Goal: Book appointment/travel/reservation

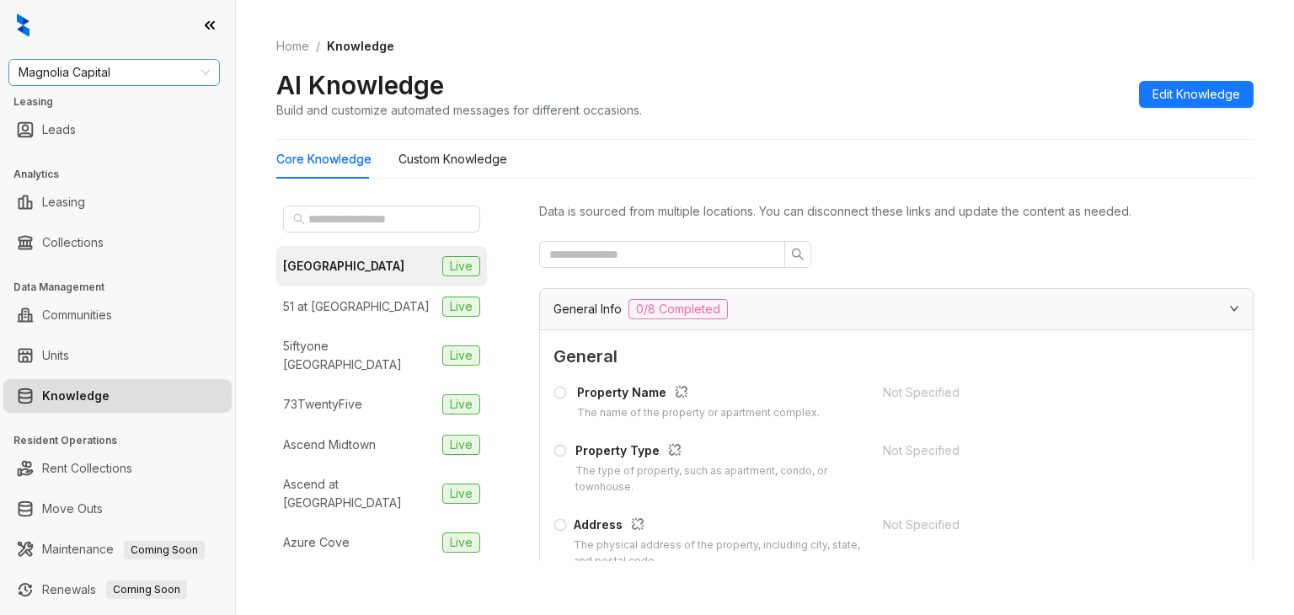
click at [142, 78] on span "Magnolia Capital" at bounding box center [114, 72] width 191 height 25
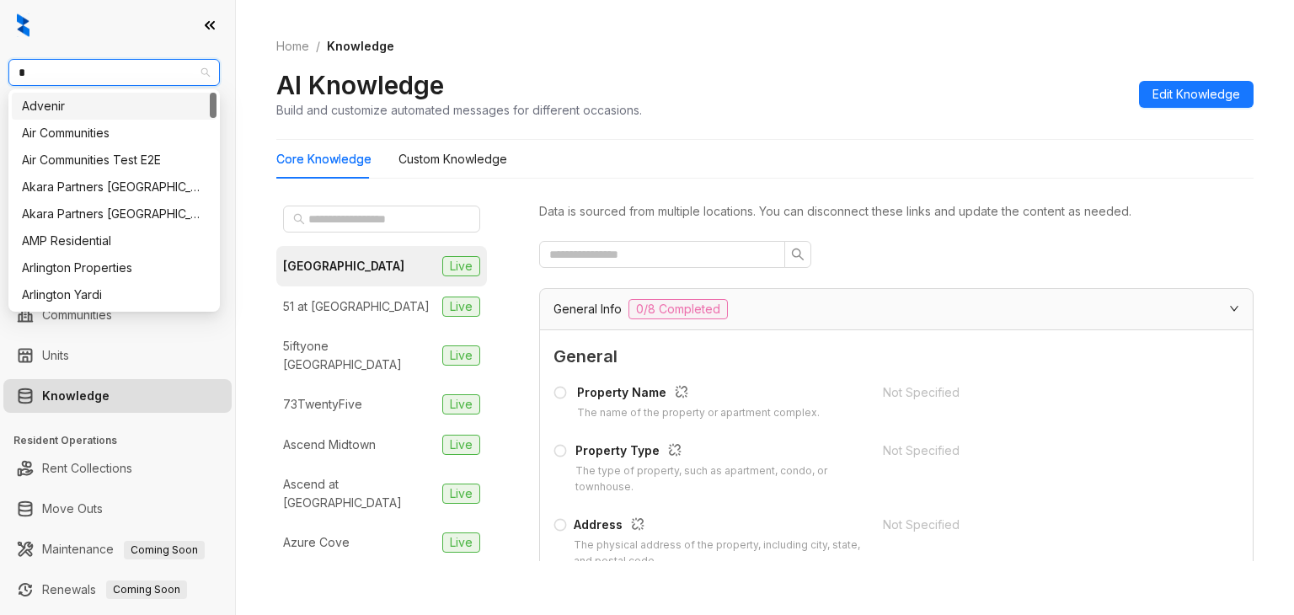
type input "**"
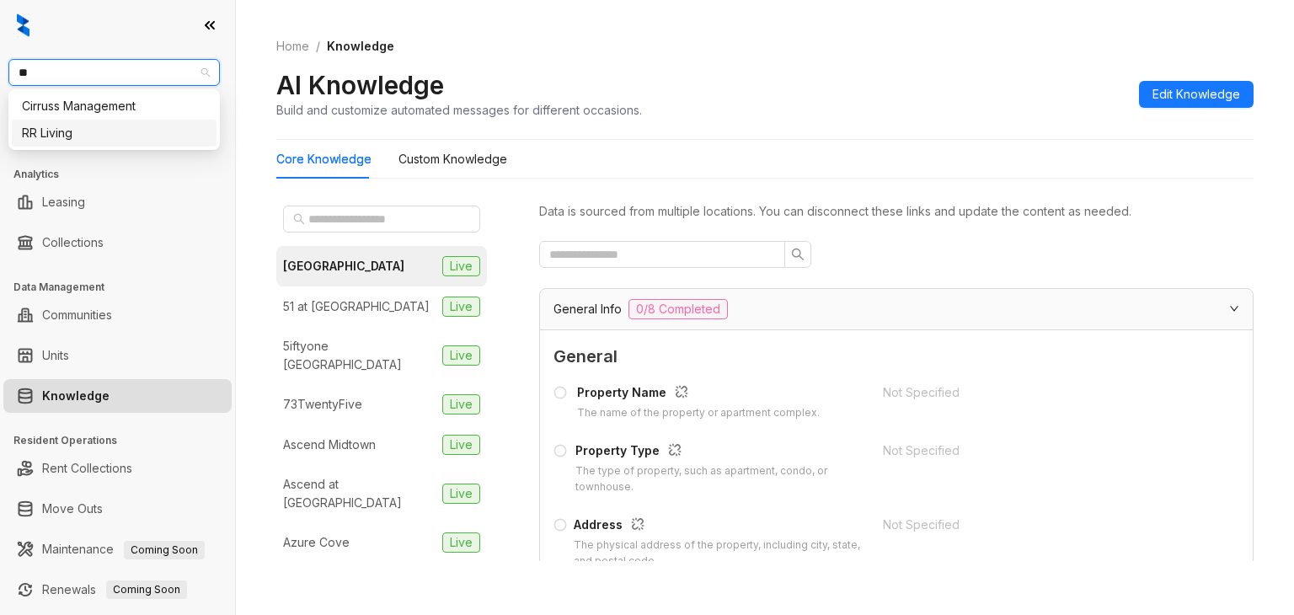
click at [65, 129] on div "RR Living" at bounding box center [114, 133] width 185 height 19
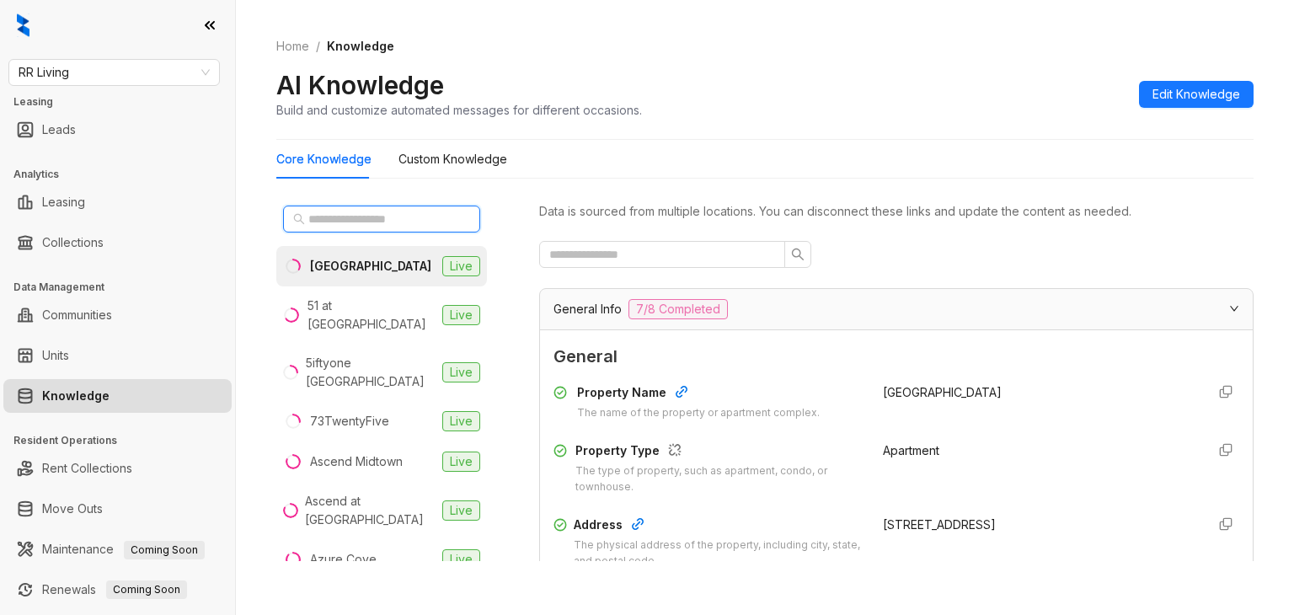
click at [378, 222] on input "text" at bounding box center [382, 219] width 148 height 19
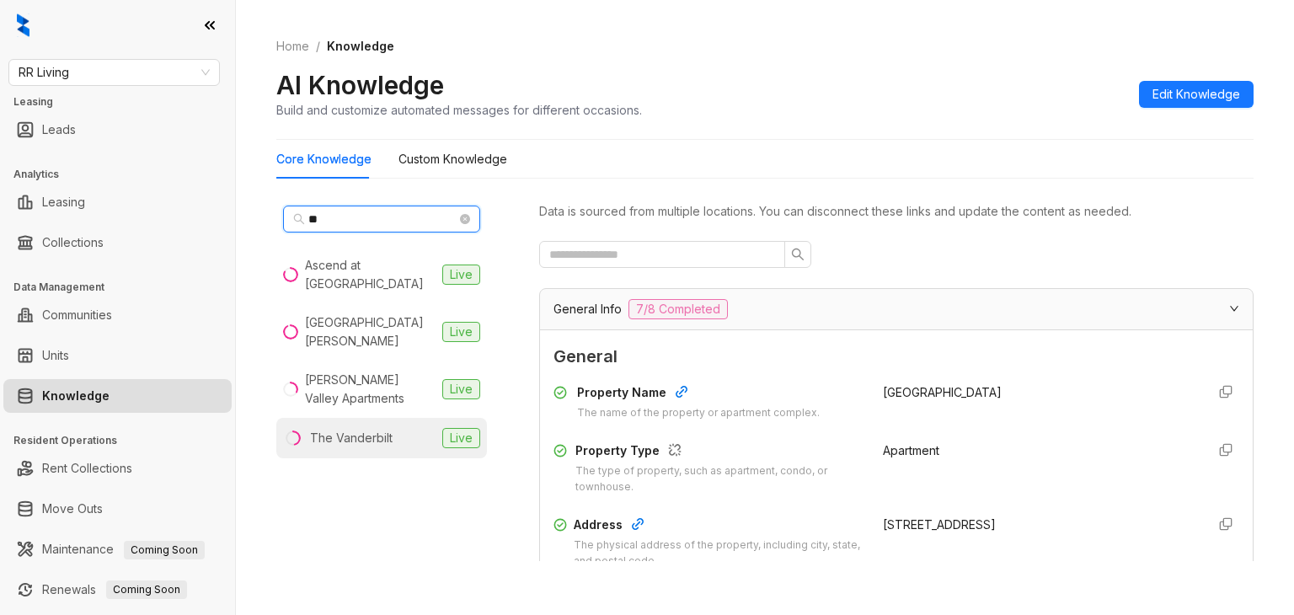
type input "**"
click at [340, 429] on div "The Vanderbilt" at bounding box center [351, 438] width 83 height 19
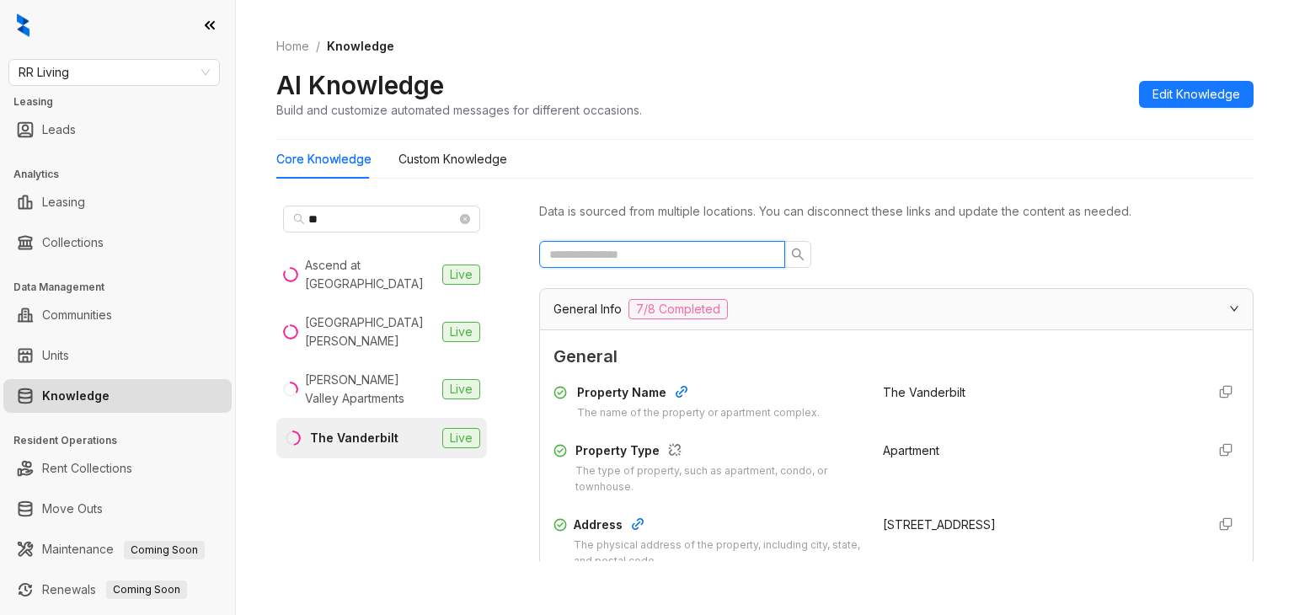
click at [614, 256] on input "text" at bounding box center [655, 254] width 212 height 19
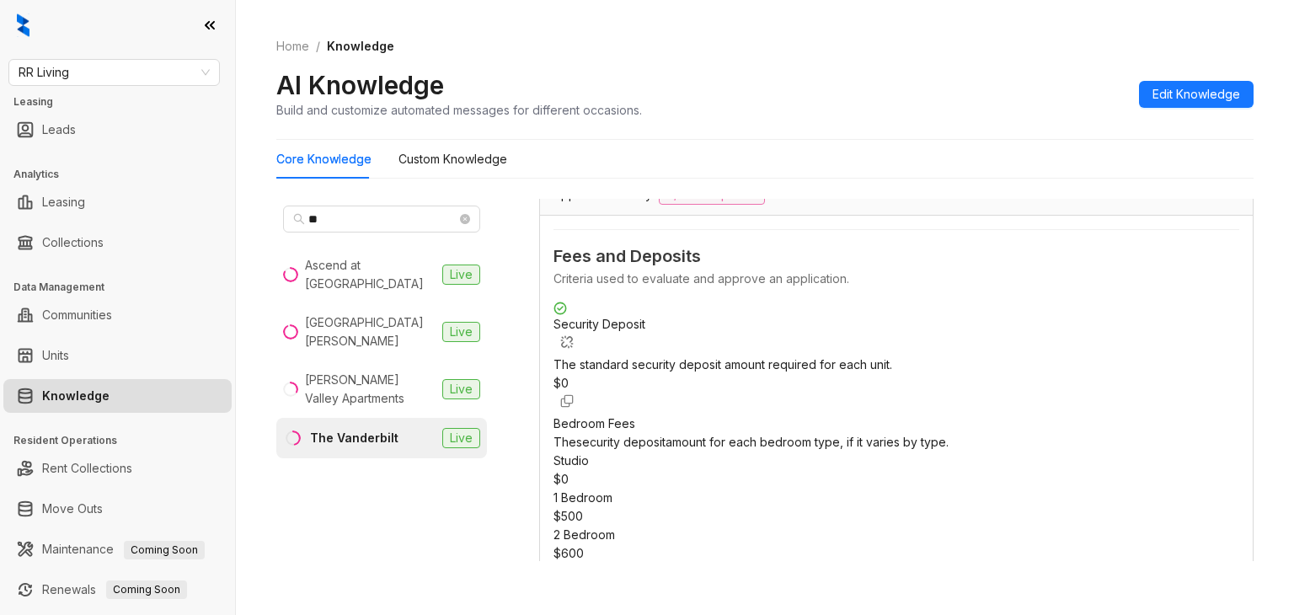
scroll to position [169, 0]
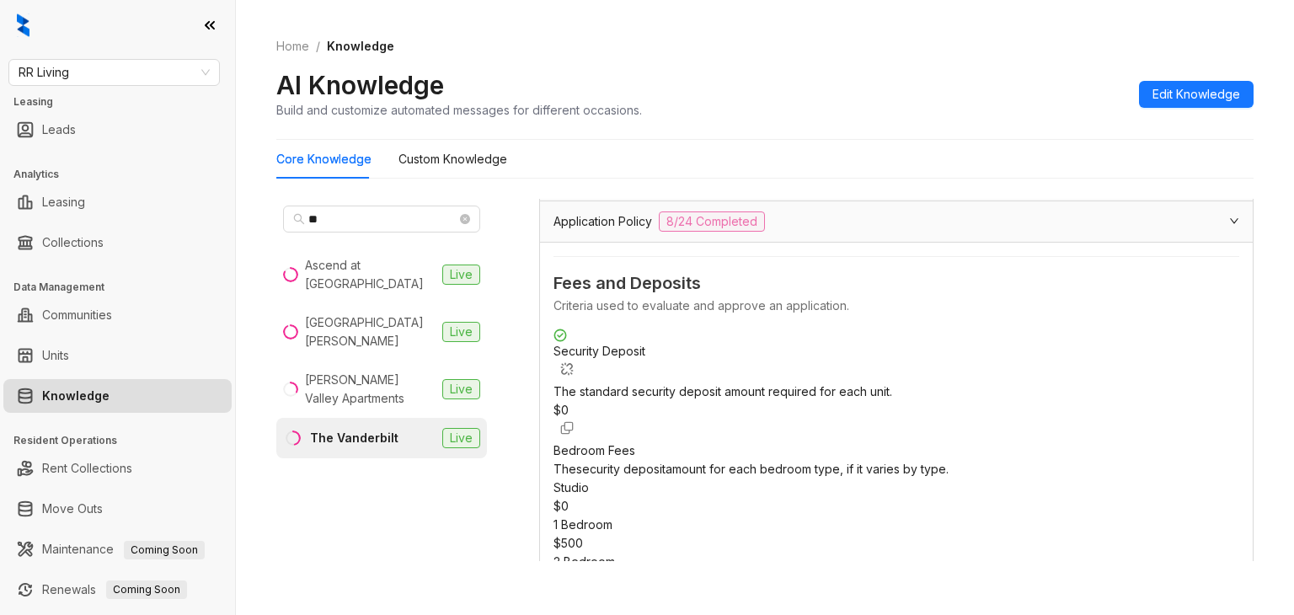
click at [664, 460] on div "The security deposit amount for each bedroom type, if it varies by type." at bounding box center [897, 469] width 686 height 19
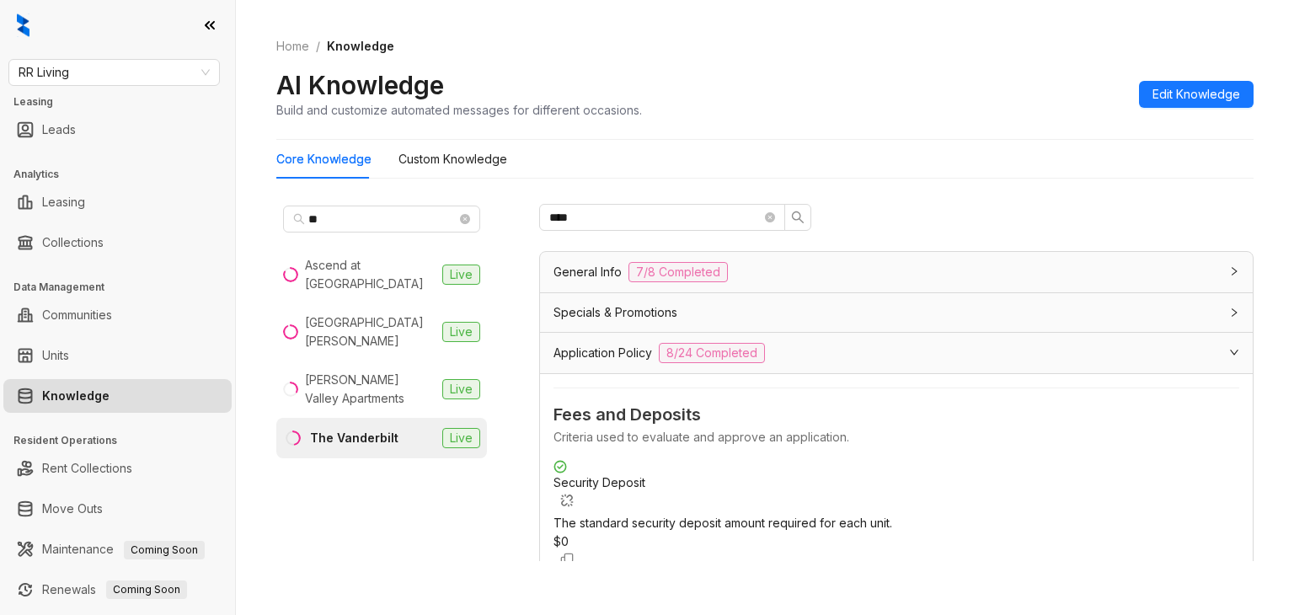
scroll to position [0, 0]
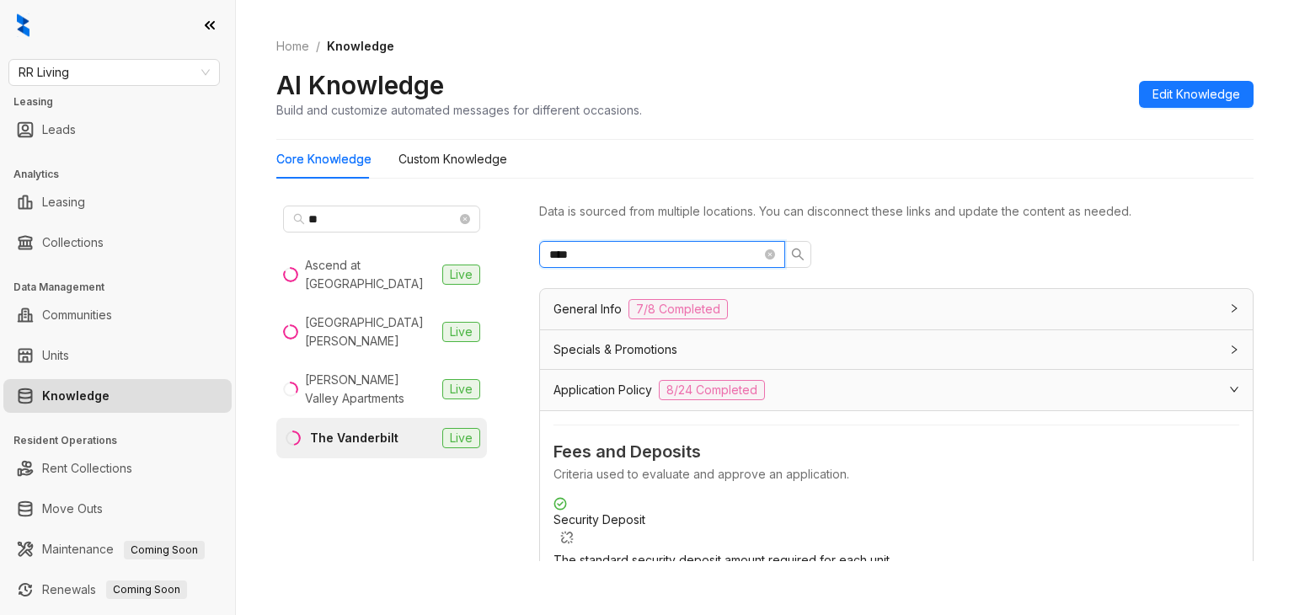
drag, startPoint x: 600, startPoint y: 257, endPoint x: 549, endPoint y: 259, distance: 51.4
click at [549, 259] on input "****" at bounding box center [655, 254] width 212 height 19
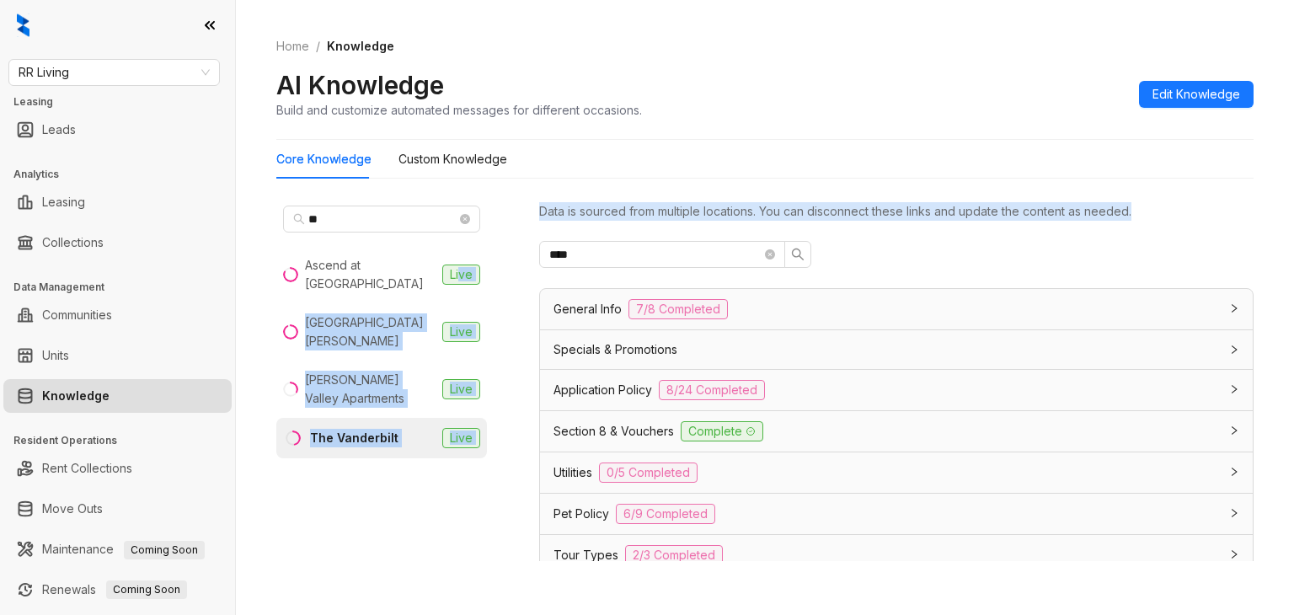
drag, startPoint x: 639, startPoint y: 264, endPoint x: 563, endPoint y: 270, distance: 76.1
click at [459, 261] on div "** Ascend at Savannah Live NOVA Lake Norman Live Rena Valley Apartments Live Th…" at bounding box center [764, 383] width 977 height 383
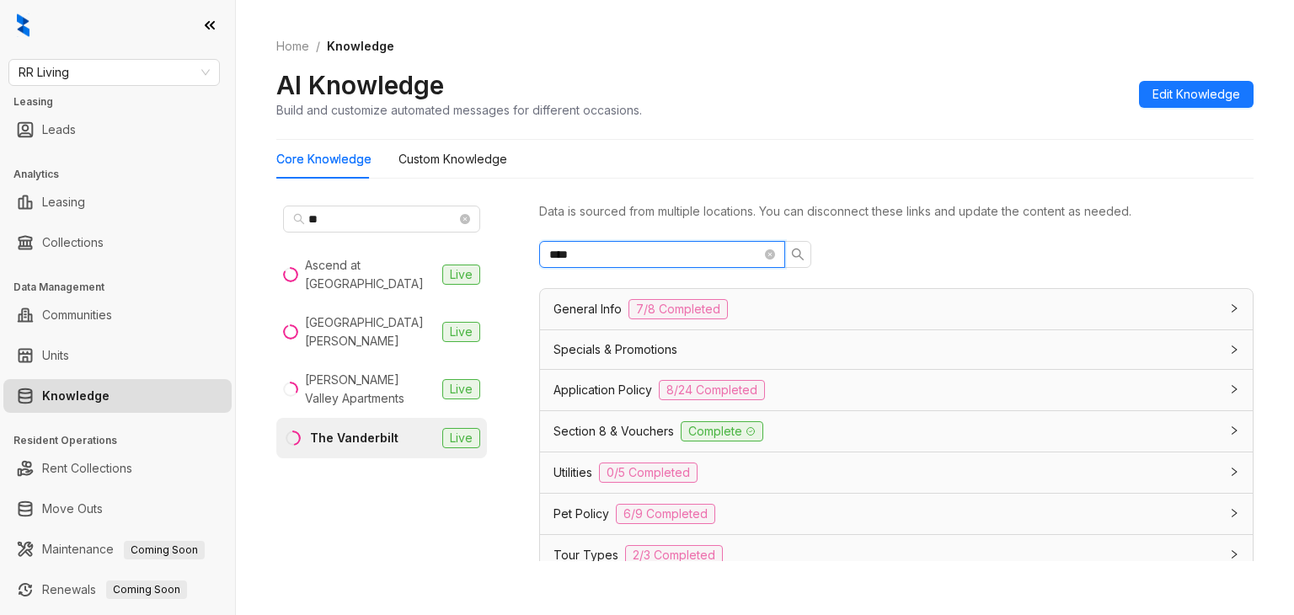
click at [603, 264] on span "****" at bounding box center [662, 254] width 246 height 27
click at [601, 258] on input "****" at bounding box center [655, 254] width 212 height 19
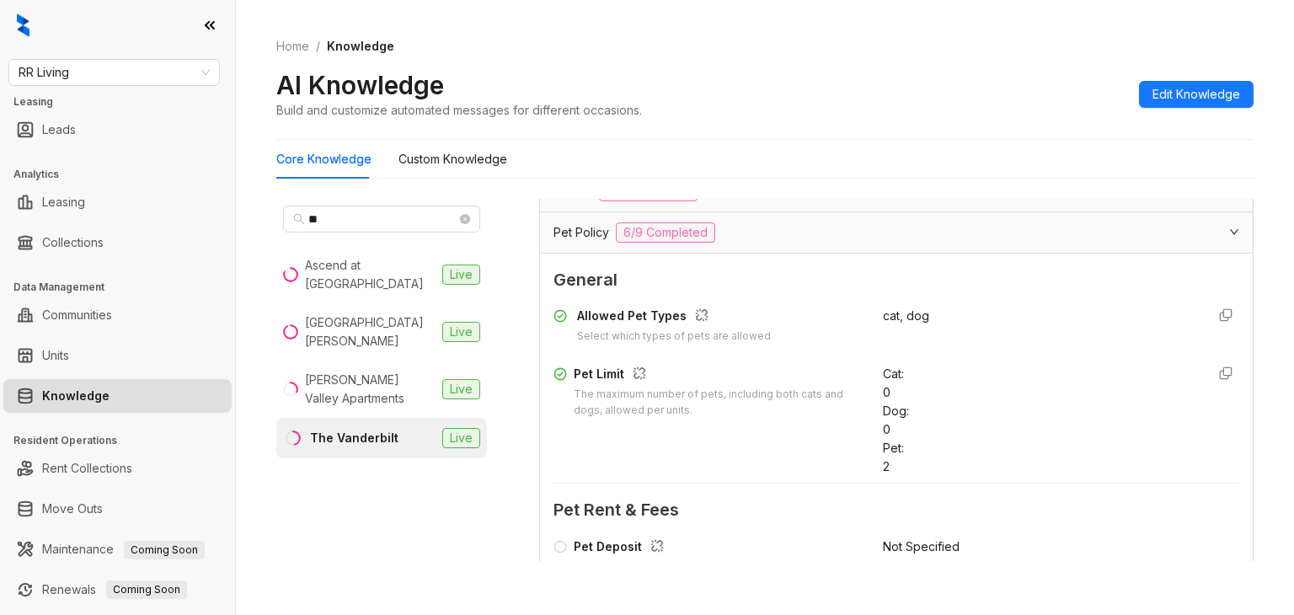
scroll to position [253, 0]
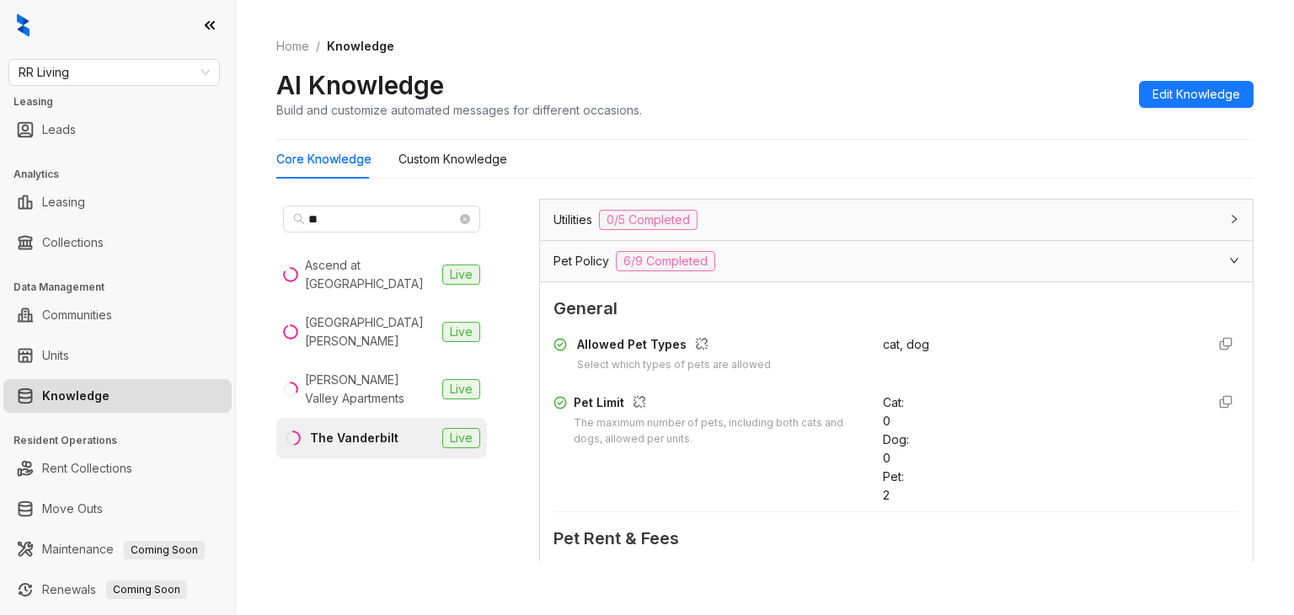
type input "***"
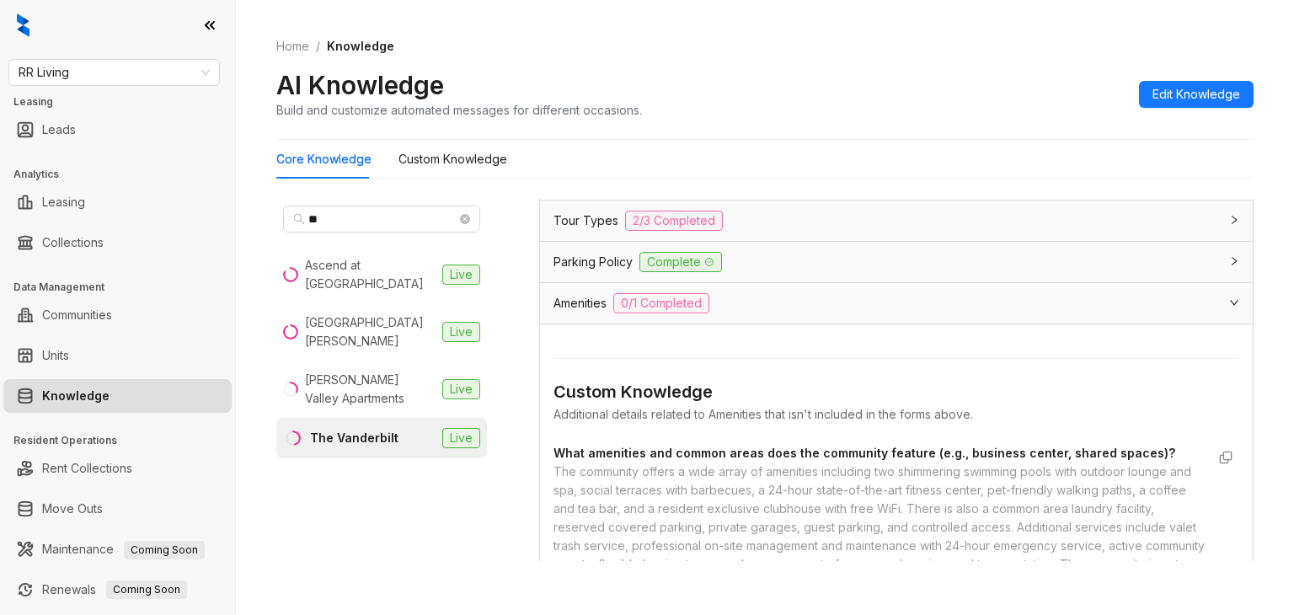
scroll to position [1129, 0]
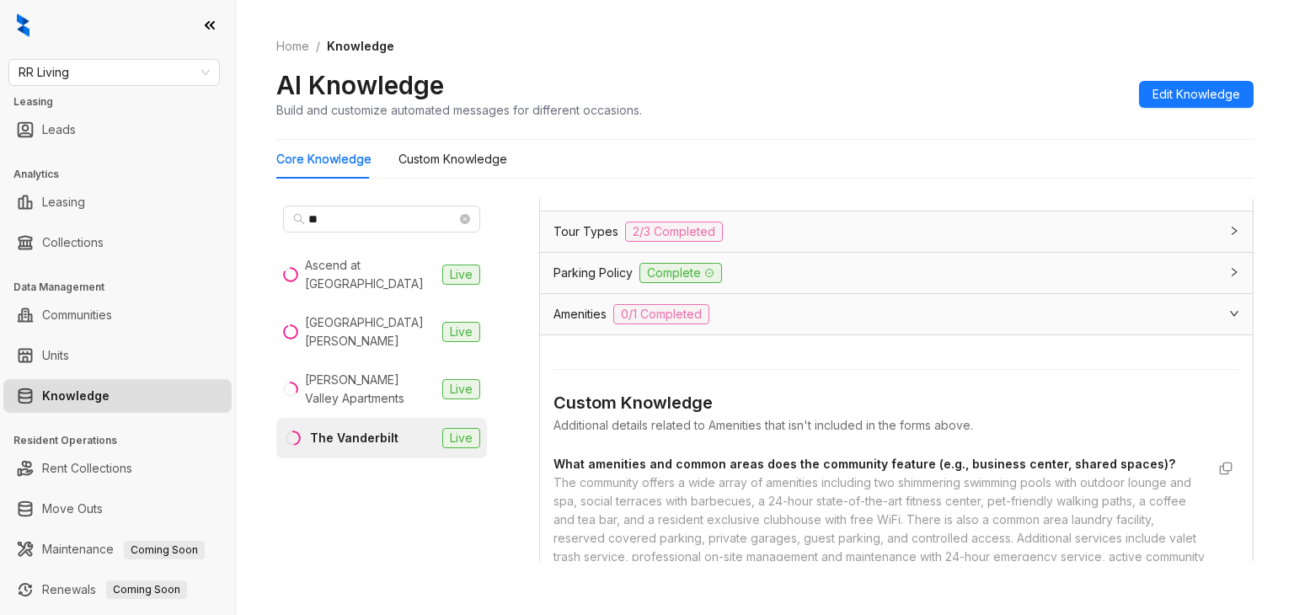
click at [685, 455] on span "What amenities and common areas does the community feature (e.g., business cent…" at bounding box center [880, 464] width 652 height 19
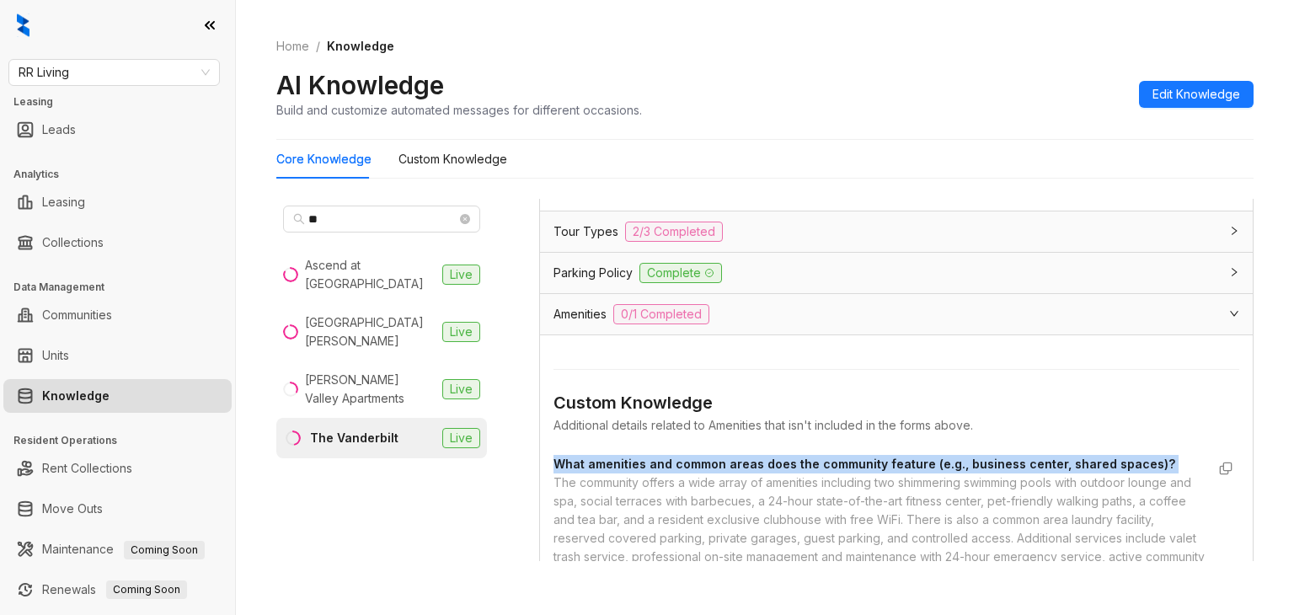
click at [685, 455] on span "What amenities and common areas does the community feature (e.g., business cent…" at bounding box center [880, 464] width 652 height 19
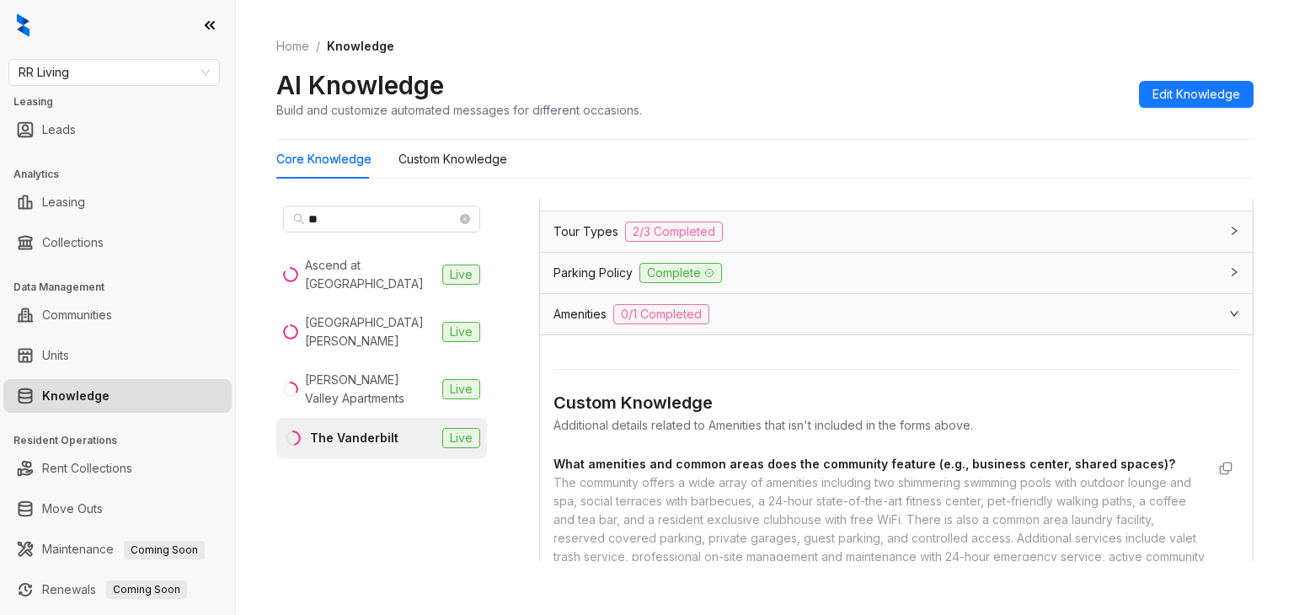
click at [651, 390] on div "Custom Knowledge Additional details related to Amenities that isn't included in…" at bounding box center [897, 419] width 686 height 58
drag, startPoint x: 665, startPoint y: 486, endPoint x: 762, endPoint y: 504, distance: 98.5
click at [762, 504] on div "The community offers a wide array of amenities including two shimmering swimmin…" at bounding box center [880, 539] width 652 height 130
copy div "The community is pet-friendly with no breed restrictions and offers amenities l…"
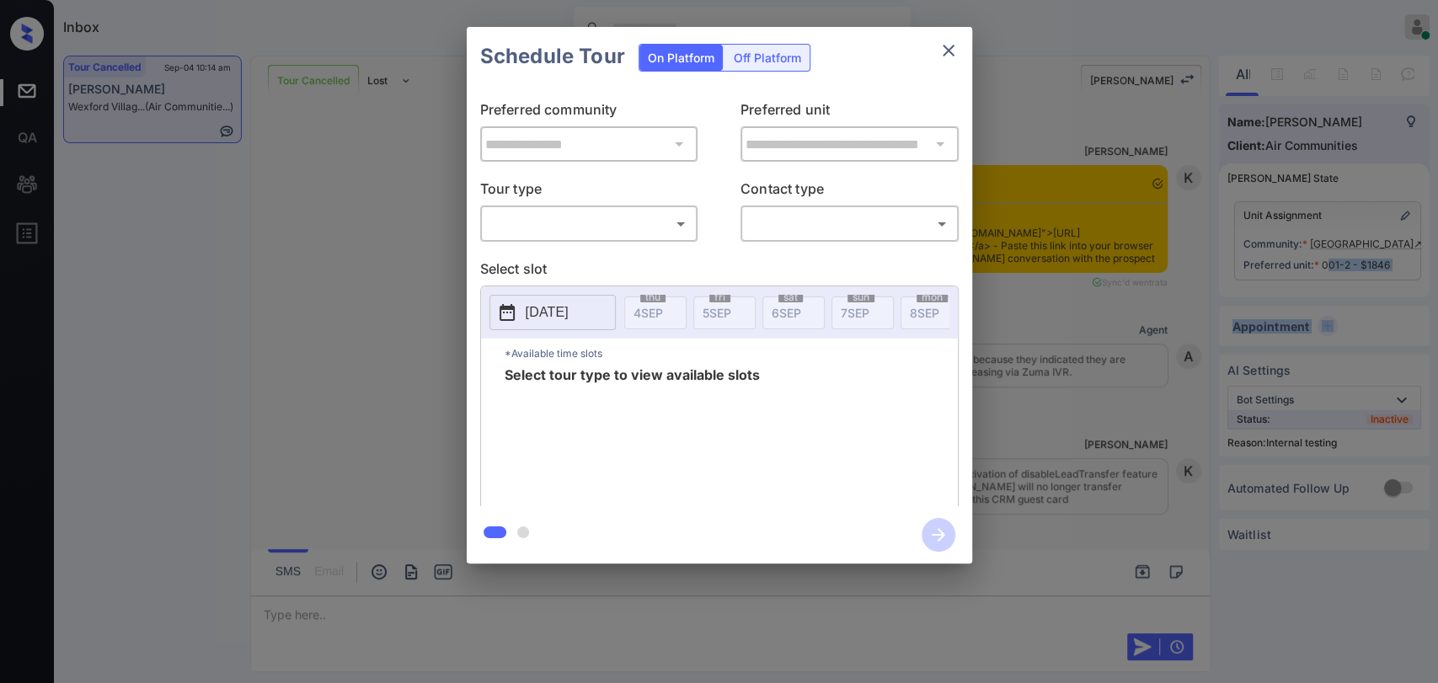
scroll to position [16595, 0]
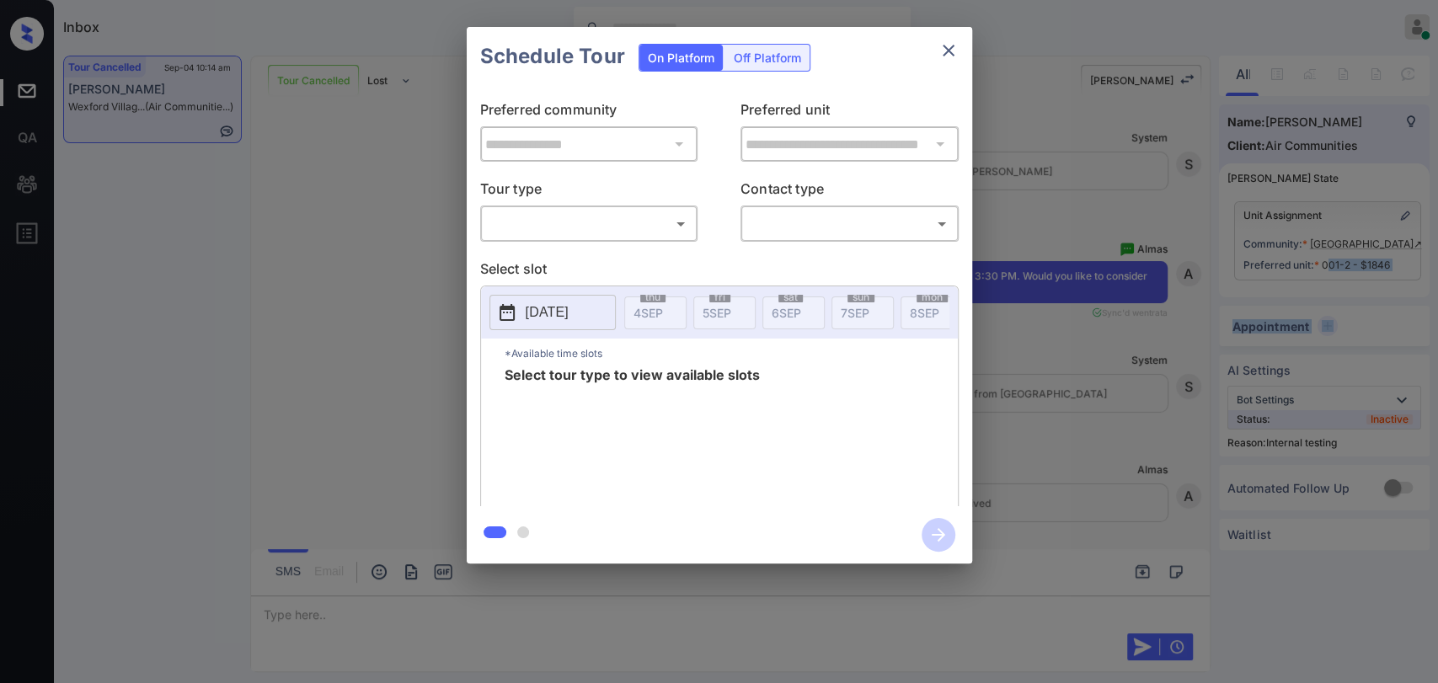
click at [581, 216] on body "Inbox Danielle Dela Cruz Online Set yourself offline Set yourself on break Prof…" at bounding box center [719, 341] width 1438 height 683
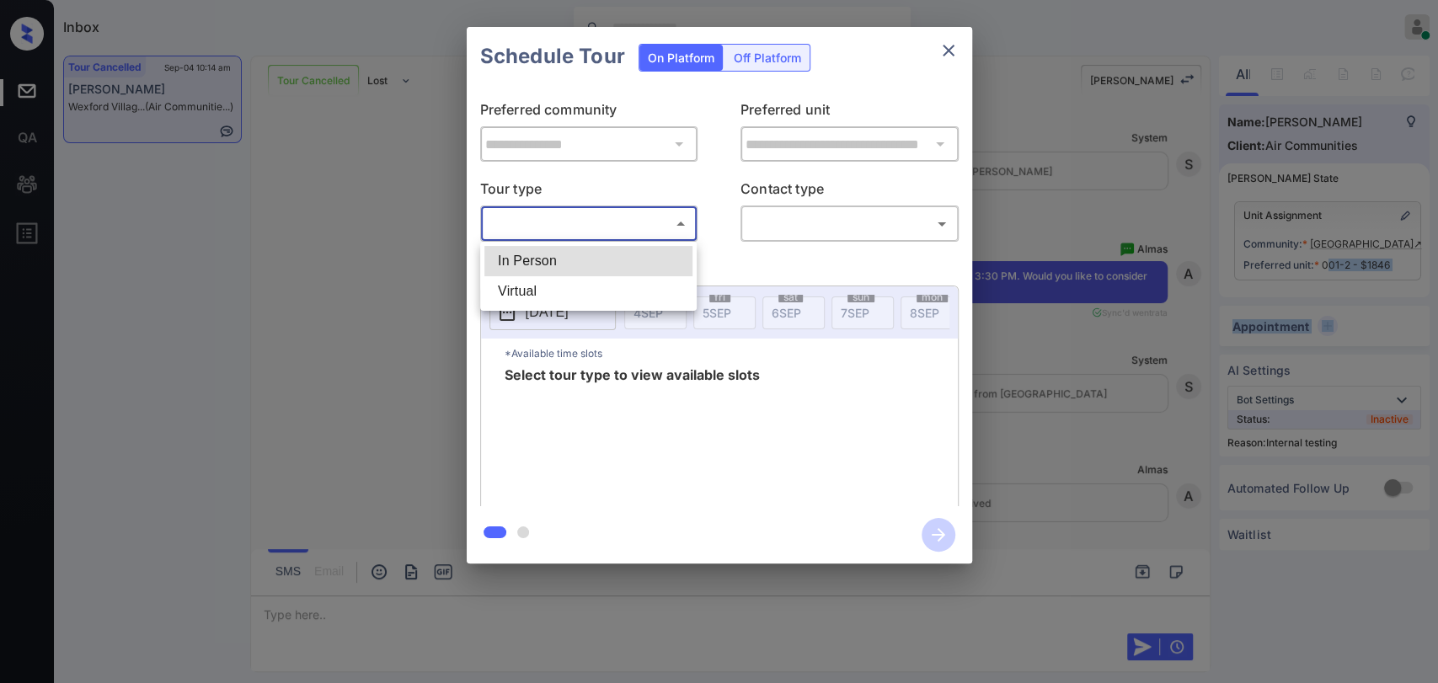
click at [533, 259] on li "In Person" at bounding box center [589, 261] width 208 height 30
click at [841, 230] on div at bounding box center [719, 341] width 1438 height 683
type input "********"
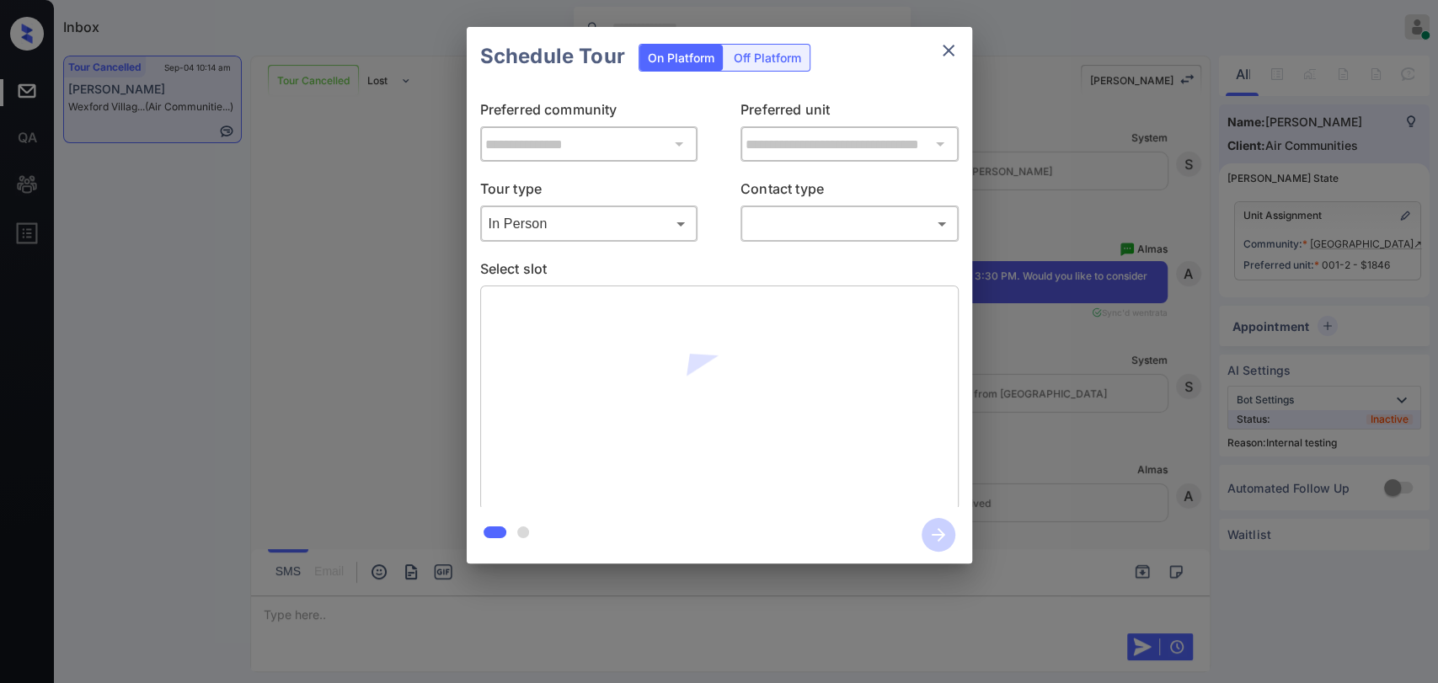
click at [841, 228] on body "Inbox Danielle Dela Cruz Online Set yourself offline Set yourself on break Prof…" at bounding box center [719, 341] width 1438 height 683
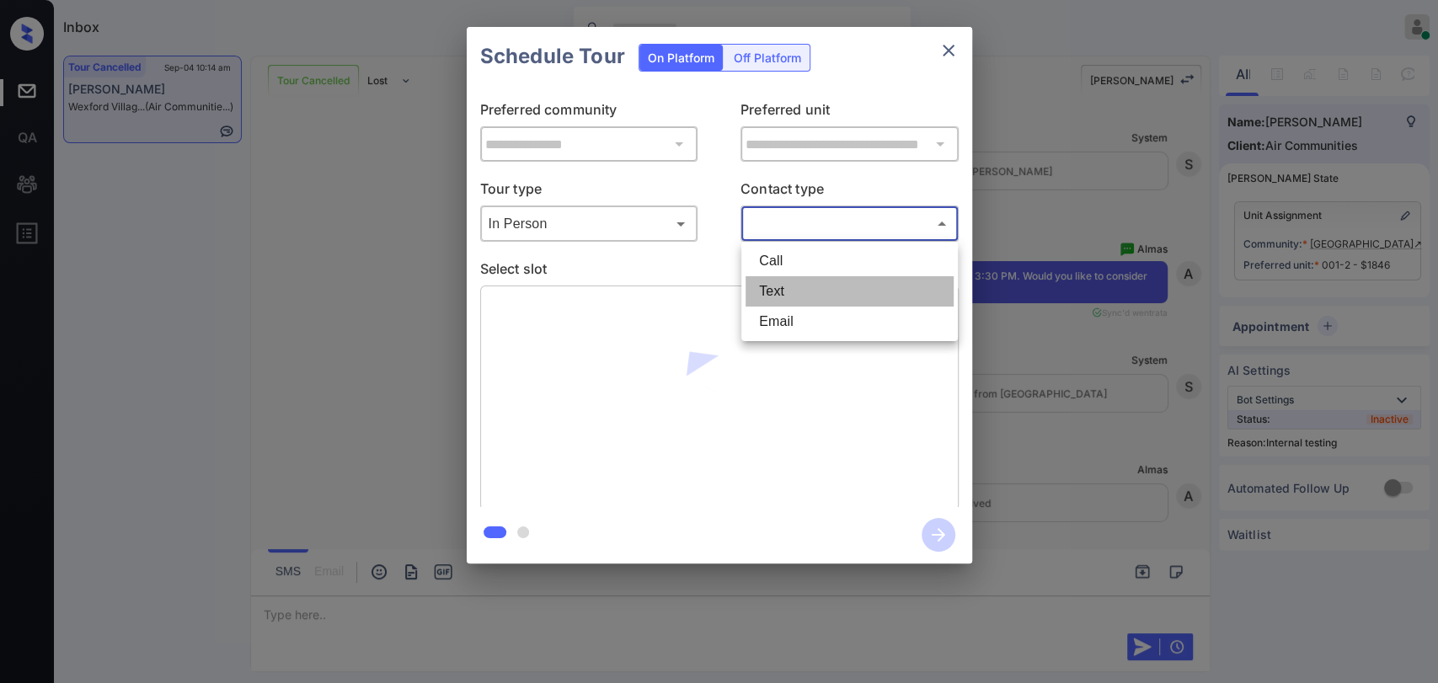
click at [807, 297] on li "Text" at bounding box center [850, 291] width 208 height 30
type input "****"
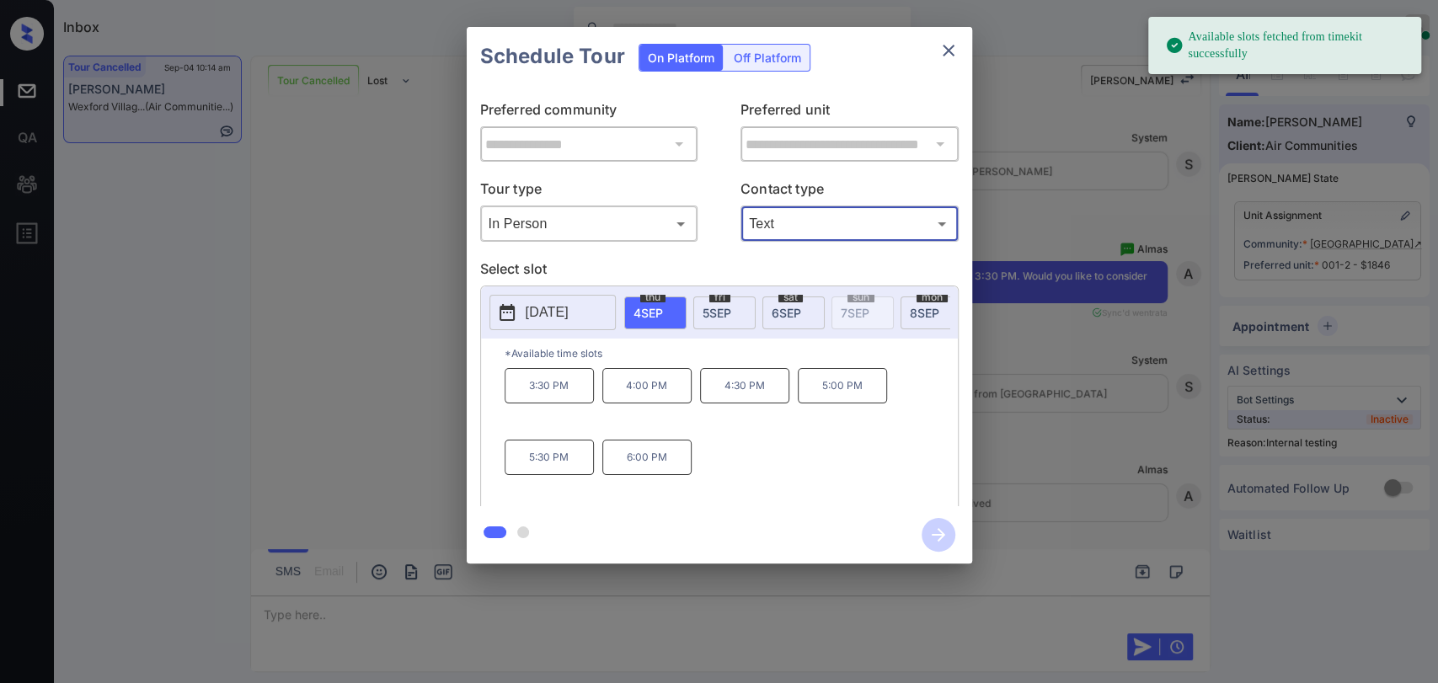
click at [550, 399] on p "3:30 PM" at bounding box center [549, 385] width 89 height 35
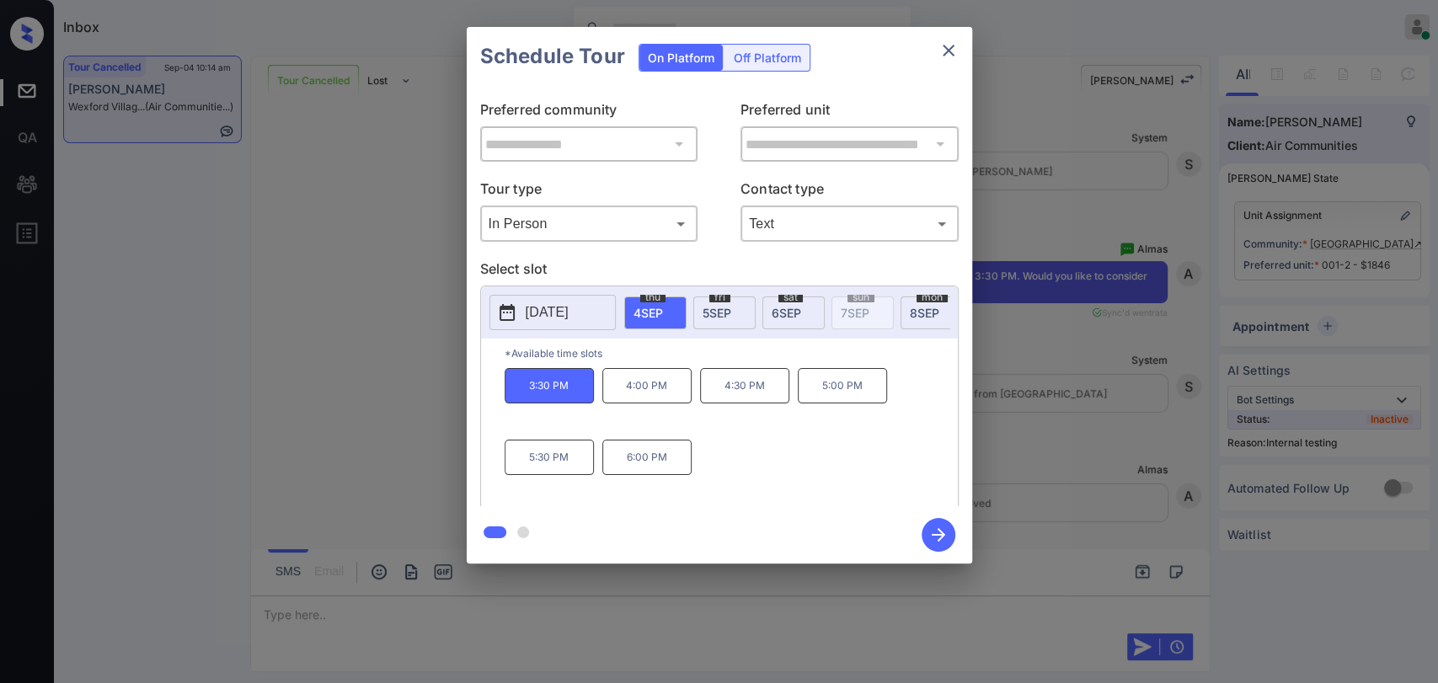
click at [945, 532] on icon "button" at bounding box center [939, 535] width 34 height 34
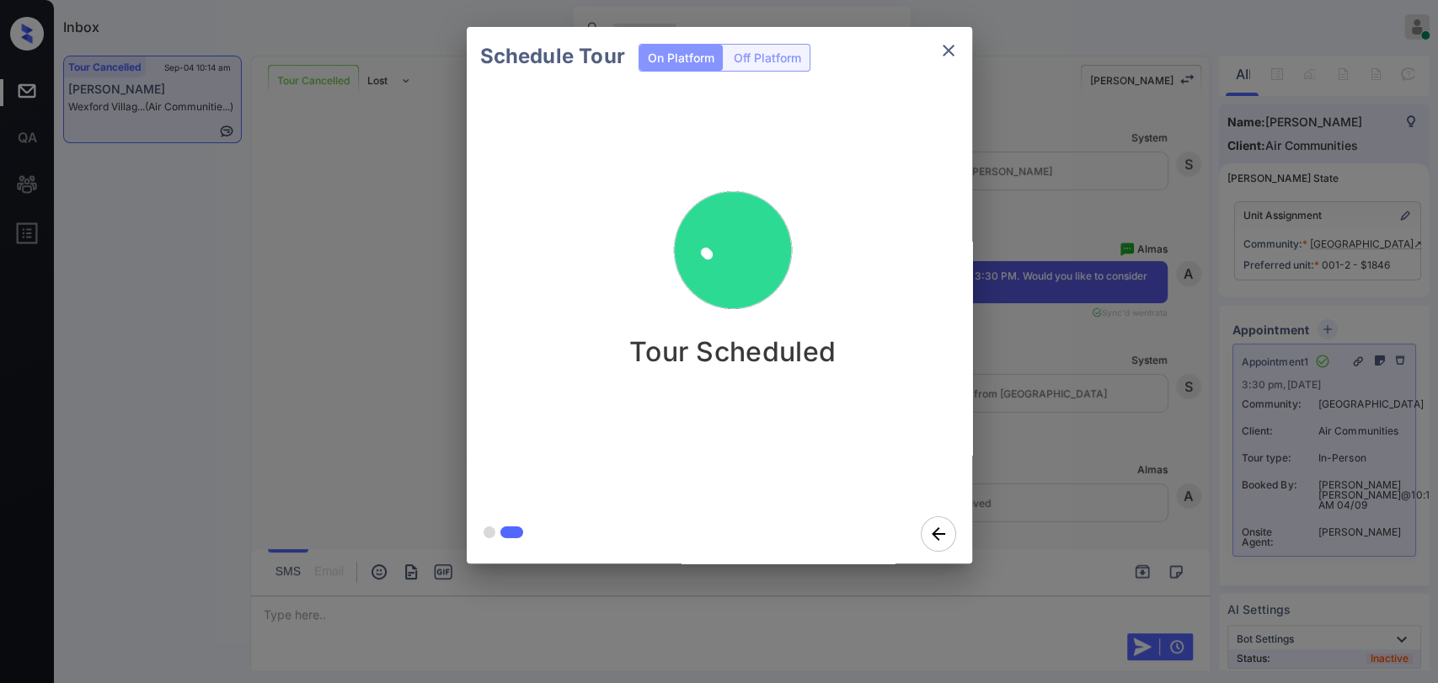
click at [364, 272] on div "Schedule Tour On Platform Off Platform Tour Scheduled" at bounding box center [719, 295] width 1438 height 591
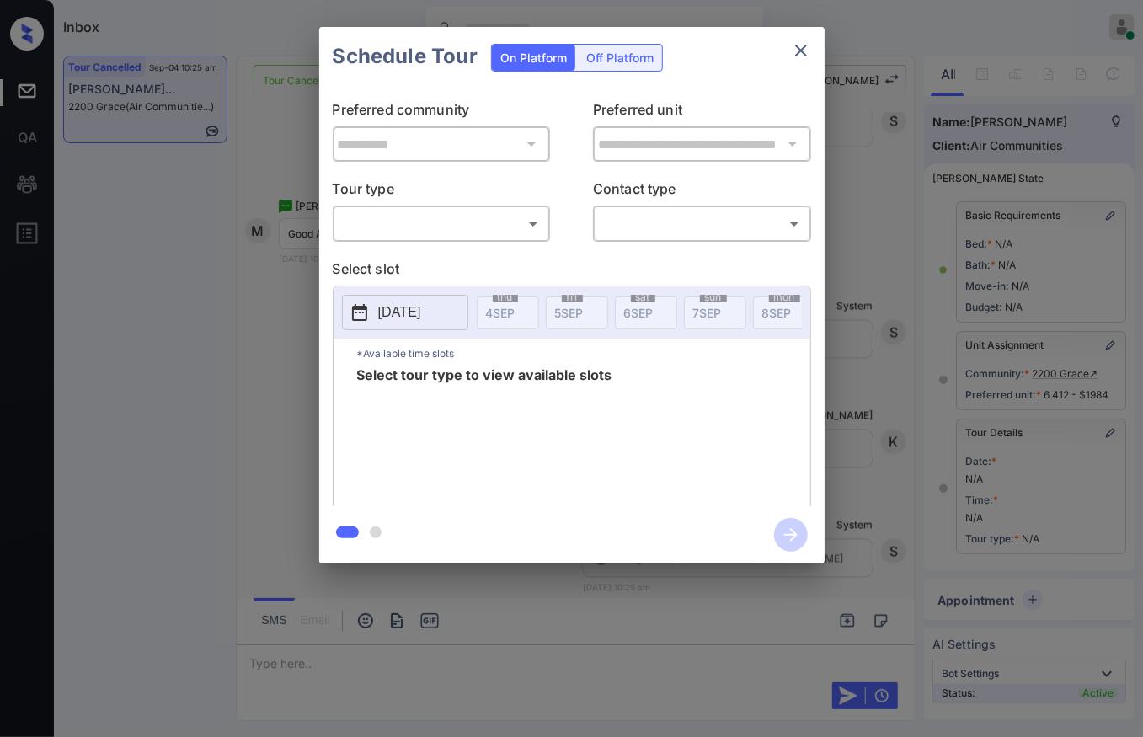
scroll to position [108, 0]
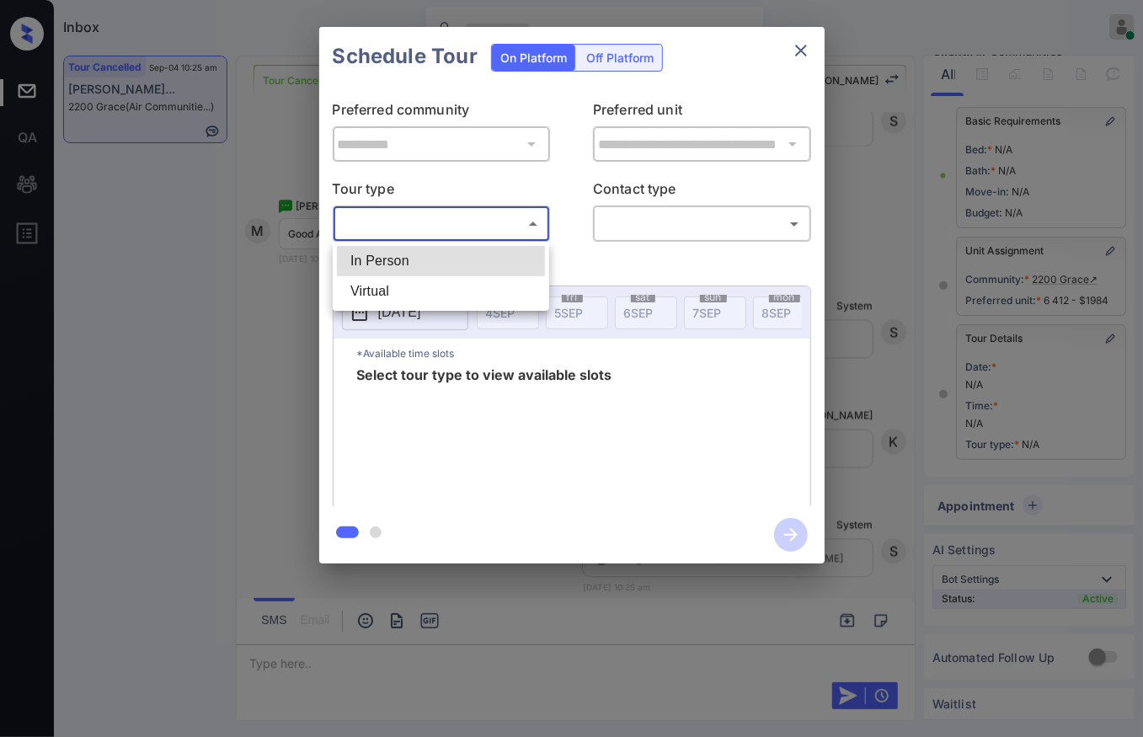
click at [467, 225] on body "Inbox Danielle Dela Cruz Online Set yourself offline Set yourself on break Prof…" at bounding box center [571, 368] width 1143 height 737
click at [404, 251] on li "In Person" at bounding box center [441, 261] width 208 height 30
type input "********"
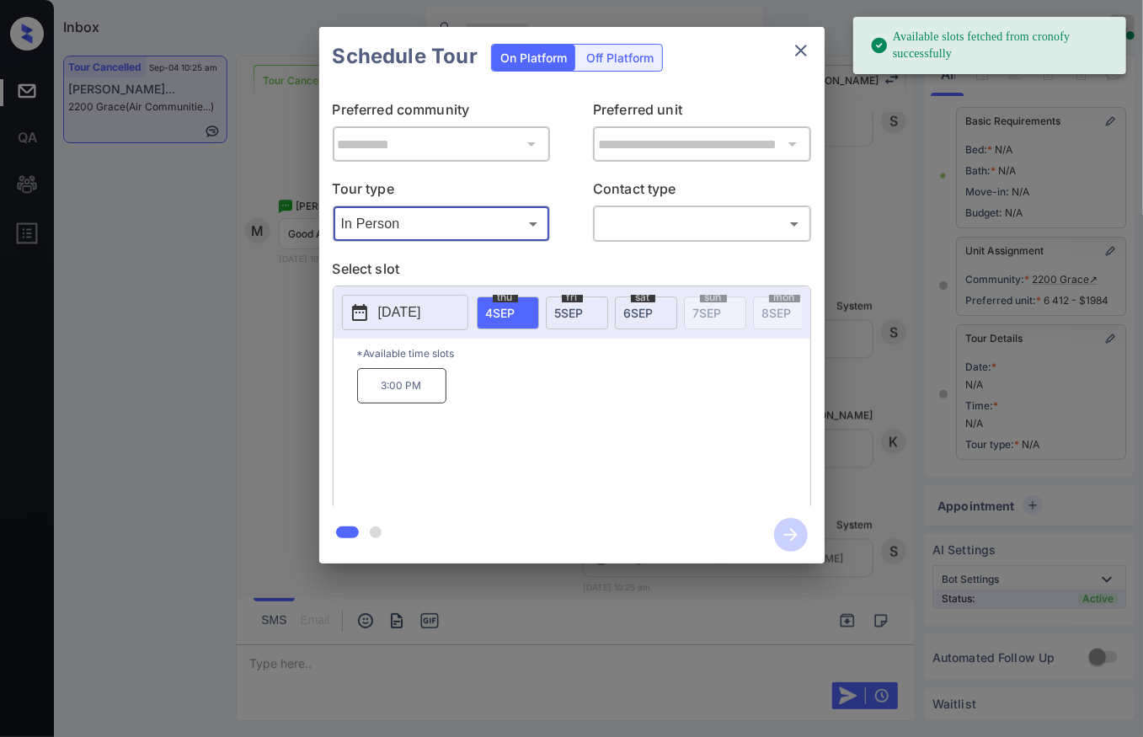
click at [421, 301] on button "[DATE]" at bounding box center [405, 312] width 126 height 35
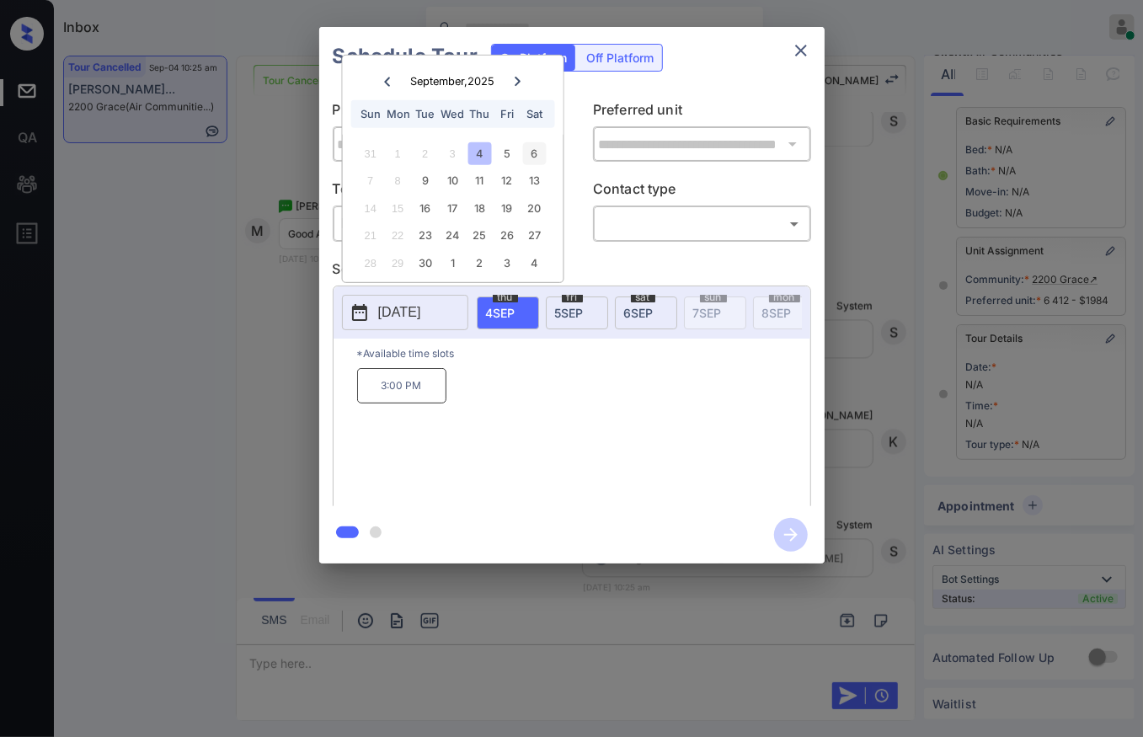
click at [525, 157] on div "6" at bounding box center [534, 153] width 23 height 23
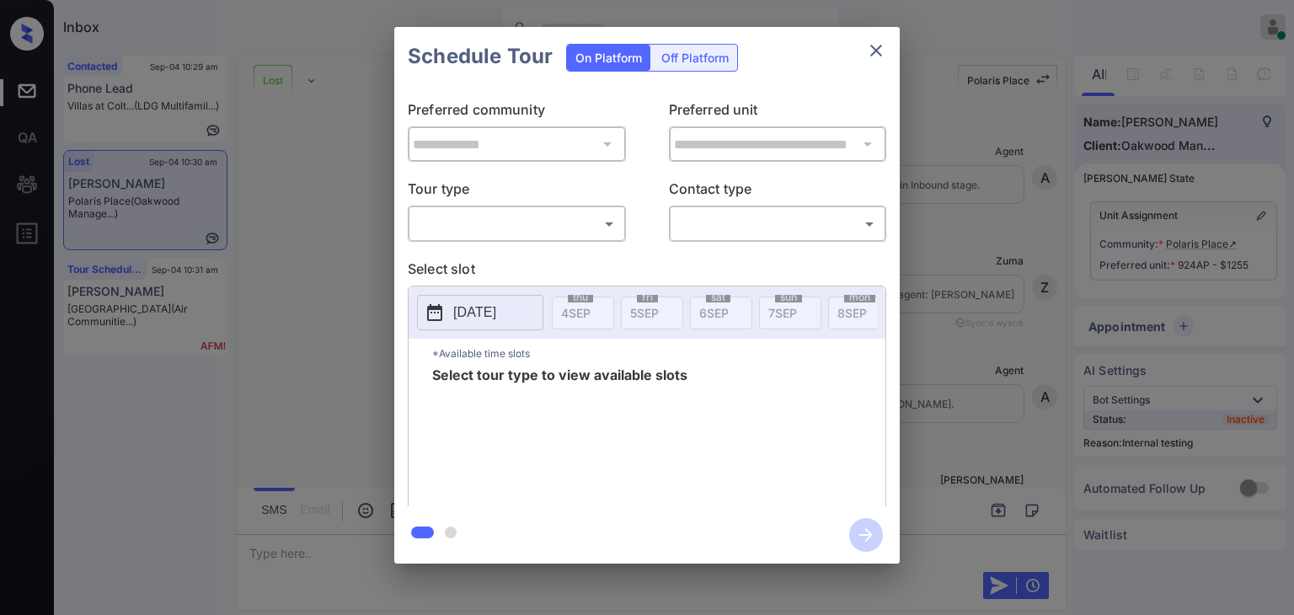
scroll to position [4795, 0]
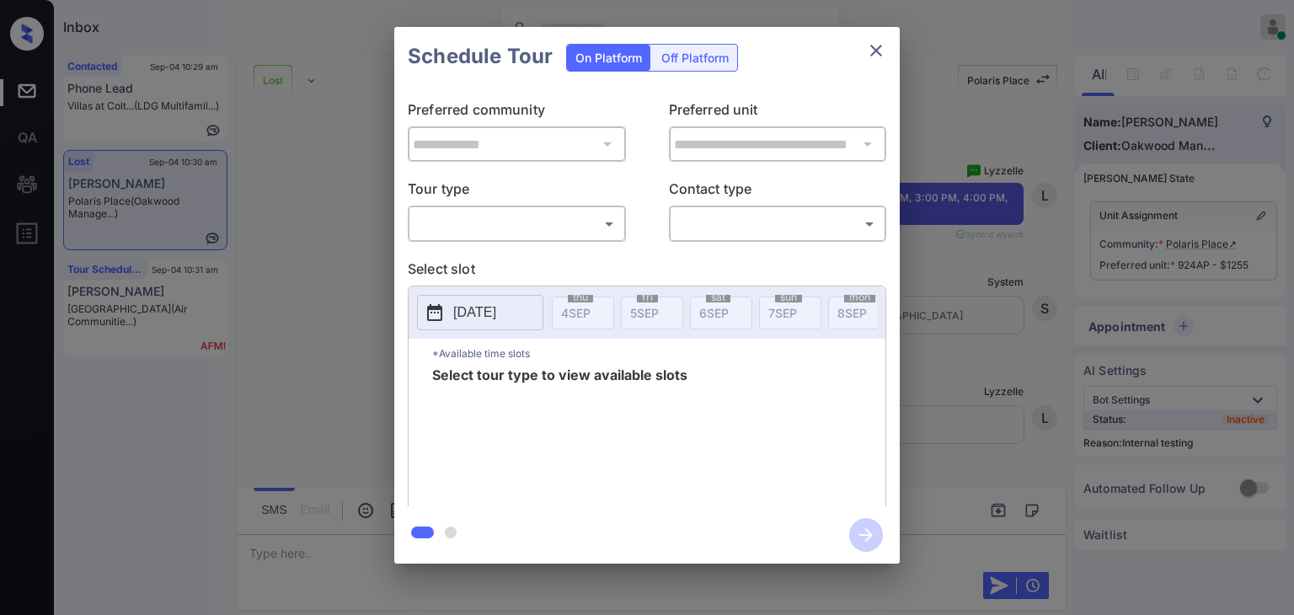
click at [562, 237] on div "​ ​" at bounding box center [517, 224] width 218 height 36
click at [485, 230] on body "Inbox Danielle Dela Cruz Online Set yourself offline Set yourself on break Prof…" at bounding box center [647, 307] width 1294 height 615
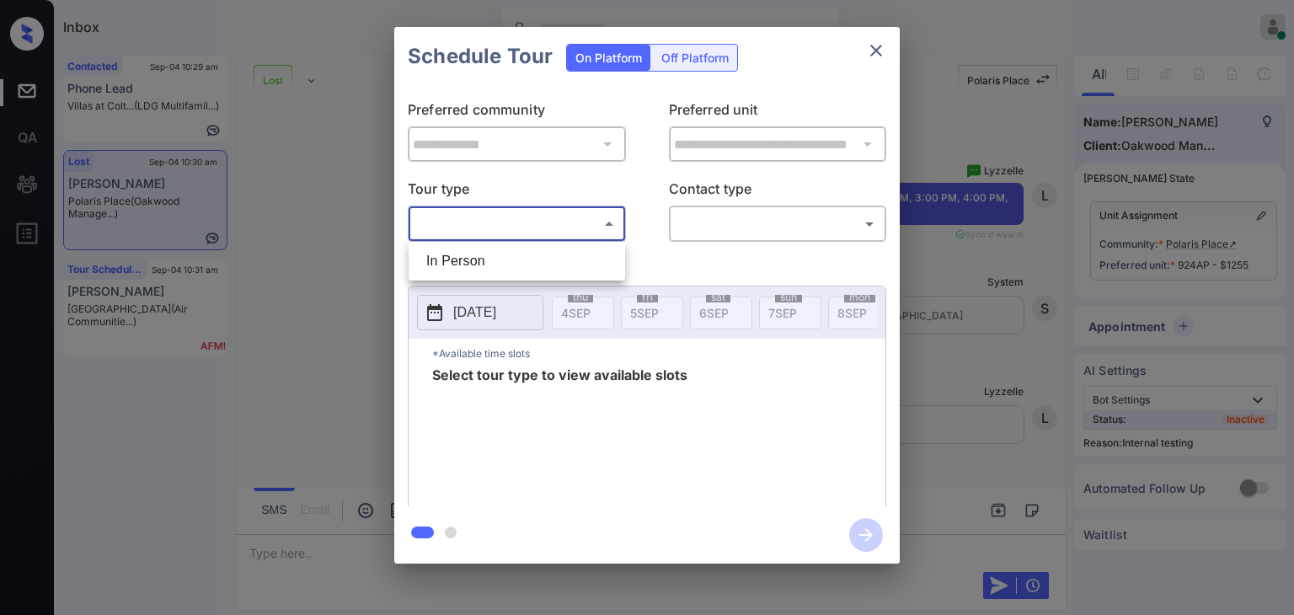
click at [461, 263] on li "In Person" at bounding box center [517, 261] width 208 height 30
type input "********"
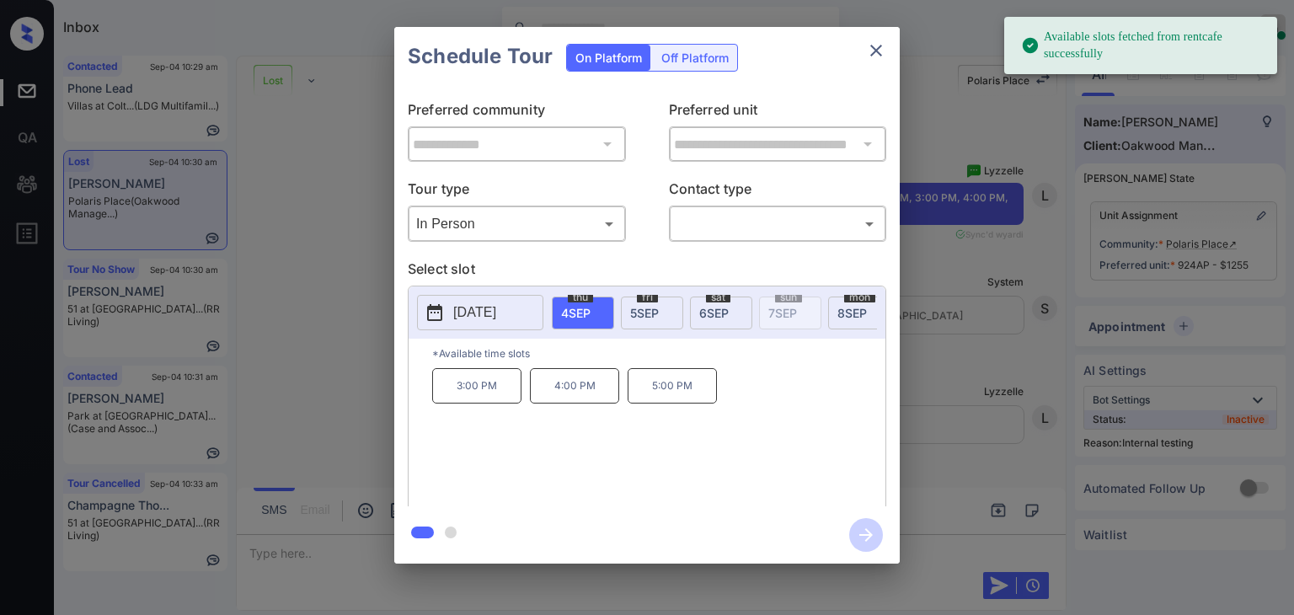
click at [641, 301] on span "fri" at bounding box center [647, 297] width 21 height 10
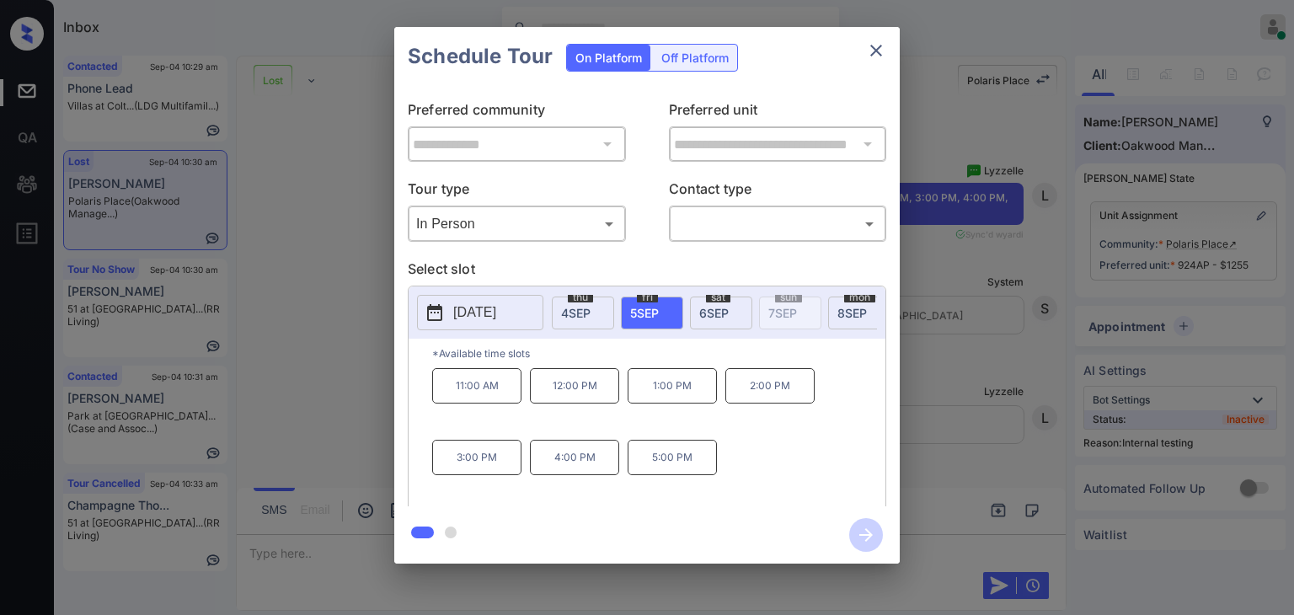
click at [872, 55] on icon "close" at bounding box center [876, 51] width 12 height 12
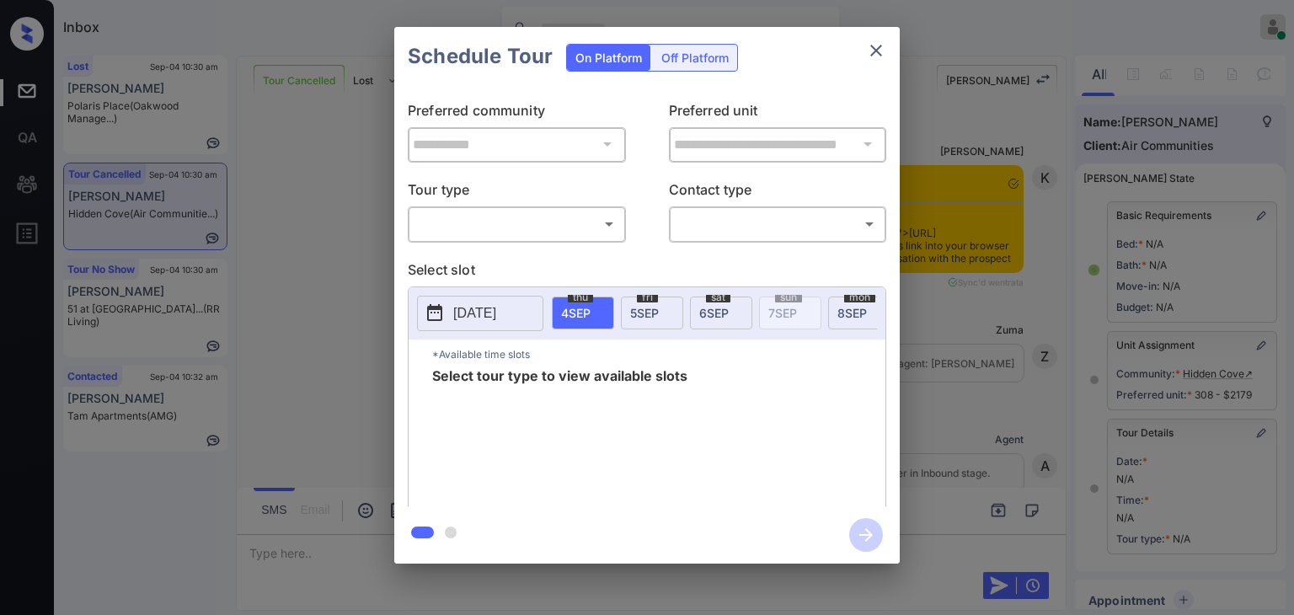
scroll to position [217, 0]
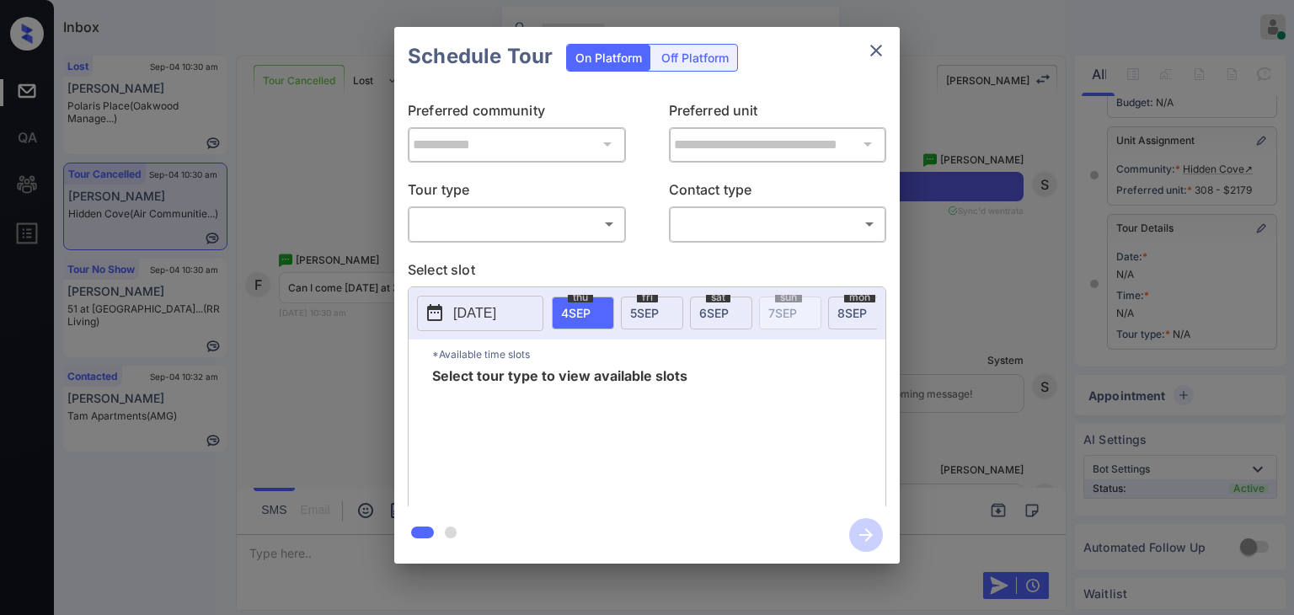
click at [560, 223] on body "Inbox [PERSON_NAME] [PERSON_NAME] Online Set yourself offline Set yourself on b…" at bounding box center [647, 307] width 1294 height 615
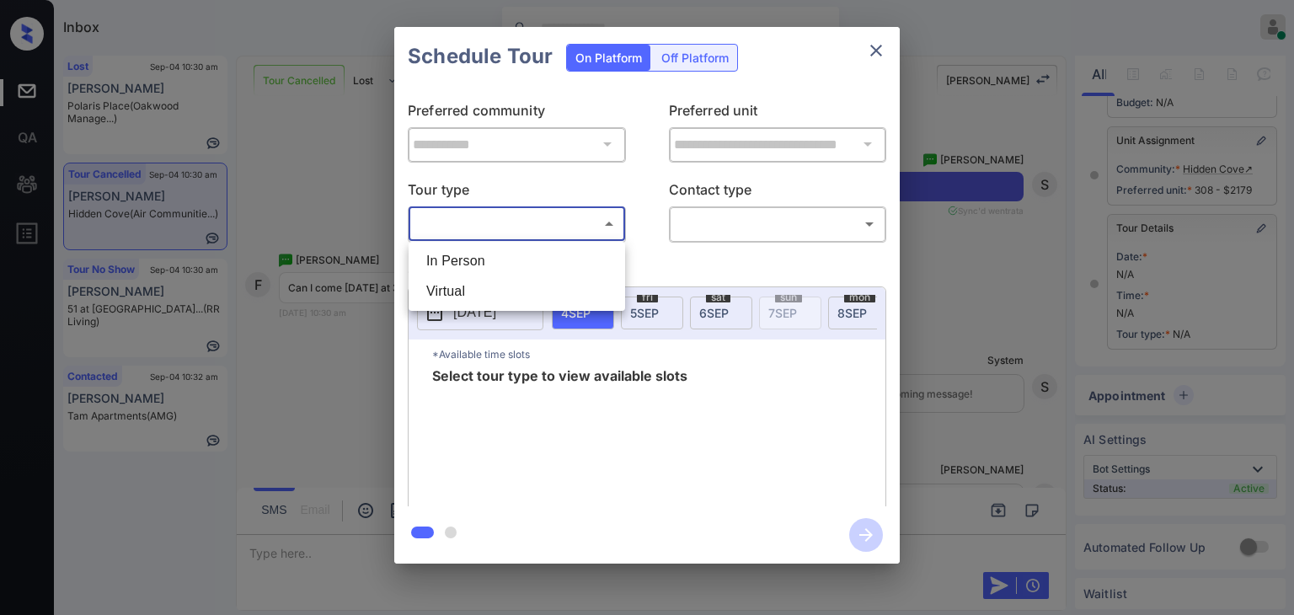
click at [469, 256] on li "In Person" at bounding box center [517, 261] width 208 height 30
type input "********"
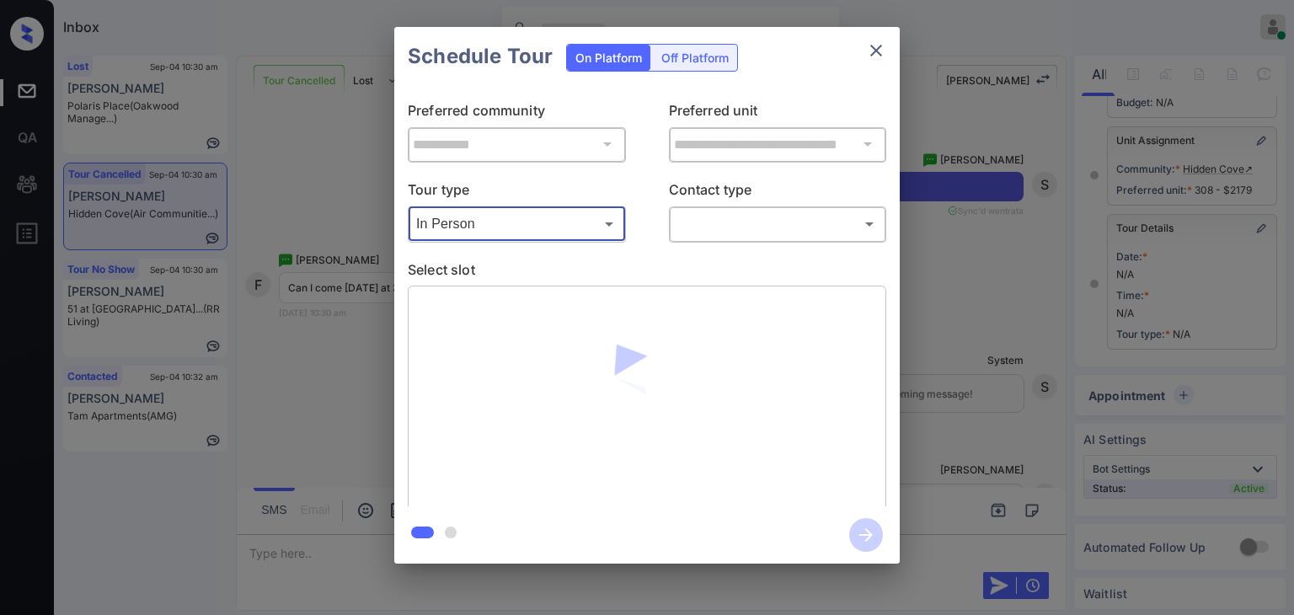
click at [729, 220] on body "Inbox [PERSON_NAME] [PERSON_NAME] Online Set yourself offline Set yourself on b…" at bounding box center [647, 307] width 1294 height 615
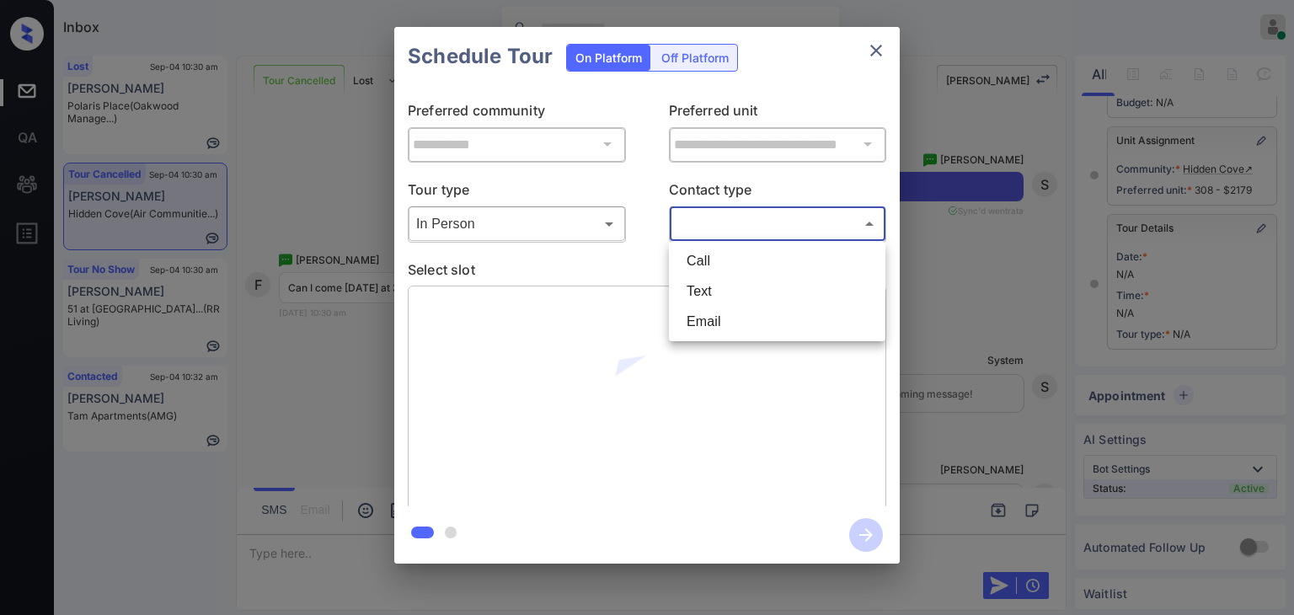
click at [699, 287] on li "Text" at bounding box center [777, 291] width 208 height 30
type input "****"
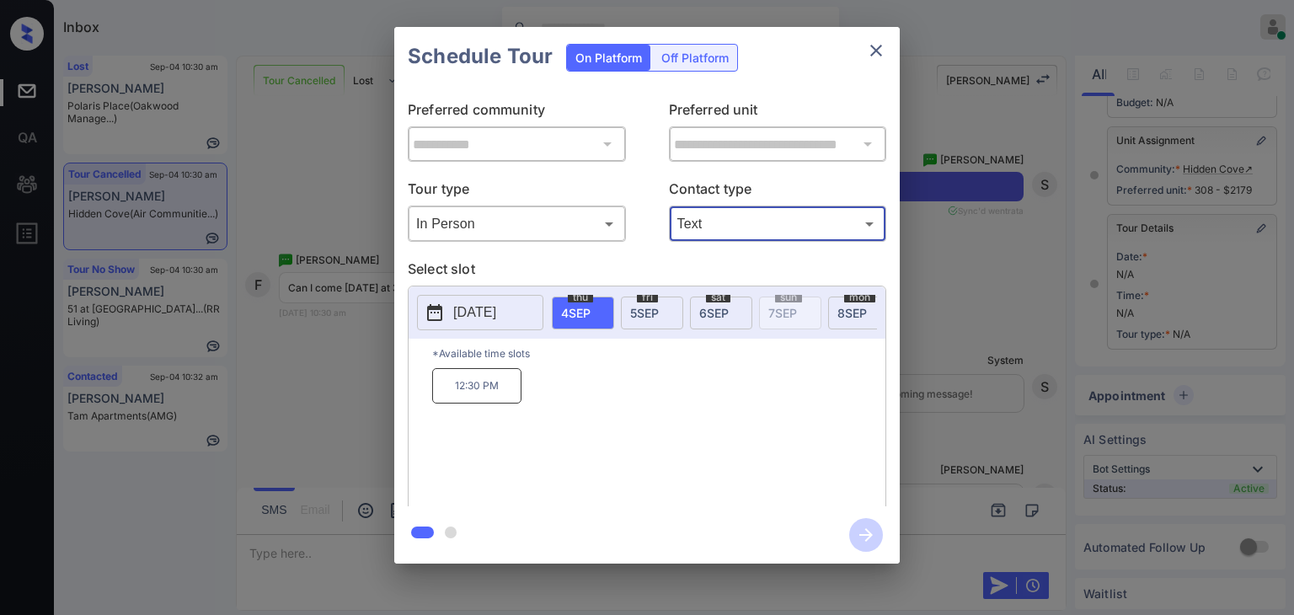
click at [867, 41] on icon "close" at bounding box center [876, 50] width 20 height 20
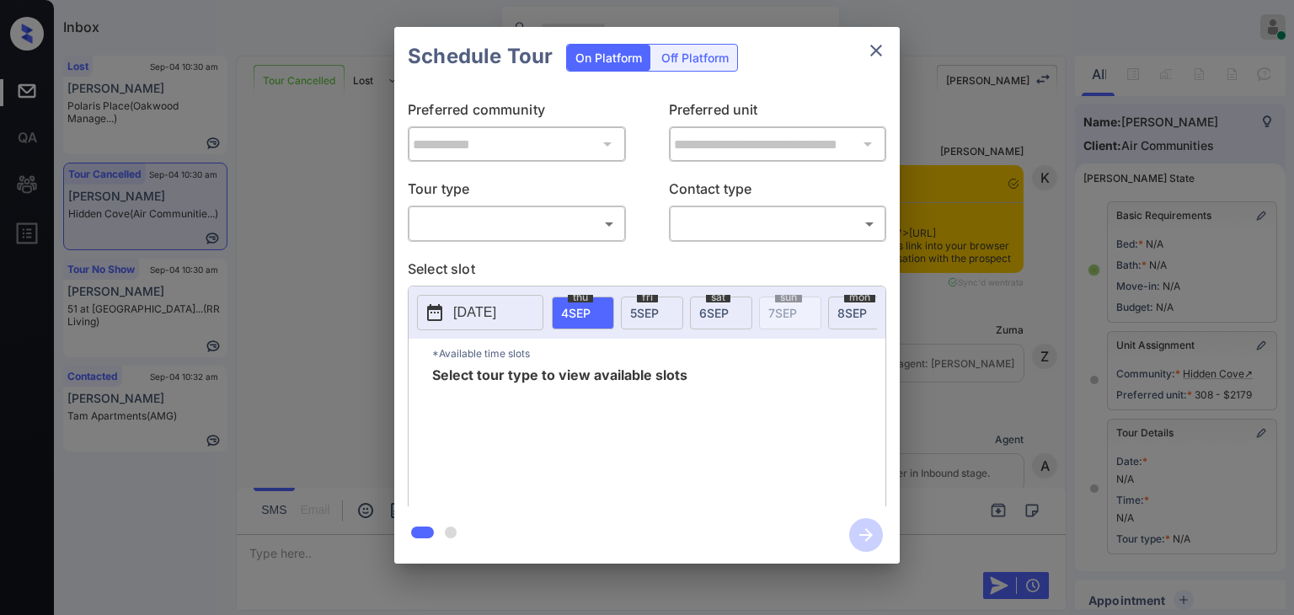
click at [538, 233] on body "Inbox [PERSON_NAME] [PERSON_NAME] Online Set yourself offline Set yourself on b…" at bounding box center [647, 307] width 1294 height 615
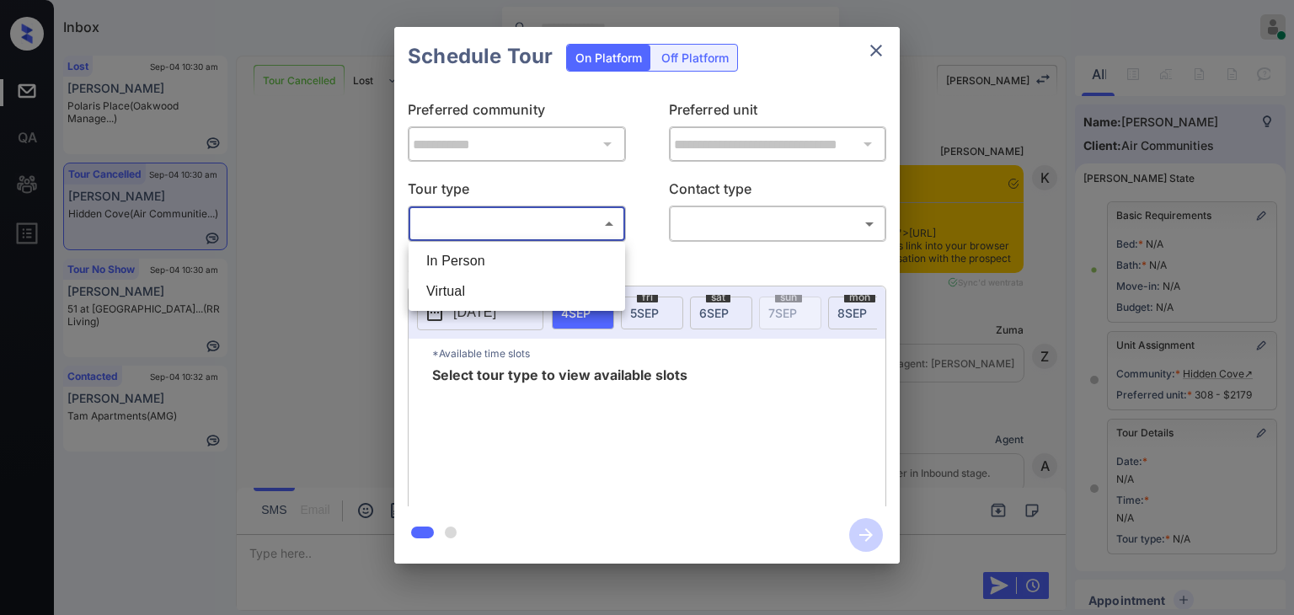
scroll to position [217, 0]
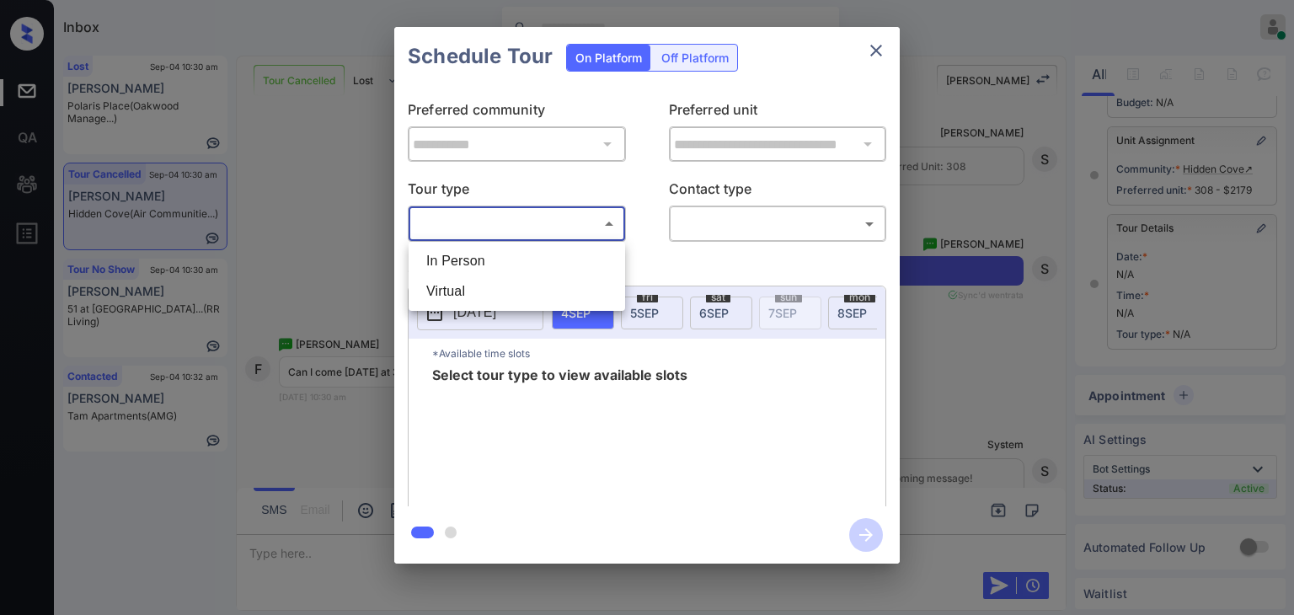
click at [479, 267] on li "In Person" at bounding box center [517, 261] width 208 height 30
type input "********"
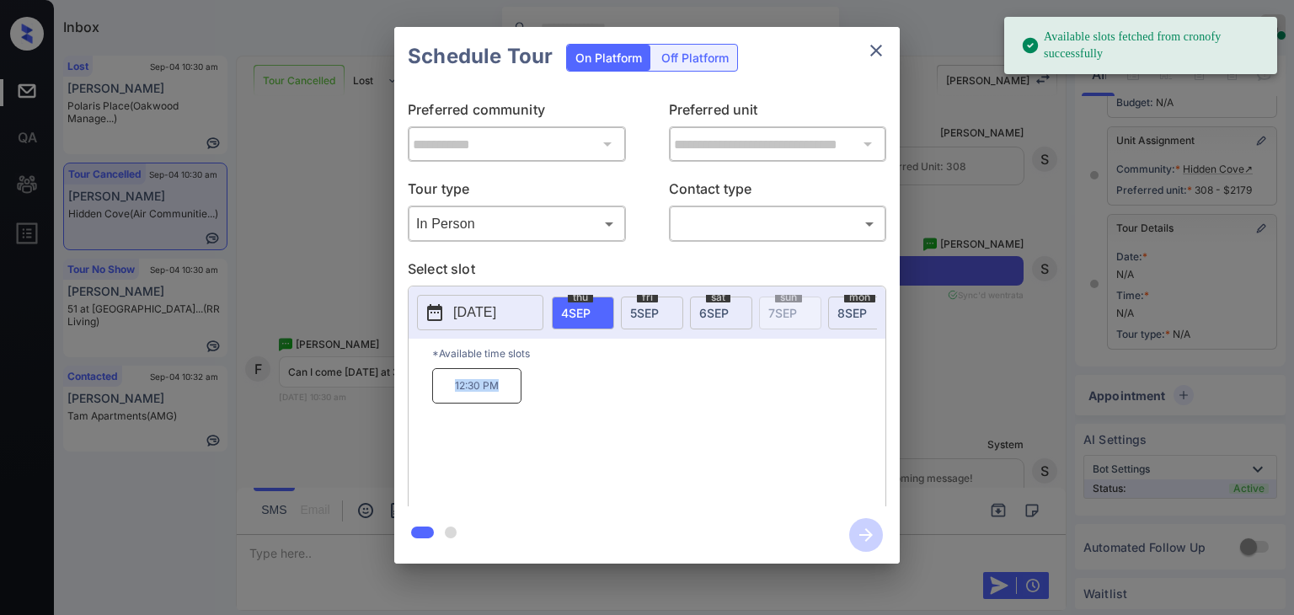
drag, startPoint x: 440, startPoint y: 397, endPoint x: 520, endPoint y: 391, distance: 80.3
click at [520, 391] on p "12:30 PM" at bounding box center [476, 385] width 89 height 35
copy p "12:30 PM"
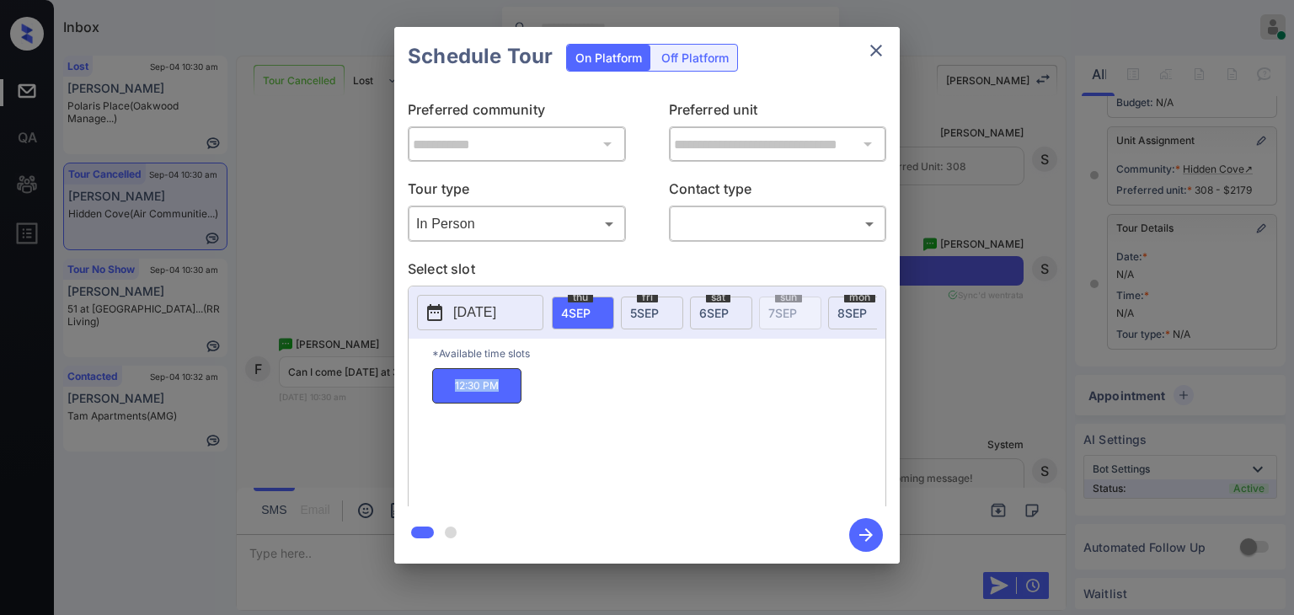
click at [866, 51] on icon "close" at bounding box center [876, 50] width 20 height 20
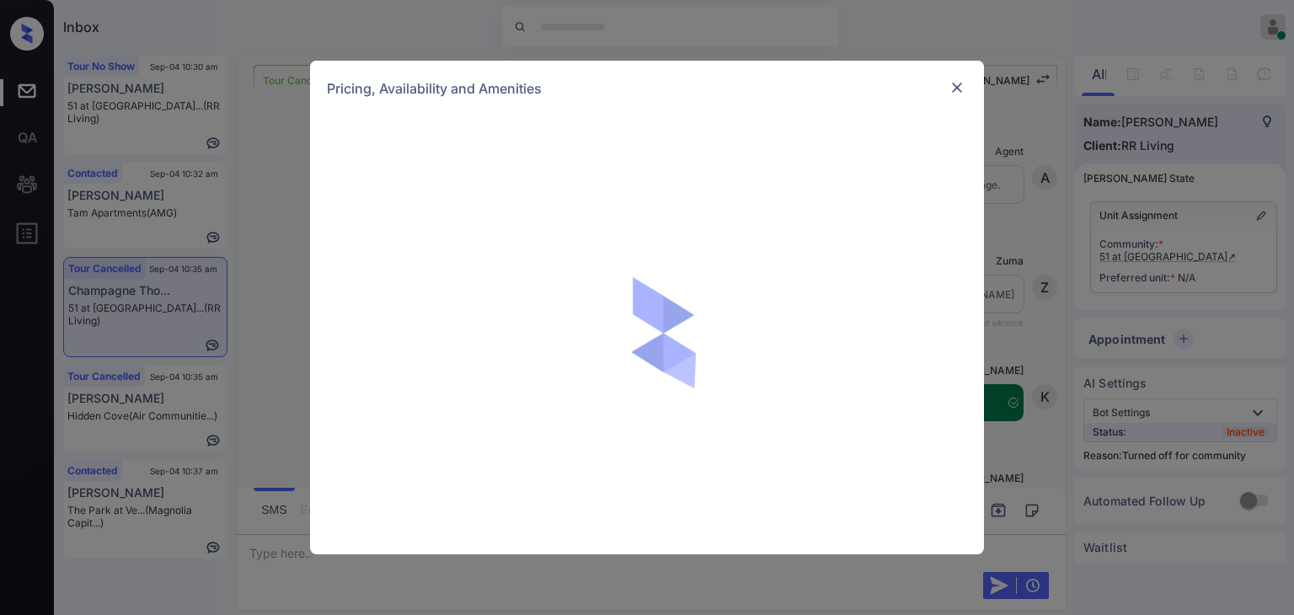
scroll to position [4127, 0]
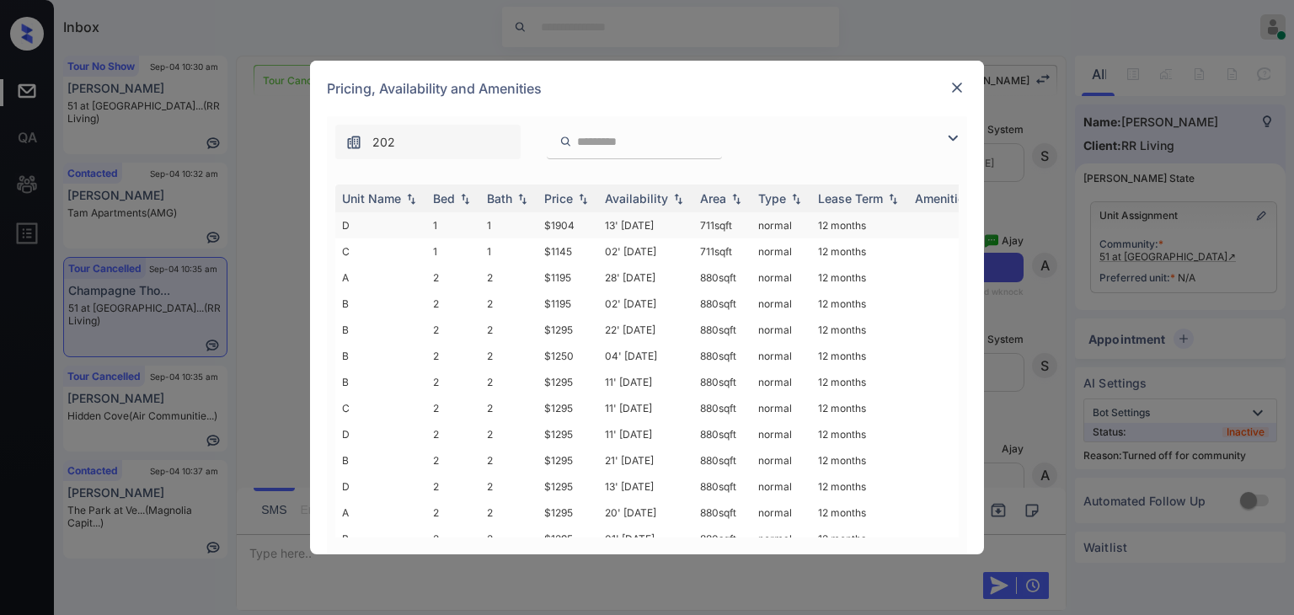
click at [518, 222] on td "1" at bounding box center [508, 225] width 57 height 26
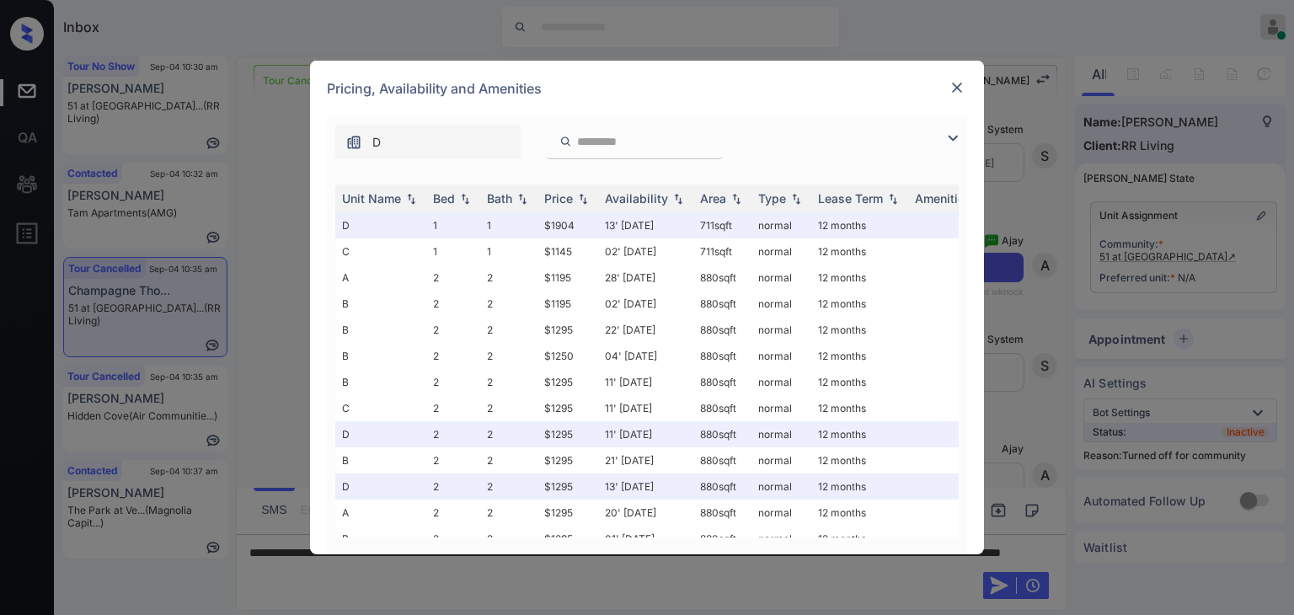
click at [952, 83] on img at bounding box center [957, 87] width 17 height 17
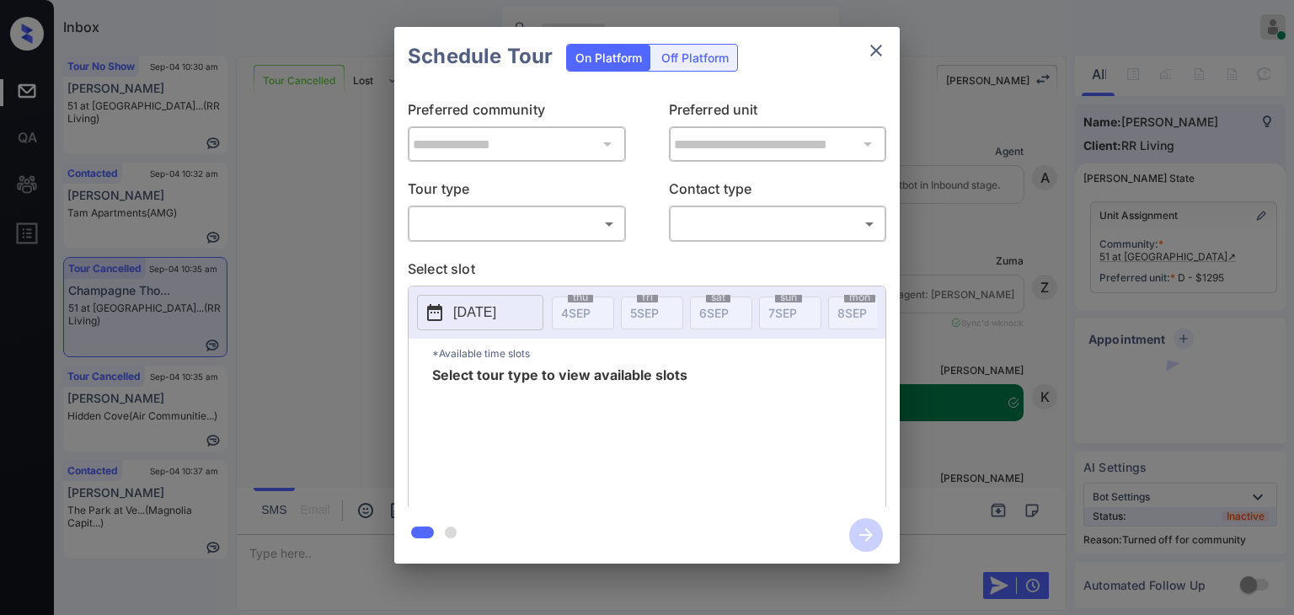
scroll to position [4127, 0]
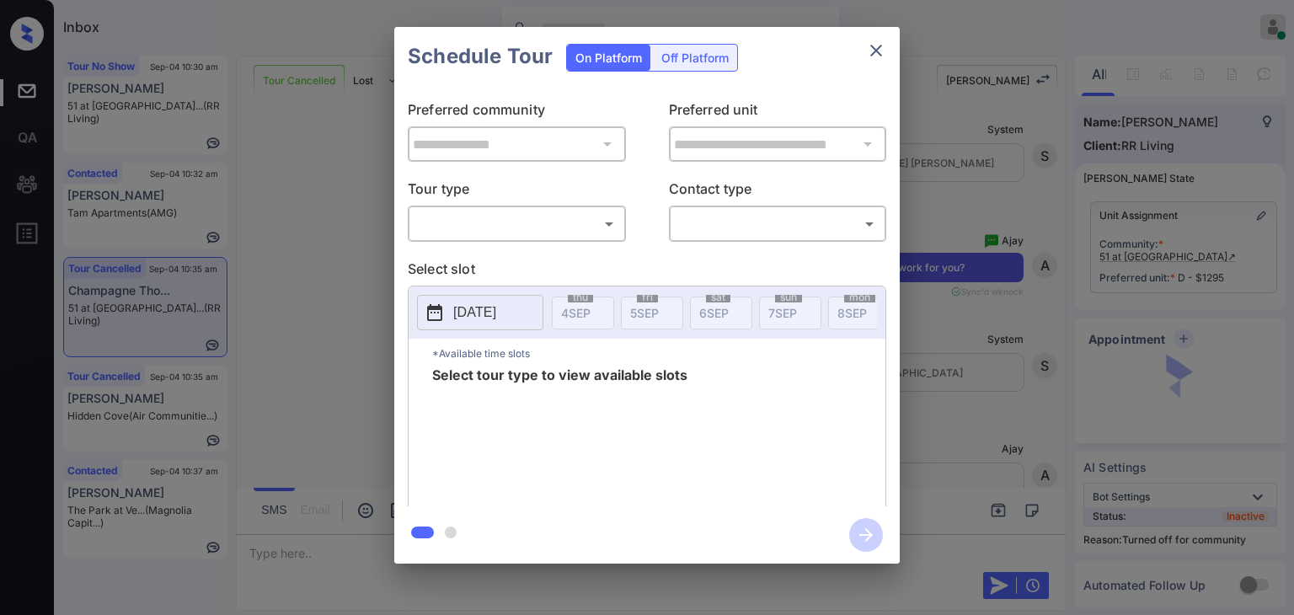
click at [529, 227] on body "Inbox [PERSON_NAME] [PERSON_NAME] Online Set yourself offline Set yourself on b…" at bounding box center [647, 307] width 1294 height 615
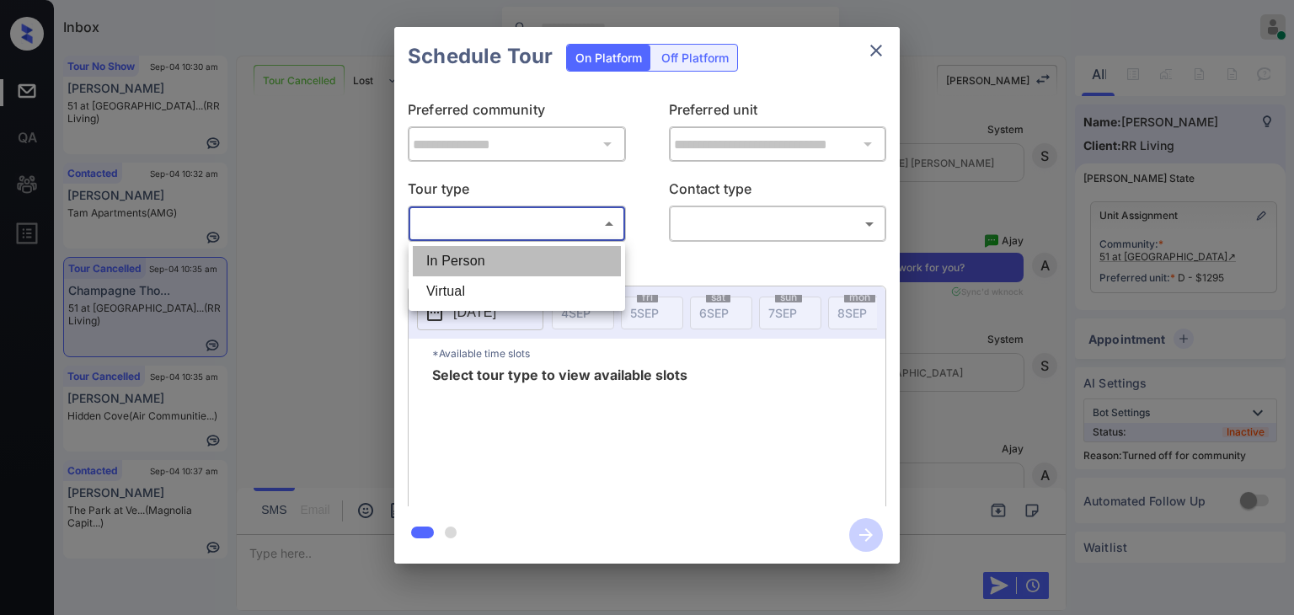
click at [475, 256] on li "In Person" at bounding box center [517, 261] width 208 height 30
type input "********"
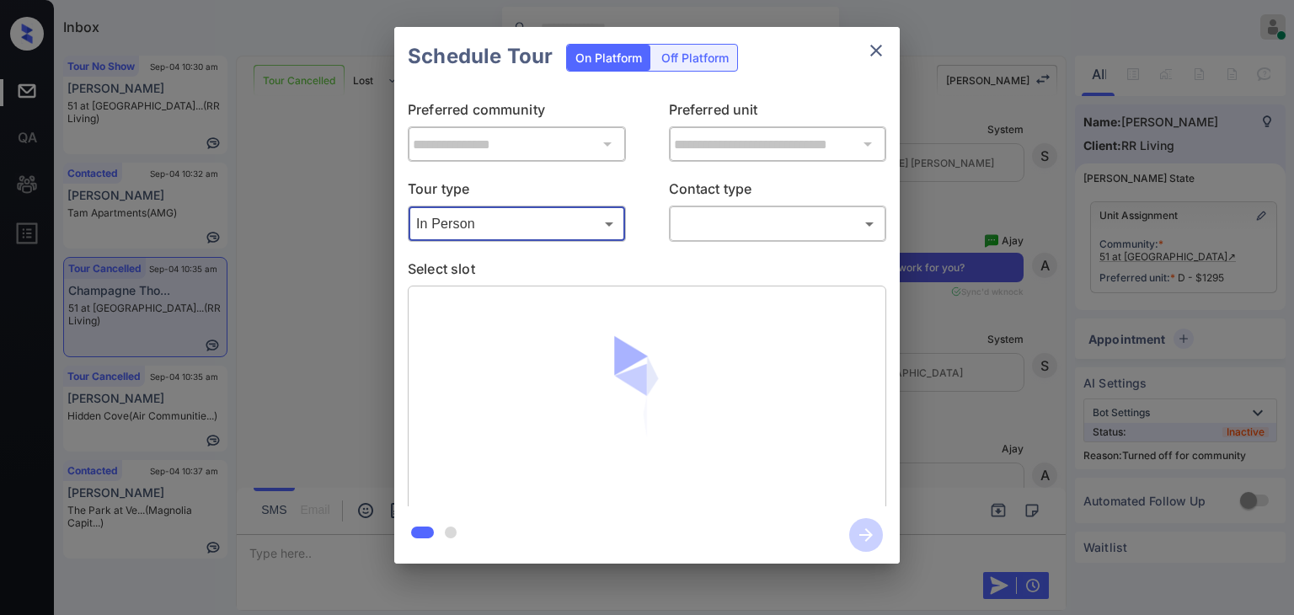
click at [742, 222] on body "Inbox Danielle Dela Cruz Online Set yourself offline Set yourself on break Prof…" at bounding box center [647, 307] width 1294 height 615
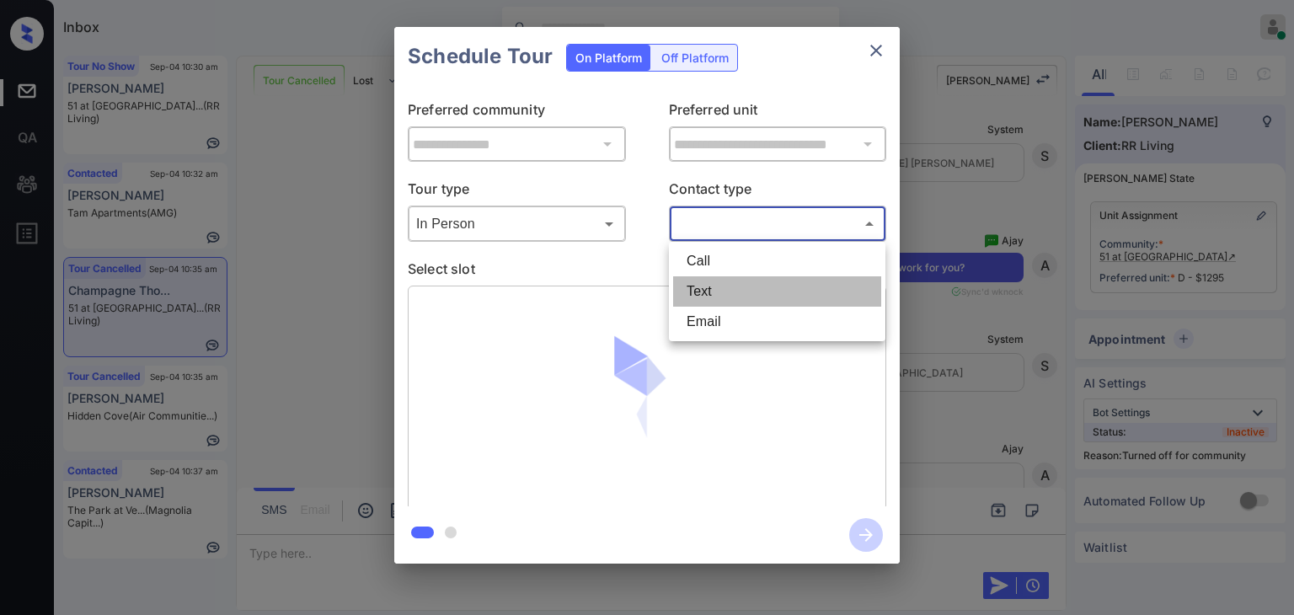
click at [714, 286] on li "Text" at bounding box center [777, 291] width 208 height 30
type input "****"
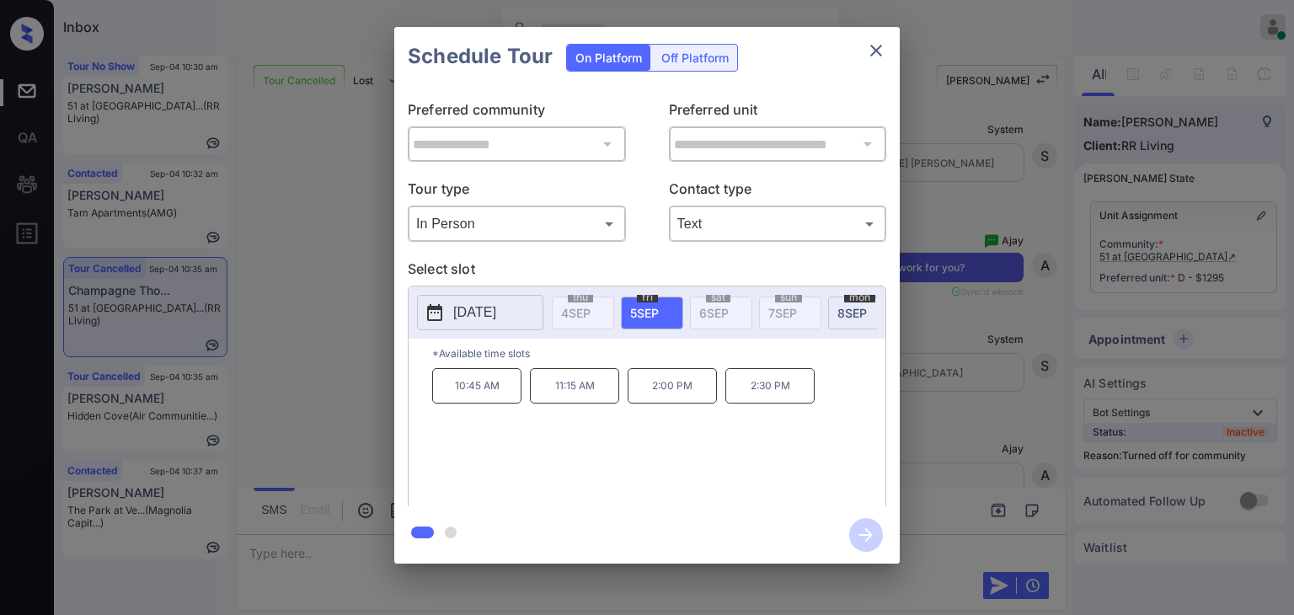
click at [698, 393] on p "2:00 PM" at bounding box center [672, 385] width 89 height 35
click at [863, 537] on icon "button" at bounding box center [866, 535] width 34 height 34
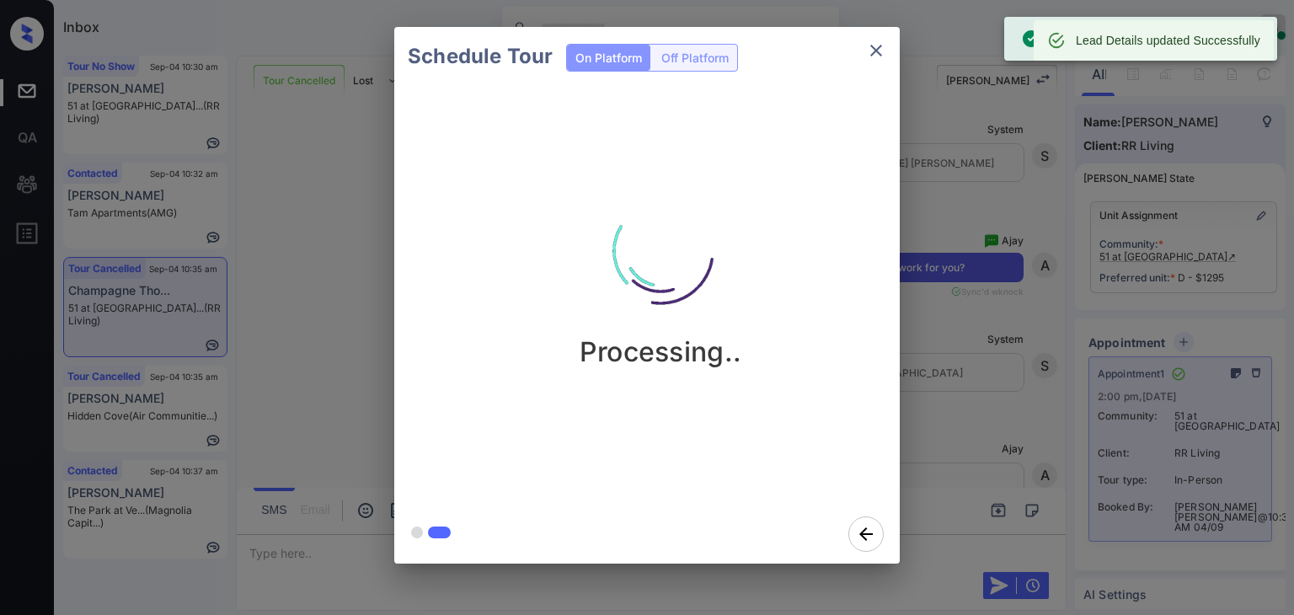
click at [876, 47] on icon "close" at bounding box center [876, 50] width 20 height 20
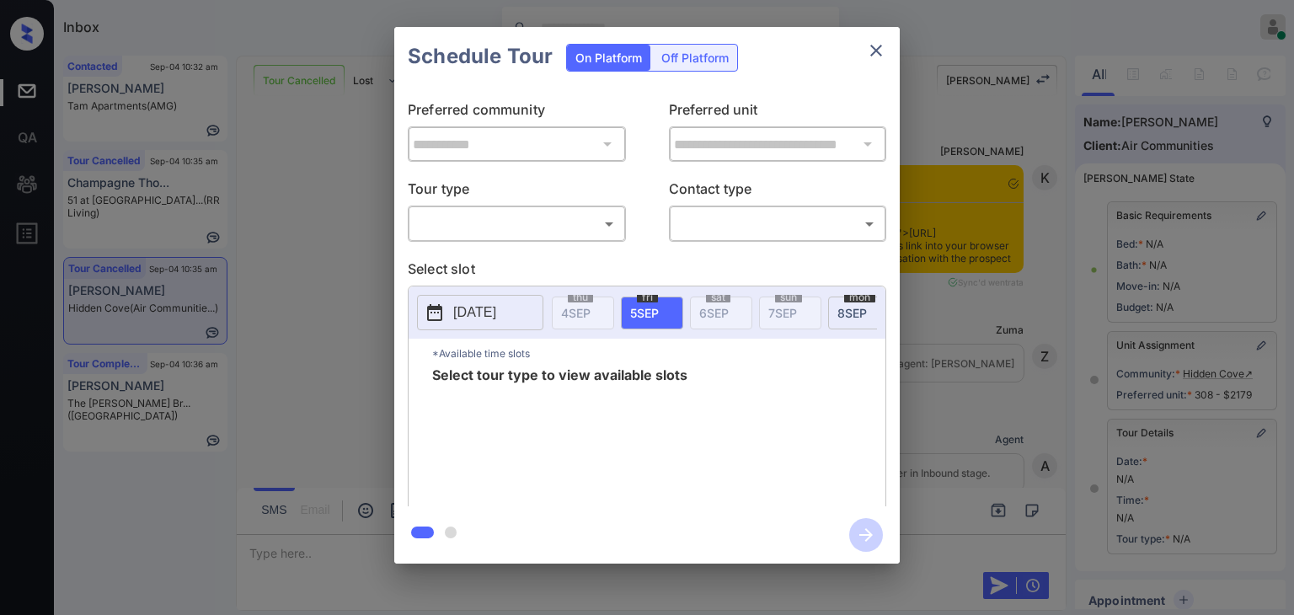
scroll to position [217, 0]
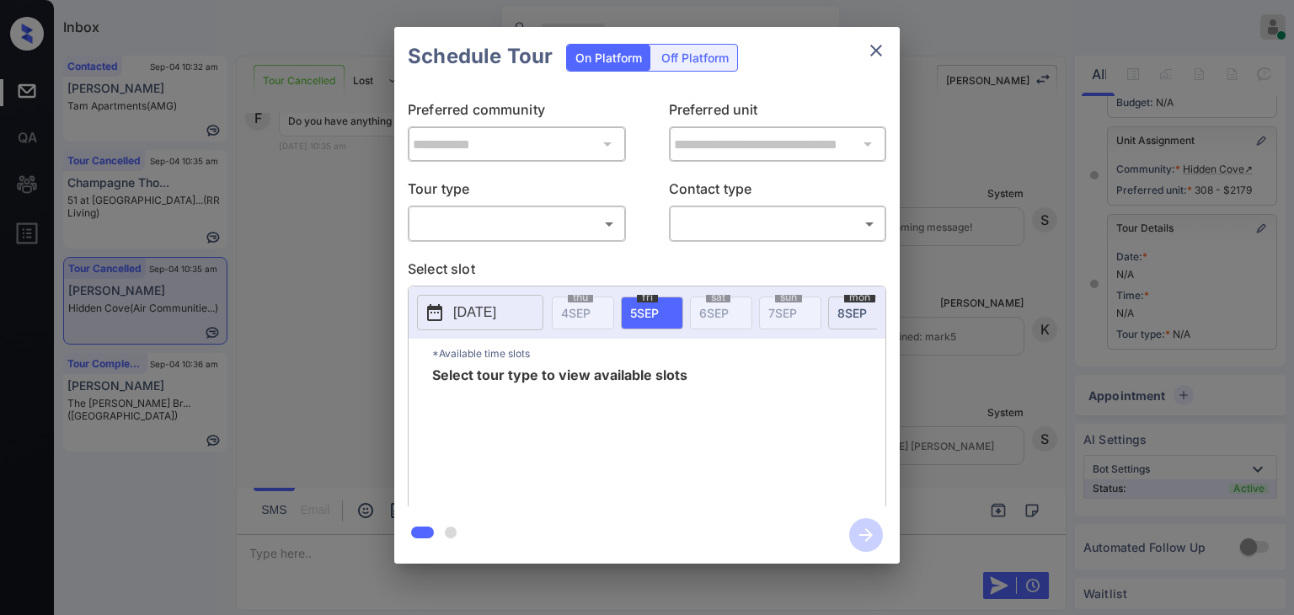
click at [559, 228] on body "Inbox Danielle Dela Cruz Online Set yourself offline Set yourself on break Prof…" at bounding box center [647, 307] width 1294 height 615
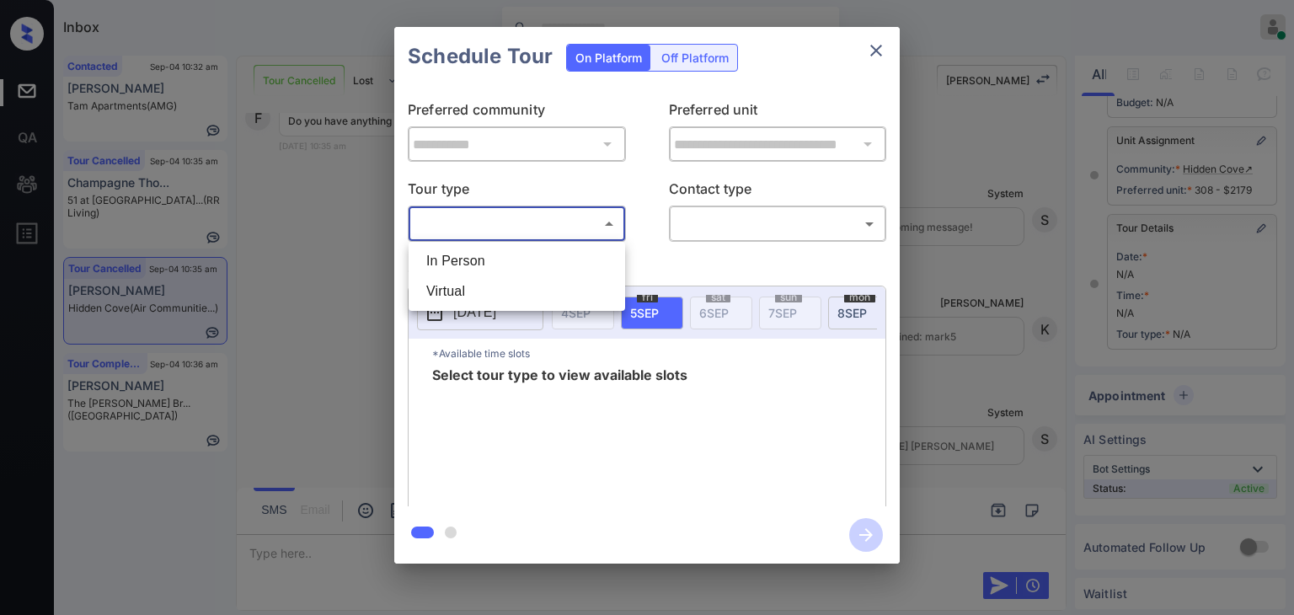
click at [465, 269] on li "In Person" at bounding box center [517, 261] width 208 height 30
type input "********"
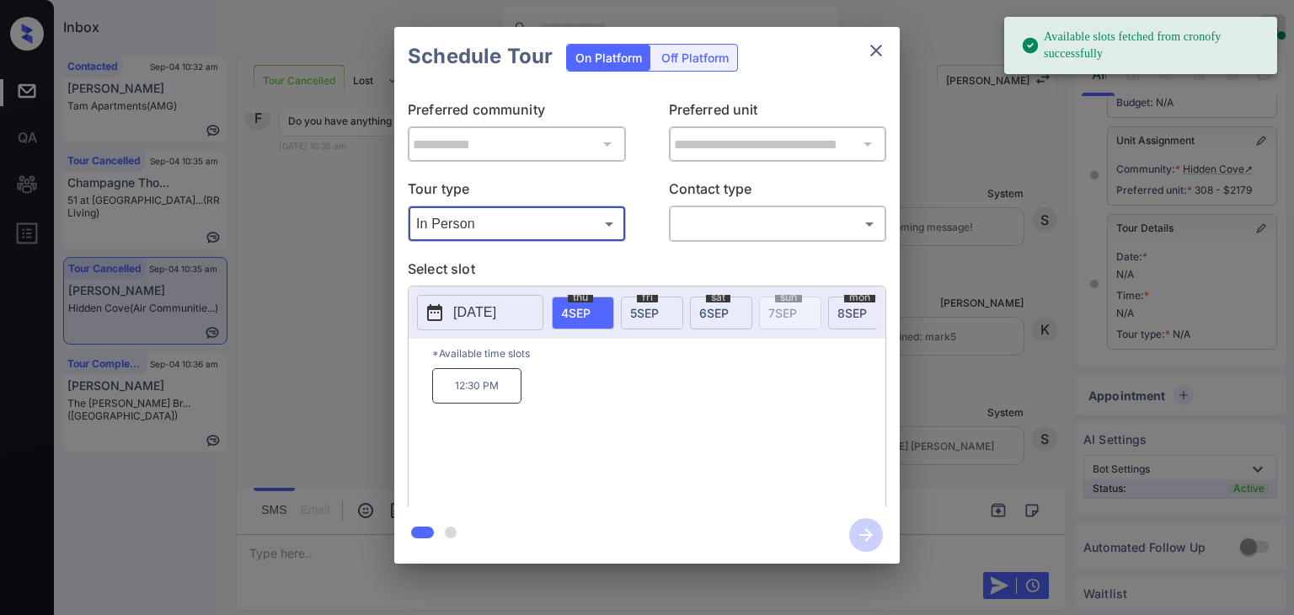
click at [638, 308] on span "5 SEP" at bounding box center [644, 313] width 29 height 14
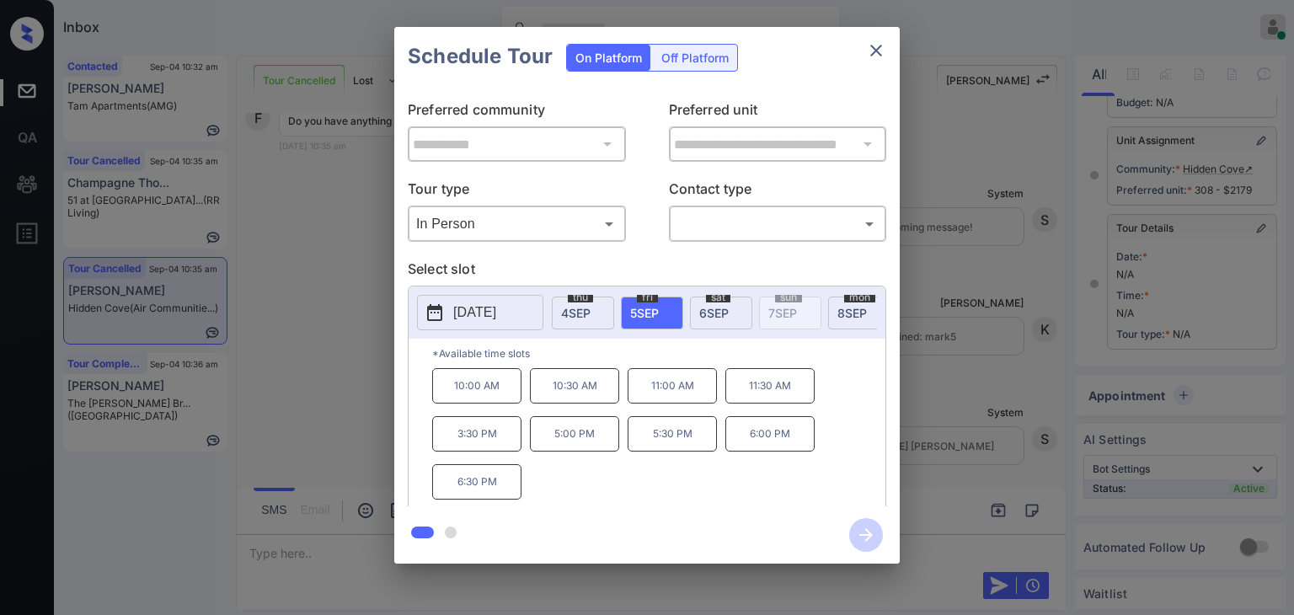
click at [876, 45] on icon "close" at bounding box center [876, 50] width 20 height 20
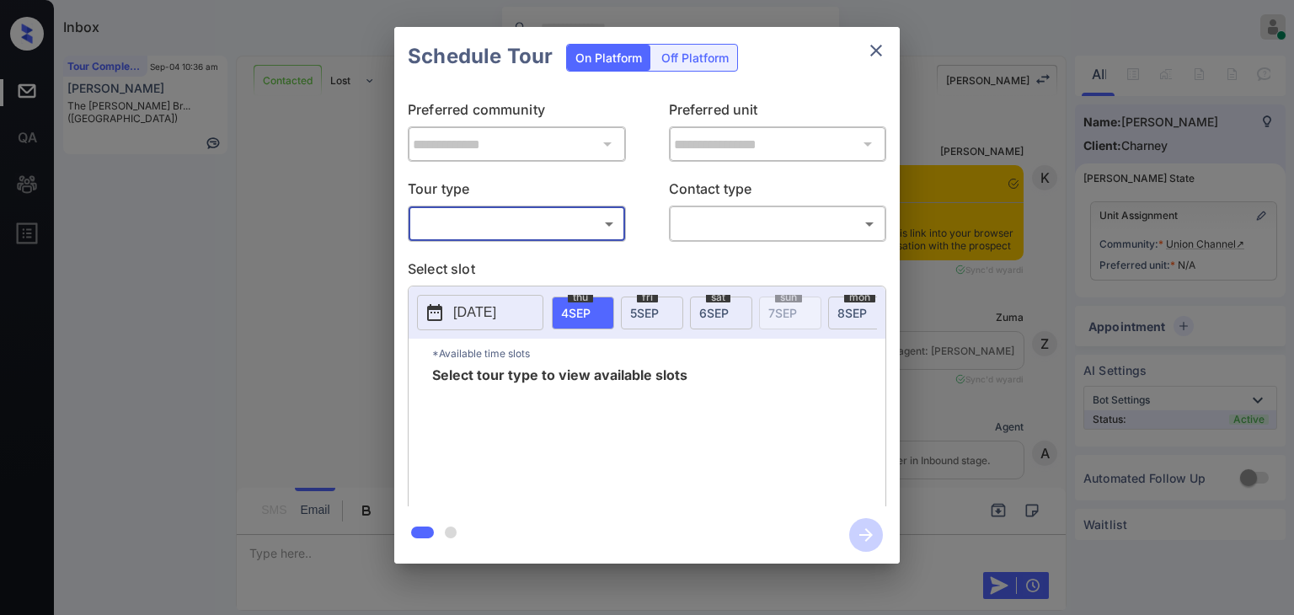
scroll to position [1352, 0]
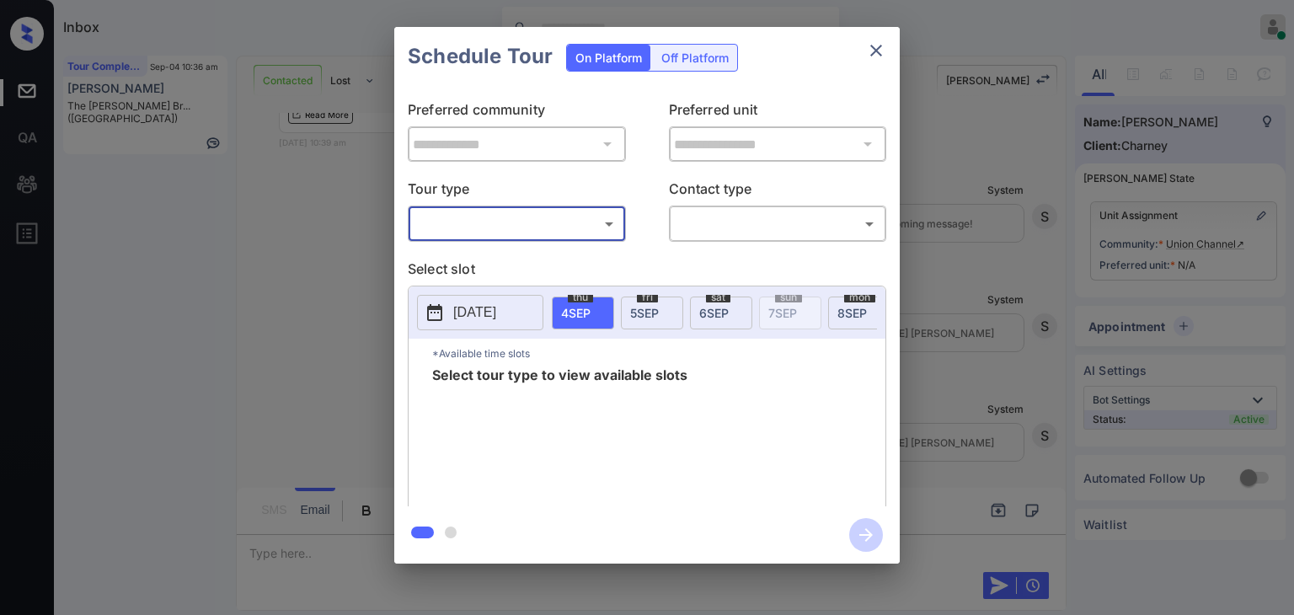
click at [526, 229] on body "Inbox [PERSON_NAME] [PERSON_NAME] Online Set yourself offline Set yourself on b…" at bounding box center [647, 307] width 1294 height 615
click at [880, 46] on div at bounding box center [647, 307] width 1294 height 615
click at [887, 41] on button "close" at bounding box center [877, 51] width 34 height 34
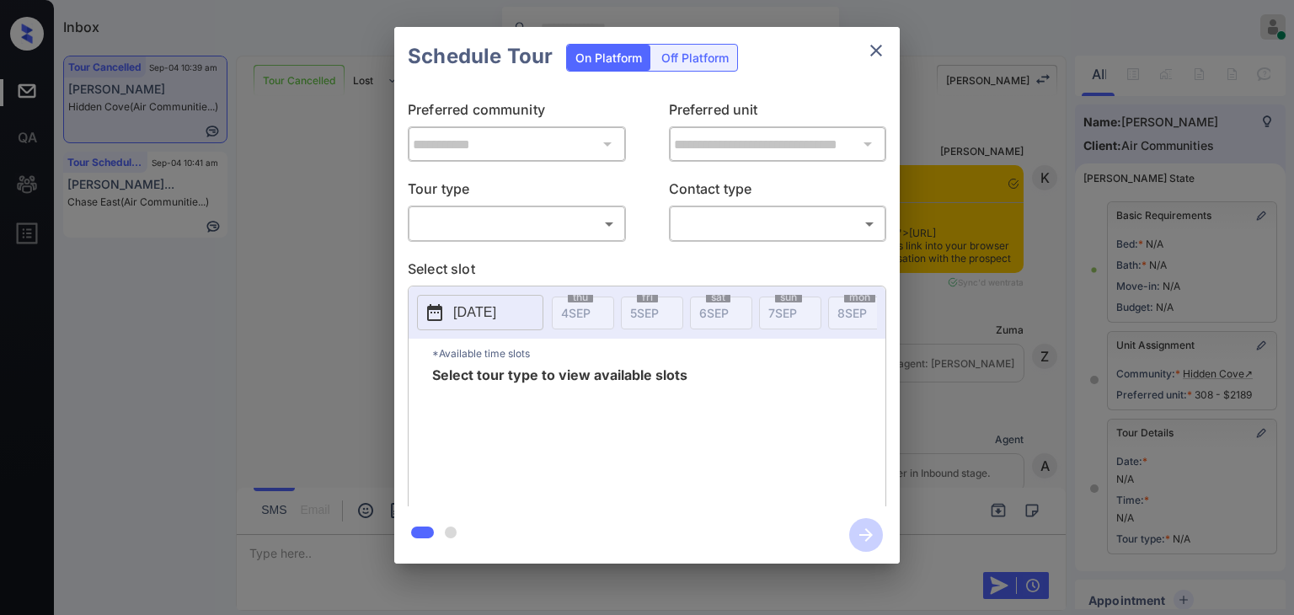
click at [483, 210] on body "Inbox Danielle Dela Cruz Online Set yourself offline Set yourself on break Prof…" at bounding box center [647, 307] width 1294 height 615
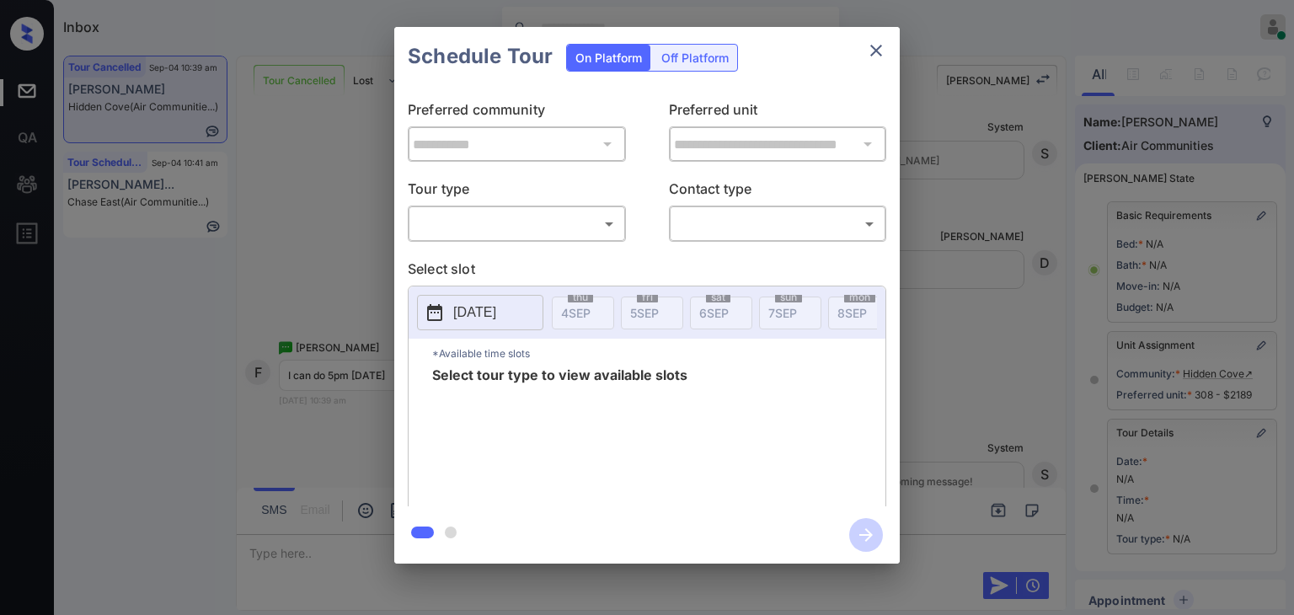
scroll to position [169, 0]
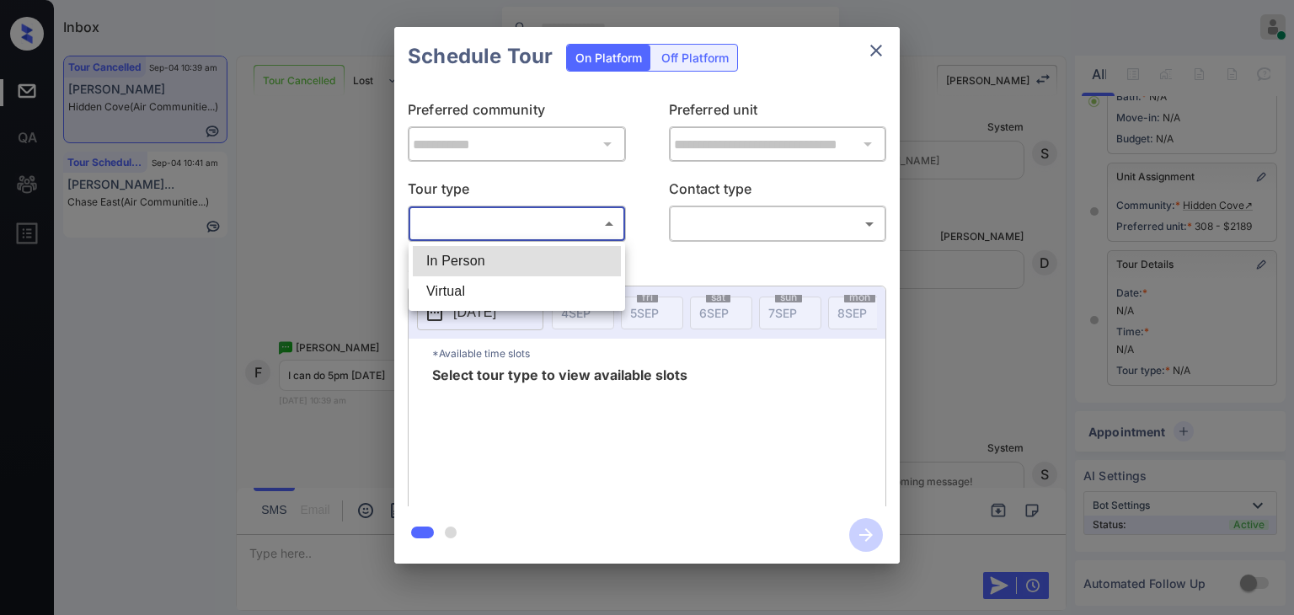
click at [479, 260] on li "In Person" at bounding box center [517, 261] width 208 height 30
type input "********"
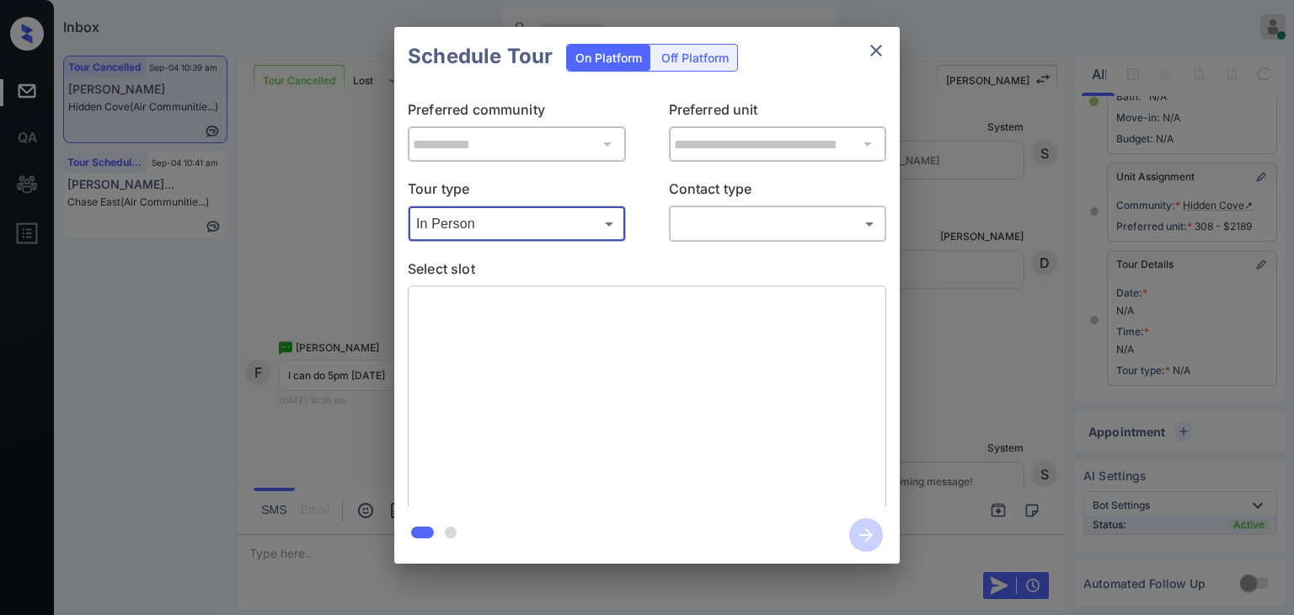
click at [773, 231] on body "Inbox Danielle Dela Cruz Online Set yourself offline Set yourself on break Prof…" at bounding box center [647, 307] width 1294 height 615
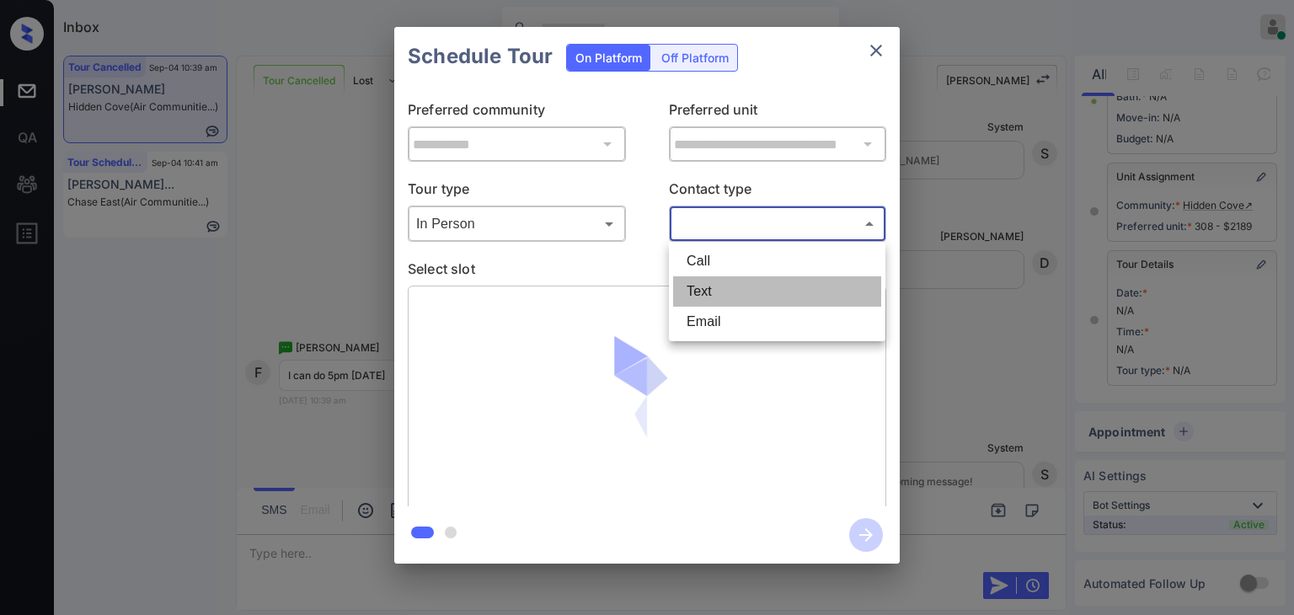
click at [726, 292] on li "Text" at bounding box center [777, 291] width 208 height 30
type input "****"
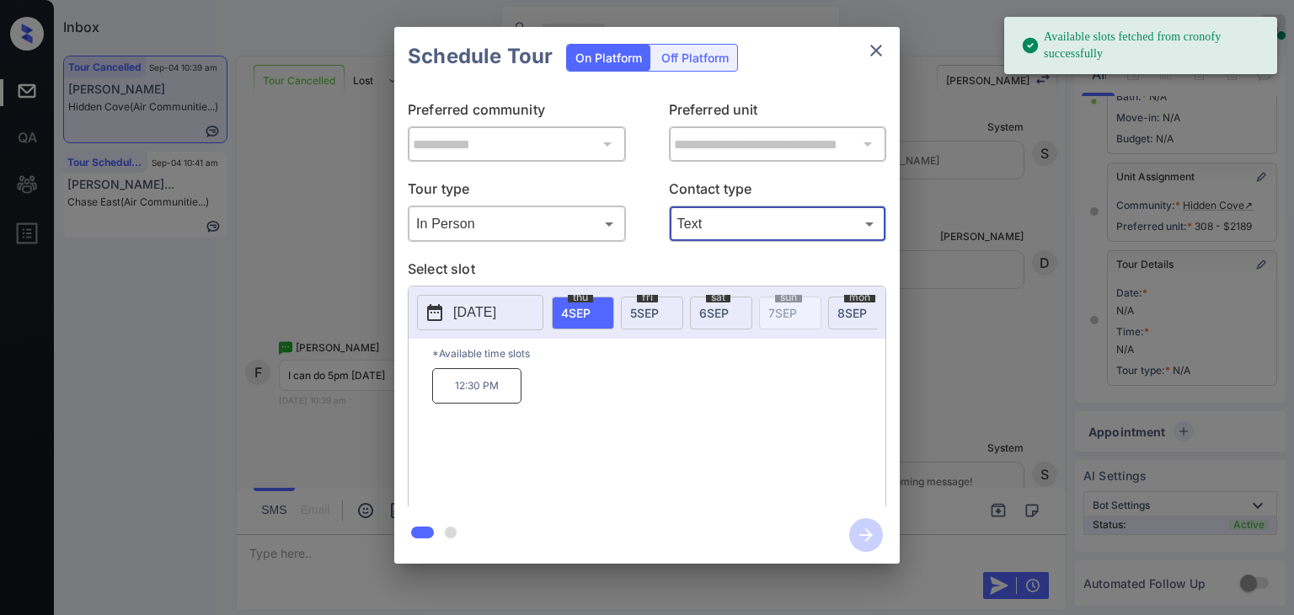
click at [653, 318] on div "fri 5 SEP" at bounding box center [652, 313] width 62 height 33
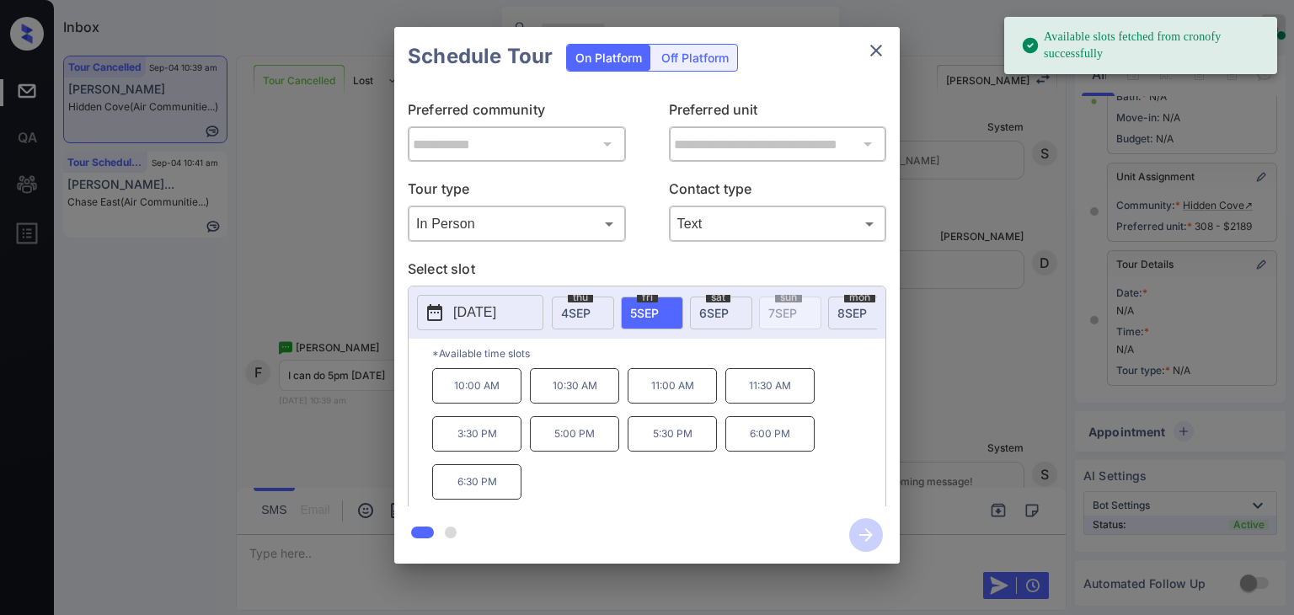
click at [581, 449] on p "5:00 PM" at bounding box center [574, 433] width 89 height 35
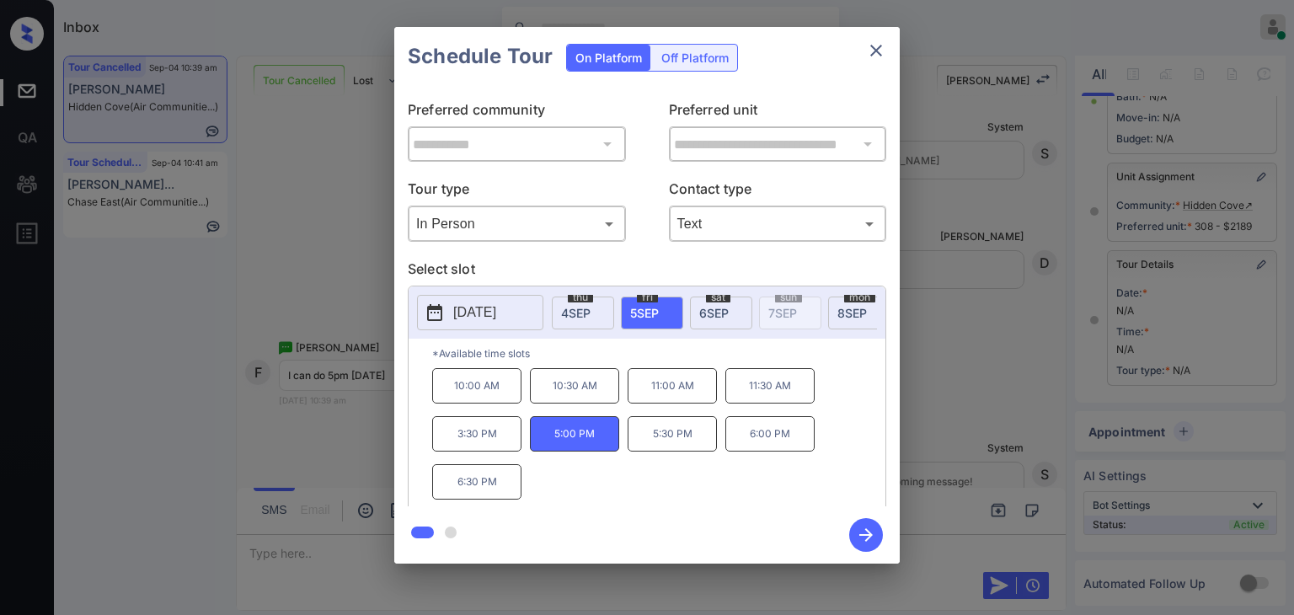
click at [864, 536] on icon "button" at bounding box center [866, 535] width 34 height 34
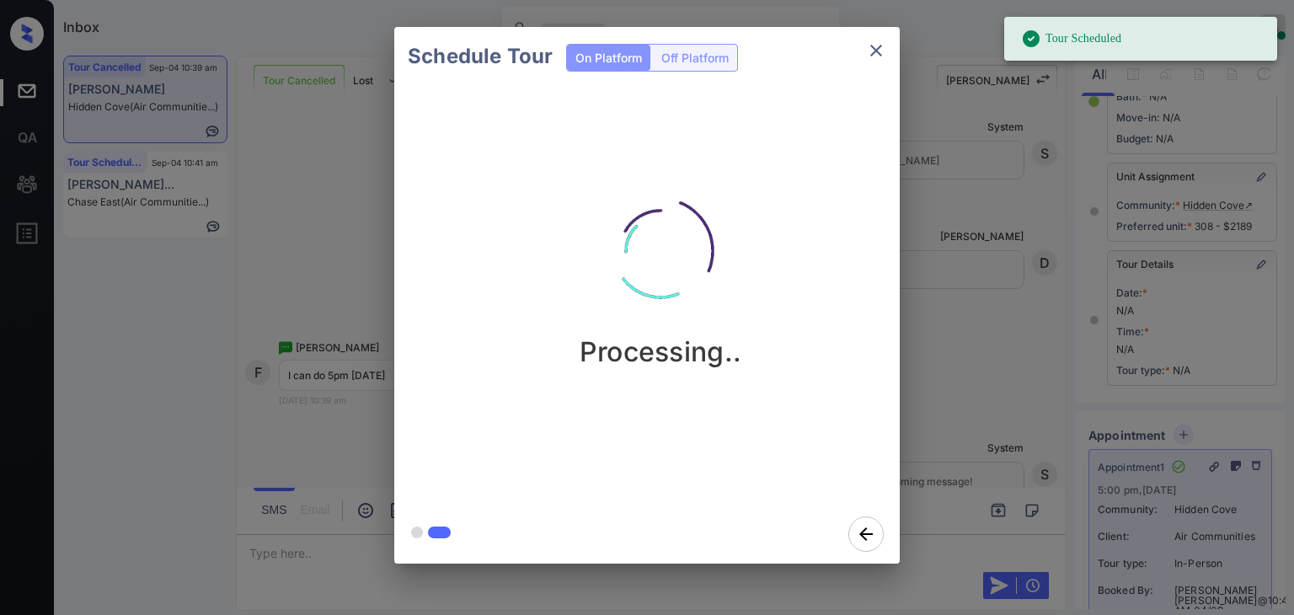
click at [871, 51] on icon "close" at bounding box center [876, 50] width 20 height 20
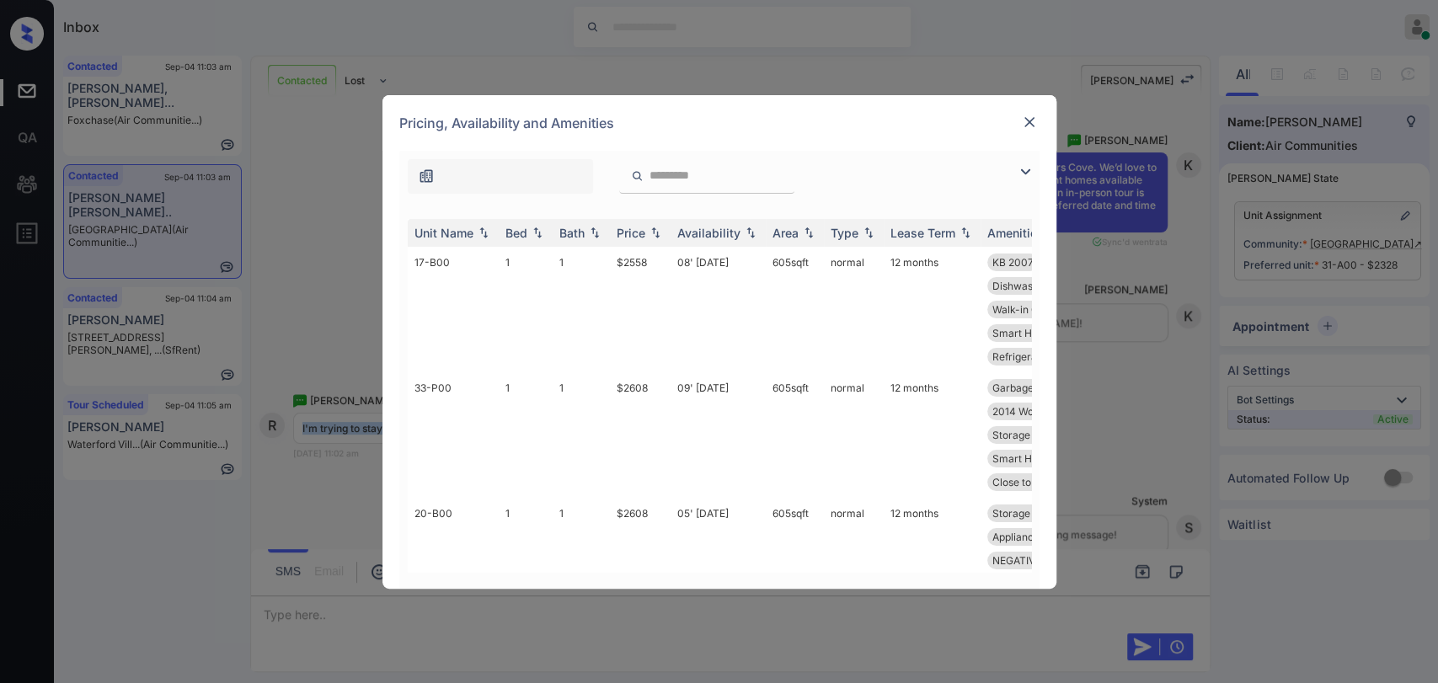
click at [1025, 125] on img at bounding box center [1029, 122] width 17 height 17
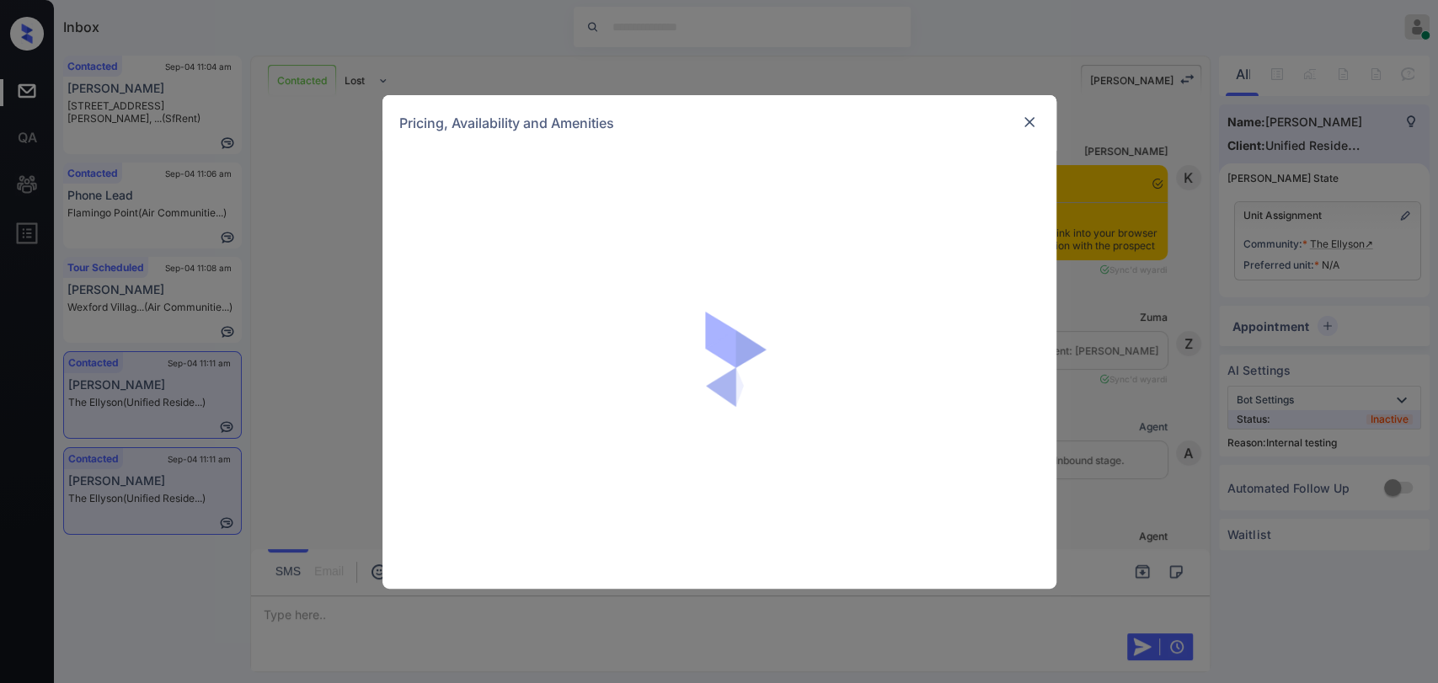
scroll to position [4278, 0]
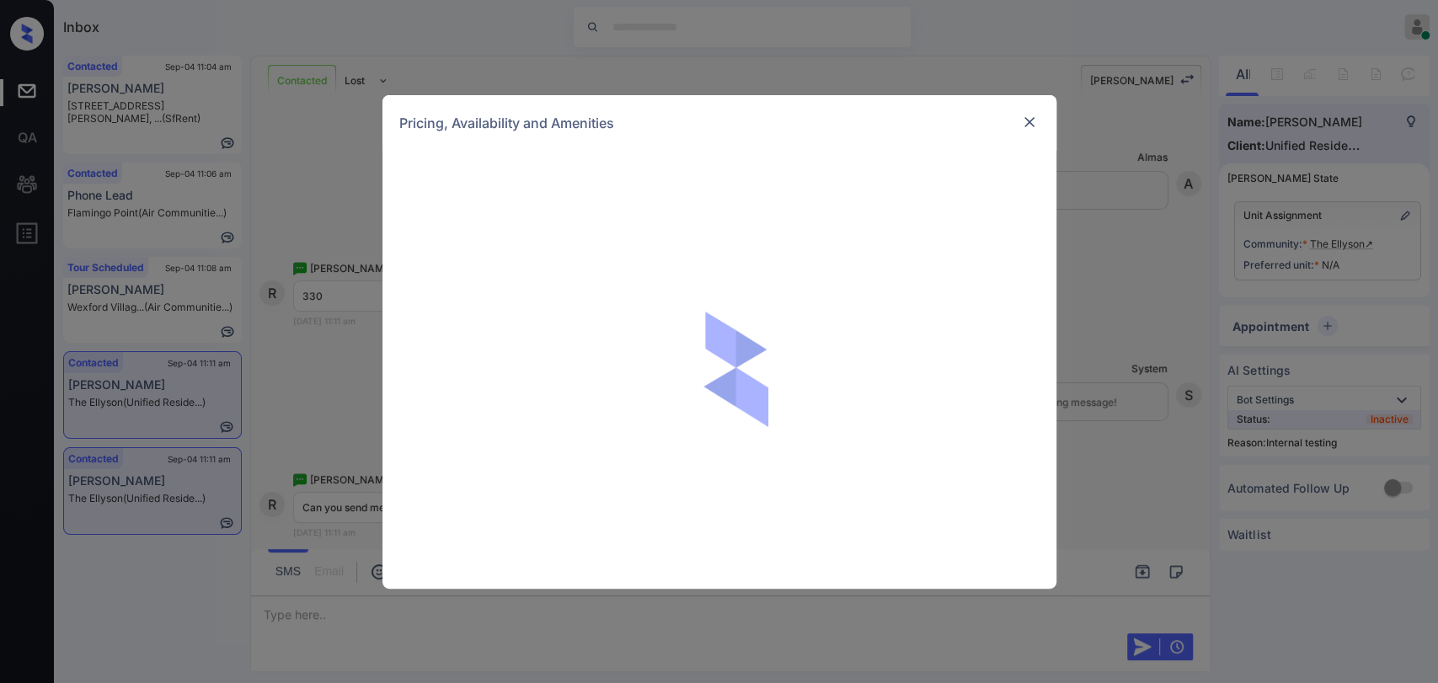
click at [1022, 123] on img at bounding box center [1029, 122] width 17 height 17
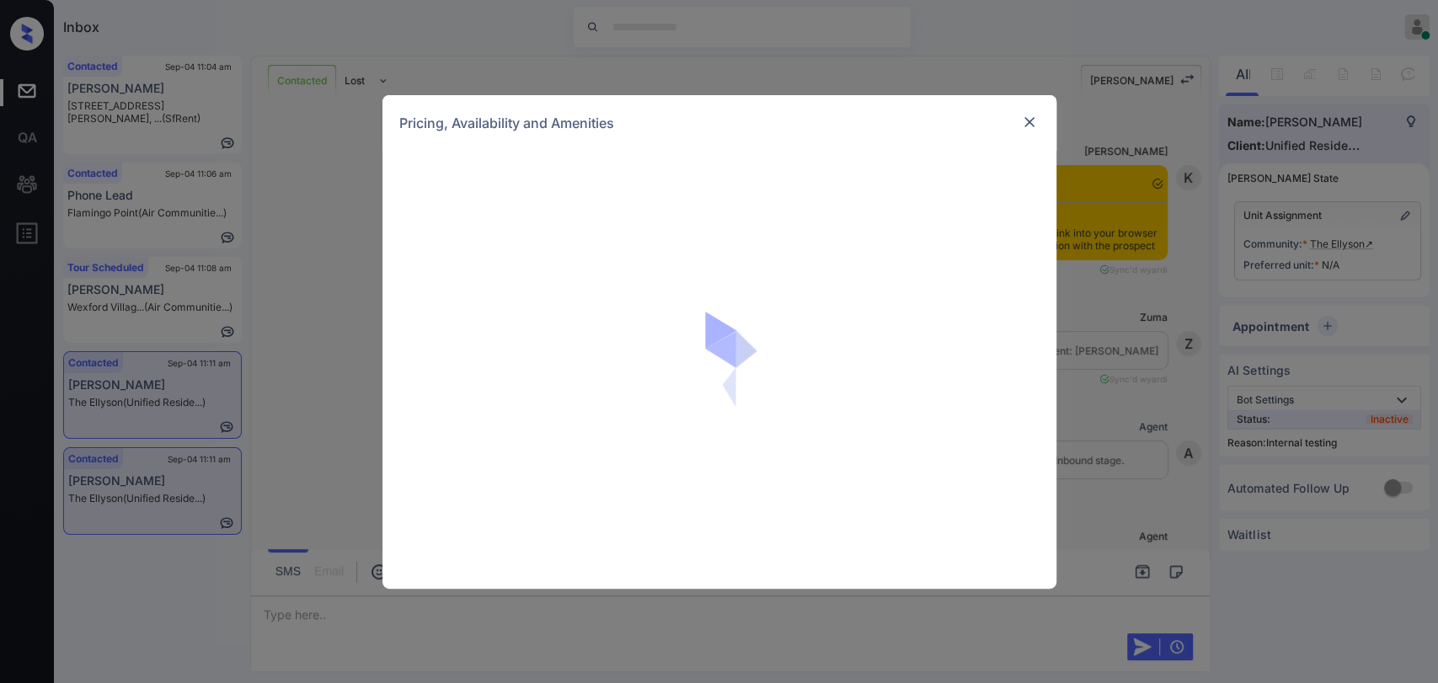
scroll to position [4652, 0]
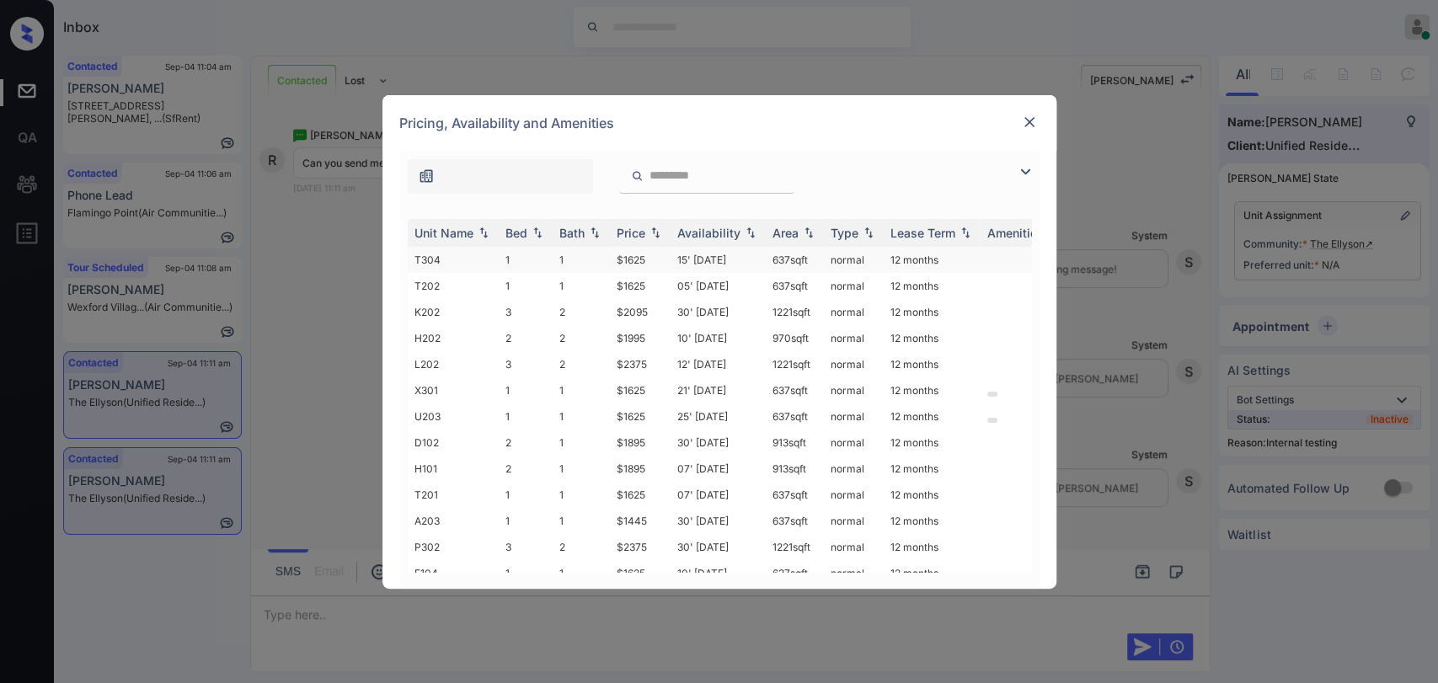
click at [496, 256] on td "T304" at bounding box center [453, 260] width 91 height 26
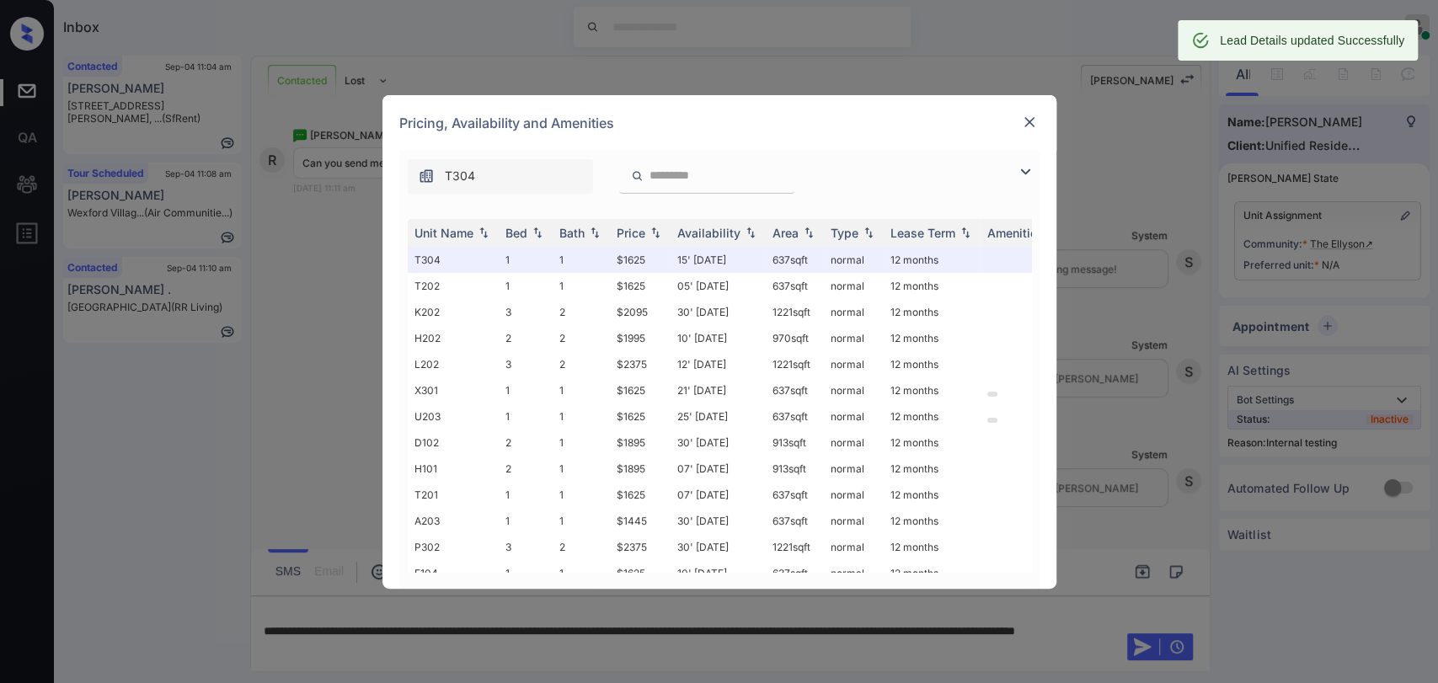
click at [1027, 120] on img at bounding box center [1029, 122] width 17 height 17
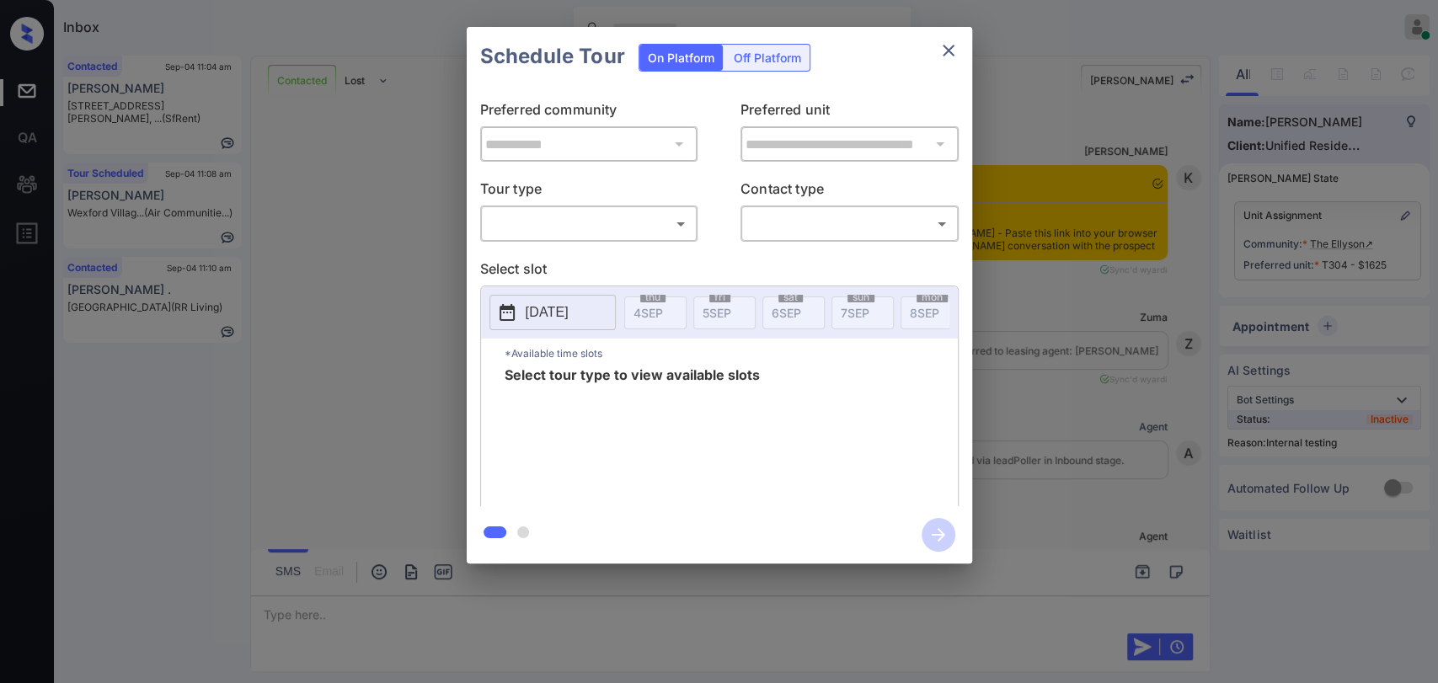
scroll to position [4763, 0]
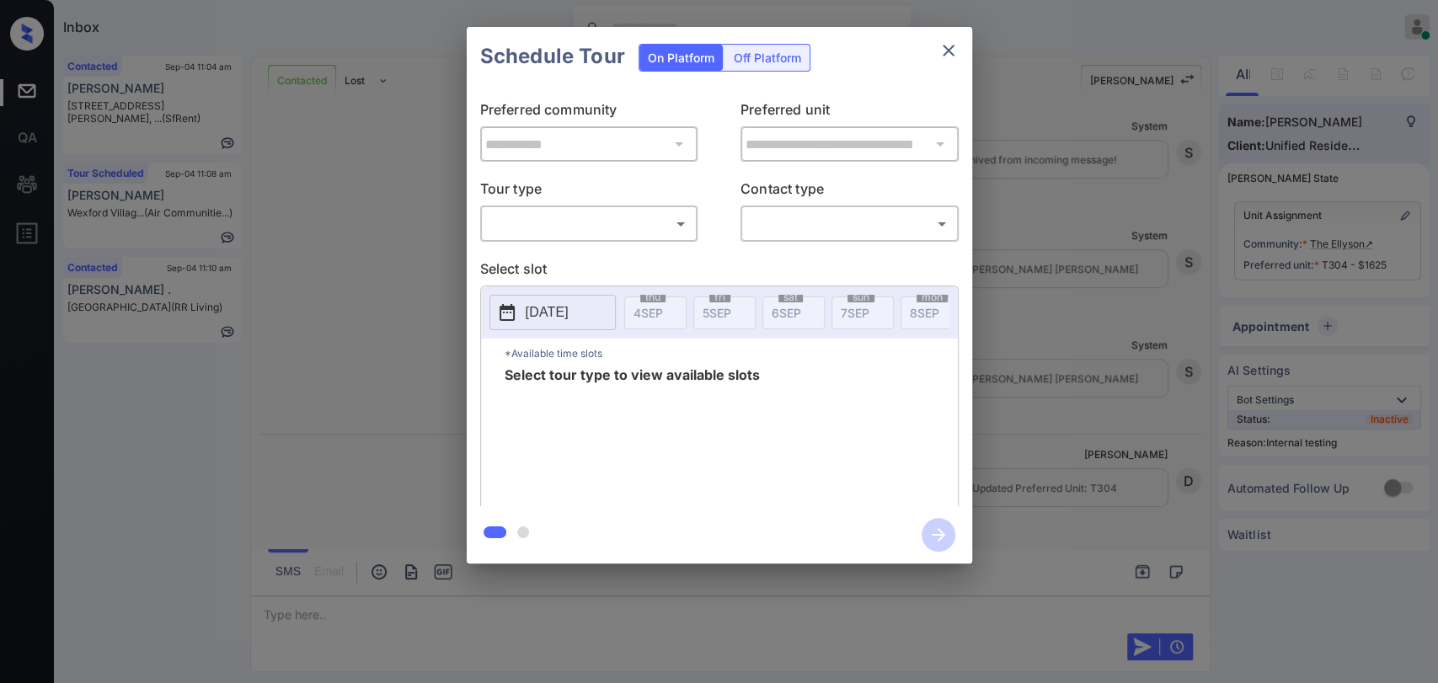
click at [560, 238] on div "​ ​" at bounding box center [589, 224] width 218 height 36
click at [372, 244] on div "**********" at bounding box center [719, 295] width 1438 height 591
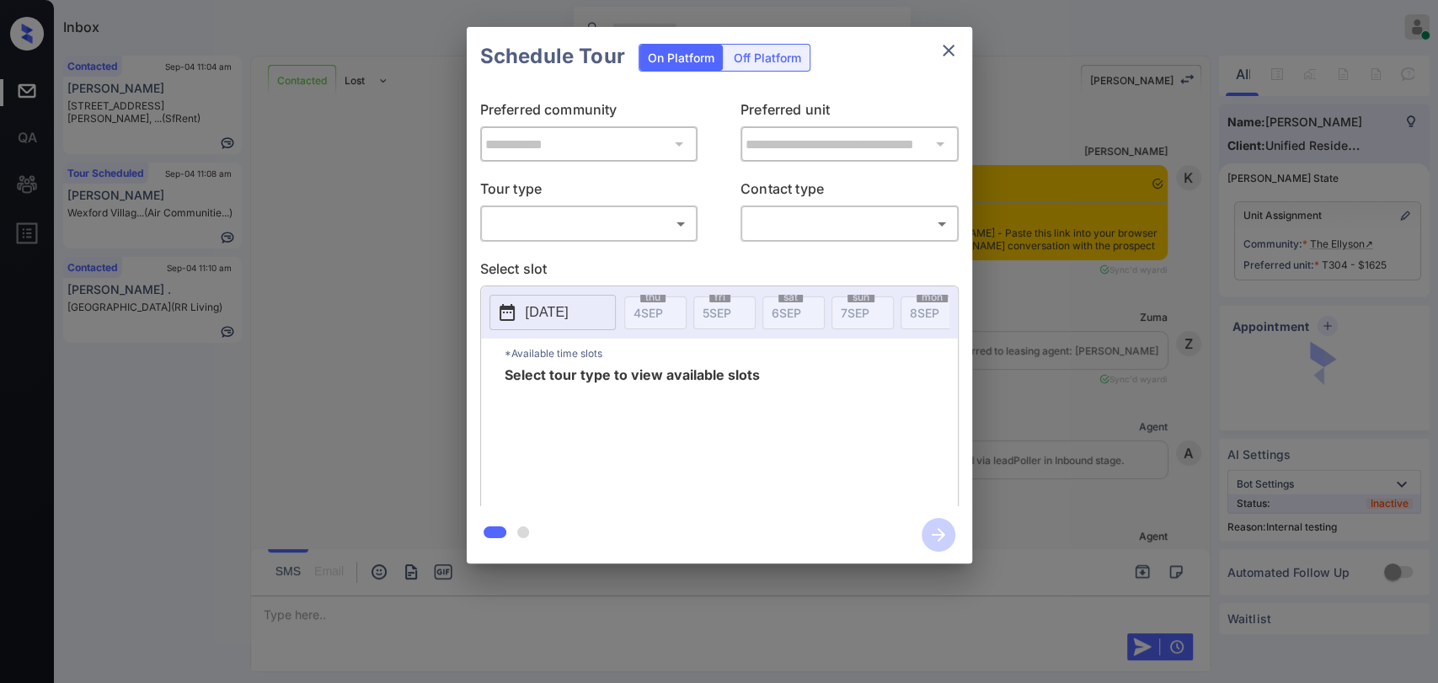
click at [620, 228] on body "Inbox [PERSON_NAME] [PERSON_NAME] Online Set yourself offline Set yourself on b…" at bounding box center [719, 341] width 1438 height 683
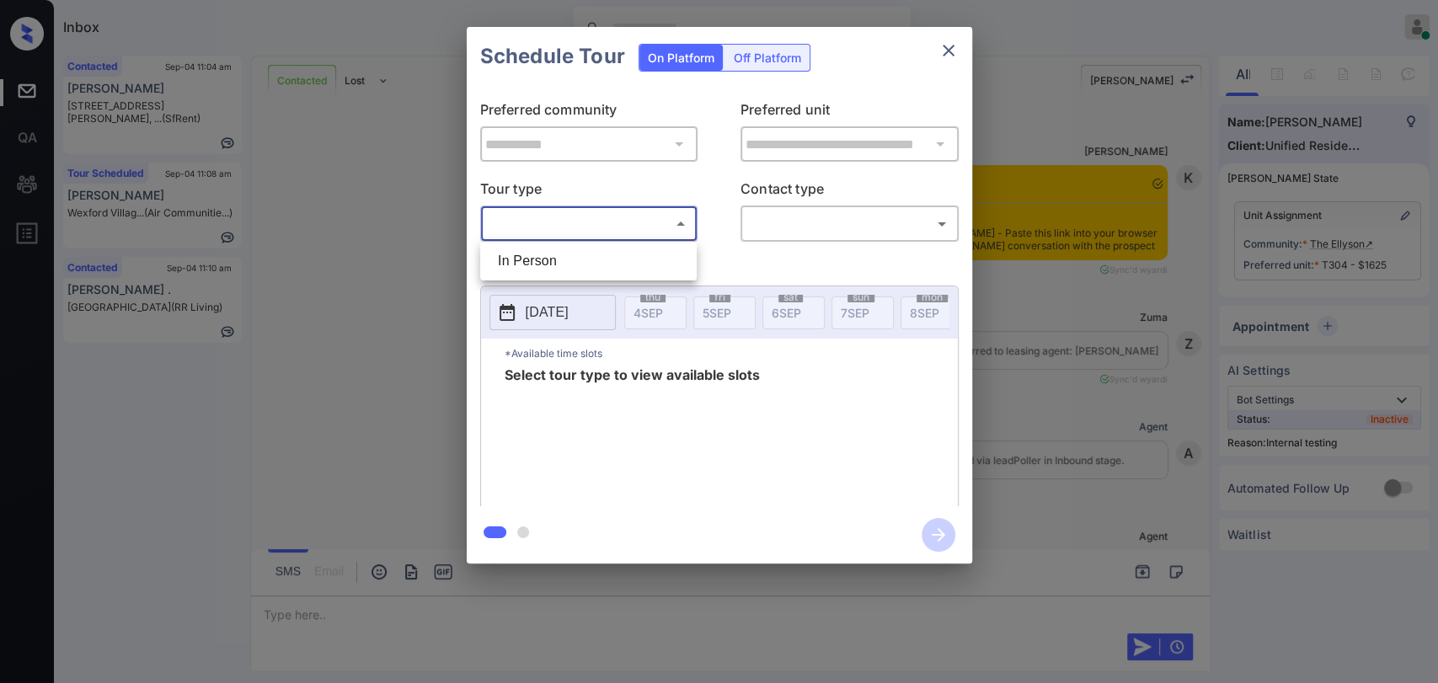
scroll to position [4107, 0]
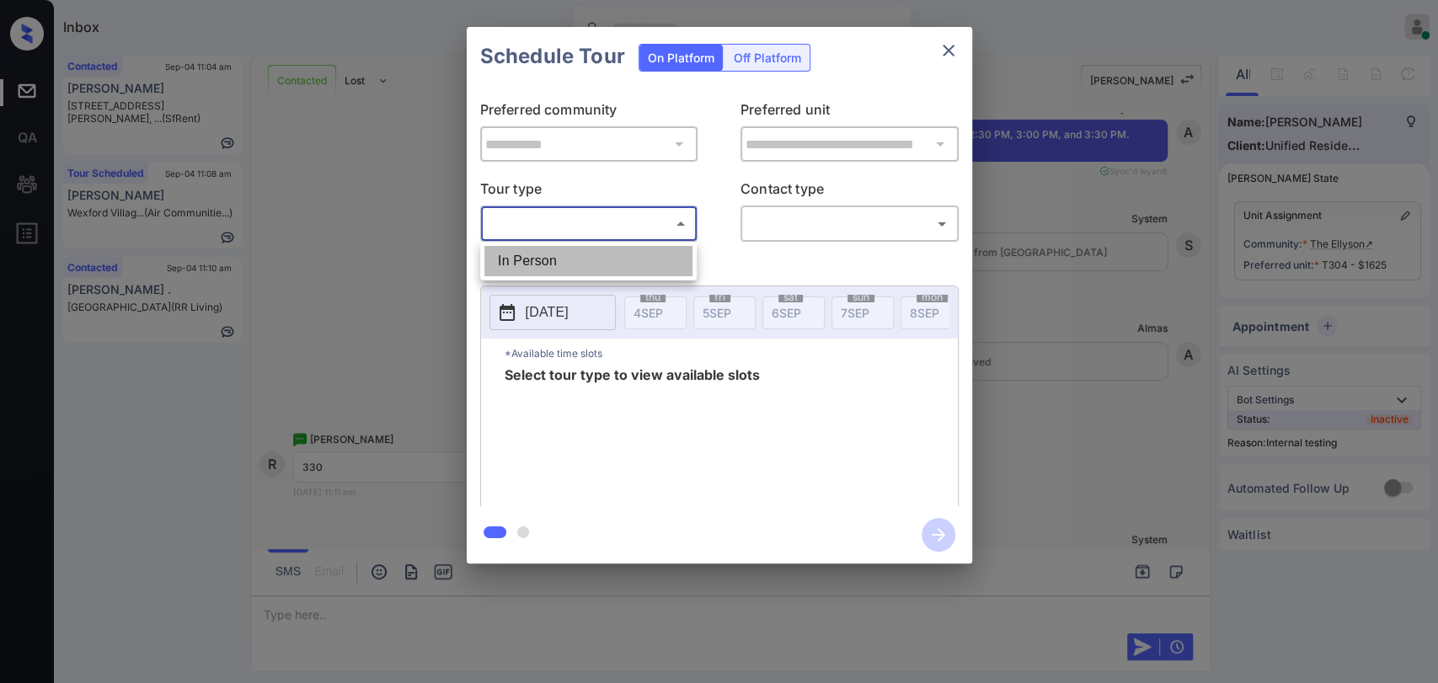
click at [546, 258] on li "In Person" at bounding box center [589, 261] width 208 height 30
type input "********"
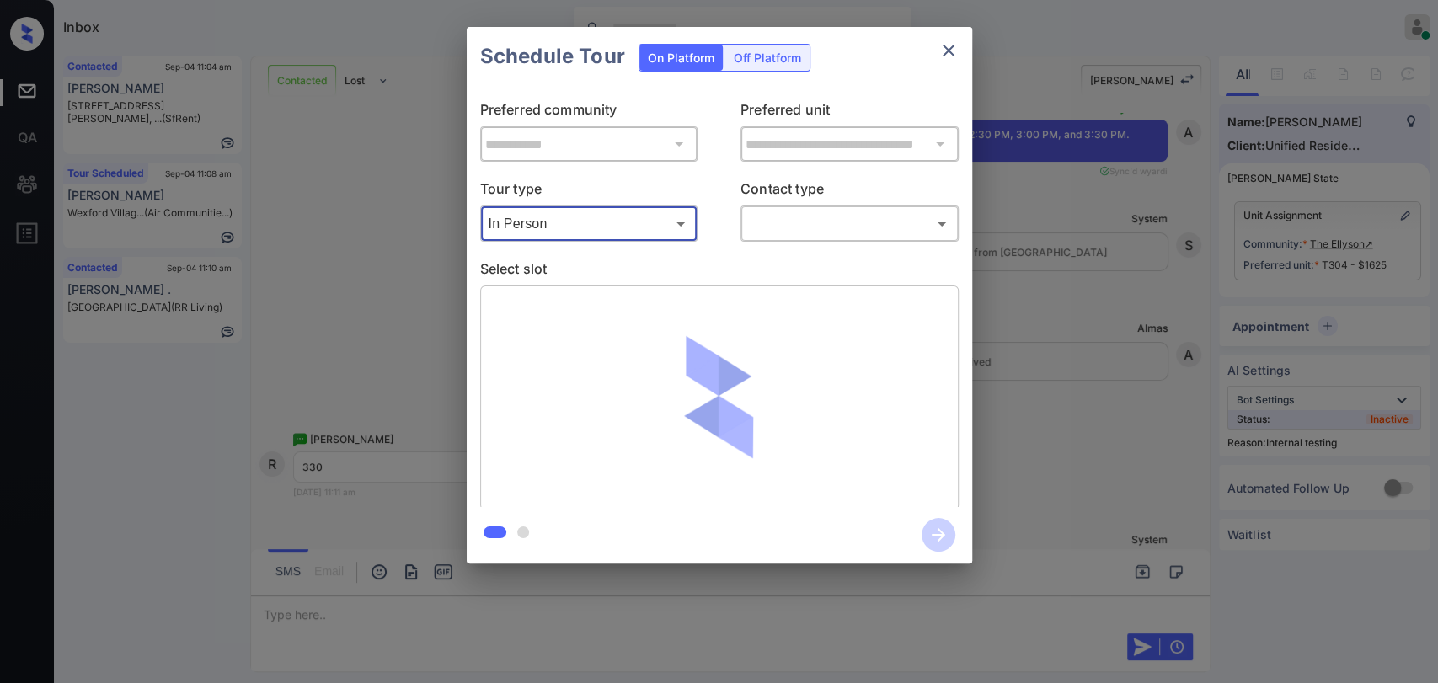
click at [829, 222] on body "Inbox [PERSON_NAME] [PERSON_NAME] Online Set yourself offline Set yourself on b…" at bounding box center [719, 341] width 1438 height 683
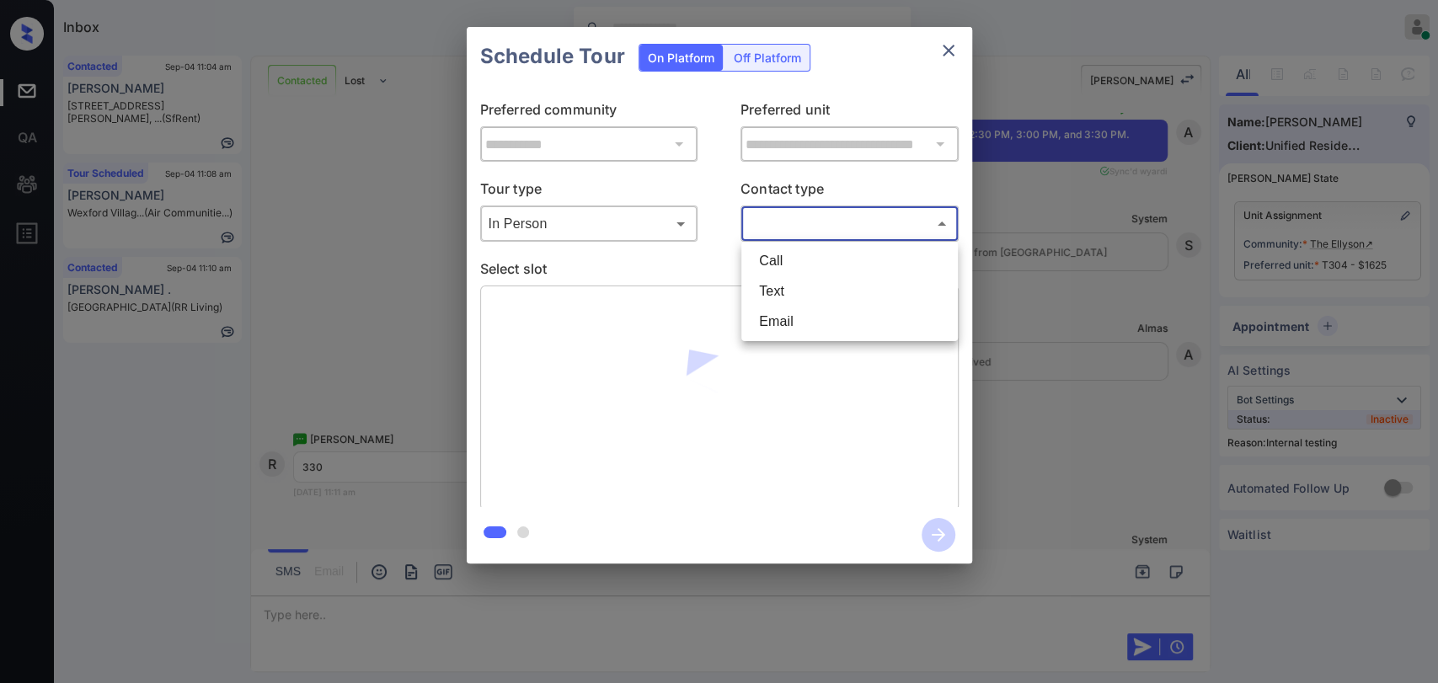
click at [785, 290] on li "Text" at bounding box center [850, 291] width 208 height 30
type input "****"
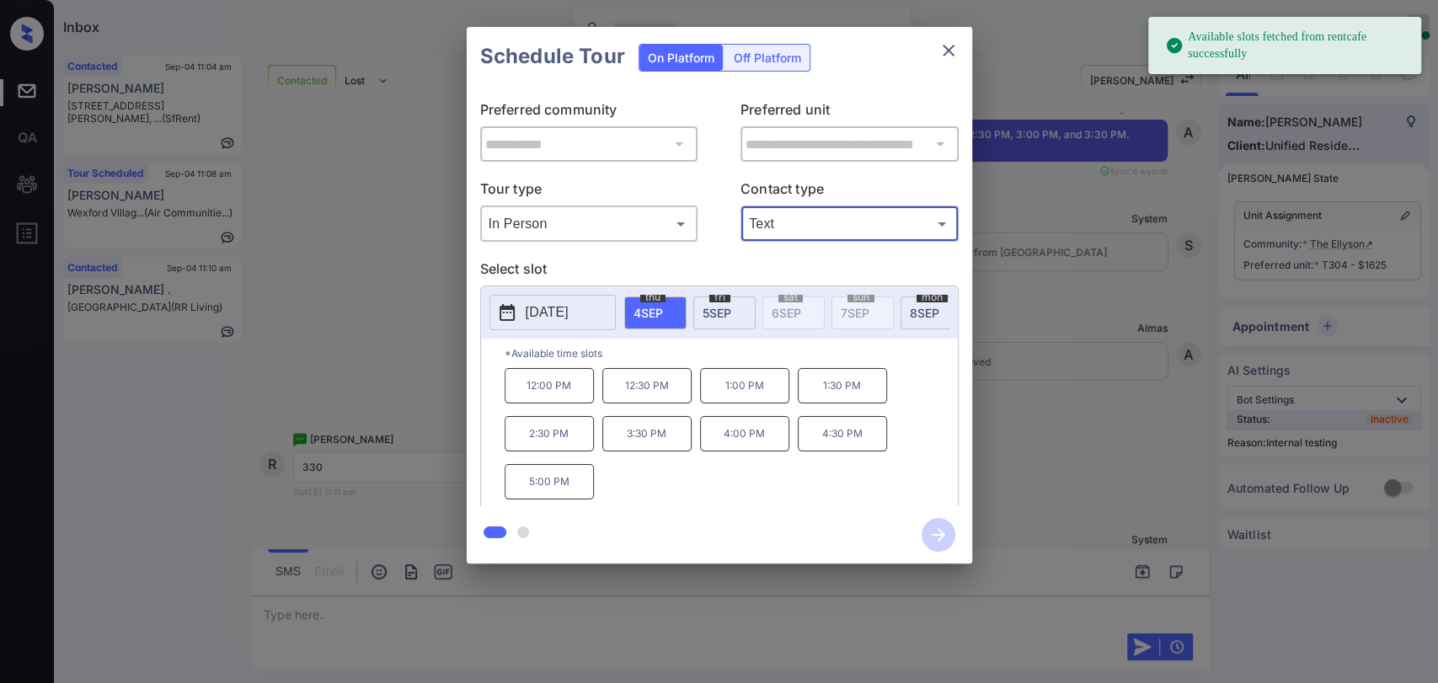
click at [695, 312] on div "[DATE]" at bounding box center [725, 313] width 62 height 33
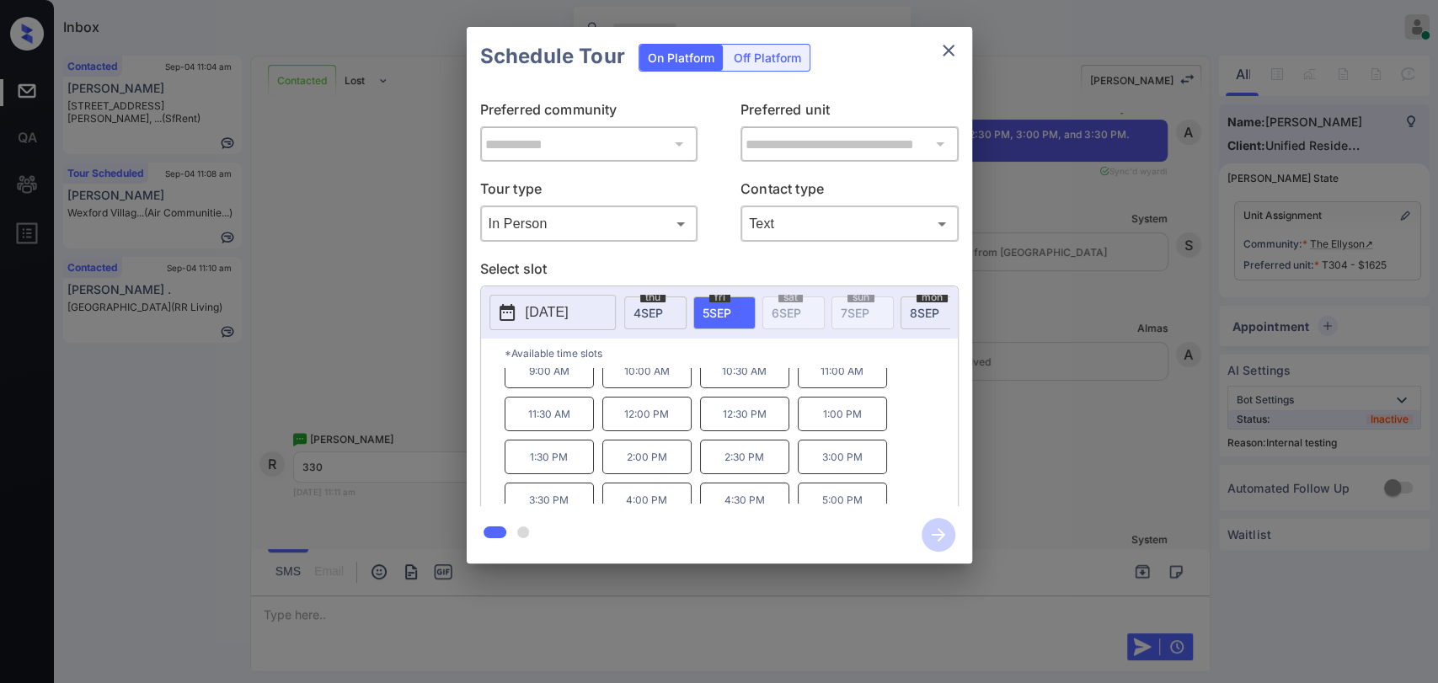
scroll to position [27, 0]
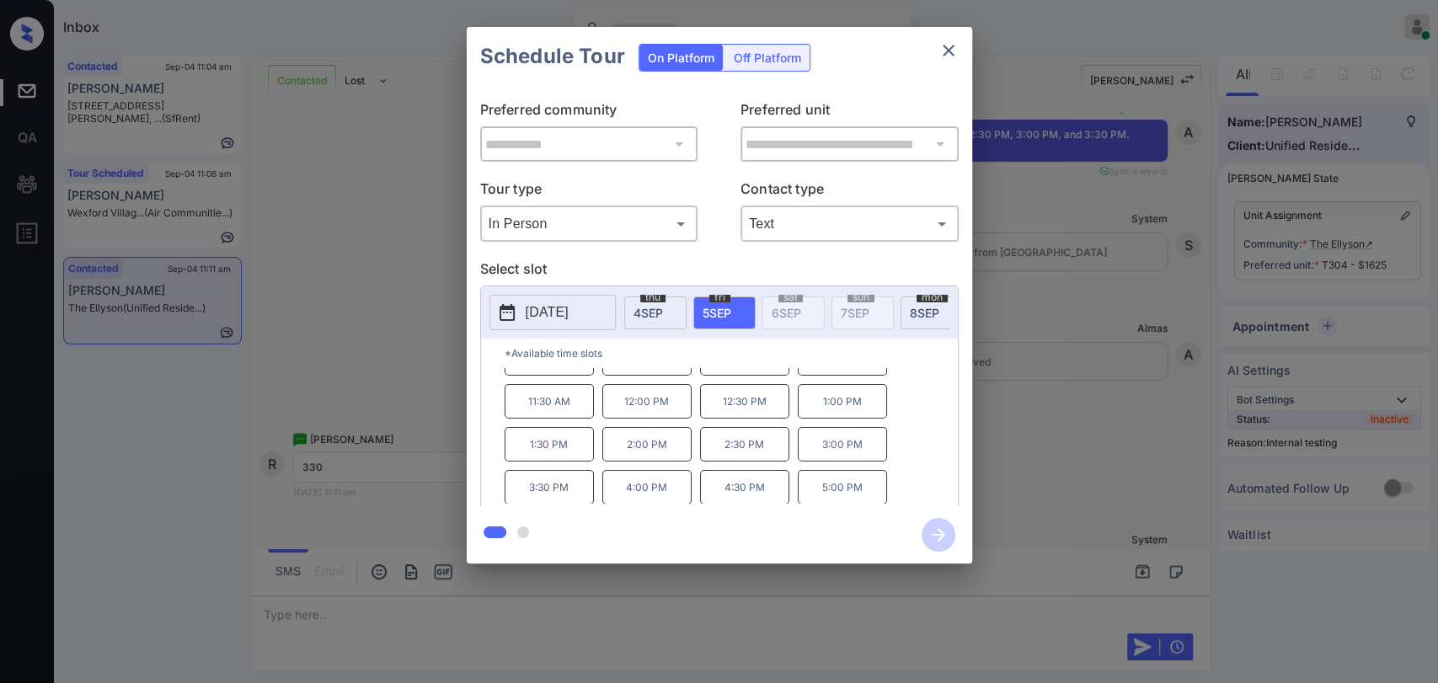
click at [555, 495] on p "3:30 PM" at bounding box center [549, 487] width 89 height 35
click at [938, 530] on icon "button" at bounding box center [938, 534] width 13 height 13
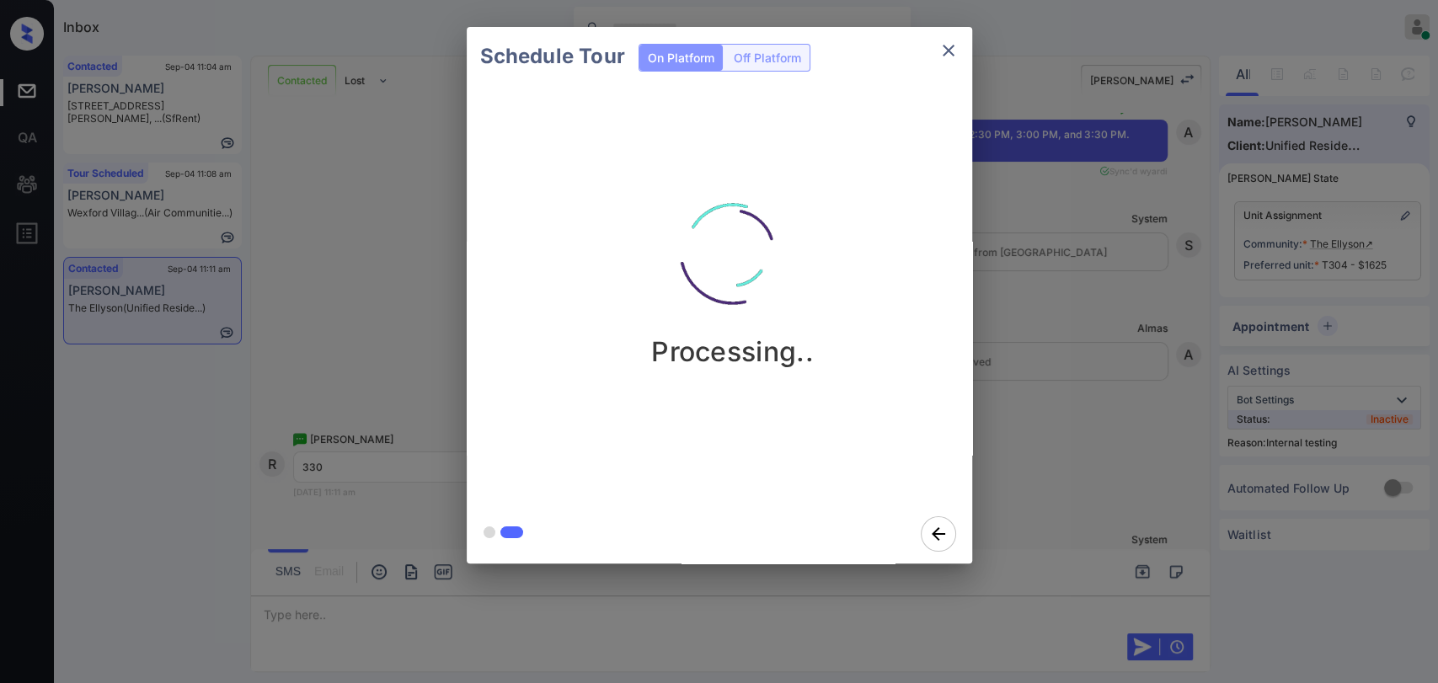
click at [199, 99] on div "Schedule Tour On Platform Off Platform Processing.." at bounding box center [719, 295] width 1438 height 591
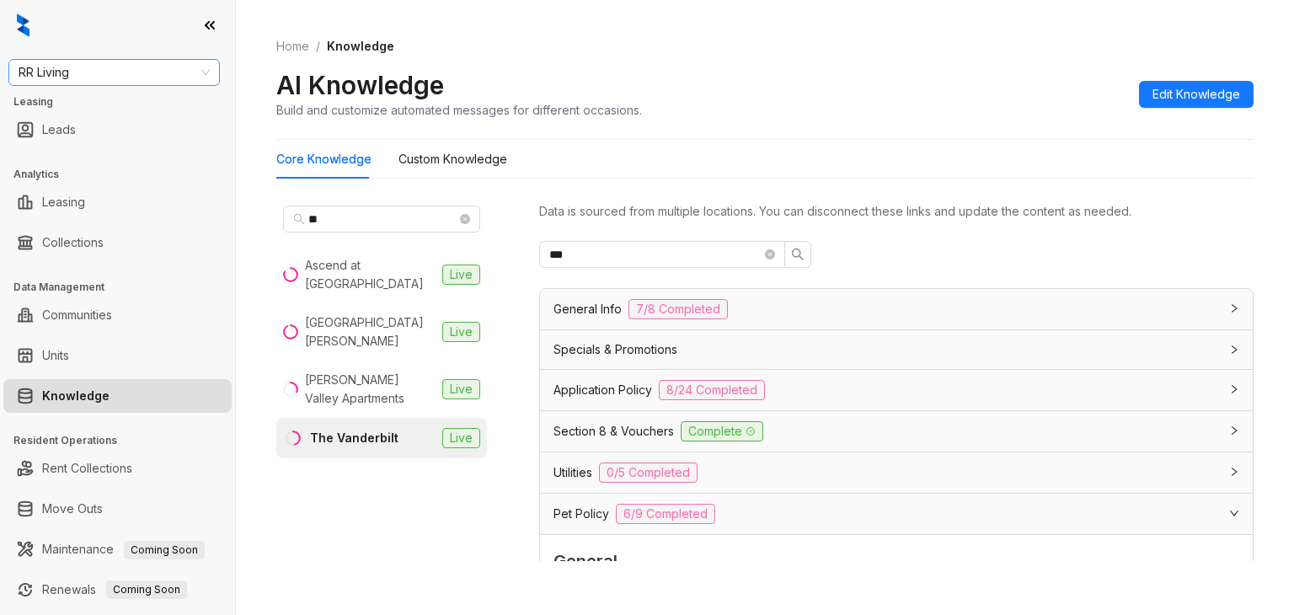
scroll to position [1129, 0]
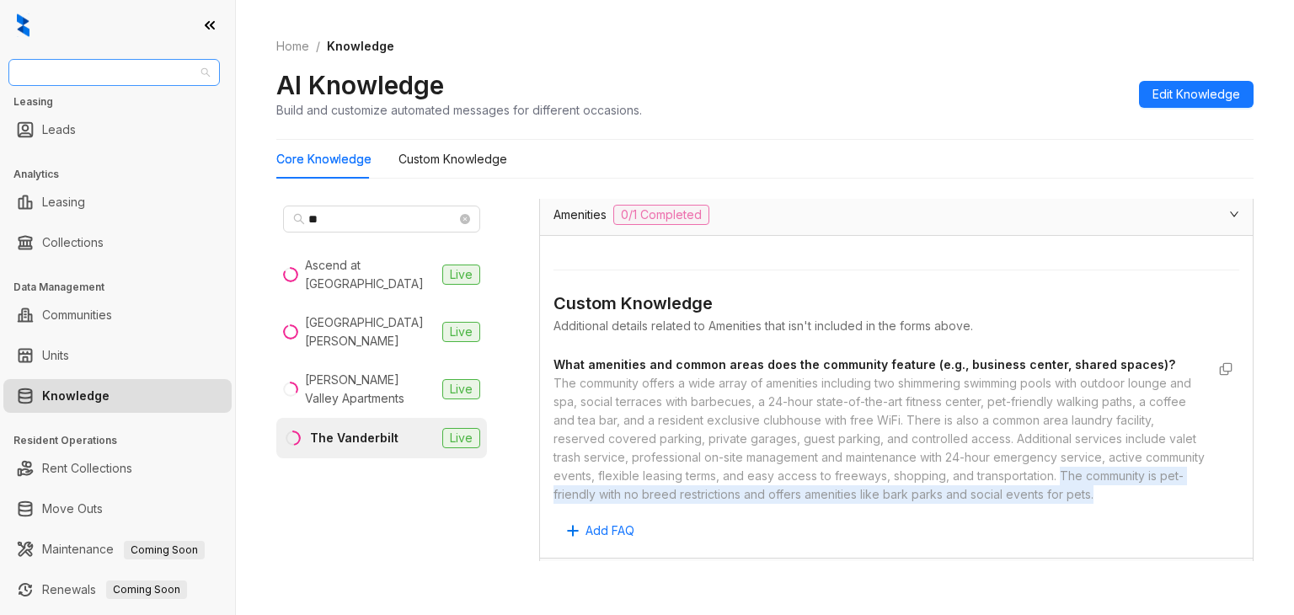
click at [122, 85] on div "RR Living" at bounding box center [114, 72] width 212 height 27
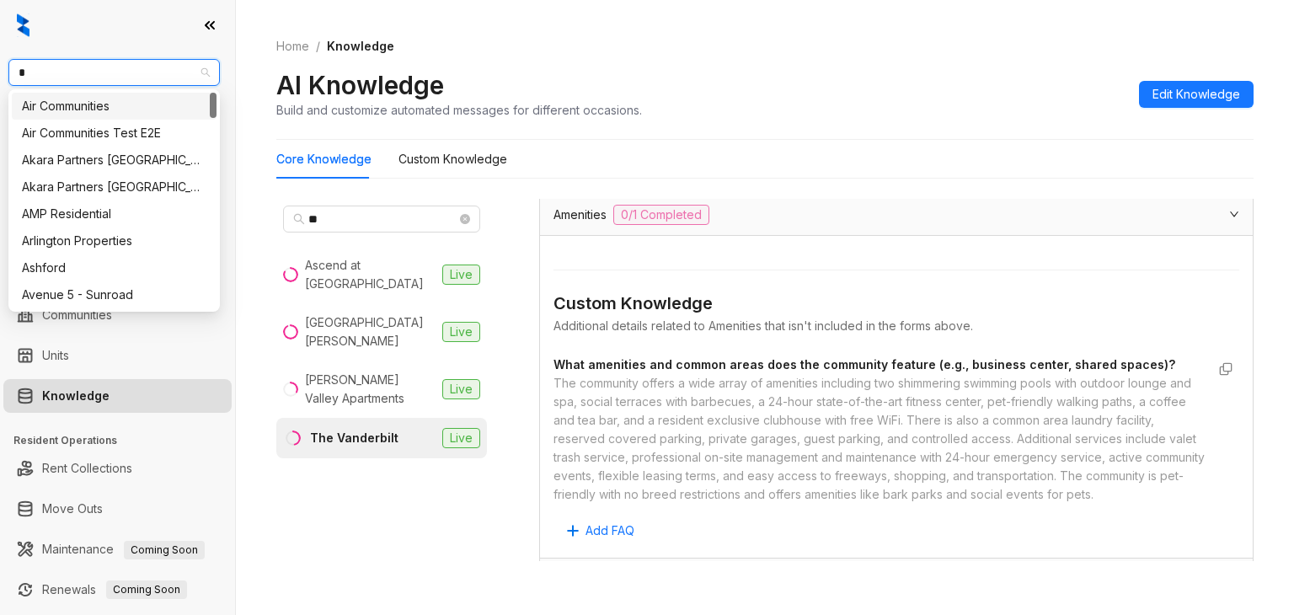
type input "**"
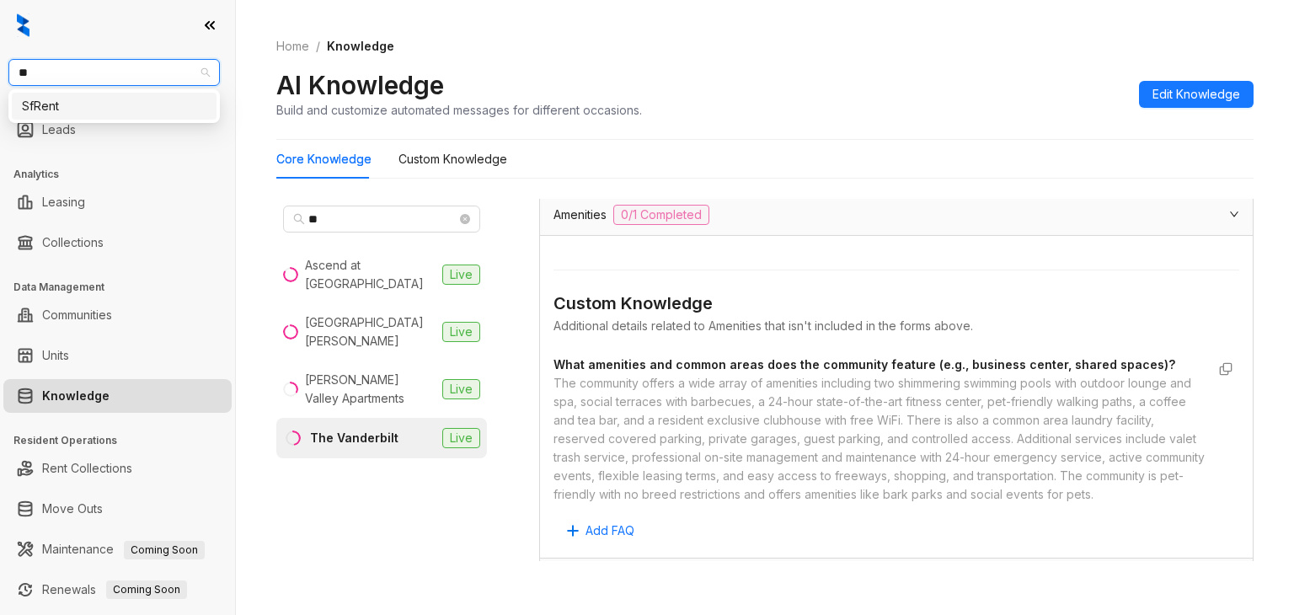
click at [61, 102] on div "SfRent" at bounding box center [114, 106] width 185 height 19
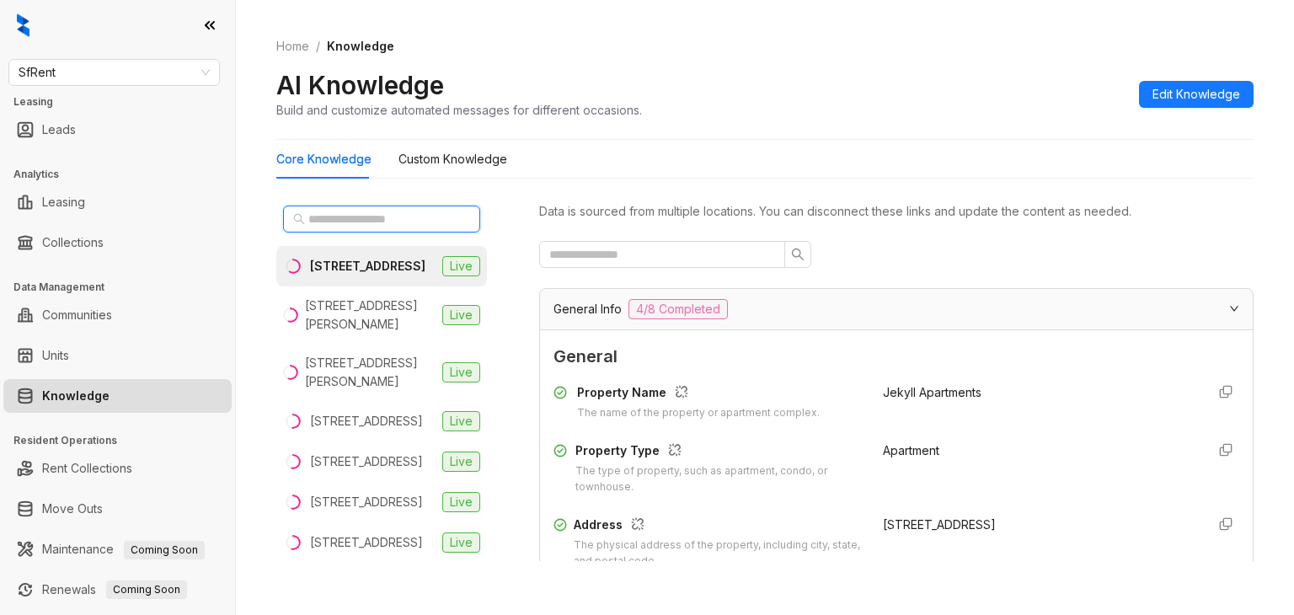
click at [372, 215] on input "text" at bounding box center [382, 219] width 148 height 19
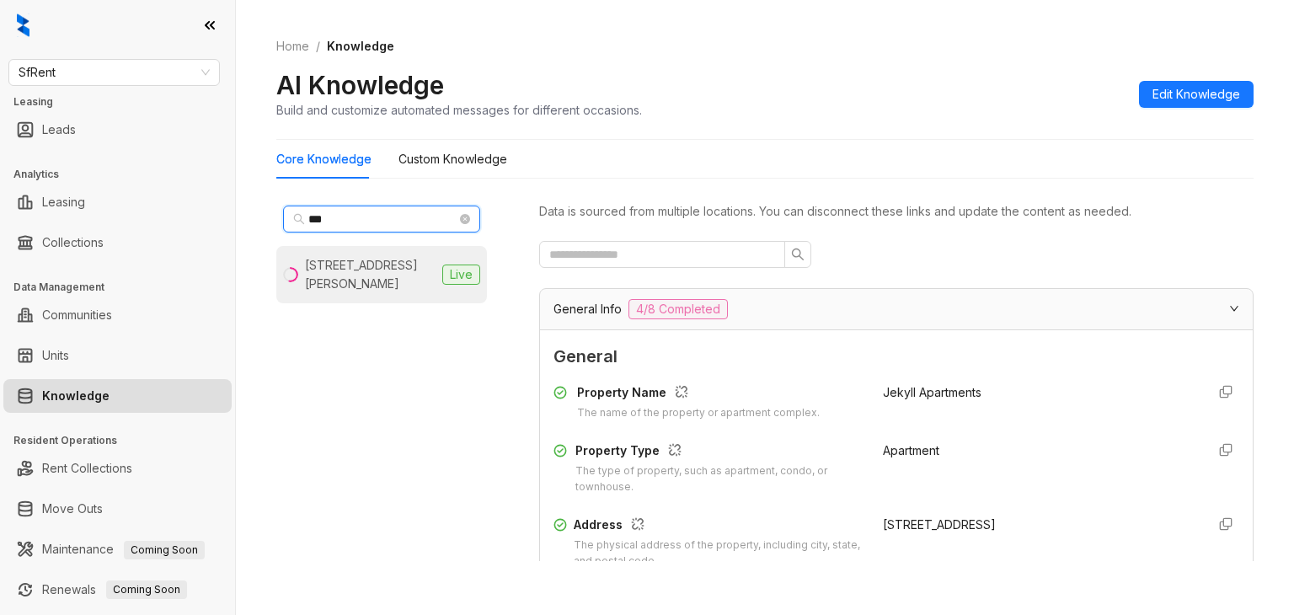
type input "***"
click at [383, 262] on div "[STREET_ADDRESS][PERSON_NAME]" at bounding box center [370, 274] width 131 height 37
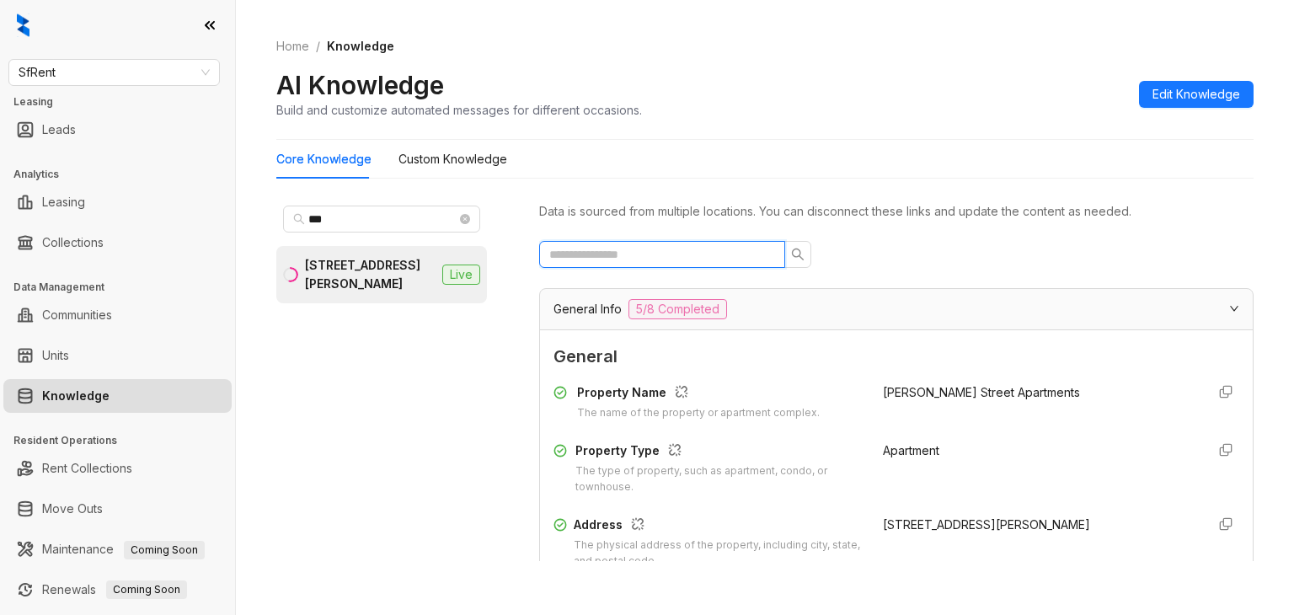
click at [621, 262] on input "text" at bounding box center [655, 254] width 212 height 19
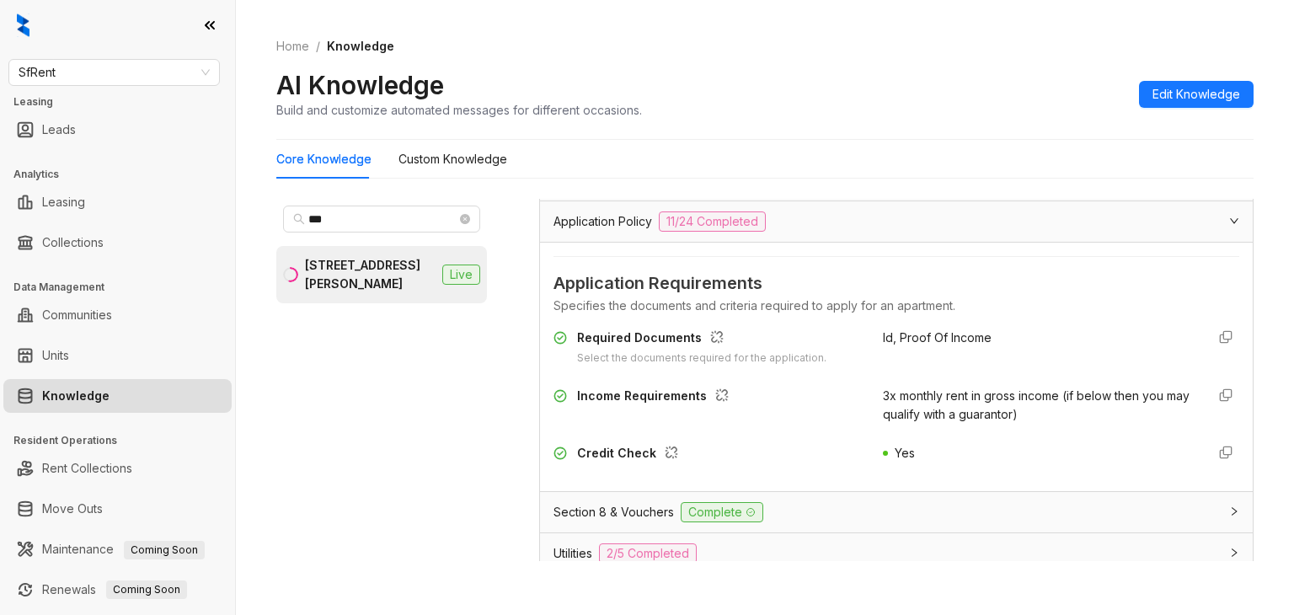
scroll to position [169, 0]
type input "***"
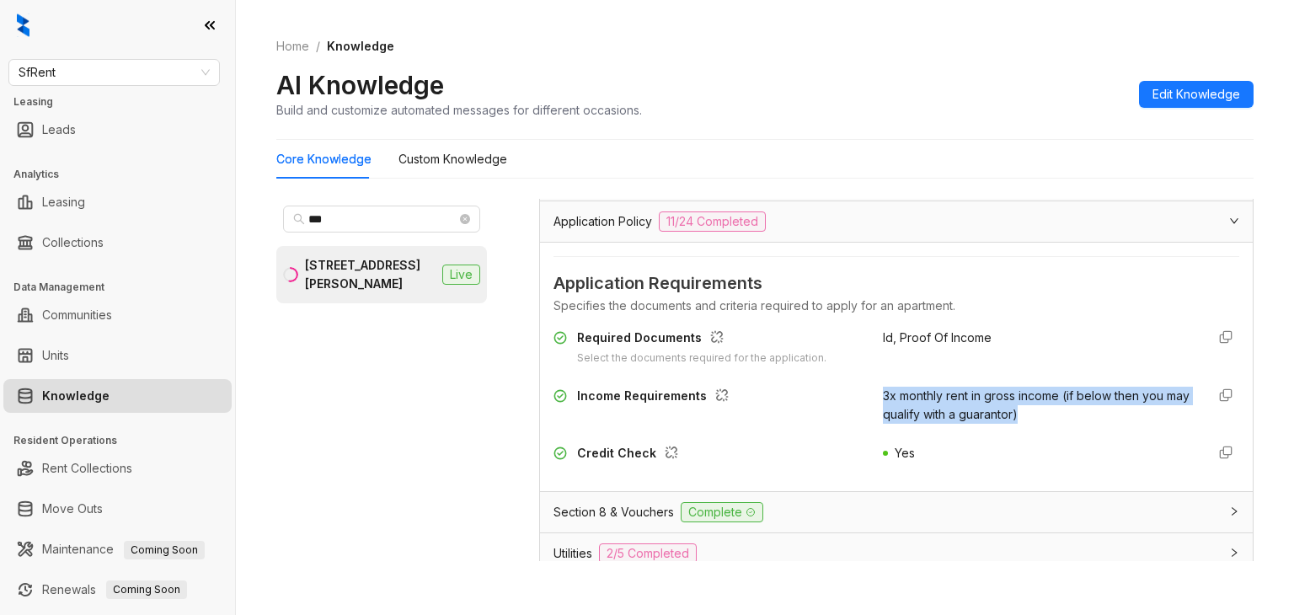
drag, startPoint x: 901, startPoint y: 405, endPoint x: 1103, endPoint y: 410, distance: 202.3
click at [1103, 410] on div "Income Requirements 3x monthly rent in gross income (if below then you may qual…" at bounding box center [897, 405] width 686 height 37
copy span "3x monthly rent in gross income (if below then you may qualify with a guarantor)"
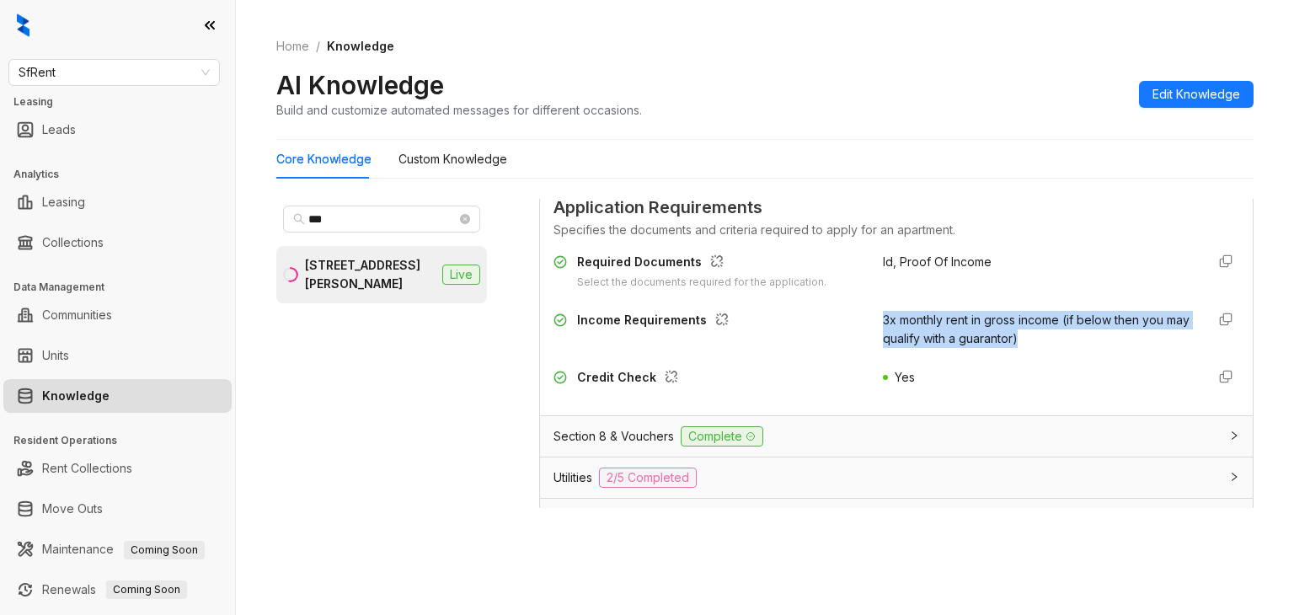
scroll to position [165, 0]
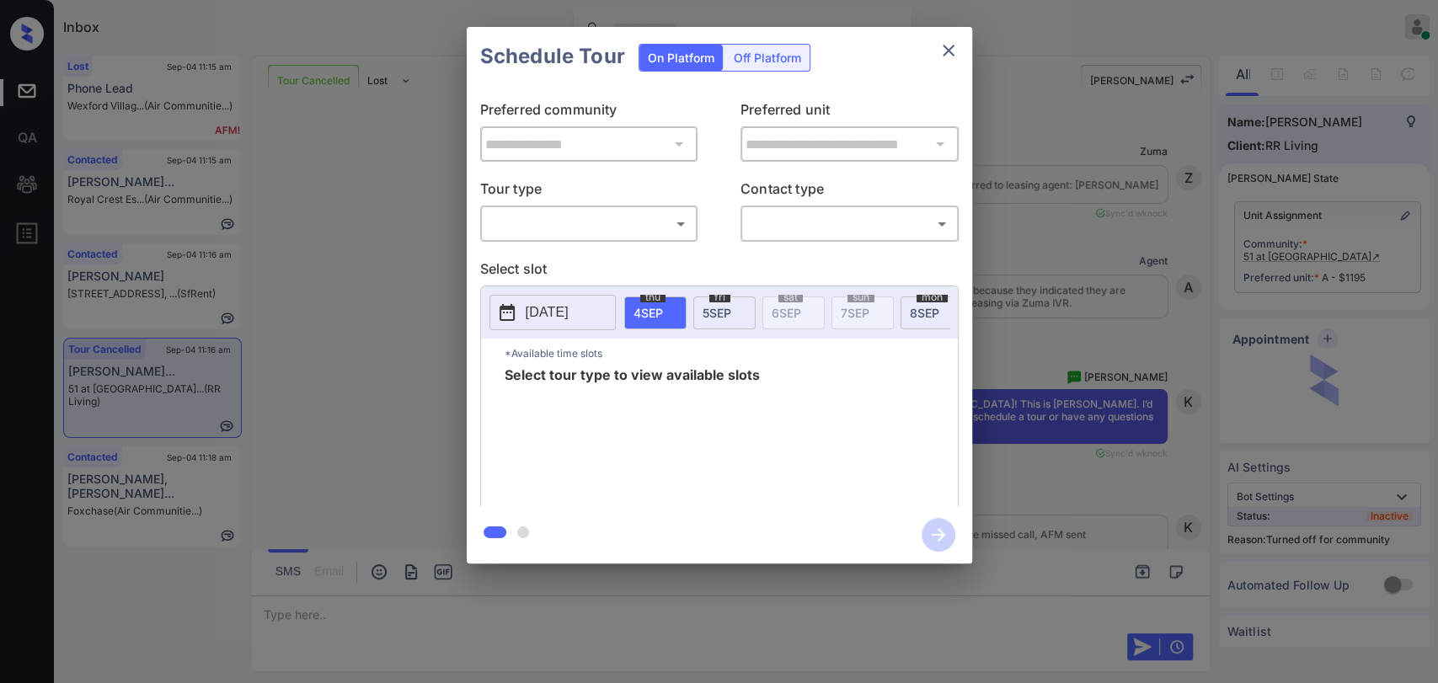
scroll to position [15256, 0]
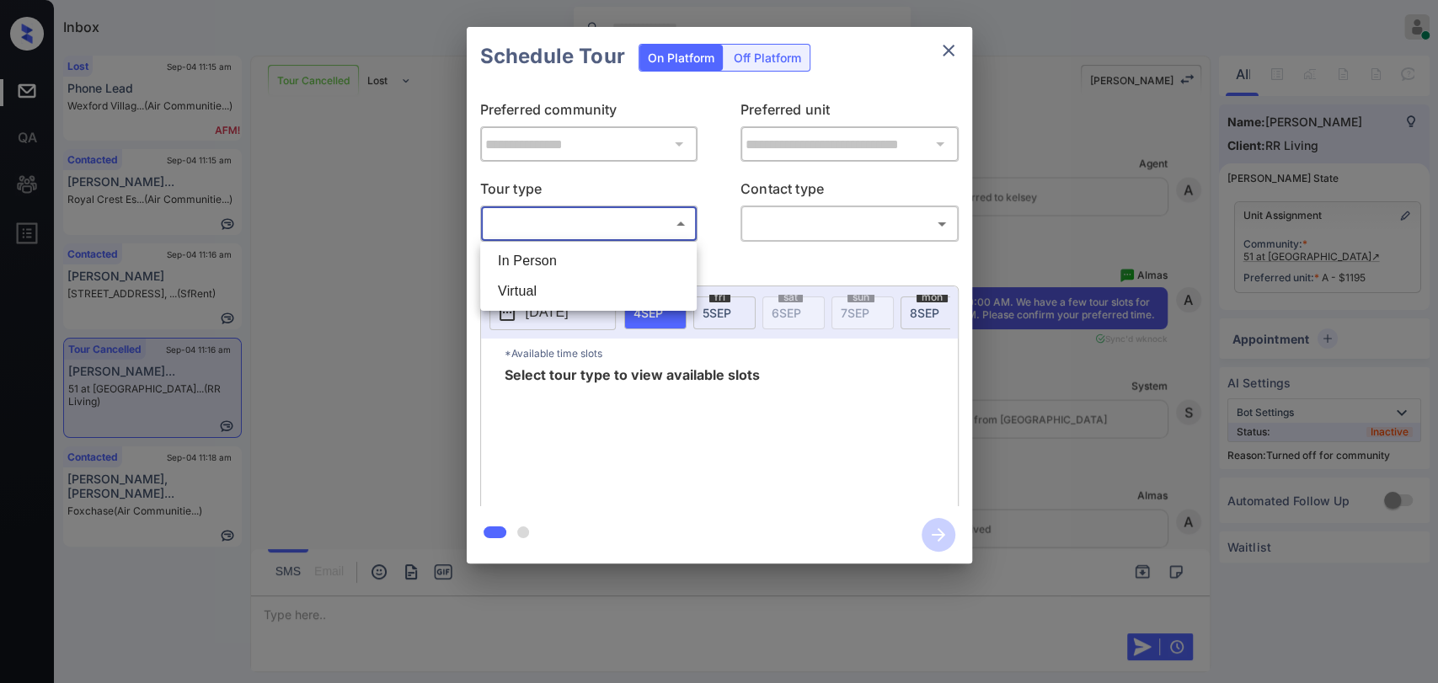
click at [657, 216] on body "Inbox Danielle Dela Cruz Online Set yourself offline Set yourself on break Prof…" at bounding box center [719, 341] width 1438 height 683
click at [570, 254] on li "In Person" at bounding box center [589, 261] width 208 height 30
type input "********"
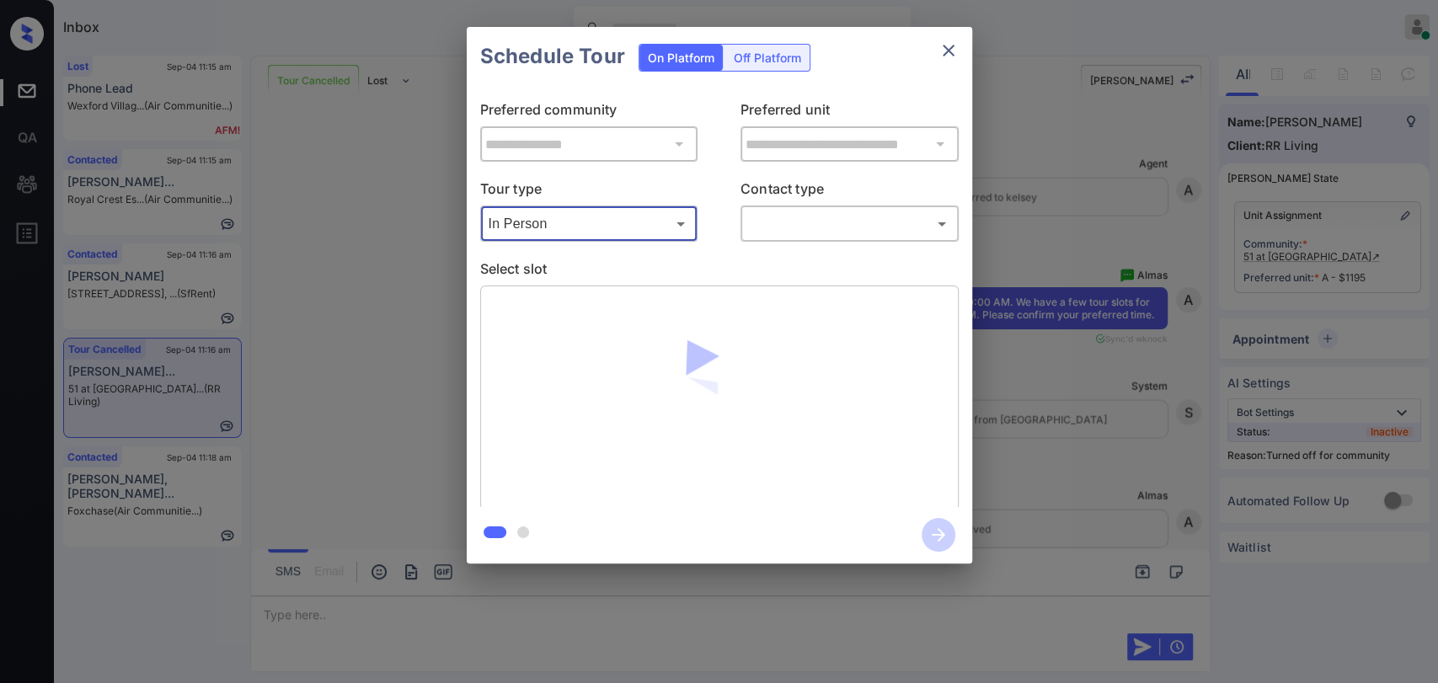
click at [837, 227] on body "Inbox Danielle Dela Cruz Online Set yourself offline Set yourself on break Prof…" at bounding box center [719, 341] width 1438 height 683
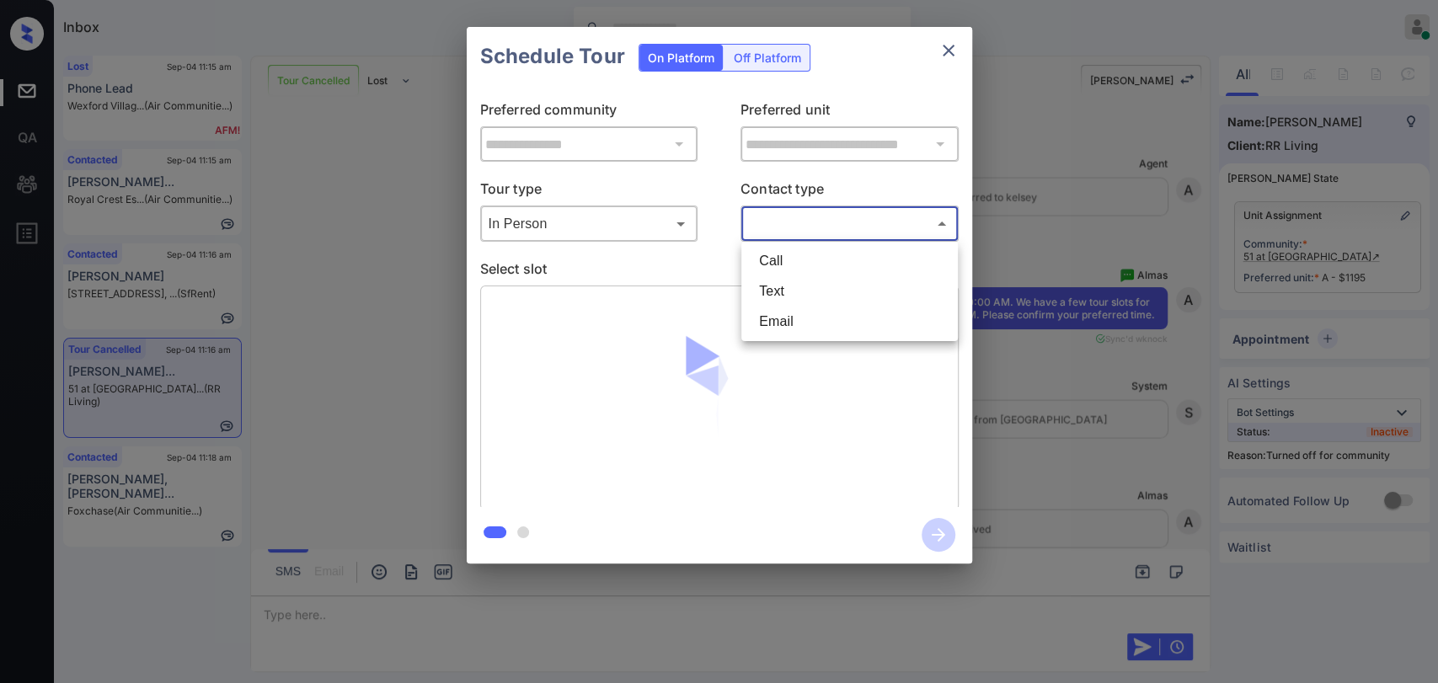
click at [787, 289] on li "Text" at bounding box center [850, 291] width 208 height 30
type input "****"
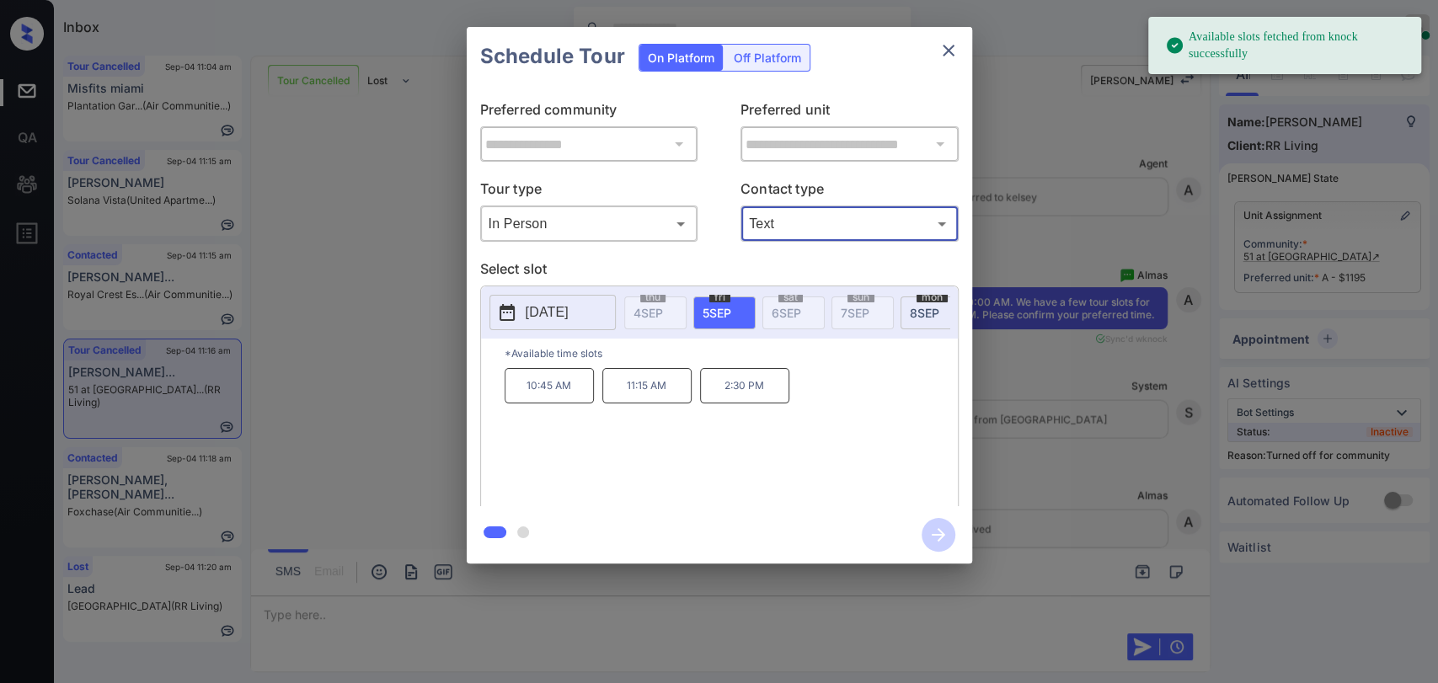
click at [538, 395] on p "10:45 AM" at bounding box center [549, 385] width 89 height 35
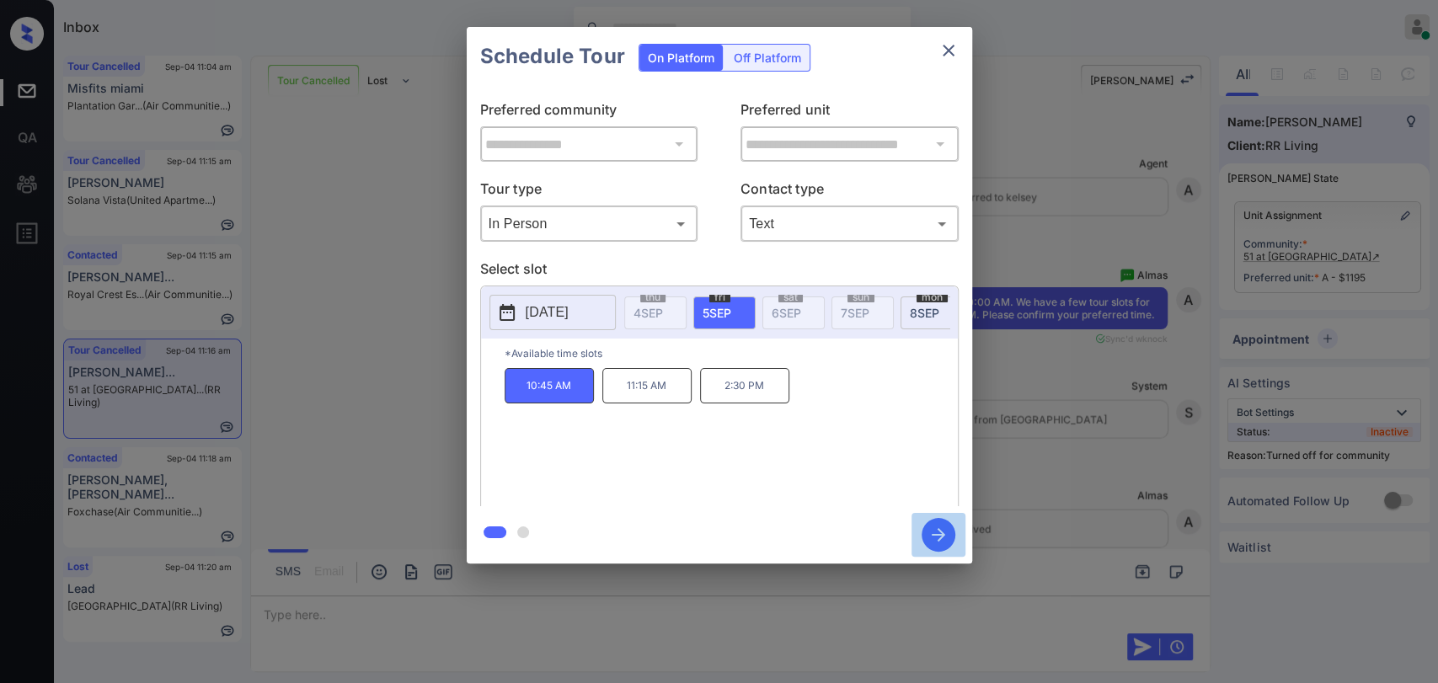
click at [939, 534] on icon "button" at bounding box center [938, 534] width 13 height 13
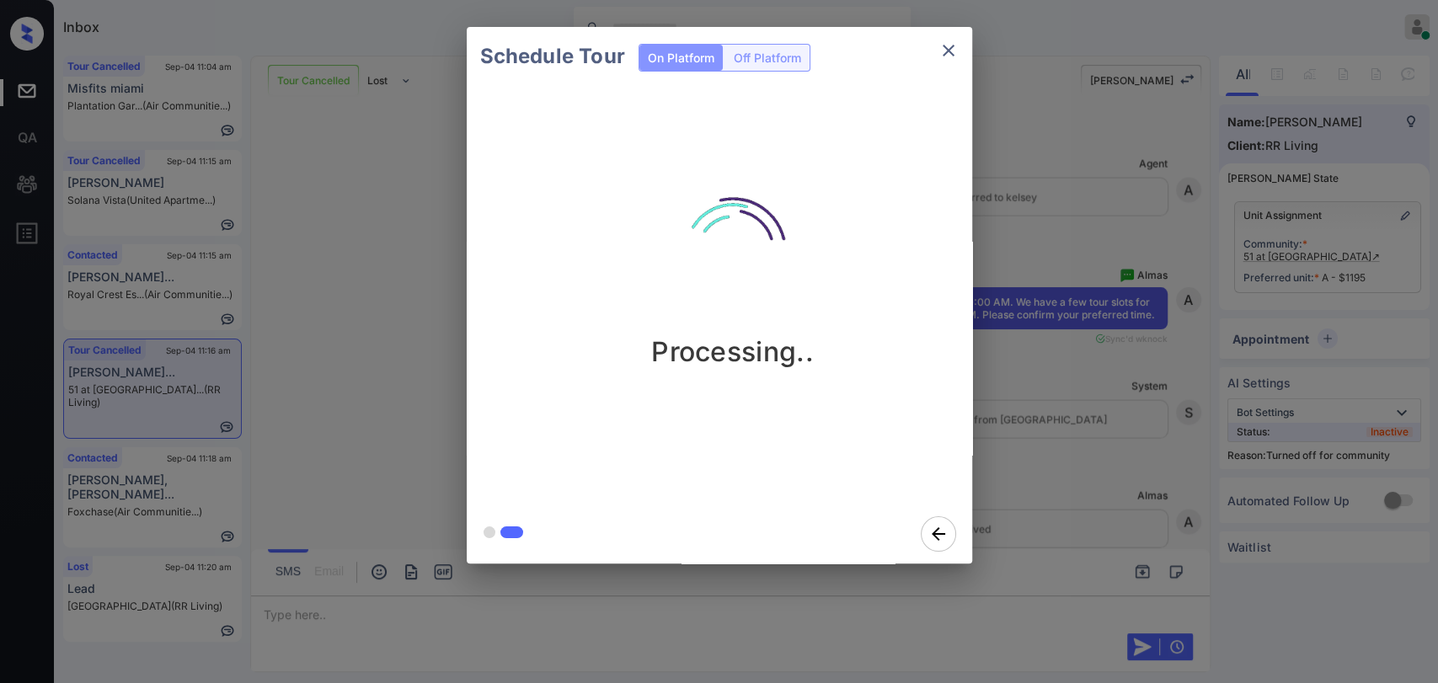
click at [128, 458] on div "Schedule Tour On Platform Off Platform Processing.." at bounding box center [719, 295] width 1438 height 591
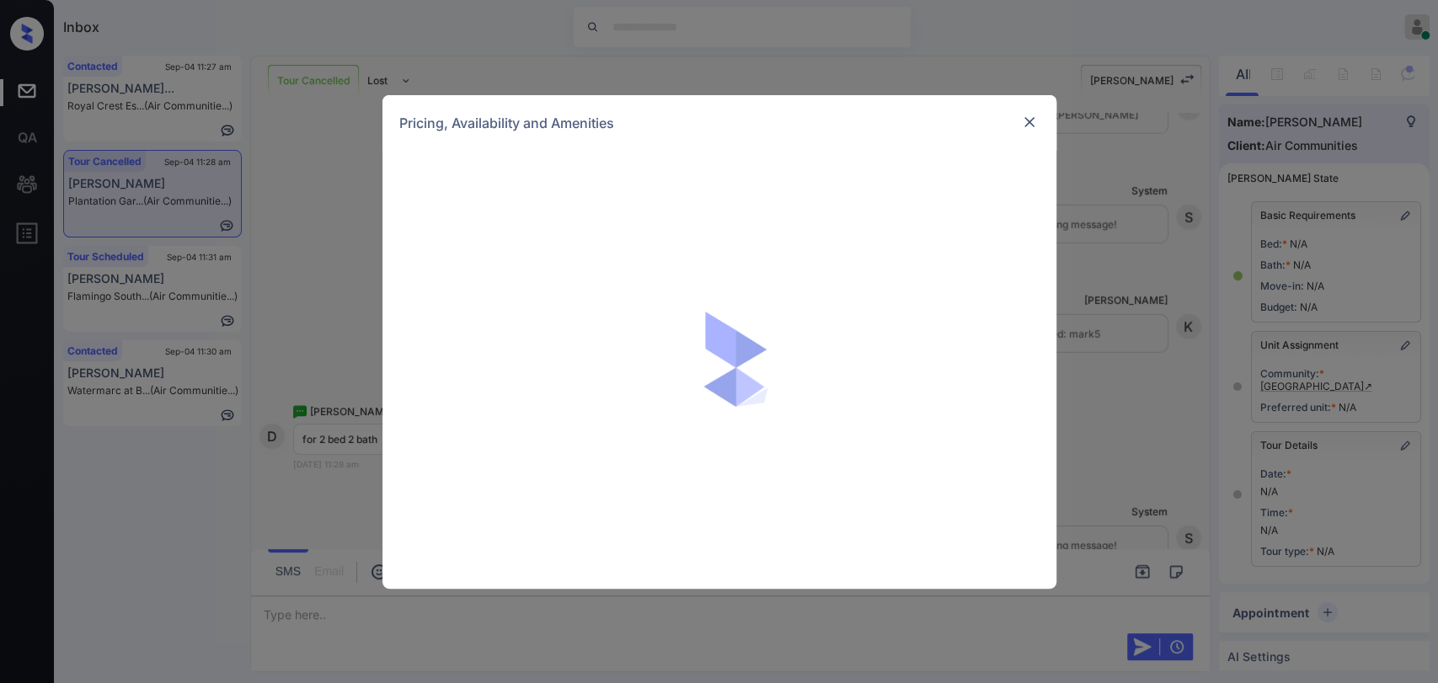
scroll to position [169, 0]
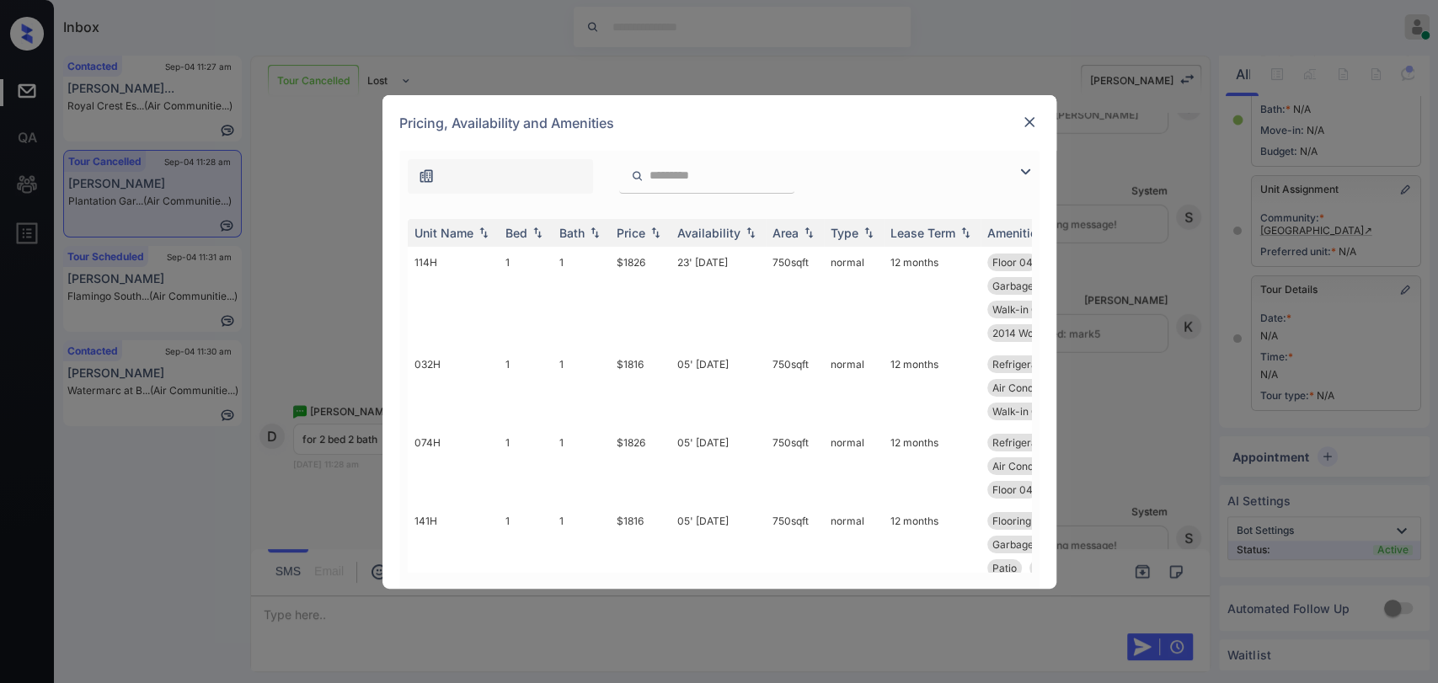
click at [1022, 125] on img at bounding box center [1029, 122] width 17 height 17
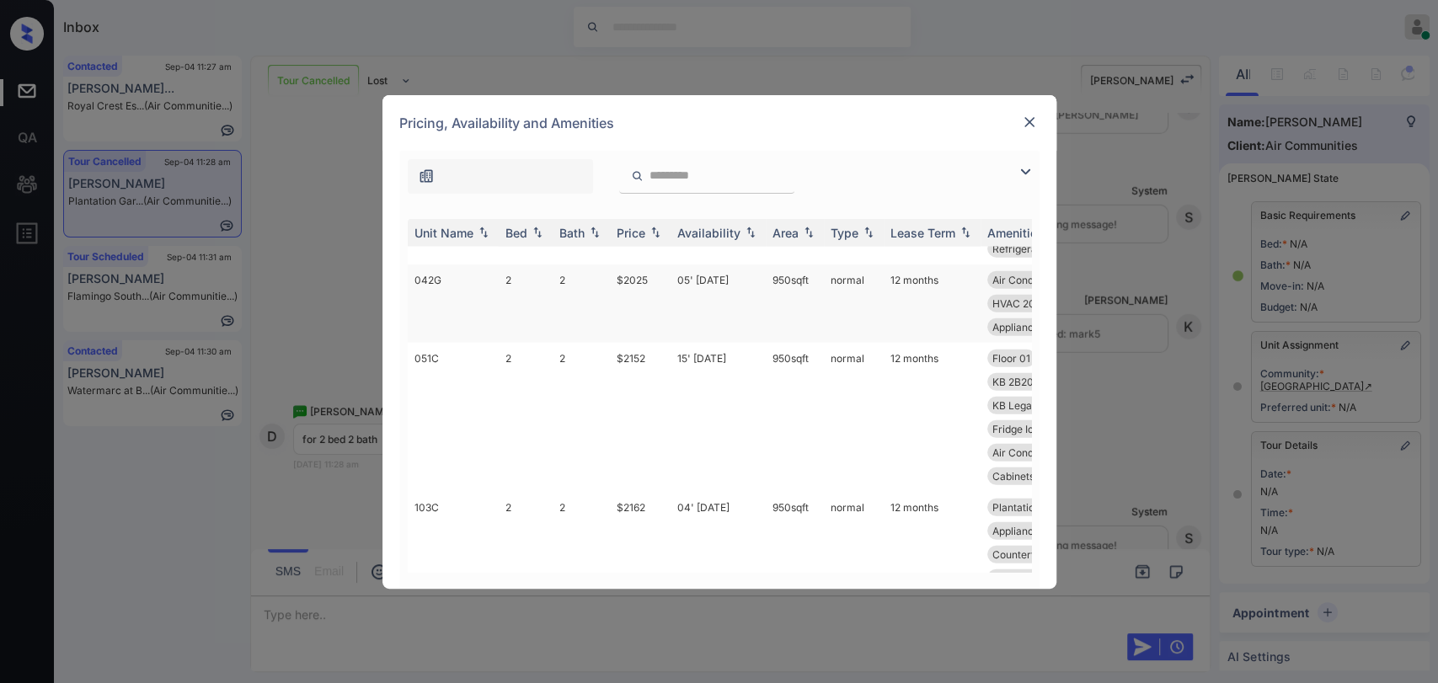
scroll to position [3109, 0]
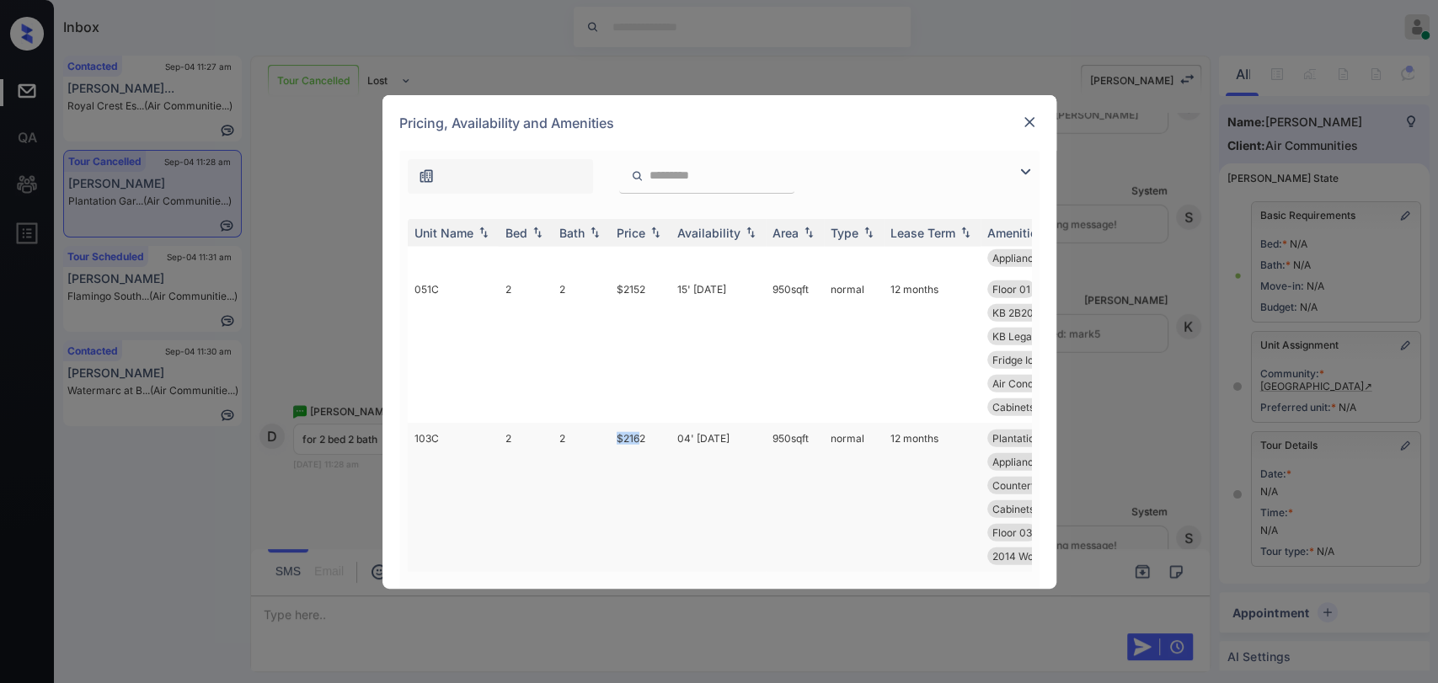
drag, startPoint x: 616, startPoint y: 421, endPoint x: 637, endPoint y: 422, distance: 21.1
click at [637, 423] on td "$2162" at bounding box center [640, 497] width 61 height 149
drag, startPoint x: 612, startPoint y: 365, endPoint x: 656, endPoint y: 369, distance: 44.9
click at [656, 369] on td "$2152" at bounding box center [640, 348] width 61 height 149
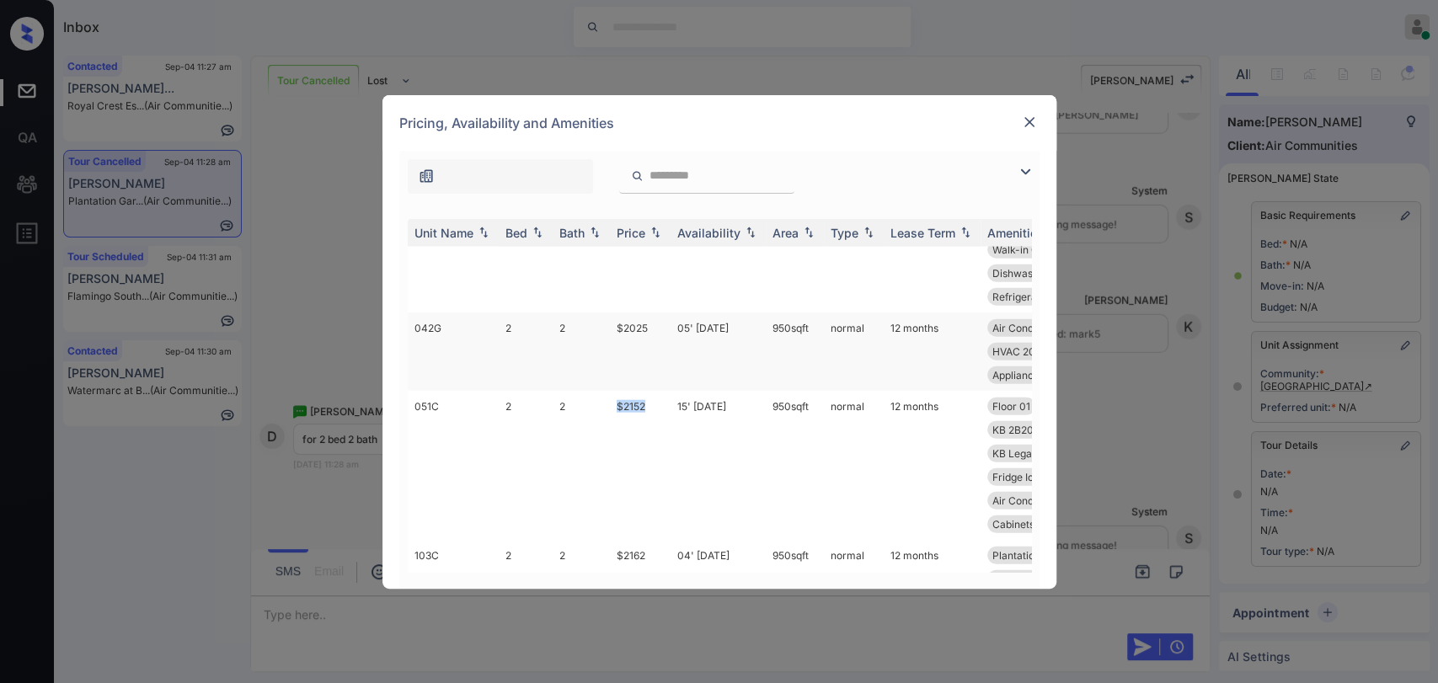
scroll to position [2828, 0]
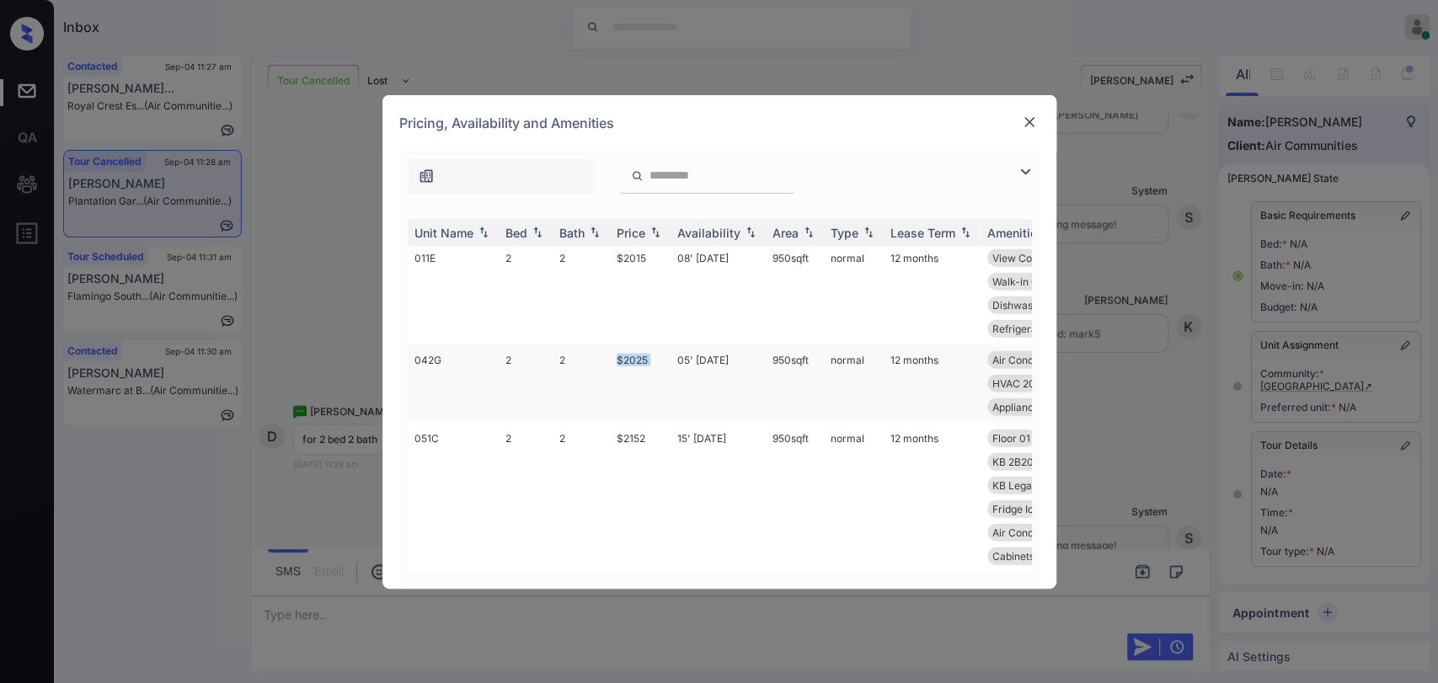
drag, startPoint x: 613, startPoint y: 453, endPoint x: 679, endPoint y: 453, distance: 66.6
click at [679, 423] on tr "042G 2 2 $2025 05' Sep 25 950 sqft normal 12 months Air Conditioner 2014 Wood F…" at bounding box center [848, 384] width 881 height 78
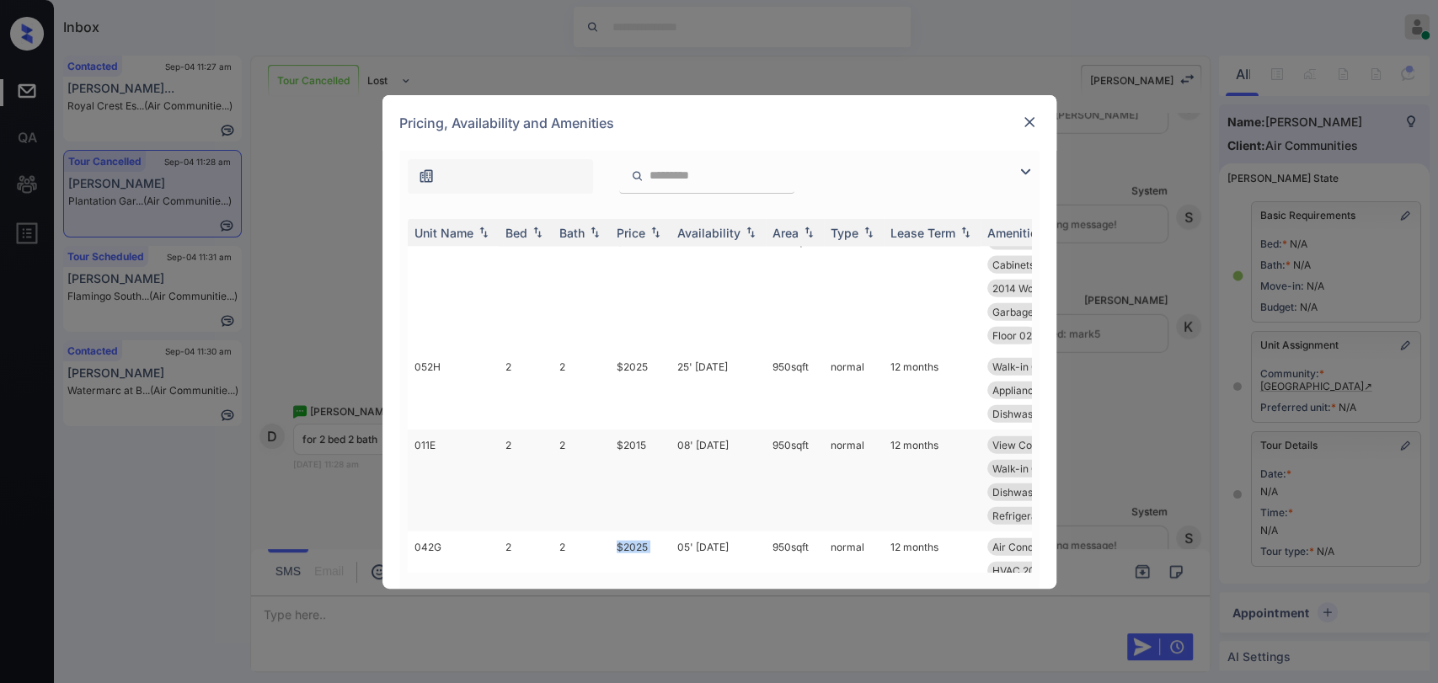
scroll to position [2734, 0]
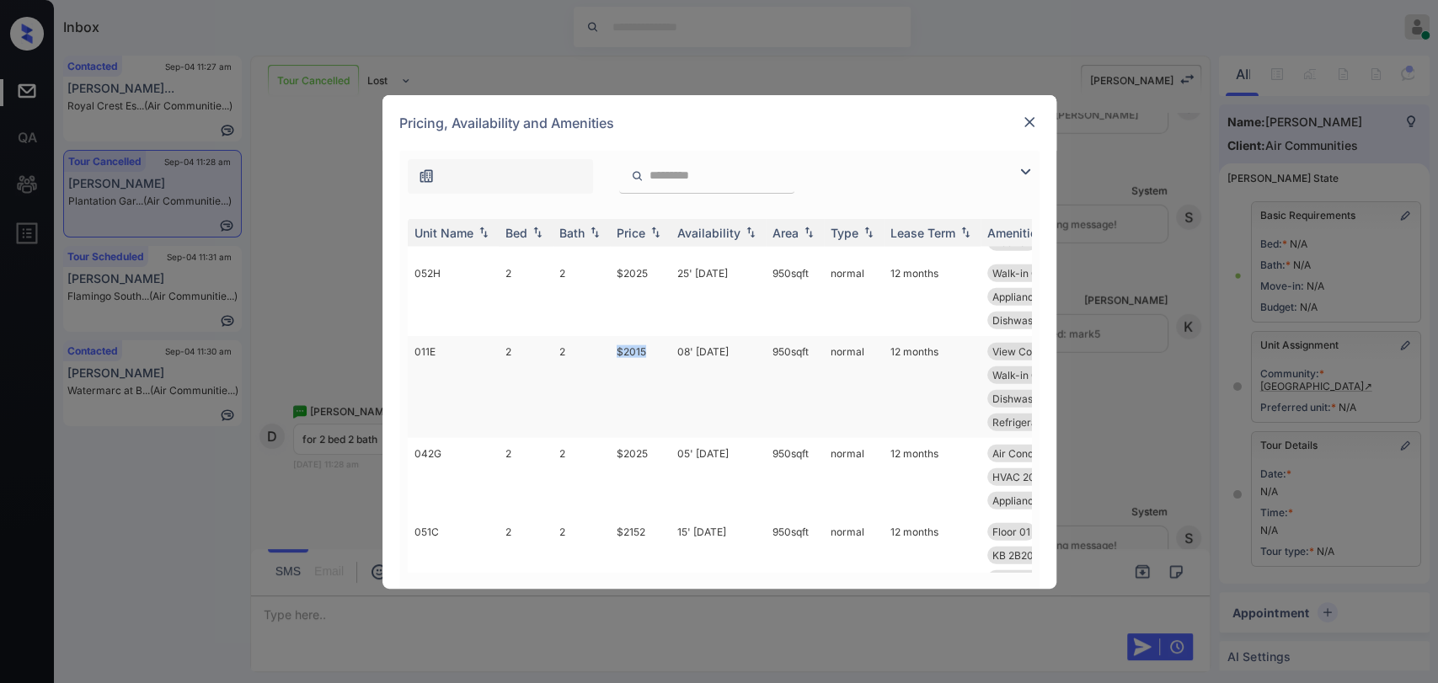
drag, startPoint x: 609, startPoint y: 442, endPoint x: 654, endPoint y: 445, distance: 44.7
click at [654, 438] on td "$2015" at bounding box center [640, 387] width 61 height 102
copy td "$2015"
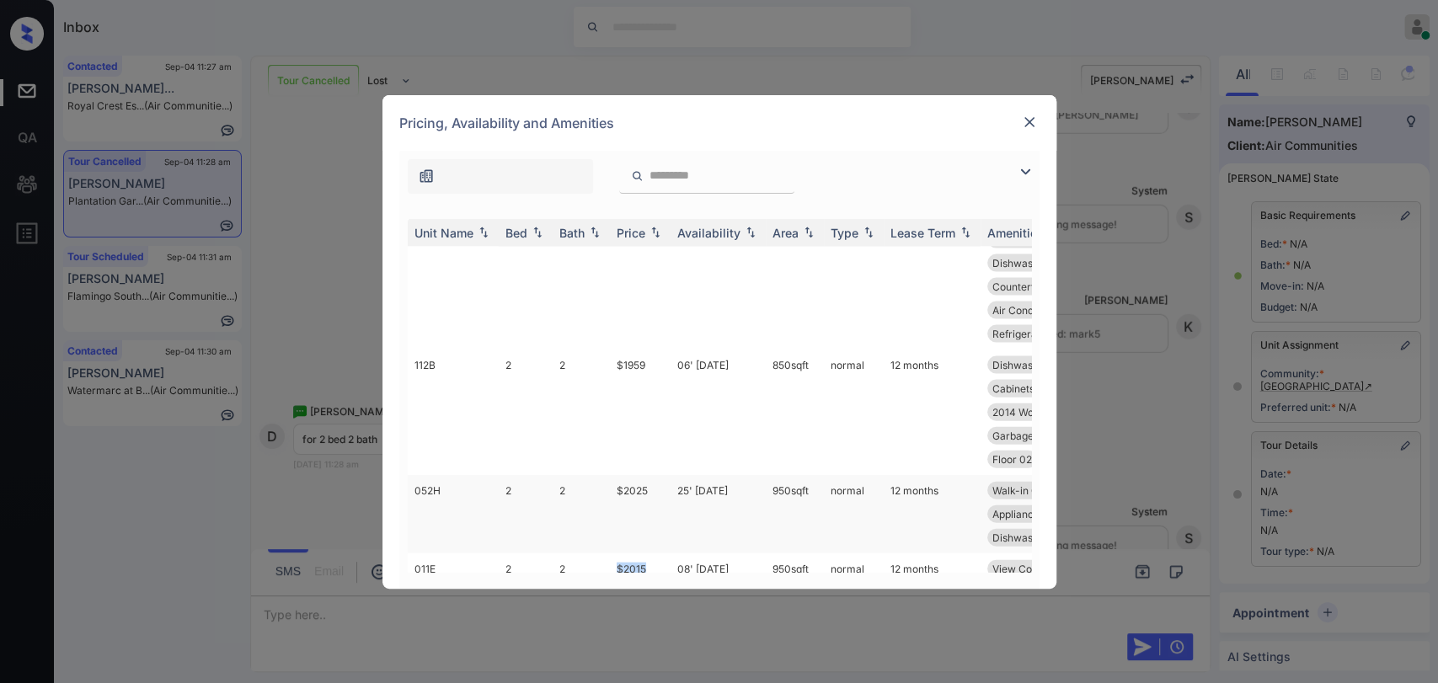
scroll to position [2454, 0]
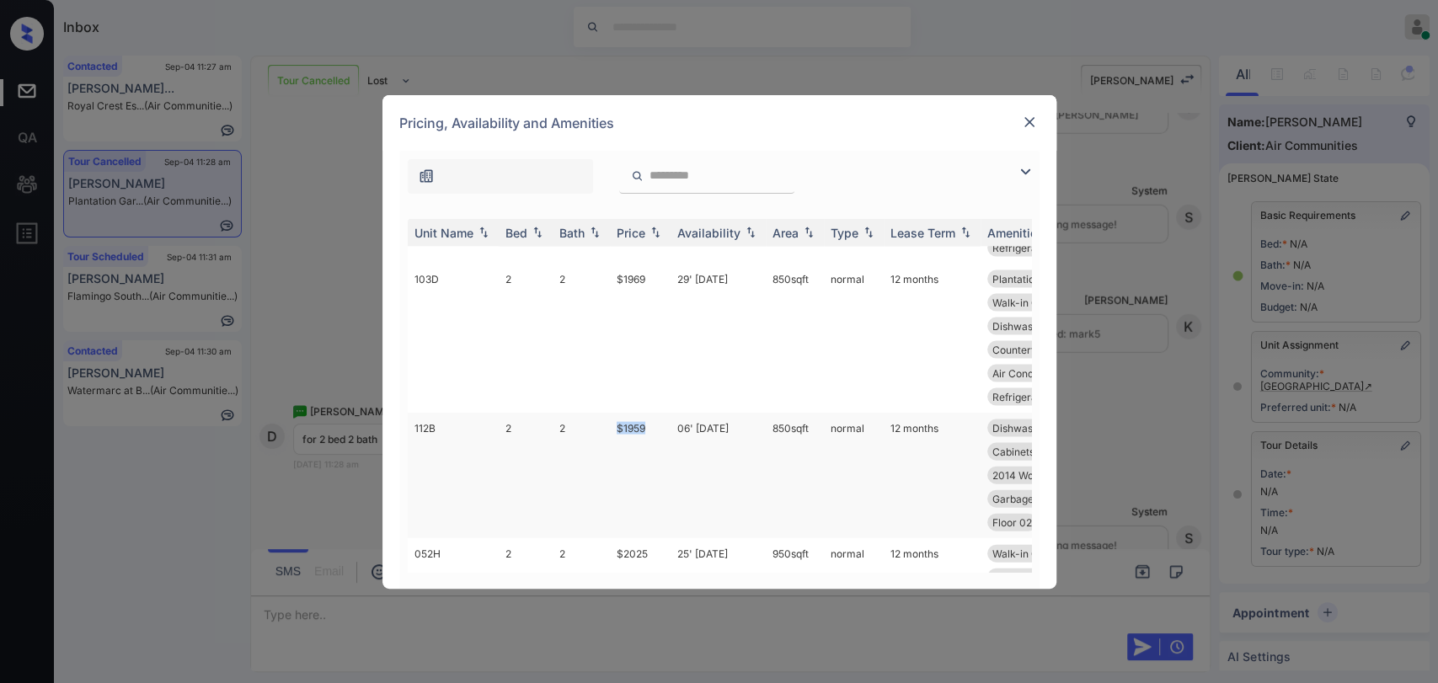
drag, startPoint x: 613, startPoint y: 475, endPoint x: 665, endPoint y: 477, distance: 51.4
click at [661, 477] on td "$1959" at bounding box center [640, 476] width 61 height 126
copy td "$1959"
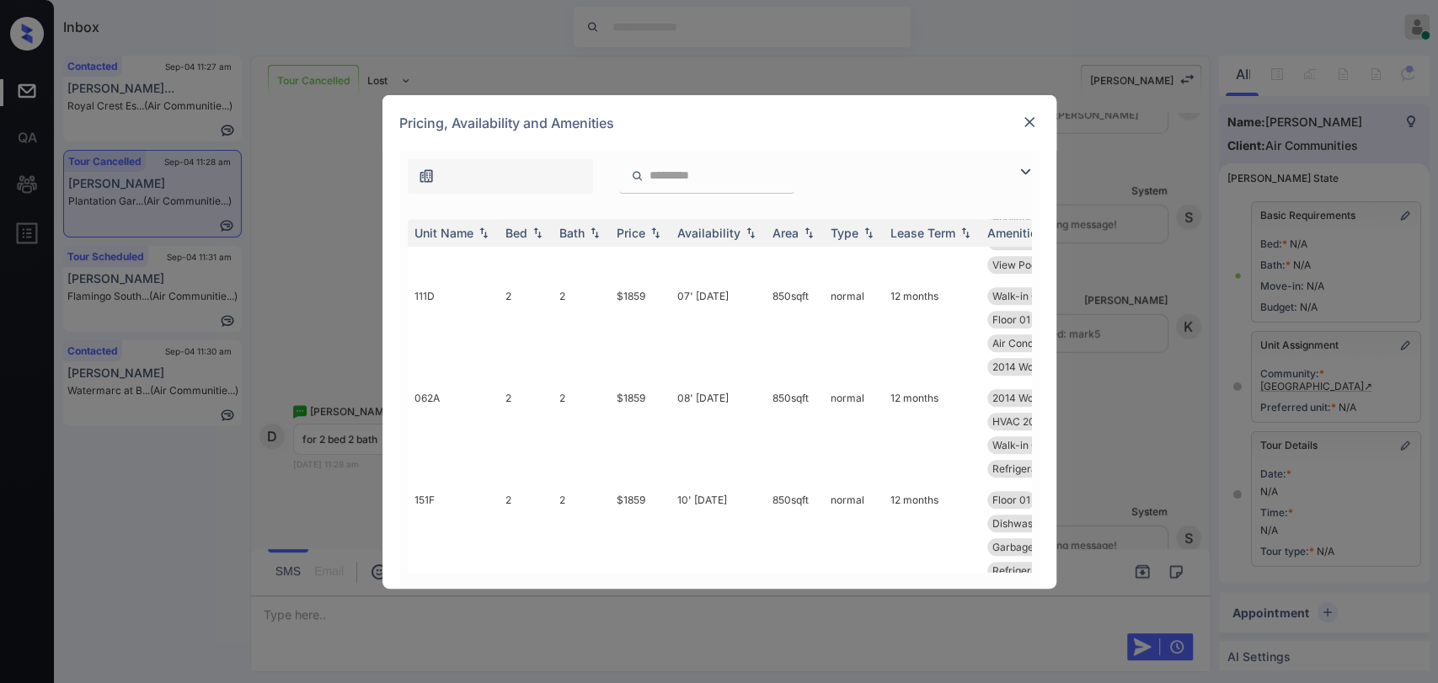
scroll to position [1049, 0]
drag, startPoint x: 615, startPoint y: 409, endPoint x: 656, endPoint y: 410, distance: 40.5
click at [656, 410] on td "$1859" at bounding box center [640, 425] width 61 height 102
copy td "$1859"
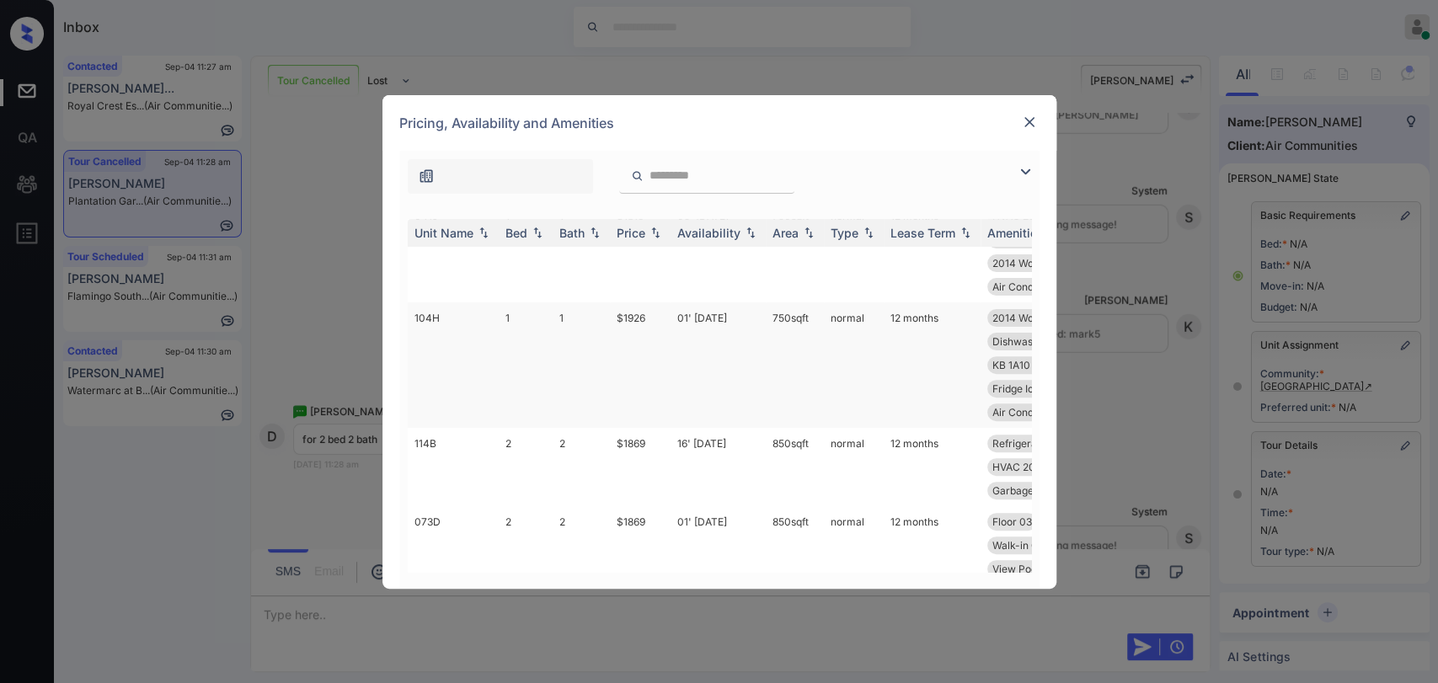
scroll to position [394, 0]
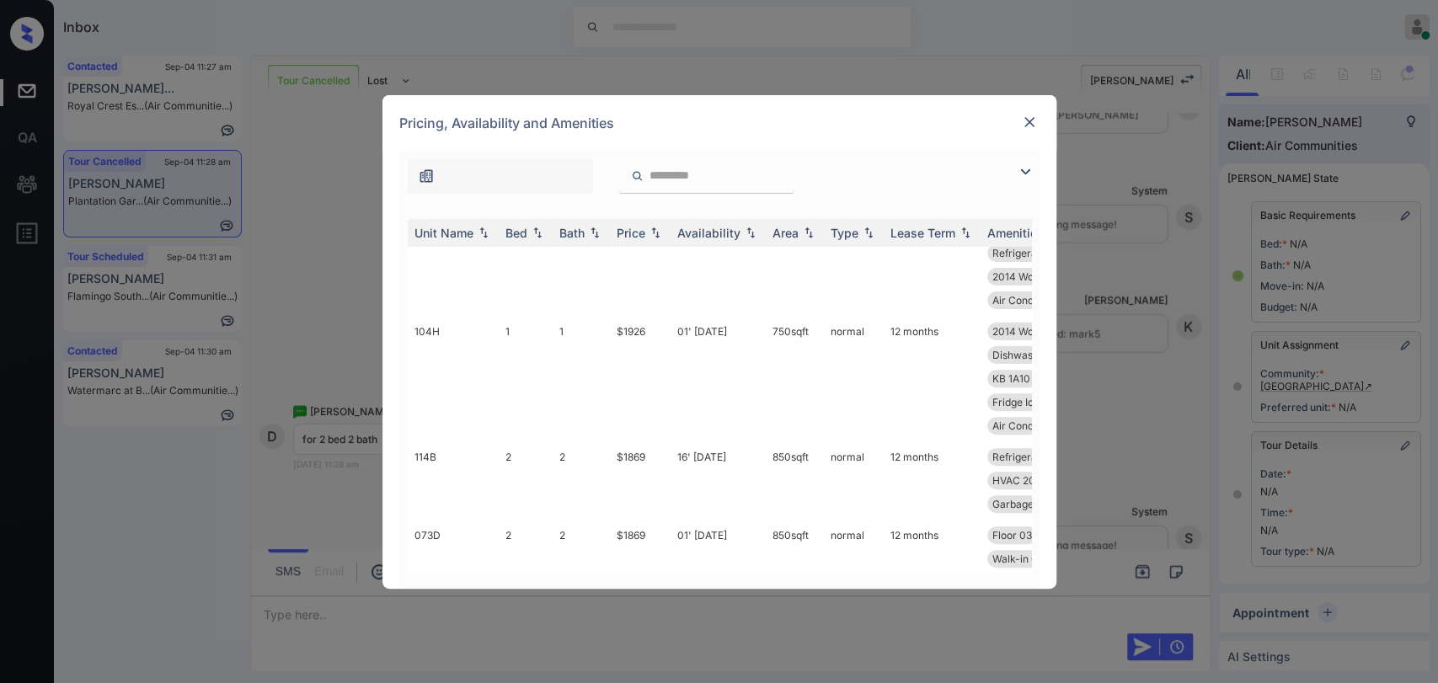
click at [1026, 126] on img at bounding box center [1029, 122] width 17 height 17
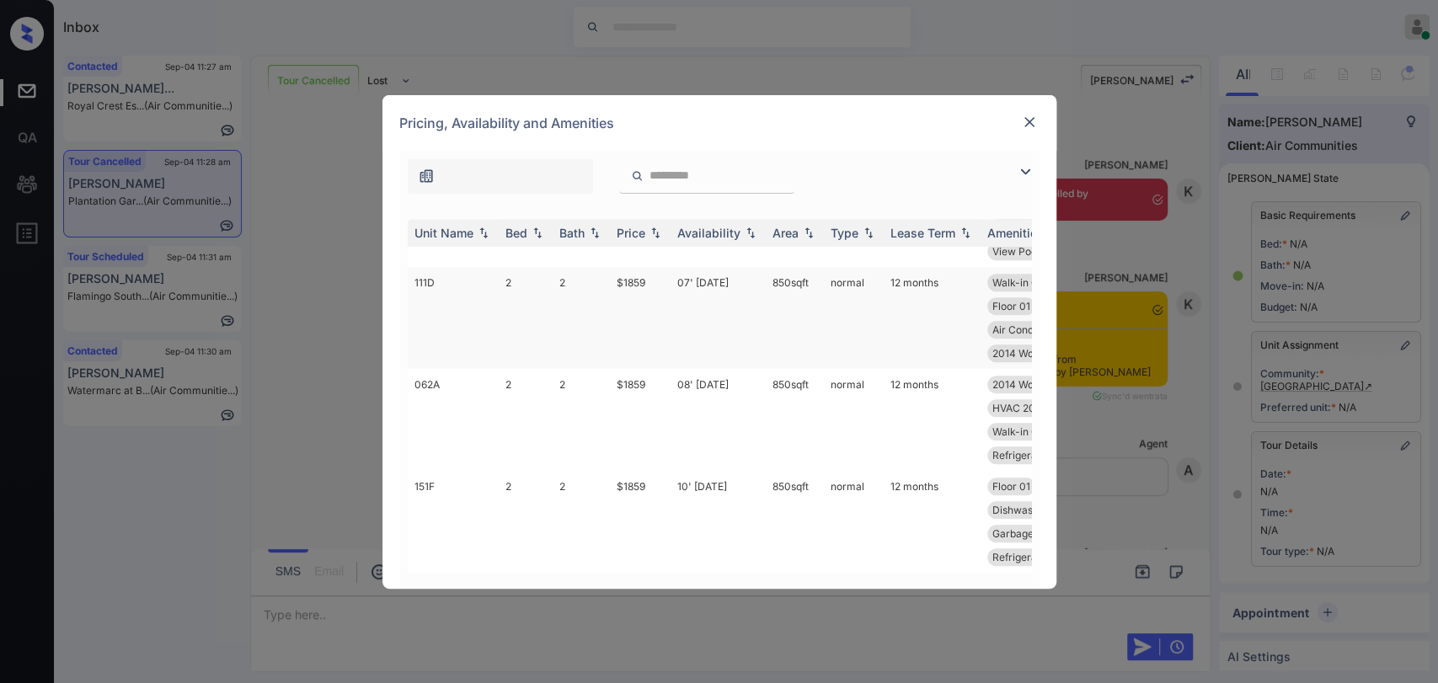
scroll to position [1123, 0]
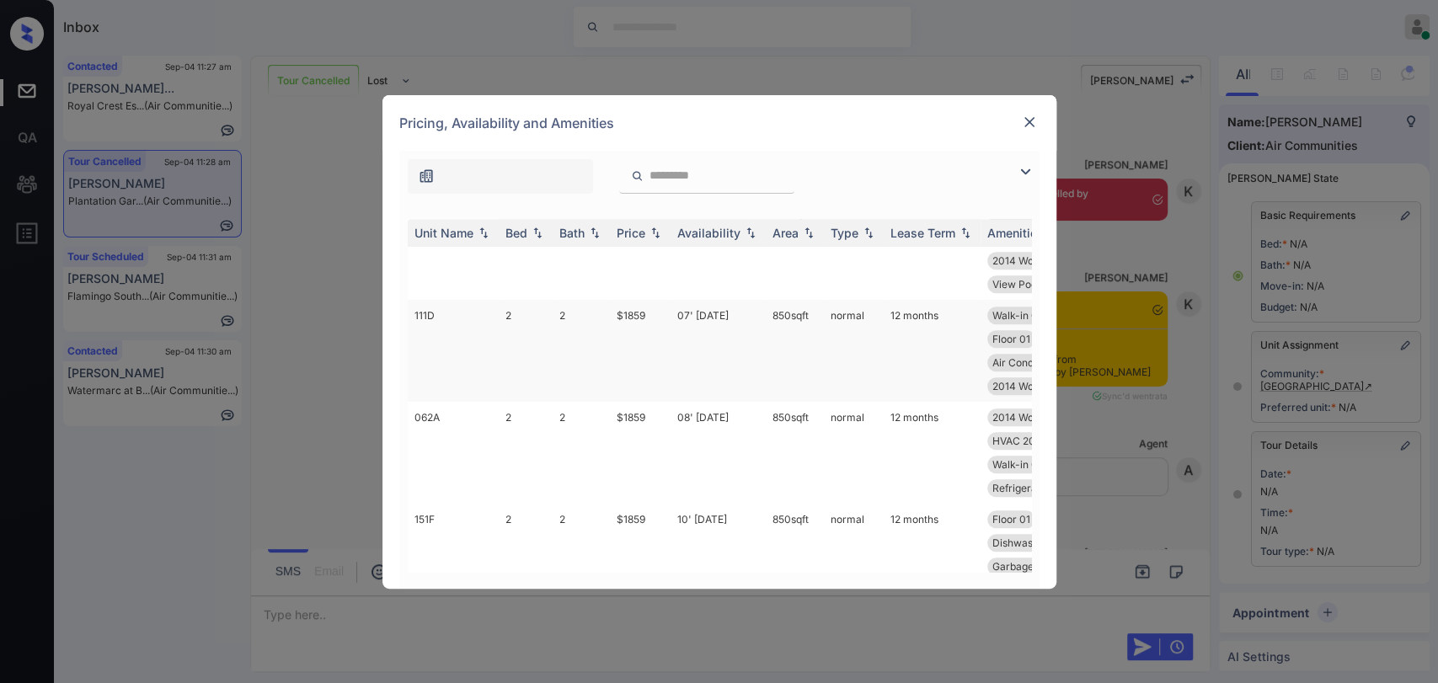
click at [533, 335] on td "2" at bounding box center [526, 351] width 54 height 102
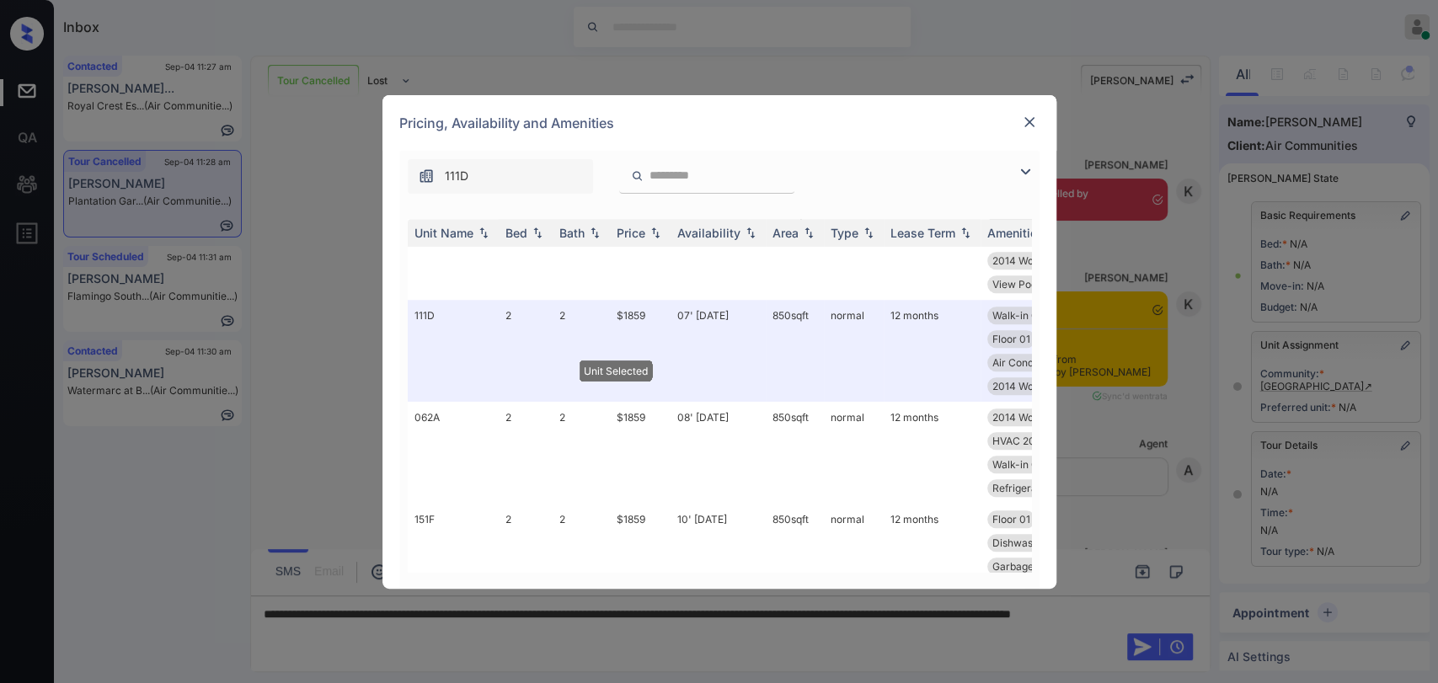
click at [1025, 121] on img at bounding box center [1029, 122] width 17 height 17
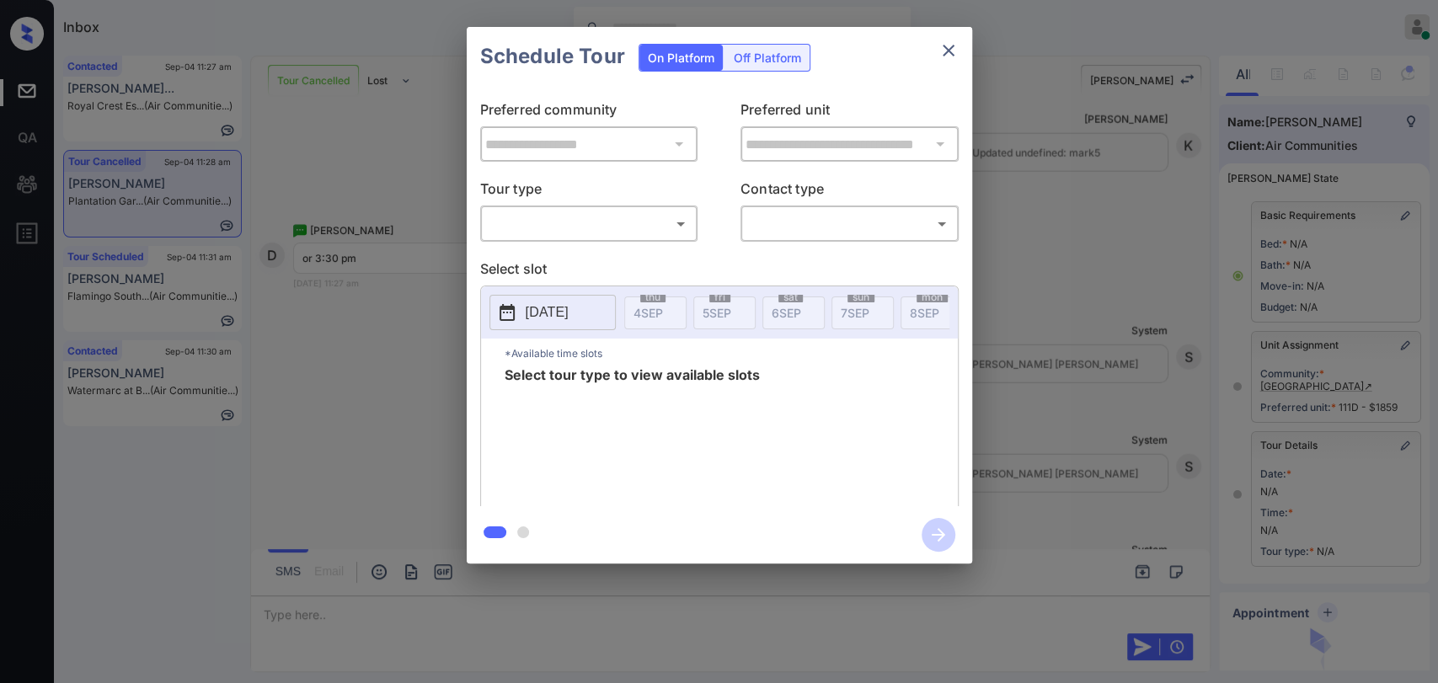
scroll to position [169, 0]
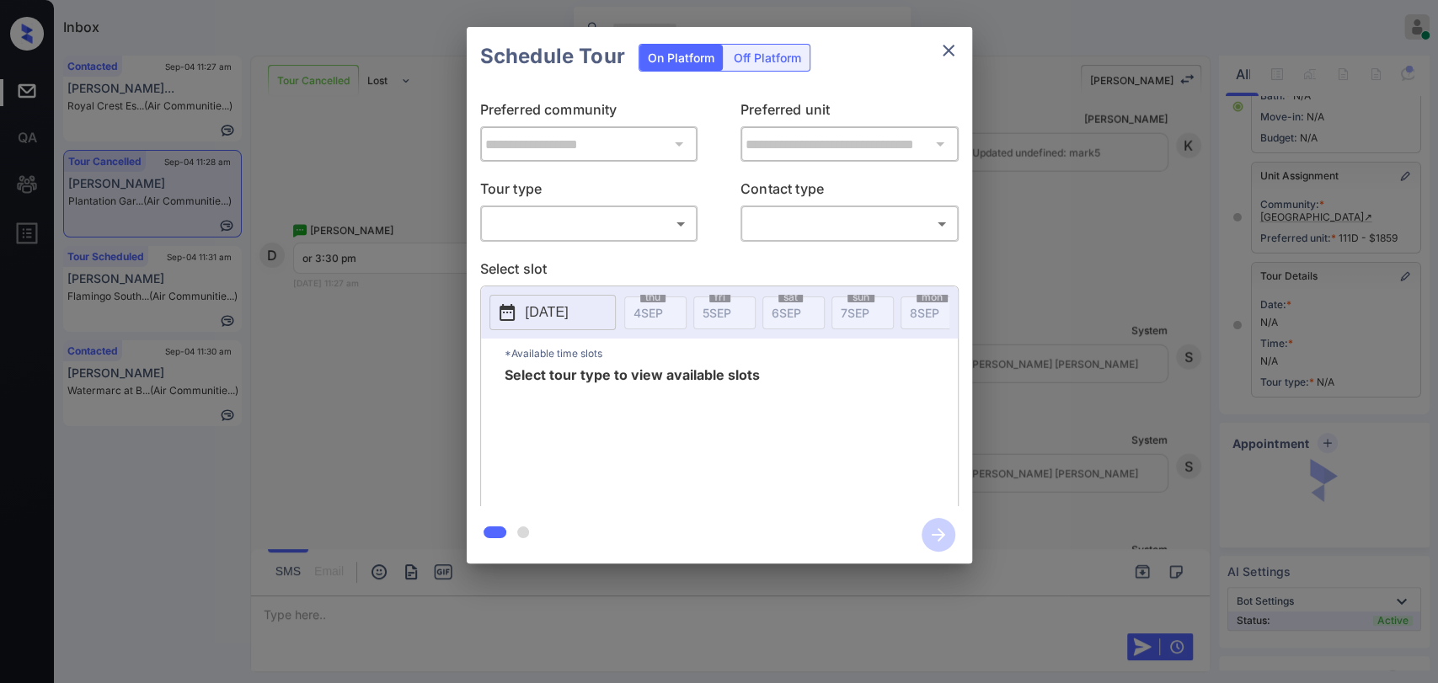
click at [538, 220] on body "Inbox [PERSON_NAME] [PERSON_NAME] Online Set yourself offline Set yourself on b…" at bounding box center [719, 341] width 1438 height 683
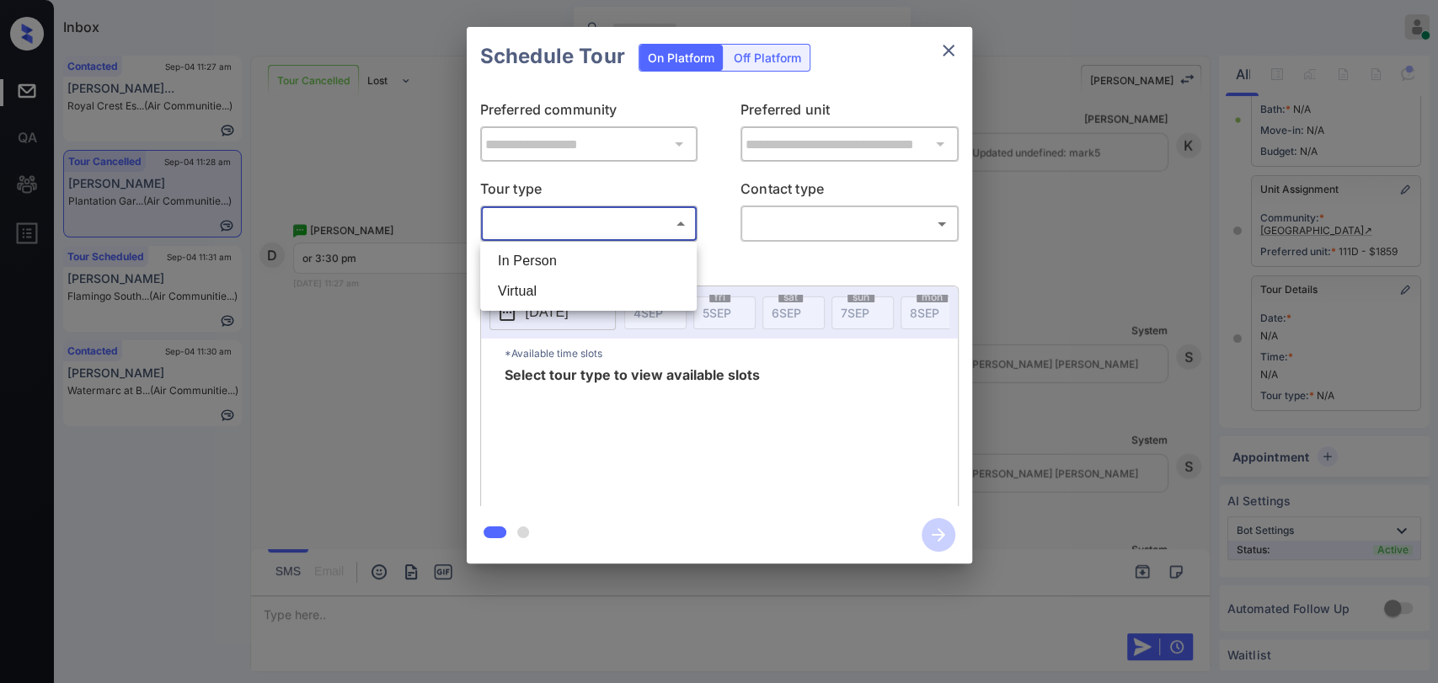
click at [532, 260] on li "In Person" at bounding box center [589, 261] width 208 height 30
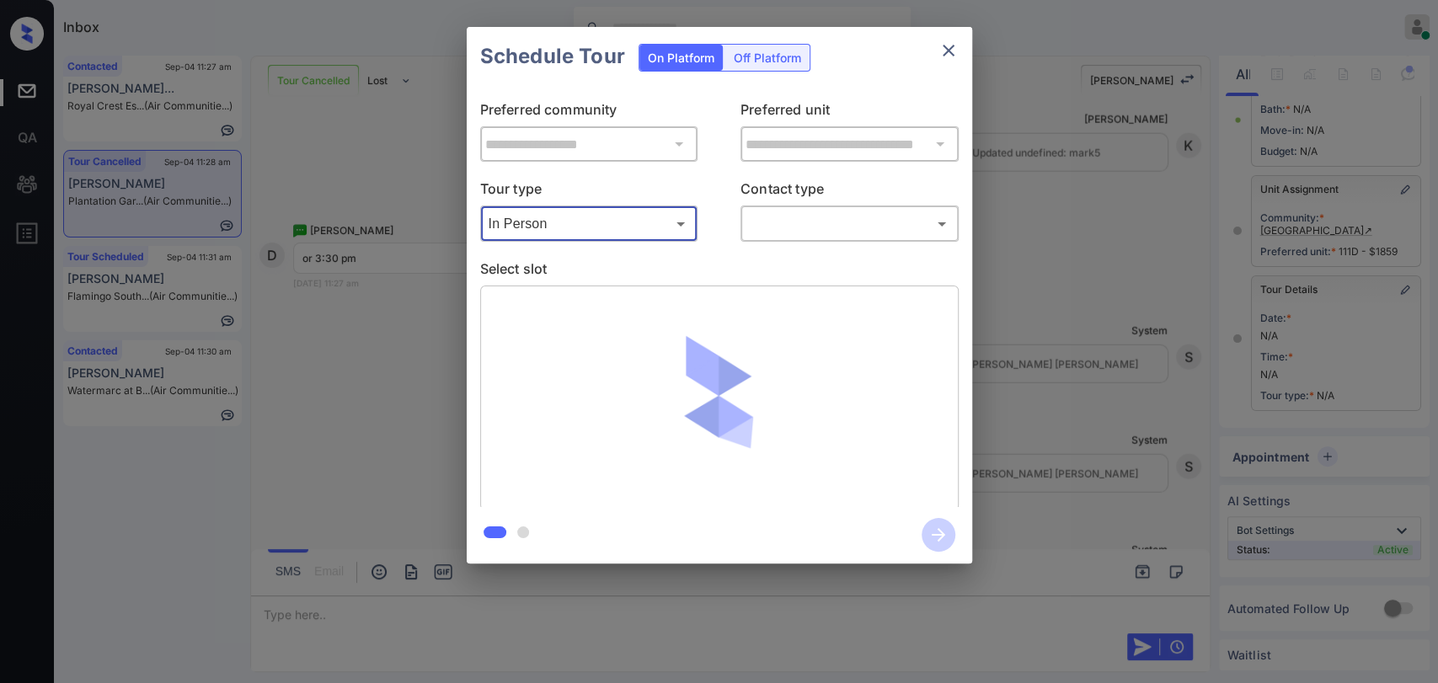
type input "********"
click at [809, 212] on body "Inbox [PERSON_NAME] [PERSON_NAME] Online Set yourself offline Set yourself on b…" at bounding box center [719, 341] width 1438 height 683
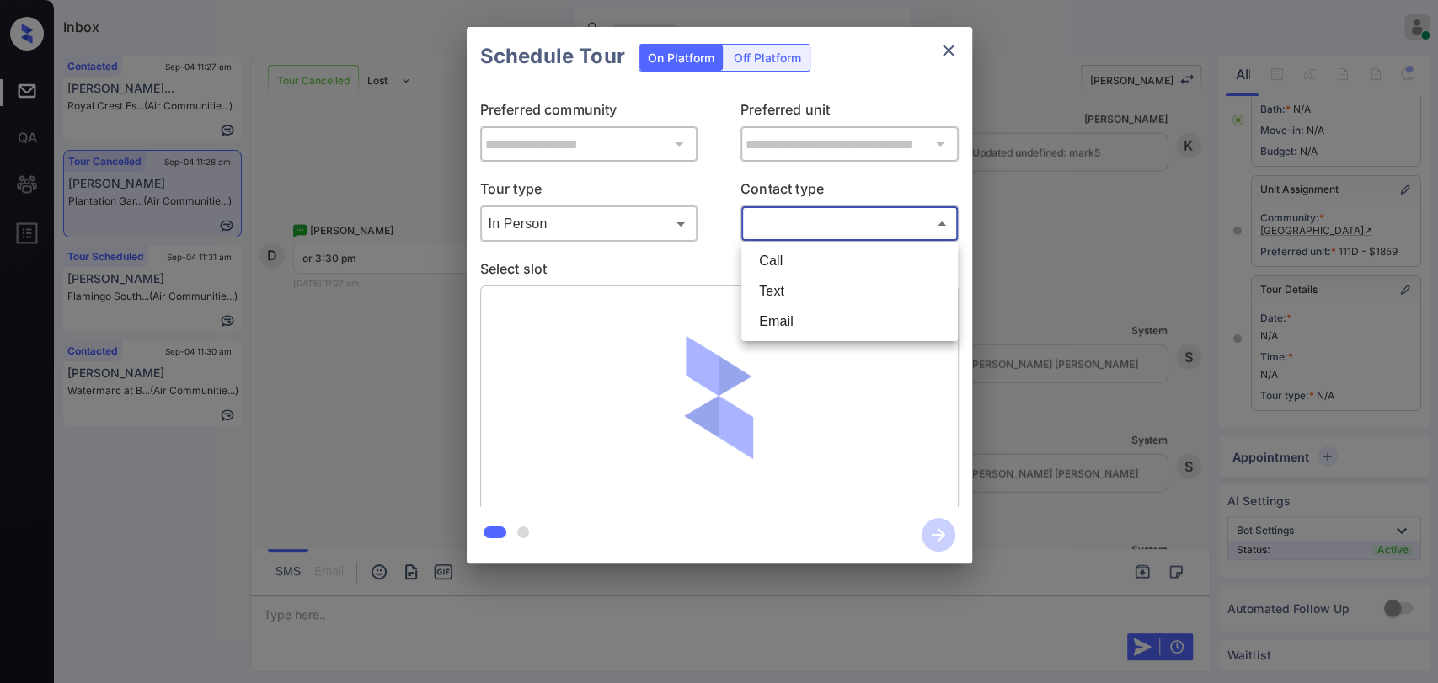
click at [366, 288] on div at bounding box center [719, 341] width 1438 height 683
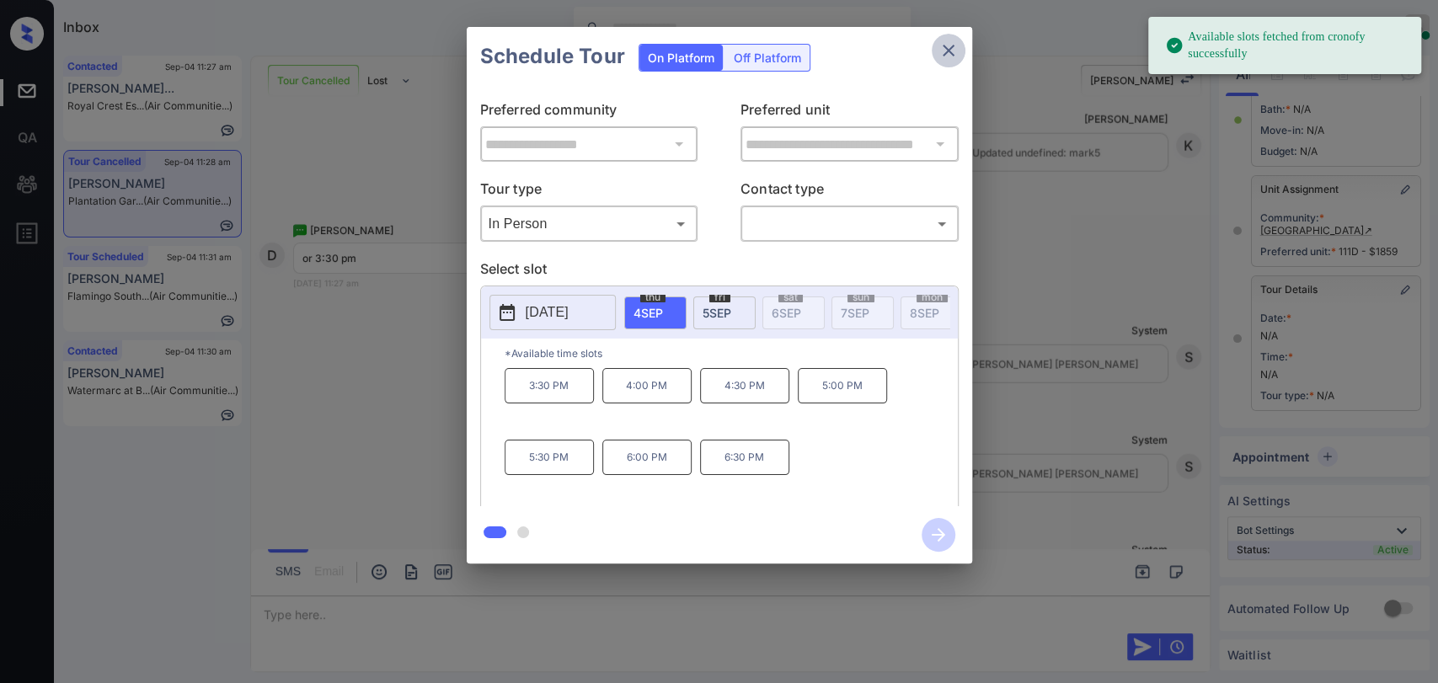
click at [939, 55] on icon "close" at bounding box center [949, 50] width 20 height 20
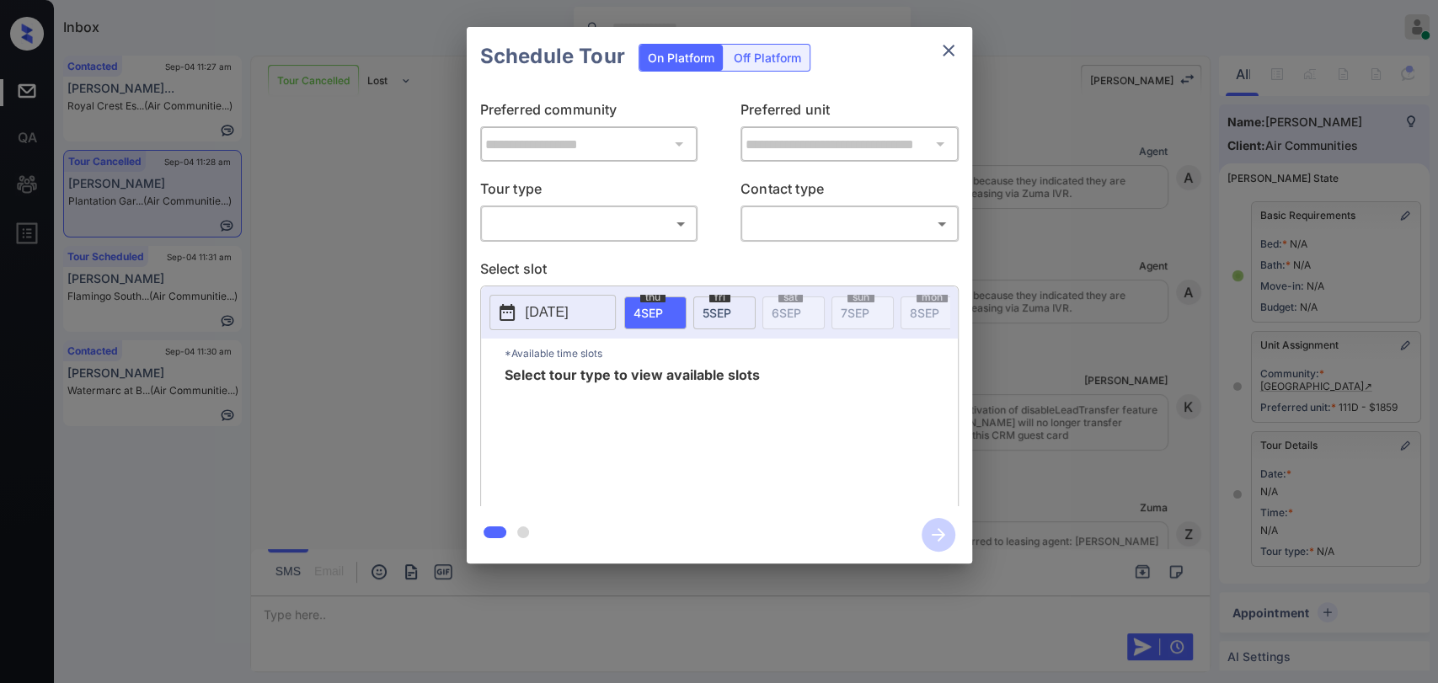
scroll to position [169, 0]
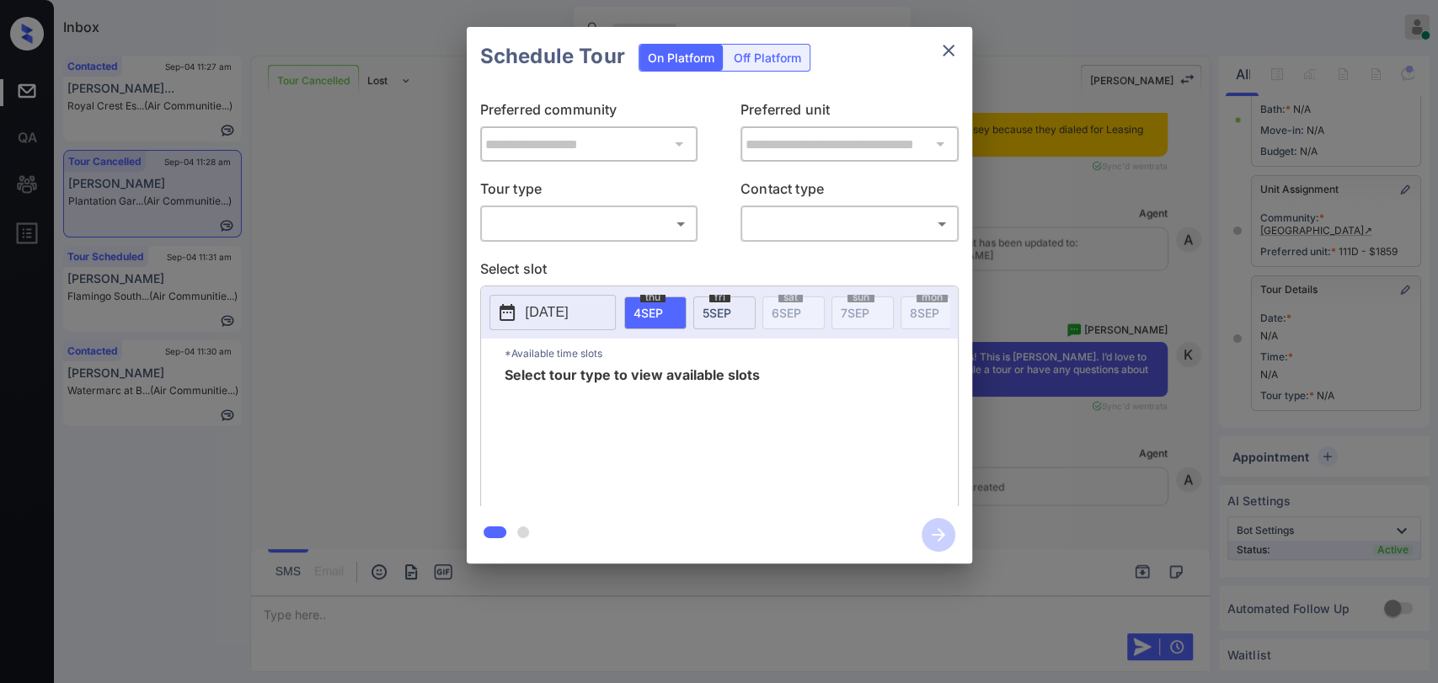
click at [585, 221] on body "Inbox Danielle Dela Cruz Online Set yourself offline Set yourself on break Prof…" at bounding box center [719, 341] width 1438 height 683
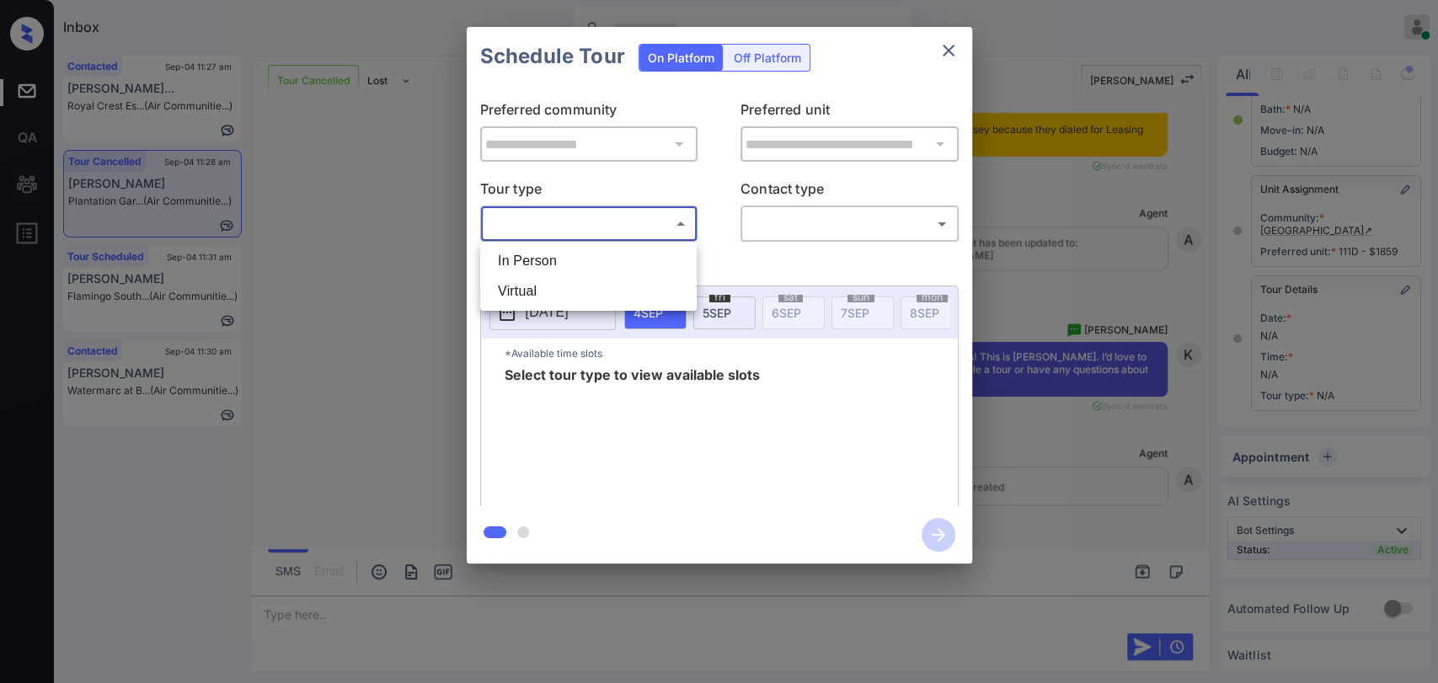
click at [525, 265] on li "In Person" at bounding box center [589, 261] width 208 height 30
type input "********"
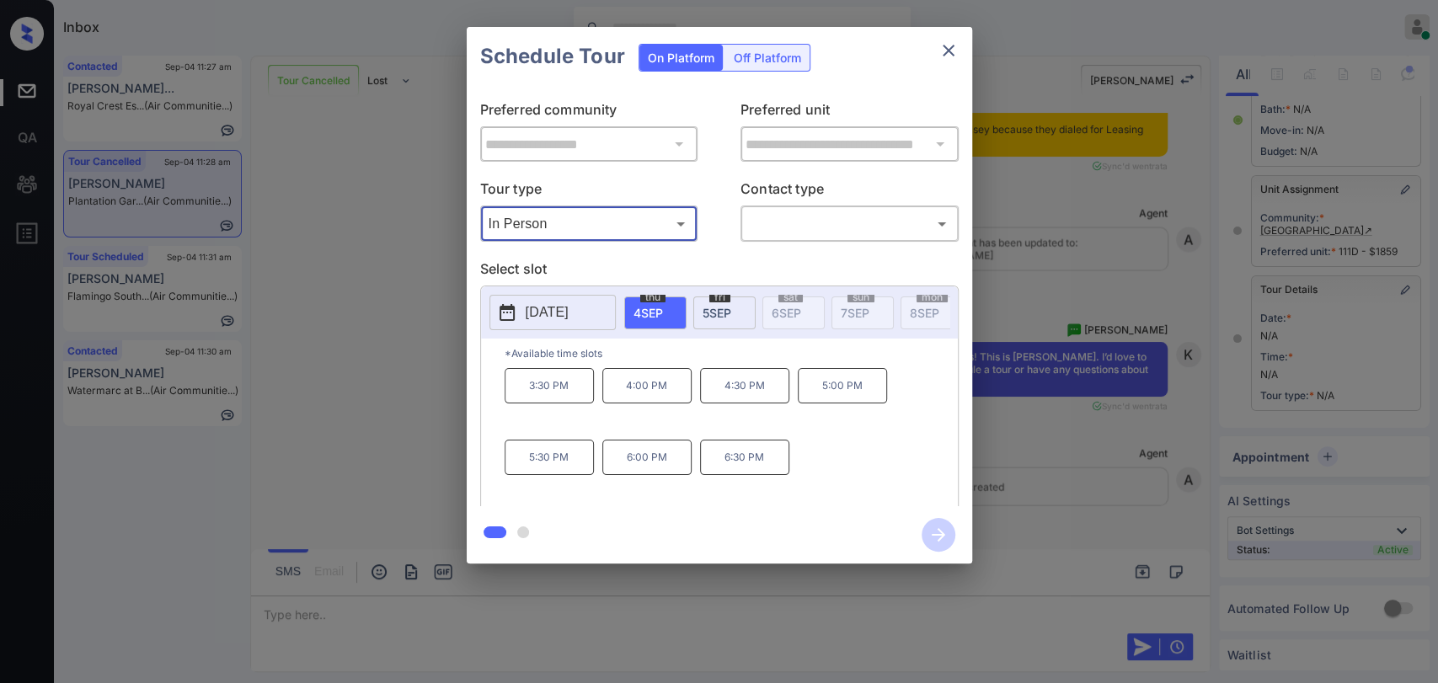
click at [532, 396] on p "3:30 PM" at bounding box center [549, 385] width 89 height 35
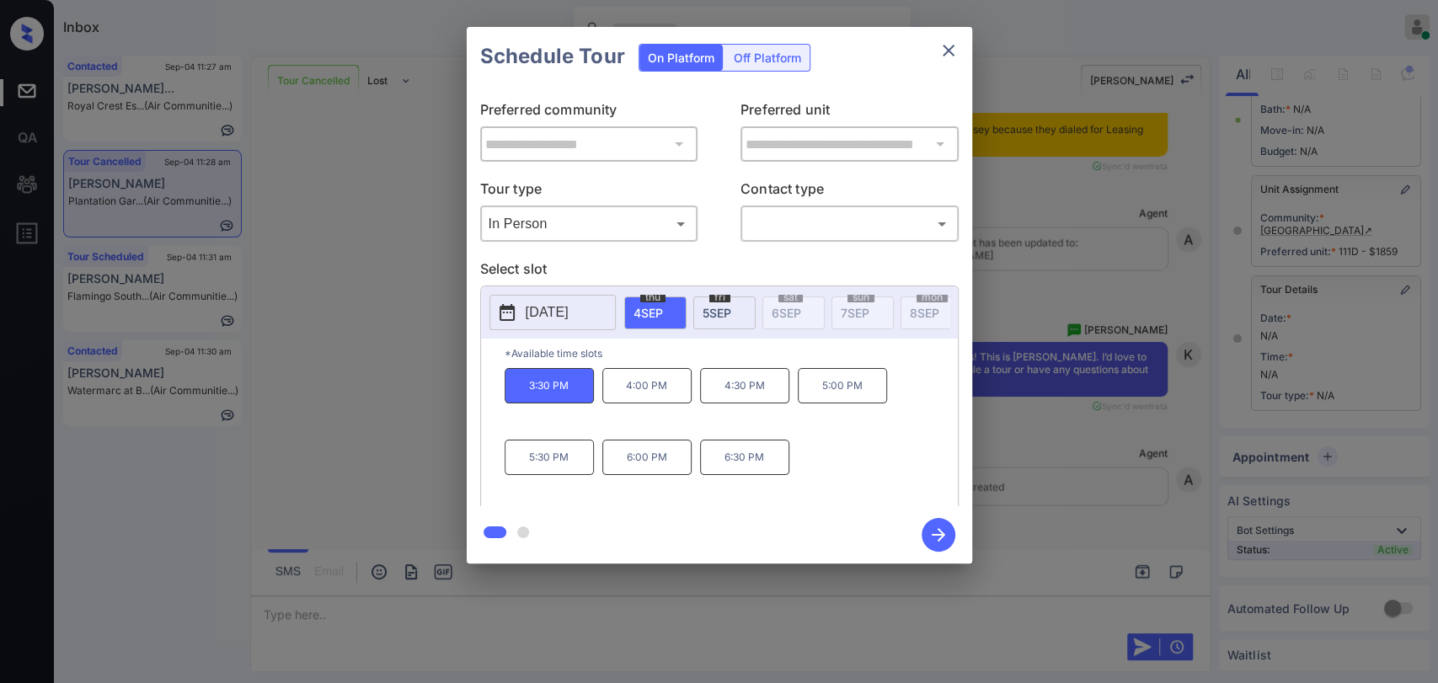
click at [790, 217] on body "Inbox Danielle Dela Cruz Online Set yourself offline Set yourself on break Prof…" at bounding box center [719, 341] width 1438 height 683
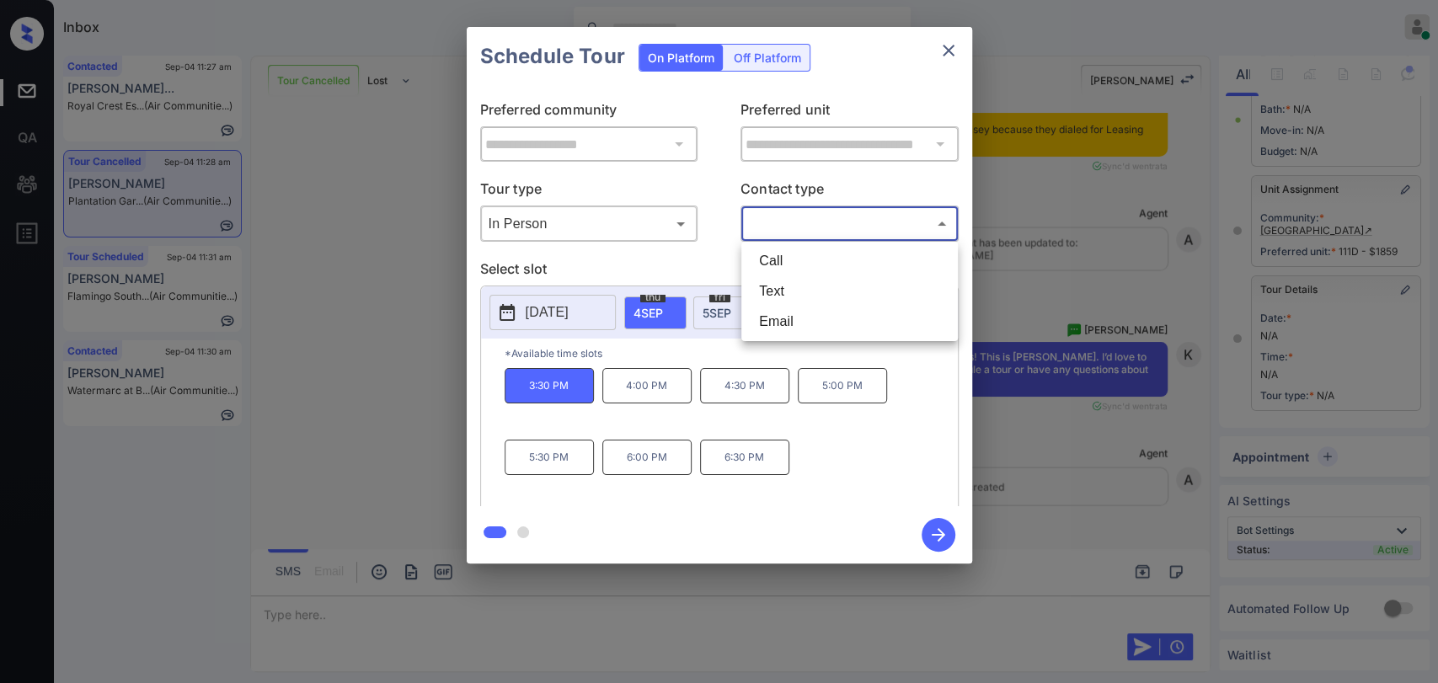
click at [781, 285] on li "Text" at bounding box center [850, 291] width 208 height 30
type input "****"
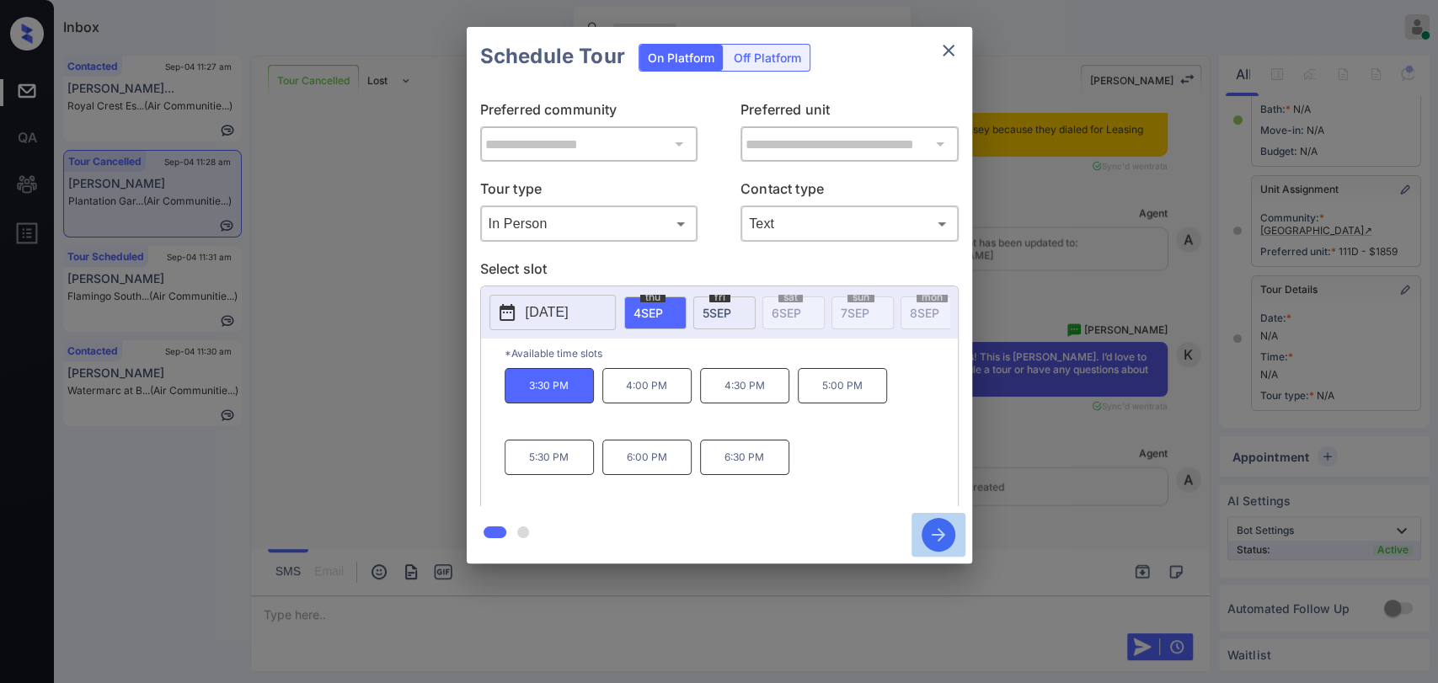
click at [941, 539] on icon "button" at bounding box center [939, 535] width 34 height 34
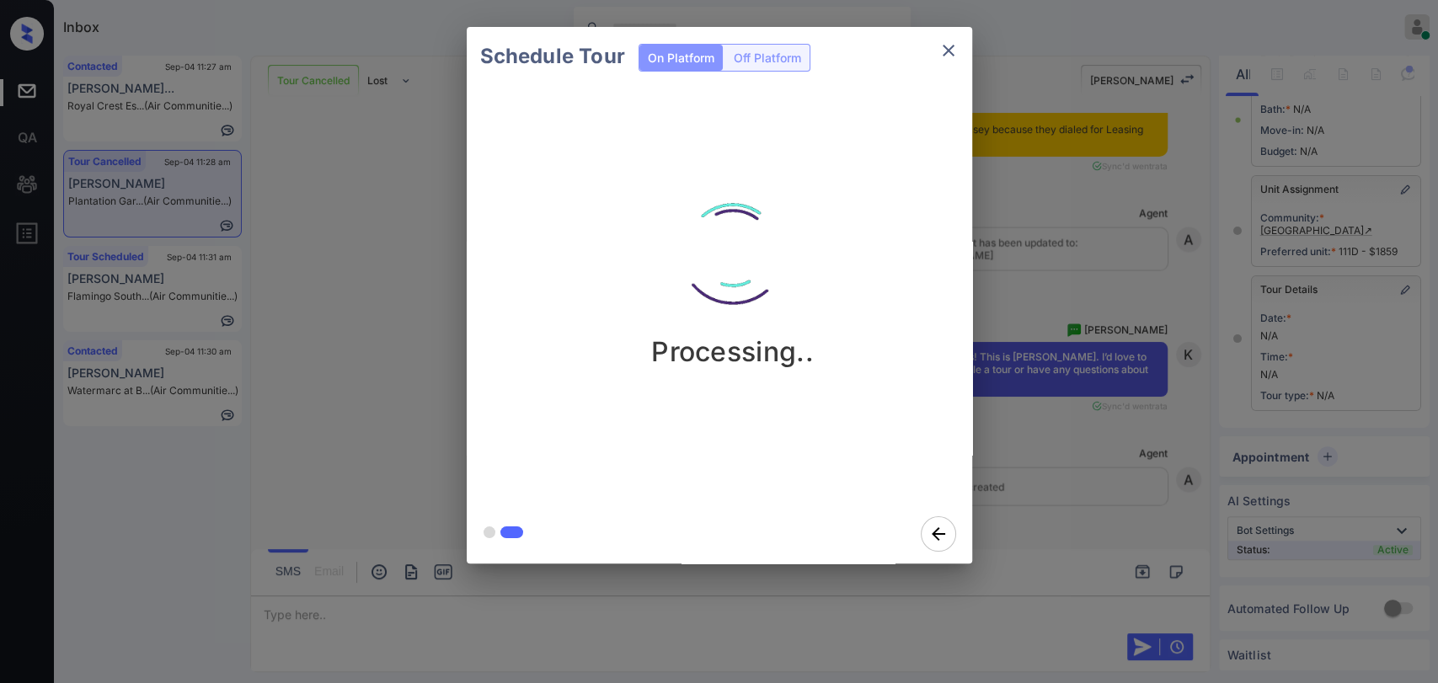
click at [418, 221] on div "Schedule Tour On Platform Off Platform Processing.." at bounding box center [719, 295] width 1438 height 591
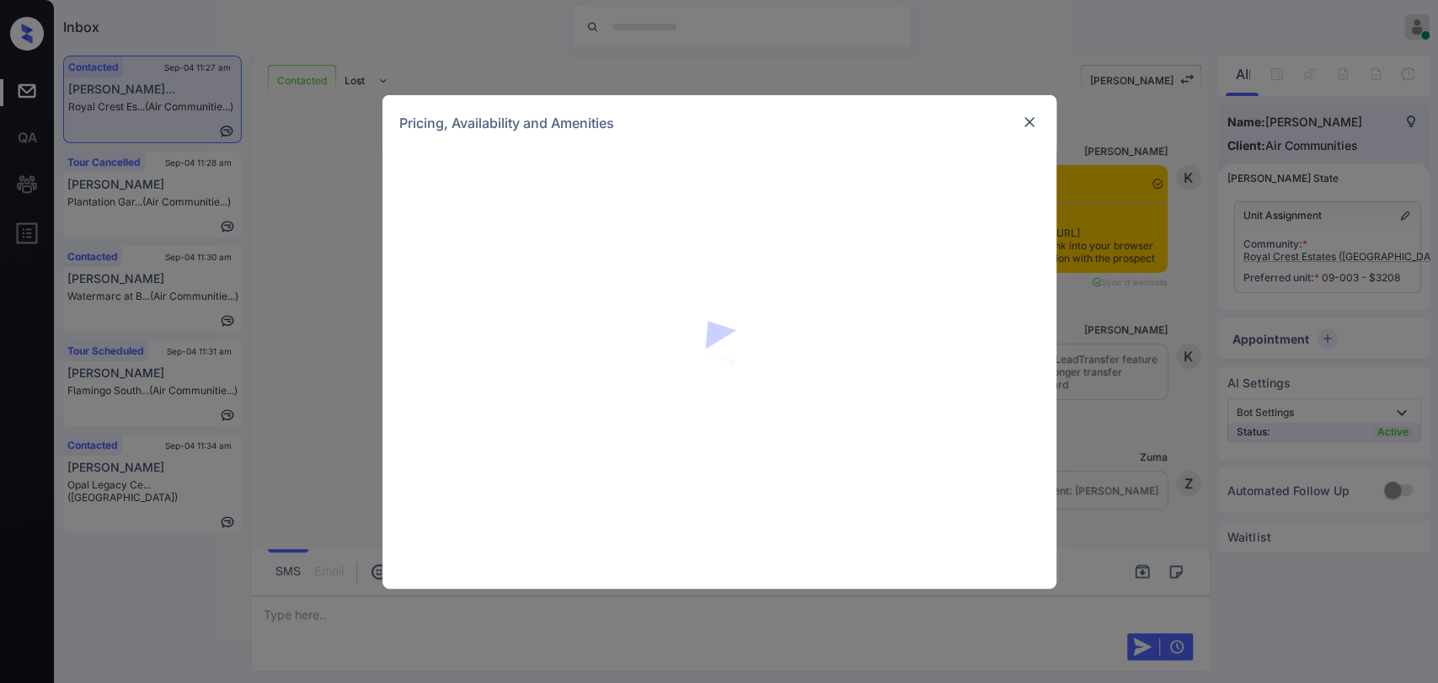
scroll to position [4378, 0]
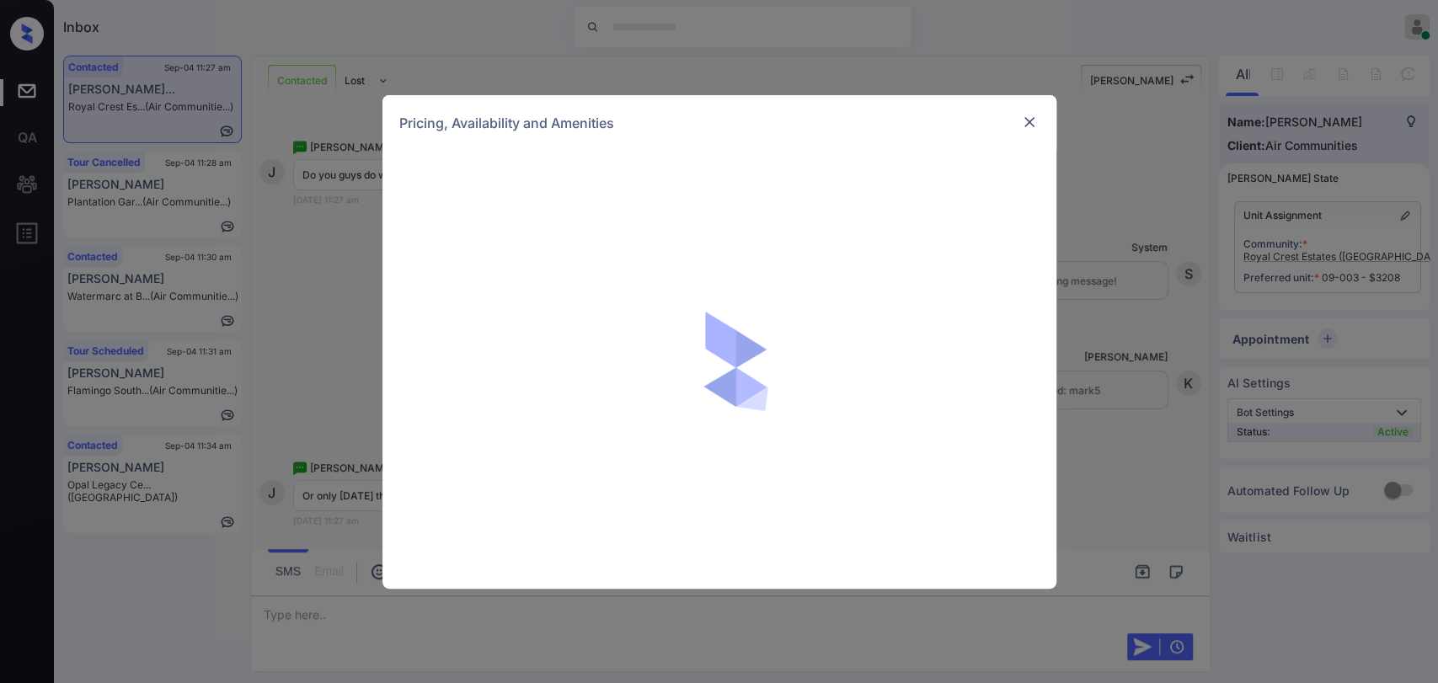
click at [1026, 123] on img at bounding box center [1029, 122] width 17 height 17
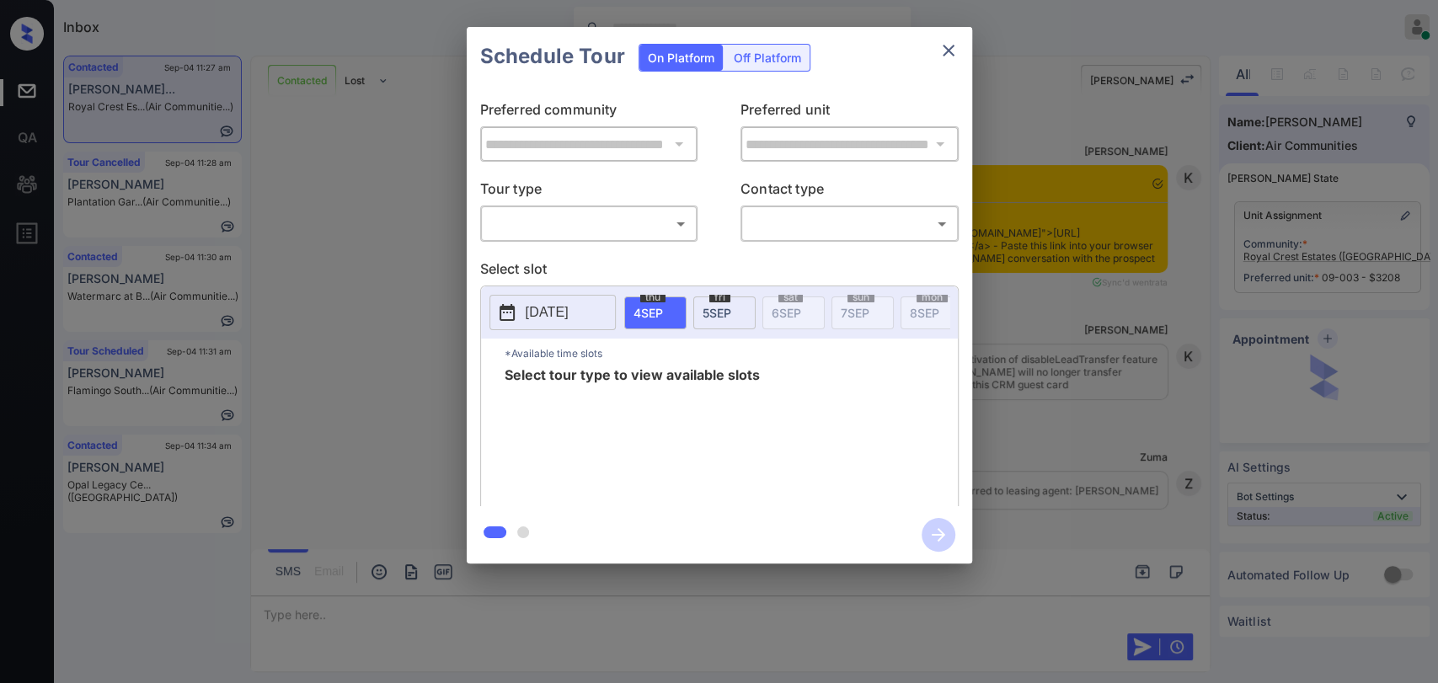
scroll to position [4378, 0]
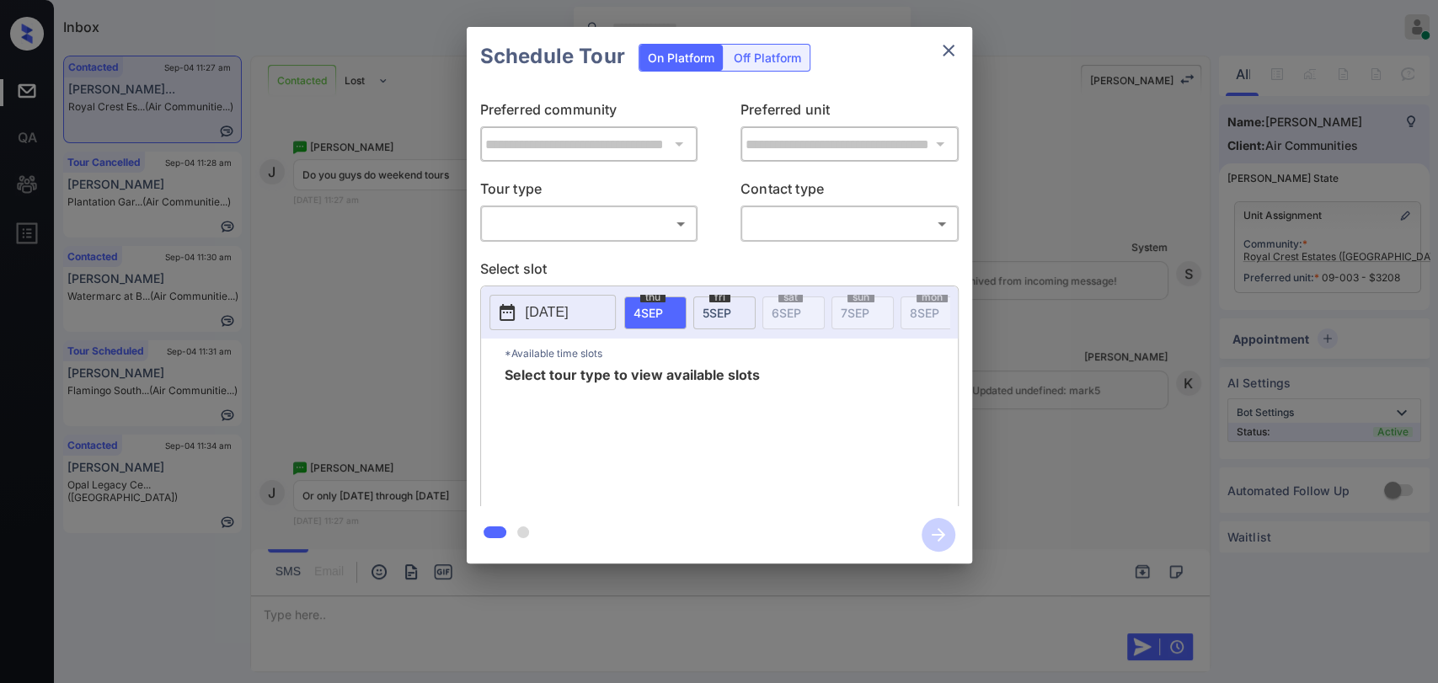
click at [570, 218] on body "Inbox [PERSON_NAME] [PERSON_NAME] Online Set yourself offline Set yourself on b…" at bounding box center [719, 341] width 1438 height 683
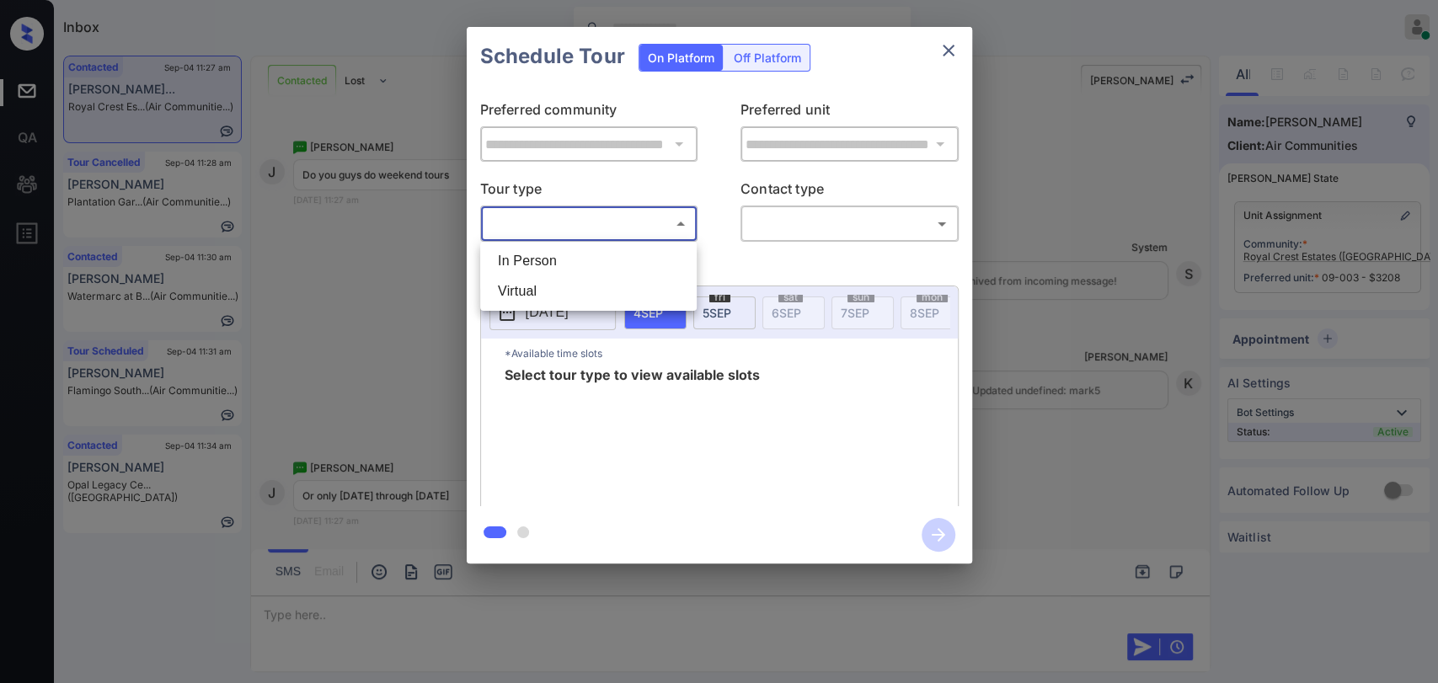
click at [546, 260] on li "In Person" at bounding box center [589, 261] width 208 height 30
type input "********"
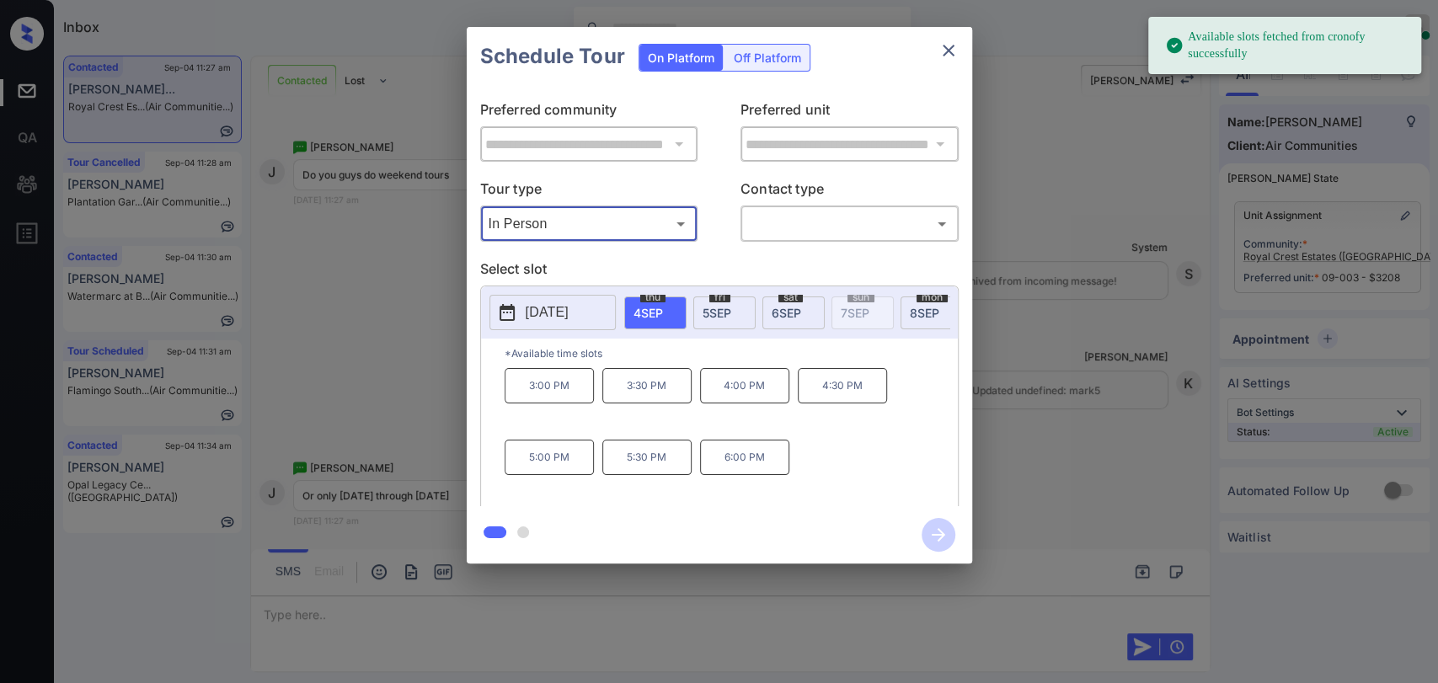
click at [801, 308] on div "[DATE]" at bounding box center [794, 313] width 62 height 33
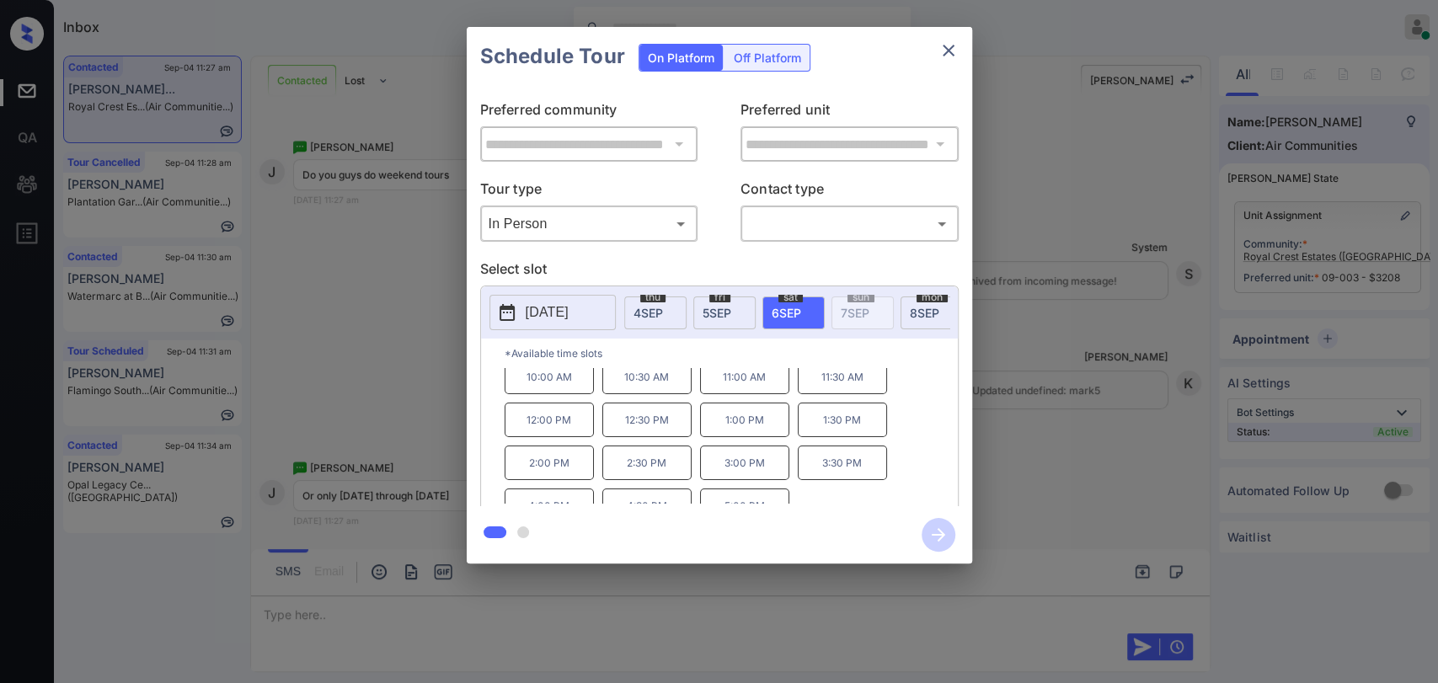
scroll to position [0, 0]
click at [948, 46] on icon "close" at bounding box center [949, 50] width 20 height 20
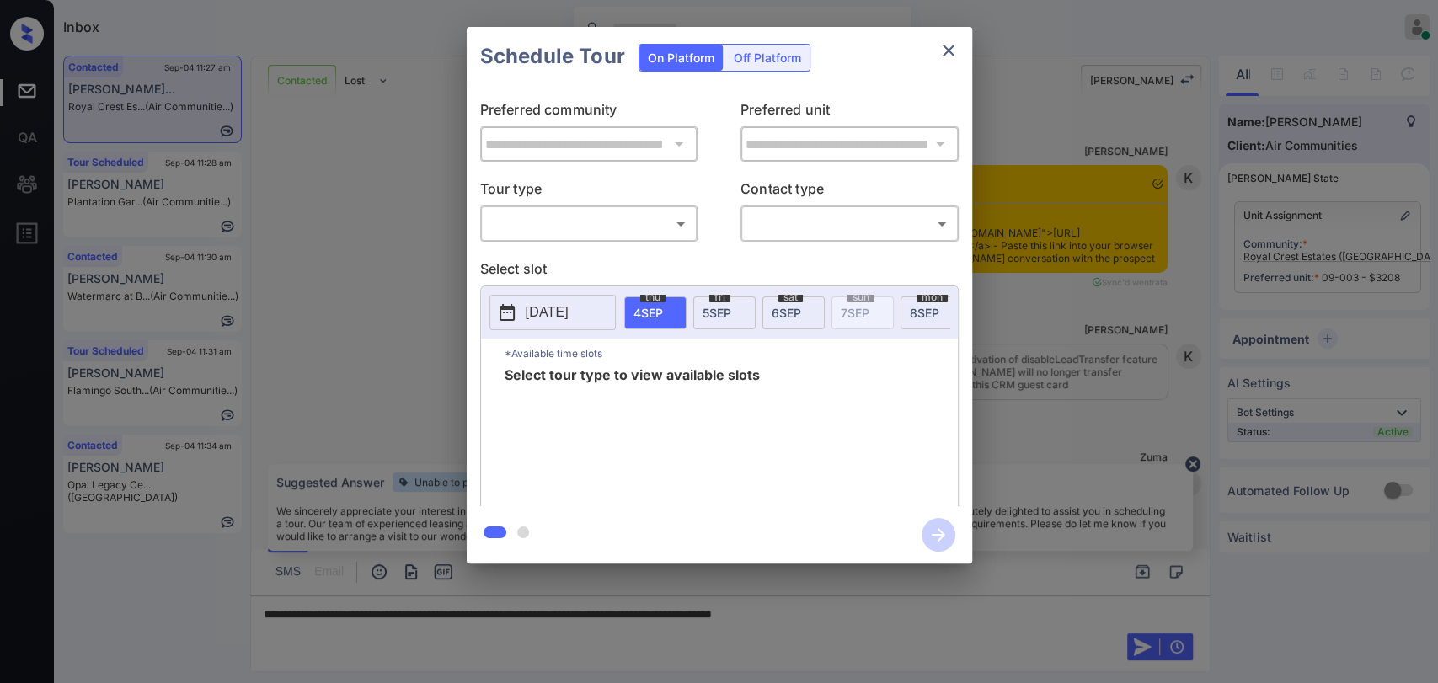
scroll to position [4378, 0]
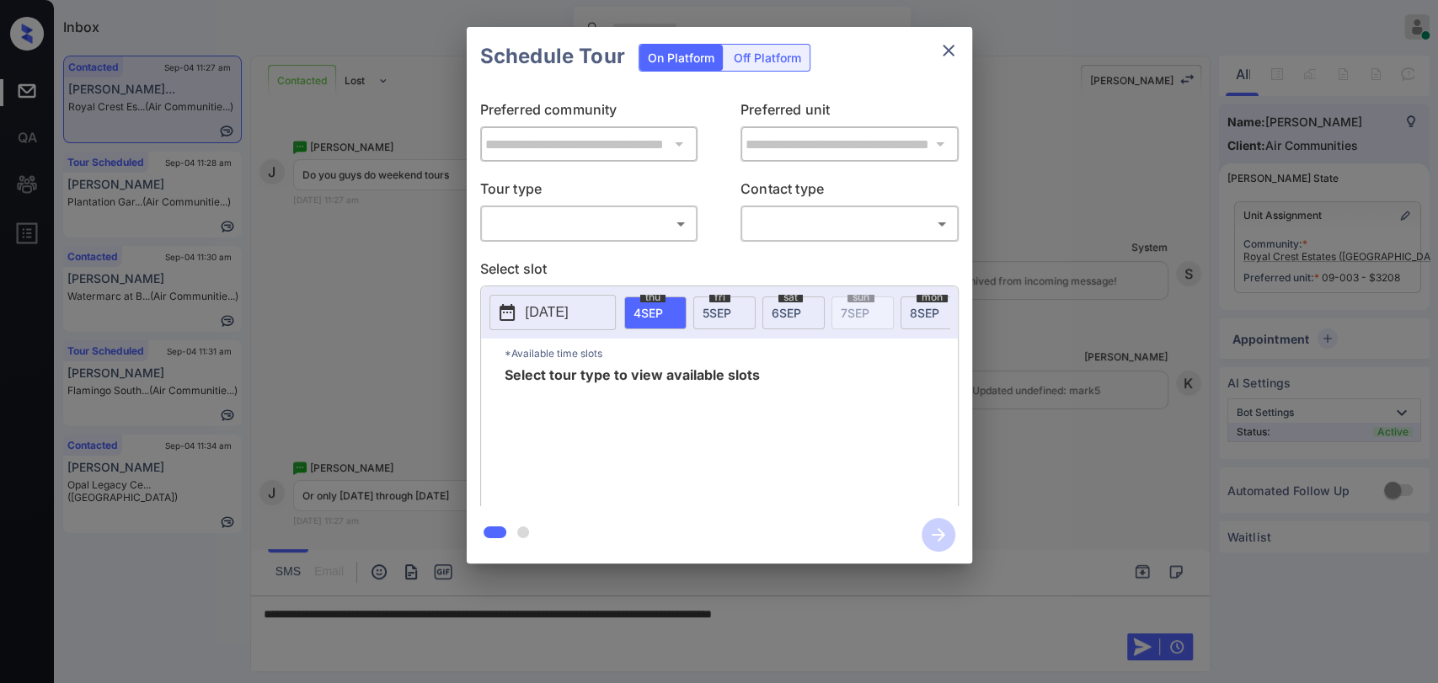
click at [633, 238] on div "​ ​" at bounding box center [589, 224] width 218 height 36
click at [574, 228] on body "Inbox Danielle Dela Cruz Online Set yourself offline Set yourself on break Prof…" at bounding box center [719, 341] width 1438 height 683
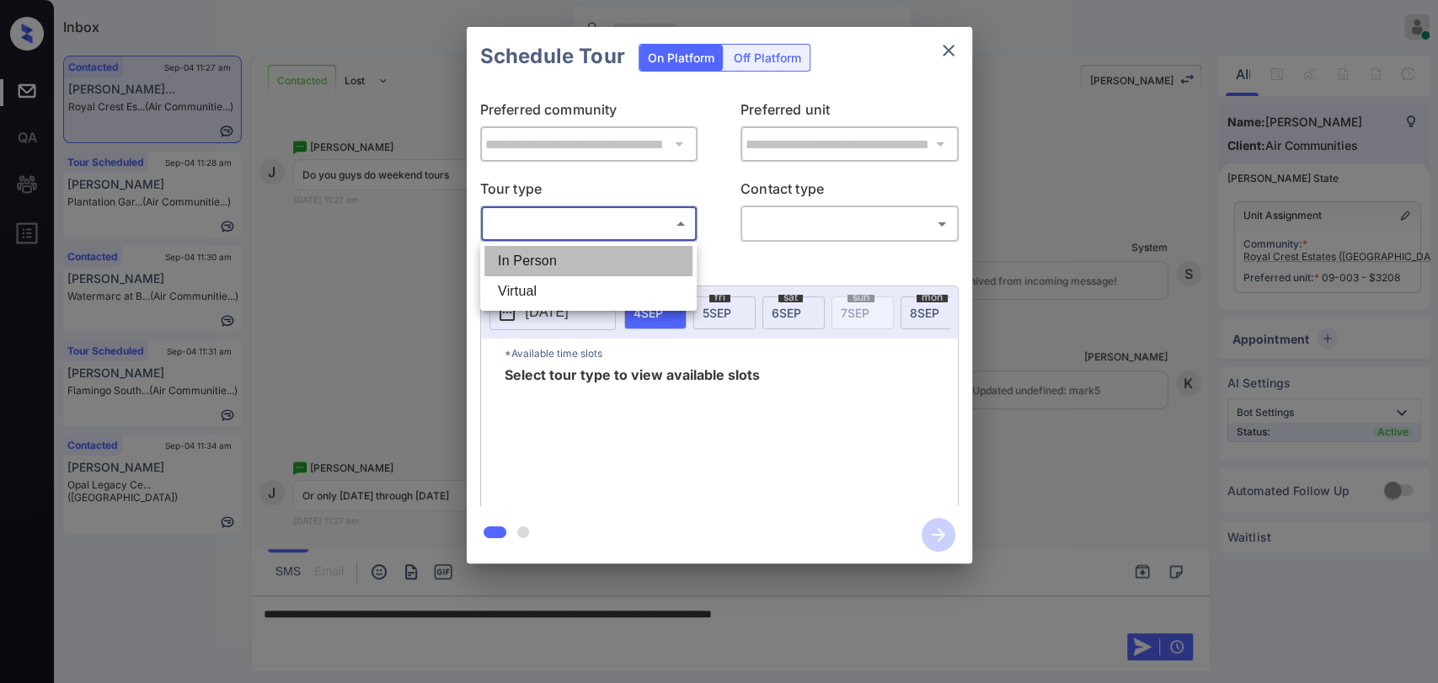
click at [558, 261] on li "In Person" at bounding box center [589, 261] width 208 height 30
type input "********"
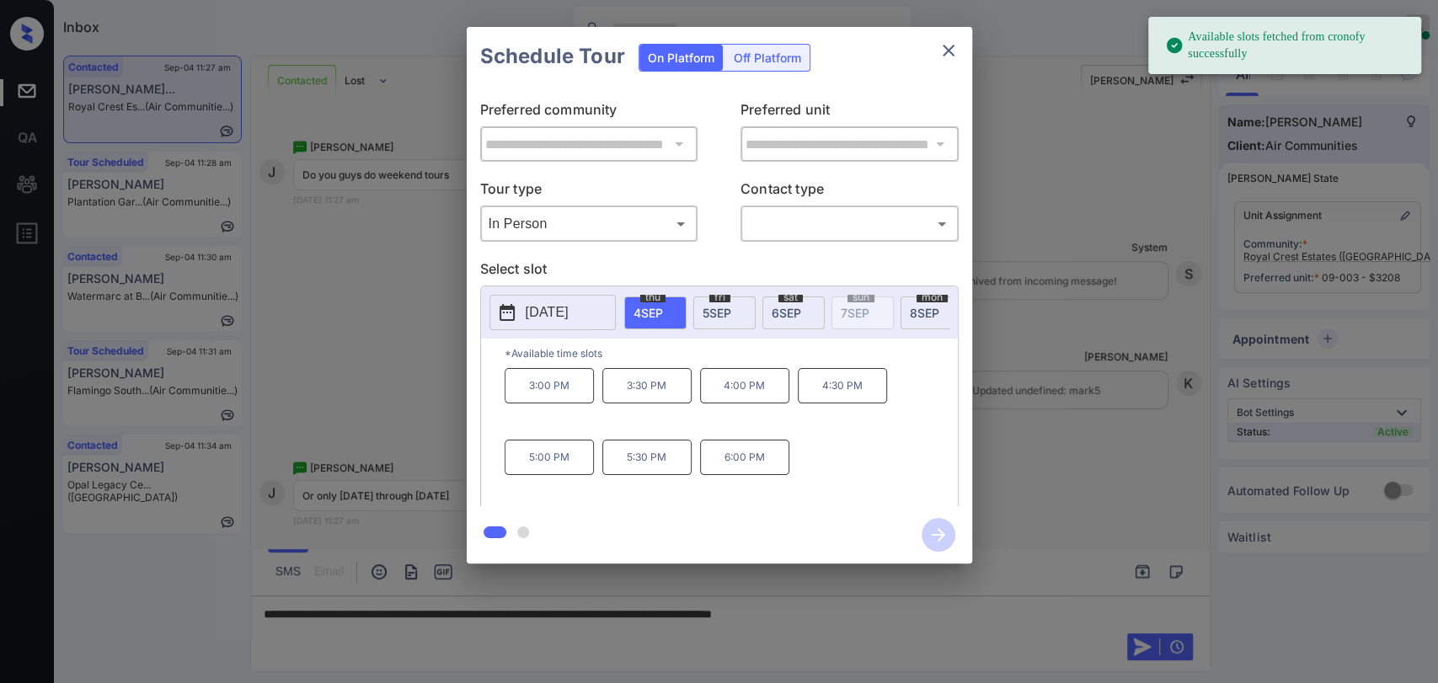
click at [815, 309] on div "sat 6 SEP" at bounding box center [794, 313] width 62 height 33
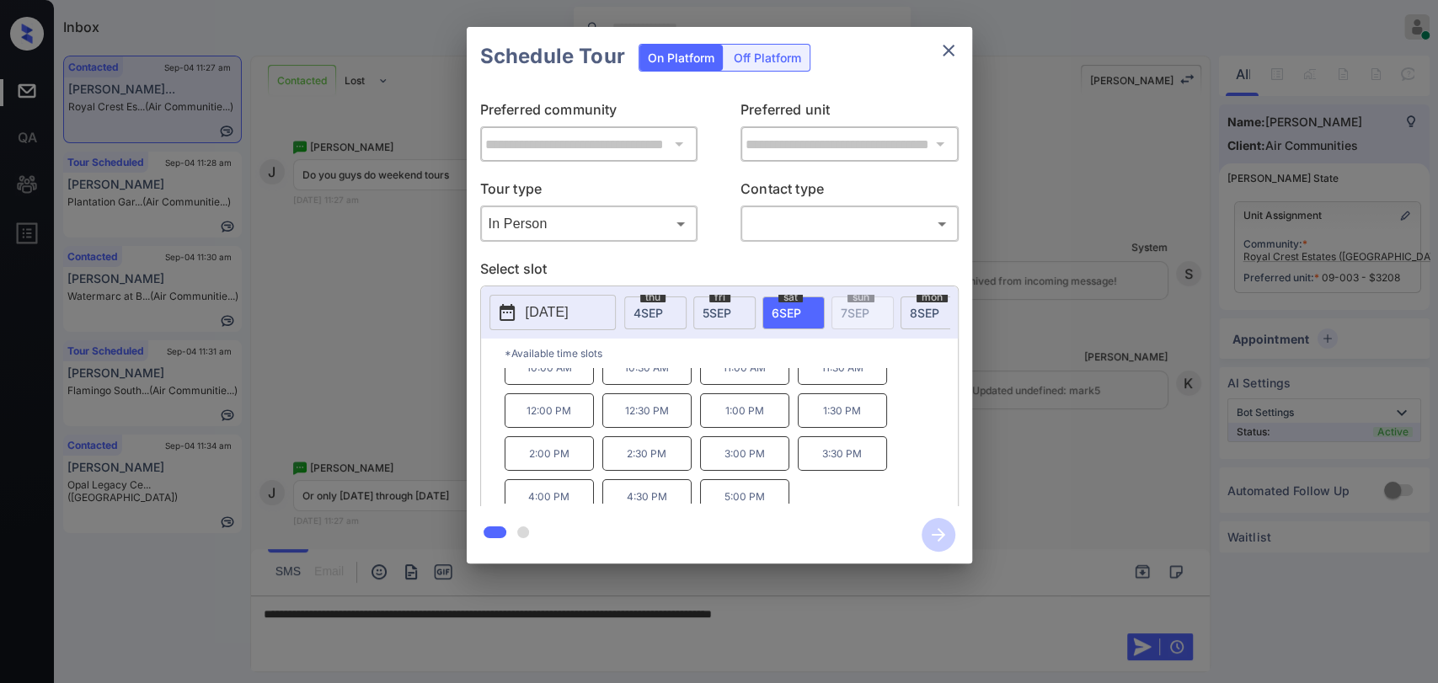
scroll to position [27, 0]
click at [384, 351] on div "**********" at bounding box center [719, 295] width 1438 height 591
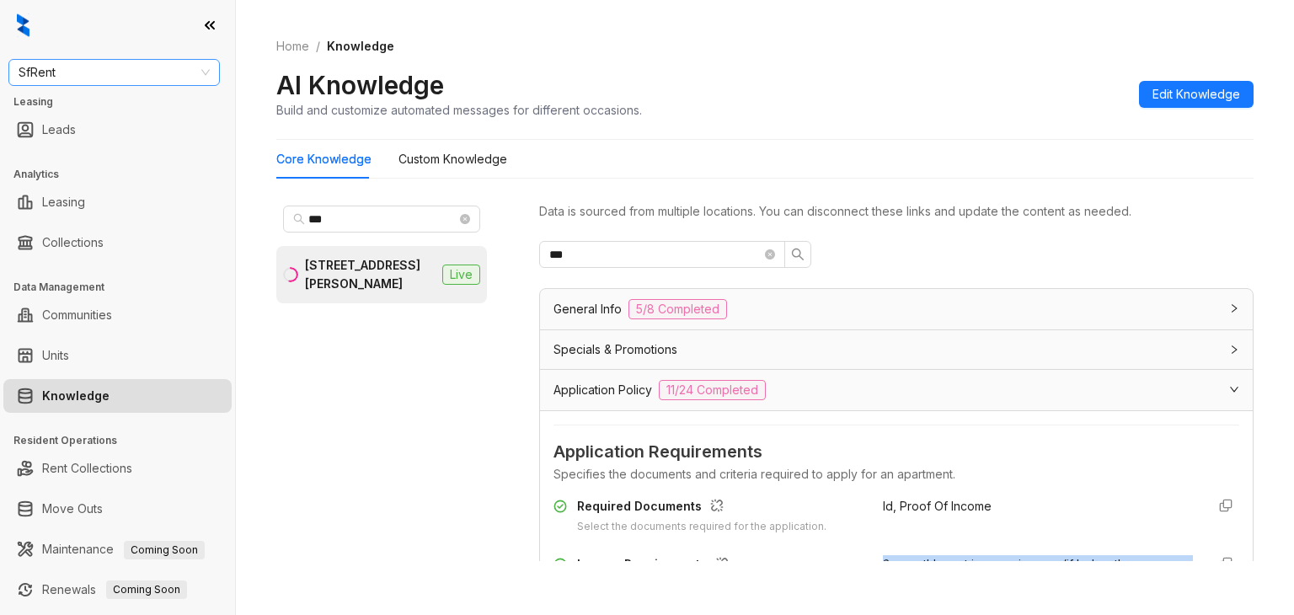
scroll to position [165, 0]
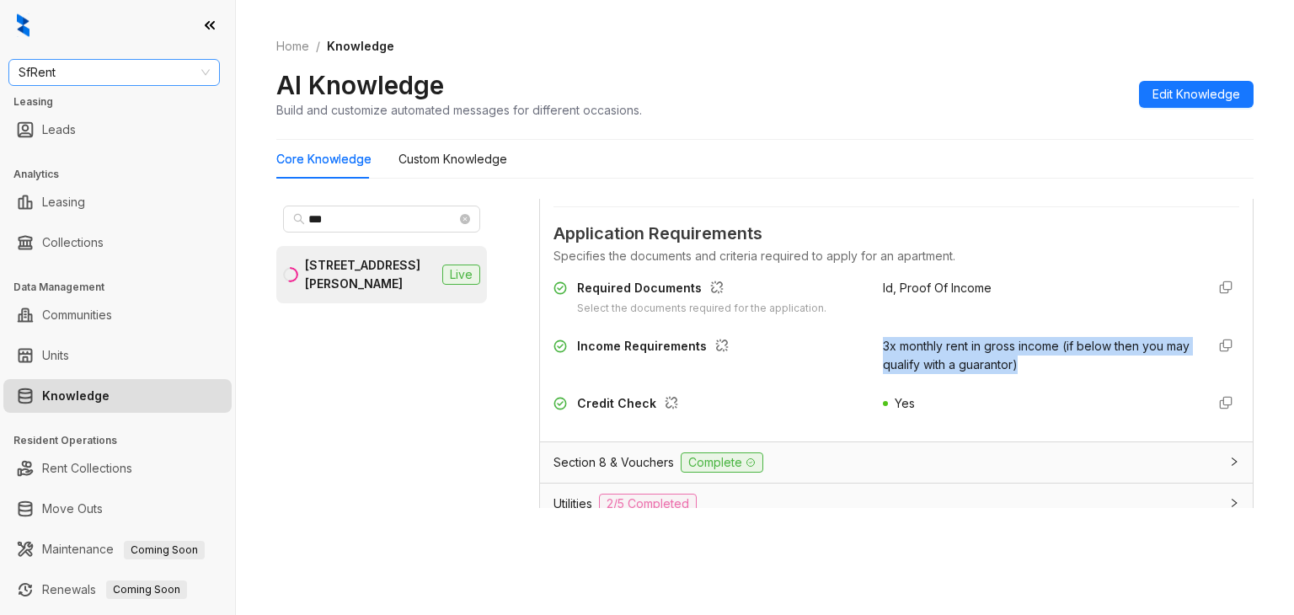
click at [138, 78] on span "SfRent" at bounding box center [114, 72] width 191 height 25
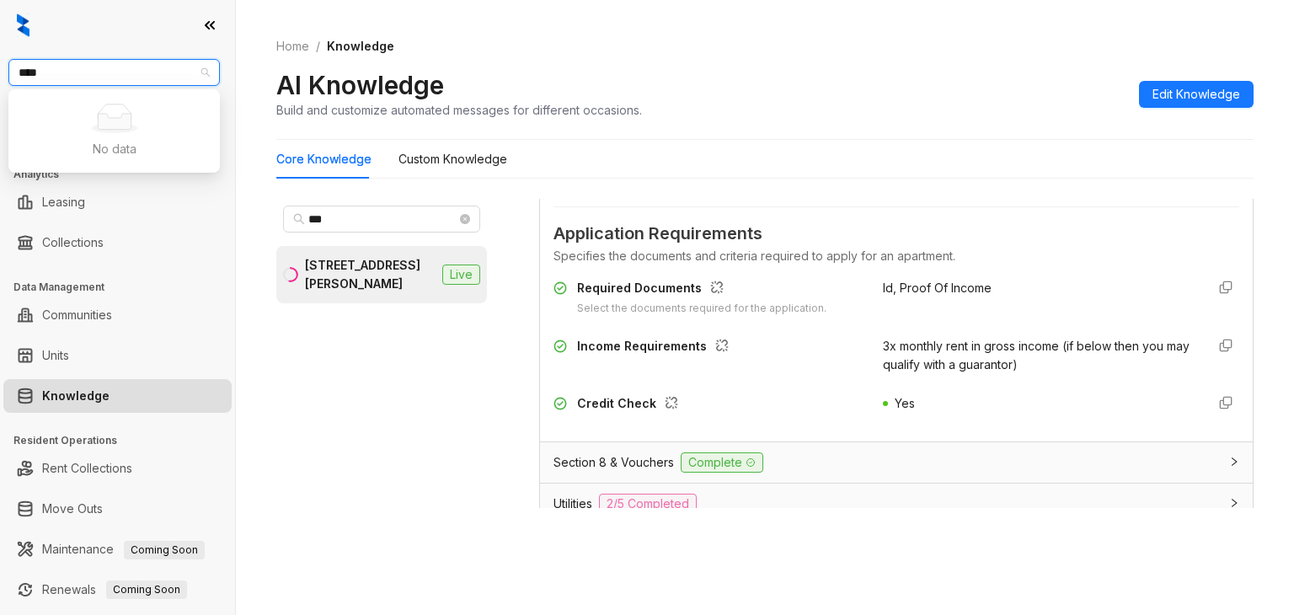
type input "****"
click at [151, 82] on span "SfRent" at bounding box center [114, 72] width 191 height 25
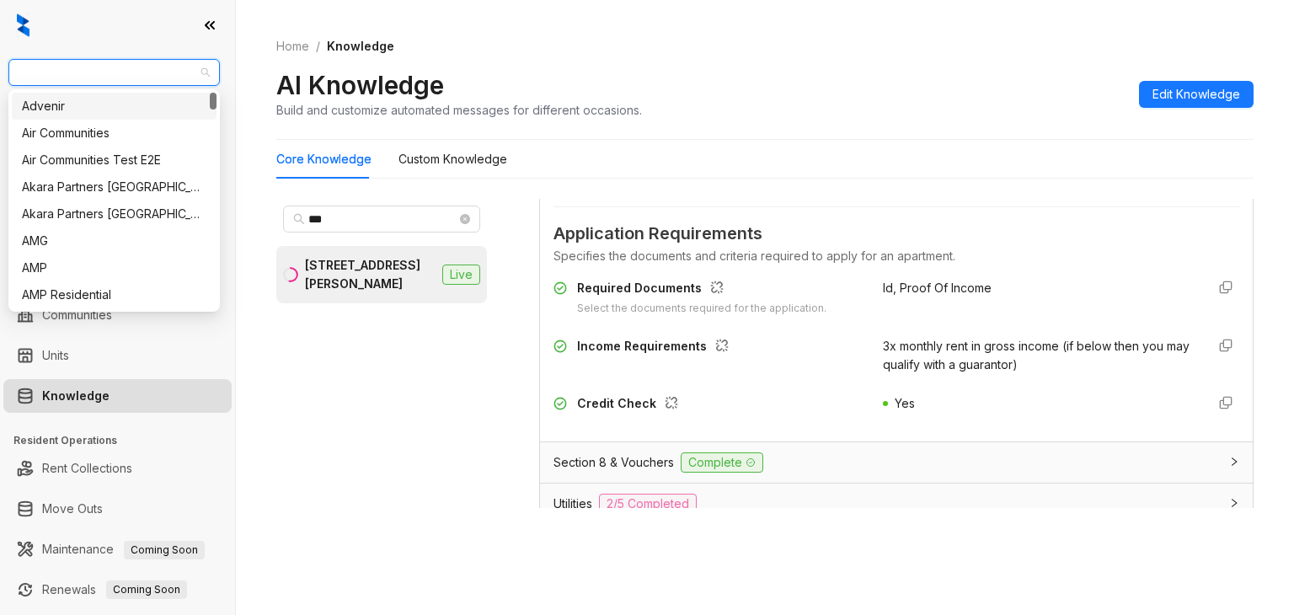
type input "*"
click at [34, 241] on div "AMG" at bounding box center [114, 241] width 185 height 19
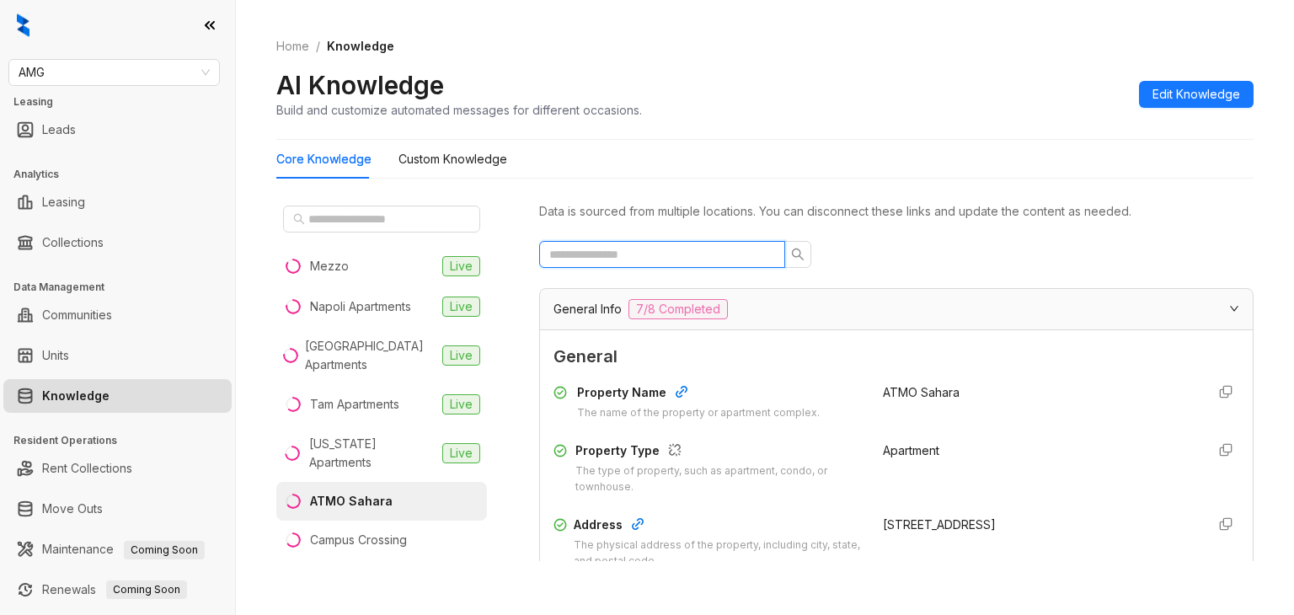
click at [655, 263] on input "text" at bounding box center [655, 254] width 212 height 19
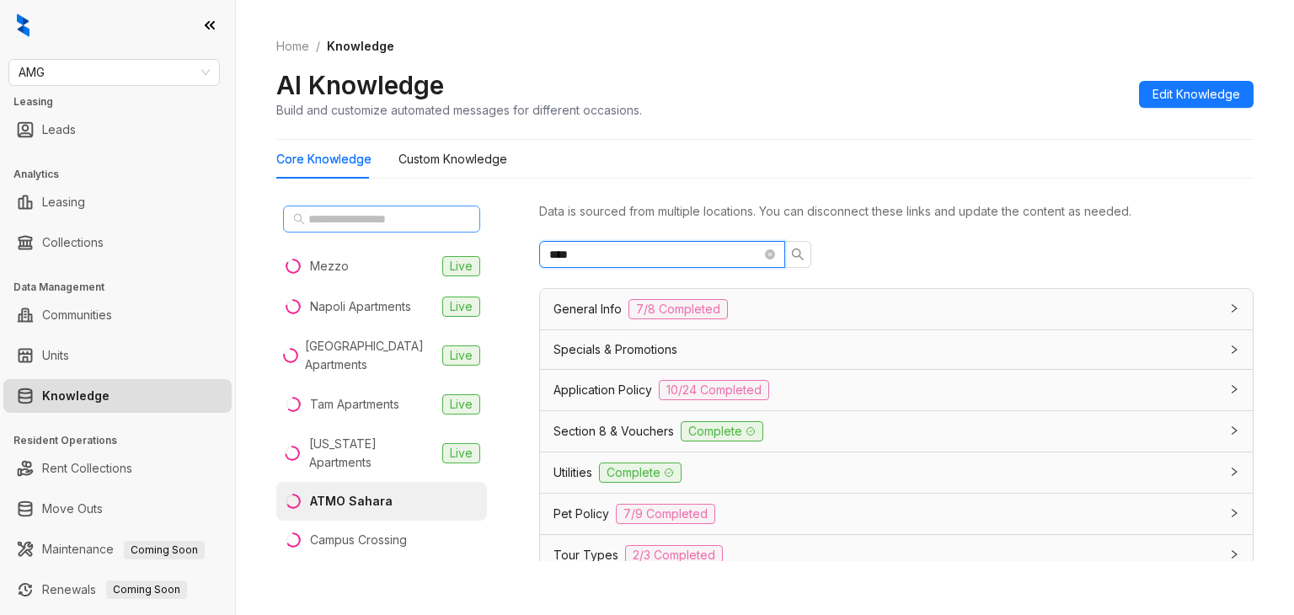
type input "****"
click at [404, 222] on input "text" at bounding box center [382, 219] width 148 height 19
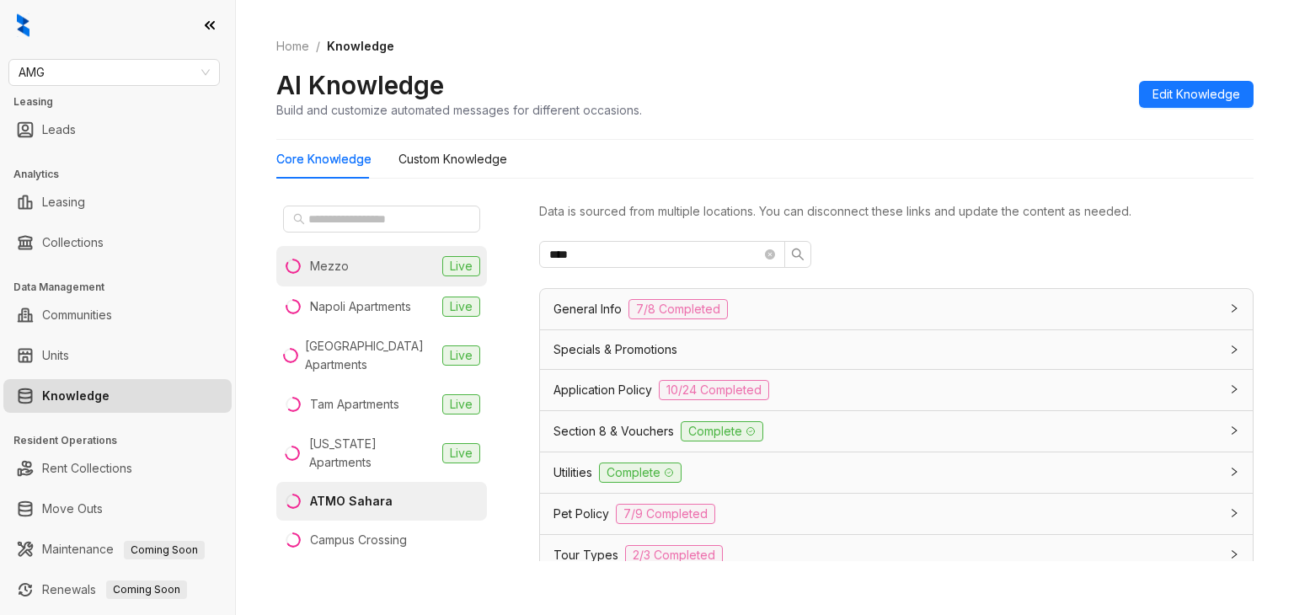
click at [345, 263] on div "Mezzo" at bounding box center [329, 266] width 39 height 19
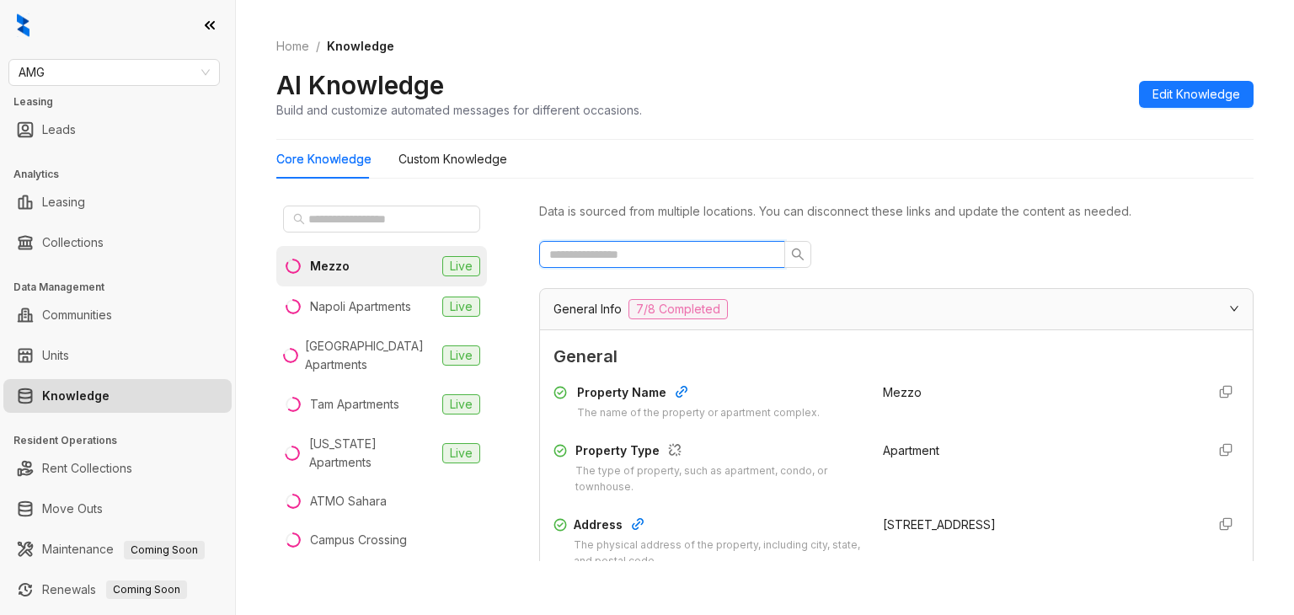
click at [600, 263] on input "text" at bounding box center [655, 254] width 212 height 19
click at [607, 259] on input "text" at bounding box center [655, 254] width 212 height 19
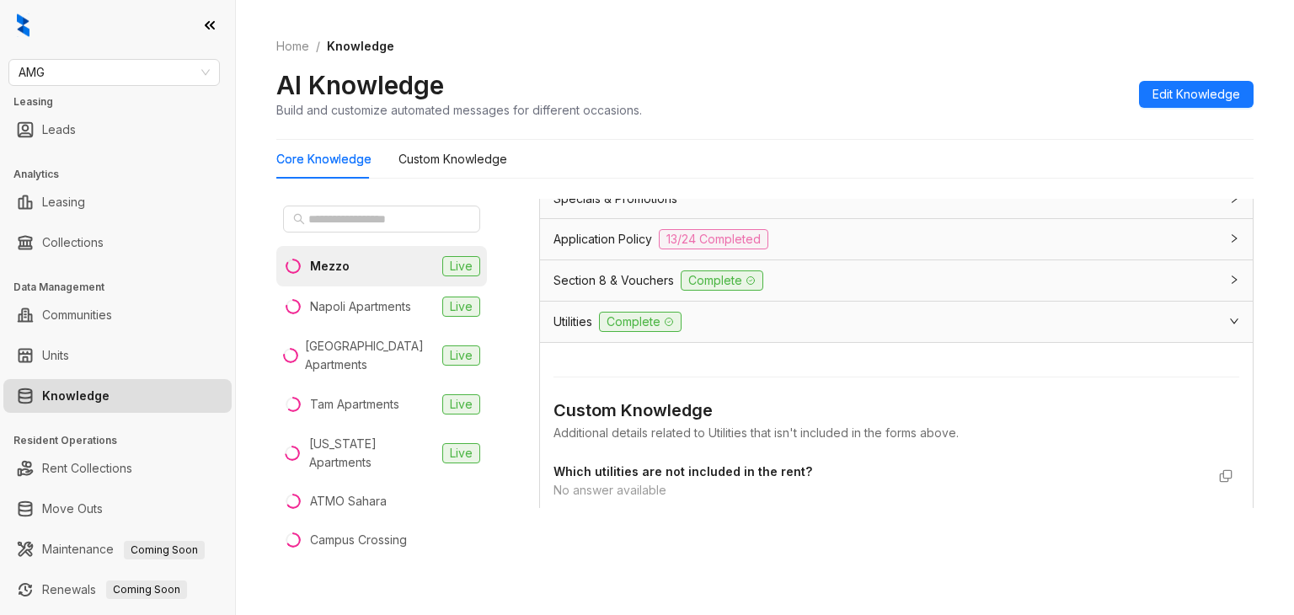
scroll to position [126, 0]
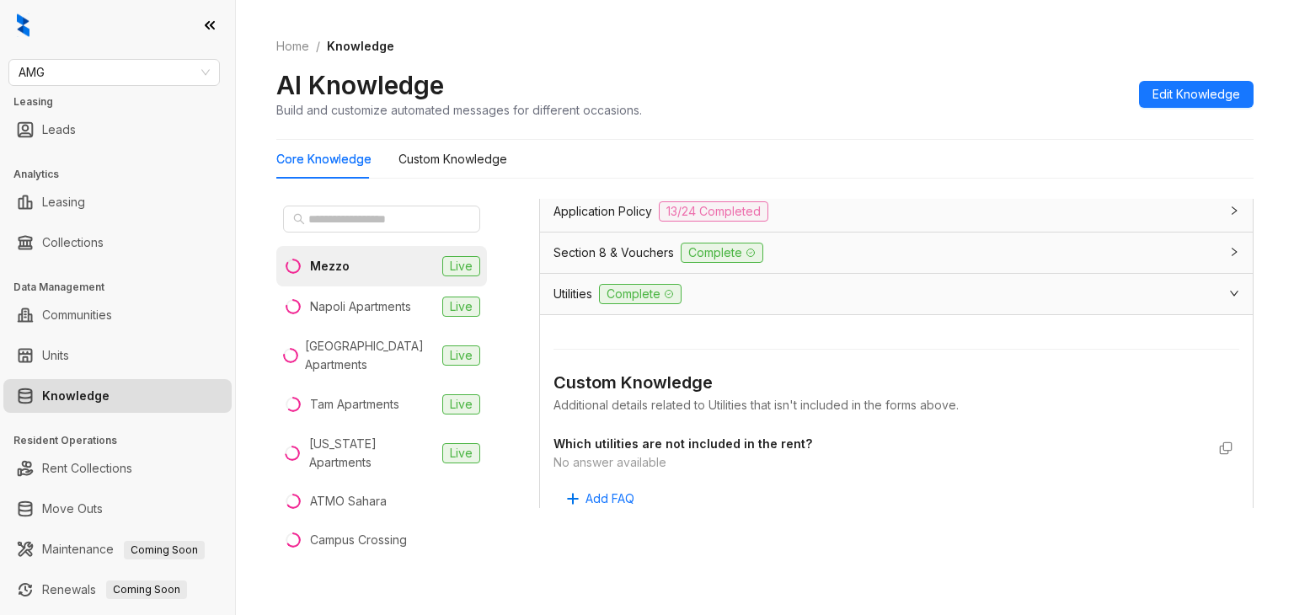
type input "***"
drag, startPoint x: 549, startPoint y: 437, endPoint x: 779, endPoint y: 442, distance: 230.1
click at [769, 447] on div "Custom Knowledge Additional details related to Utilities that isn't included in…" at bounding box center [896, 420] width 713 height 211
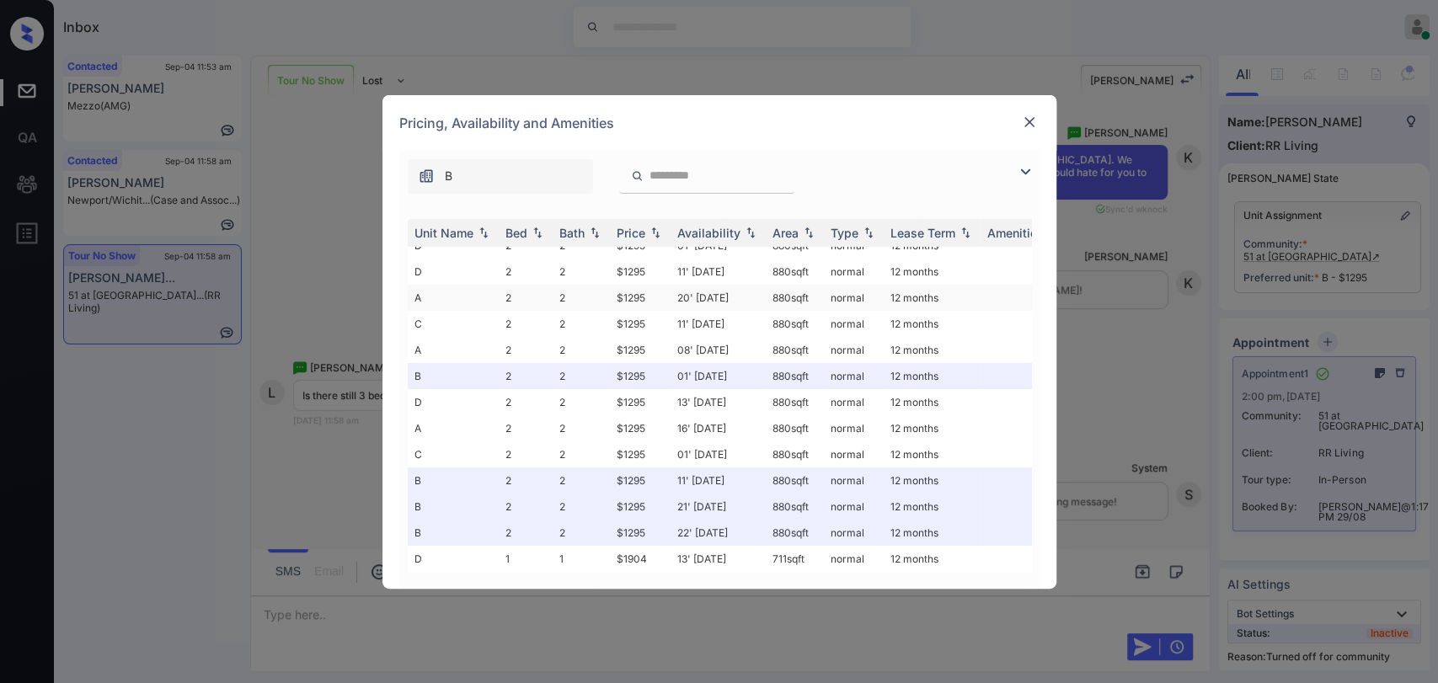
scroll to position [95, 0]
click at [1026, 116] on img at bounding box center [1029, 122] width 17 height 17
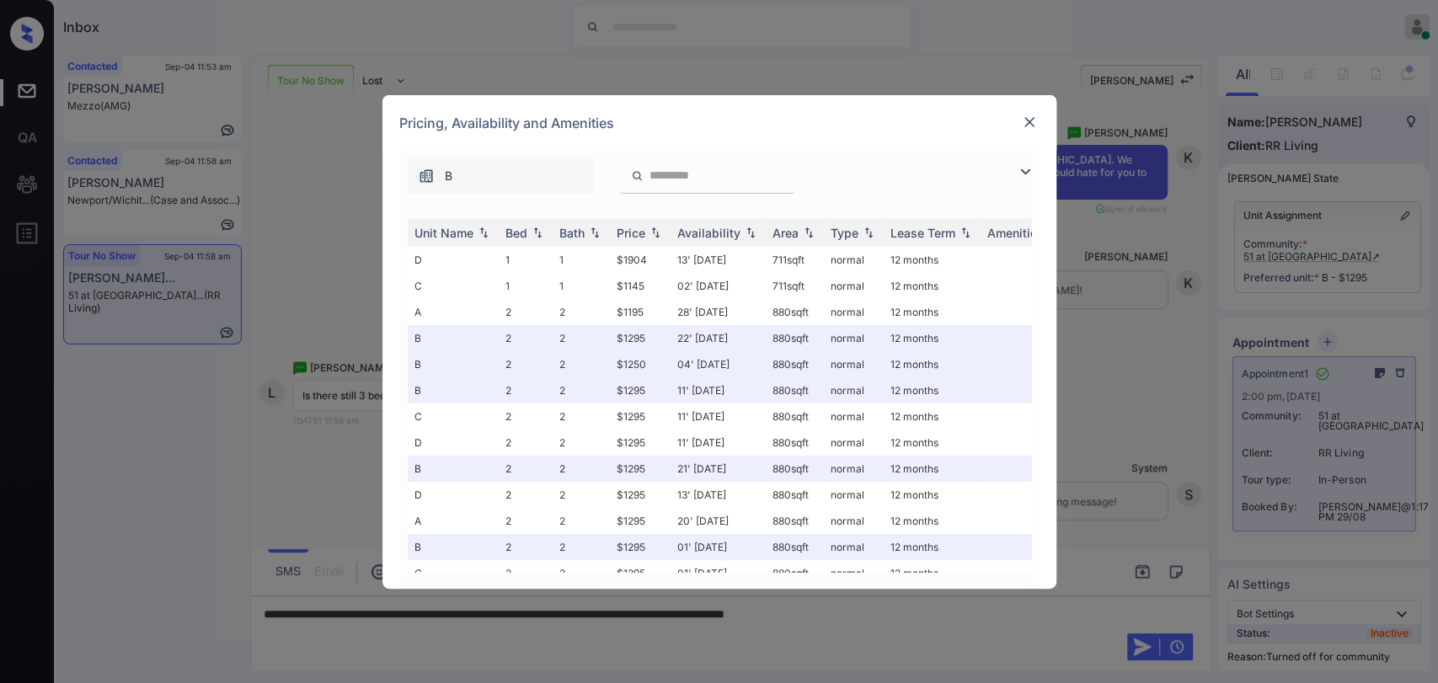
click at [1031, 128] on img at bounding box center [1029, 122] width 17 height 17
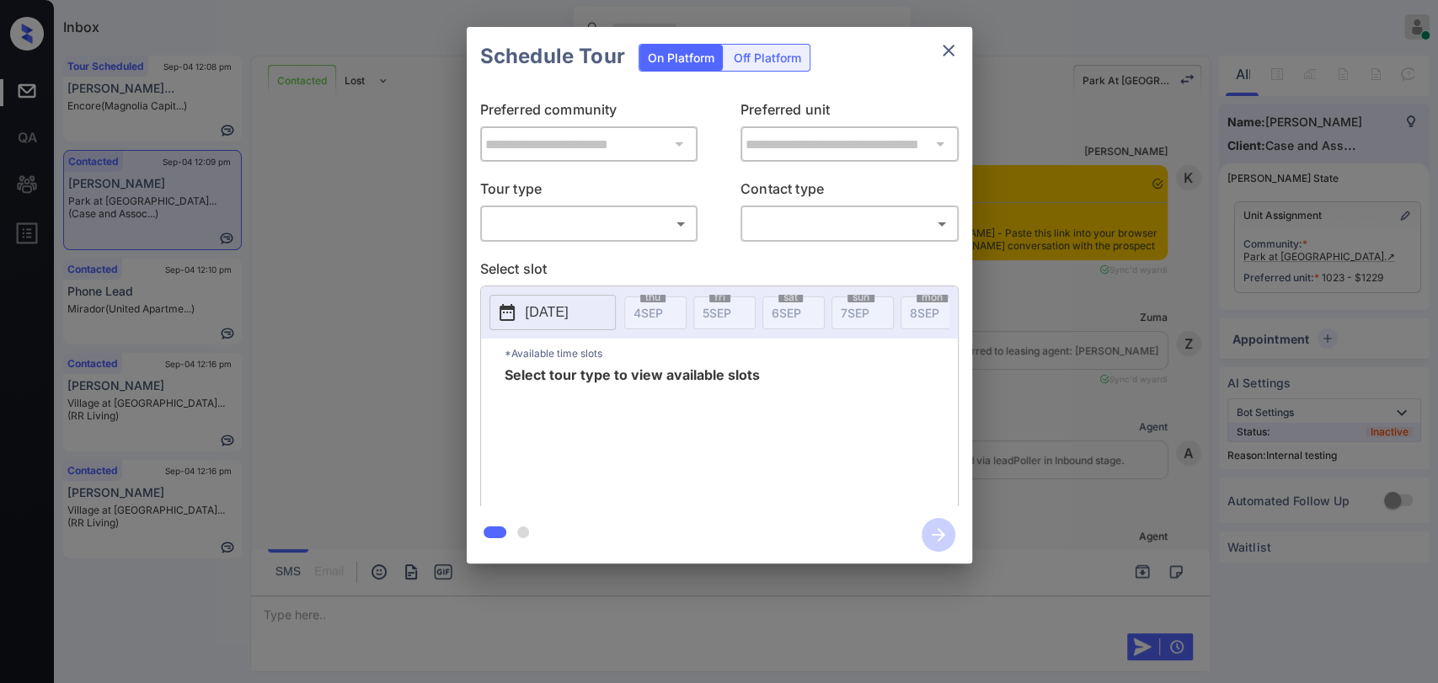
scroll to position [11965, 0]
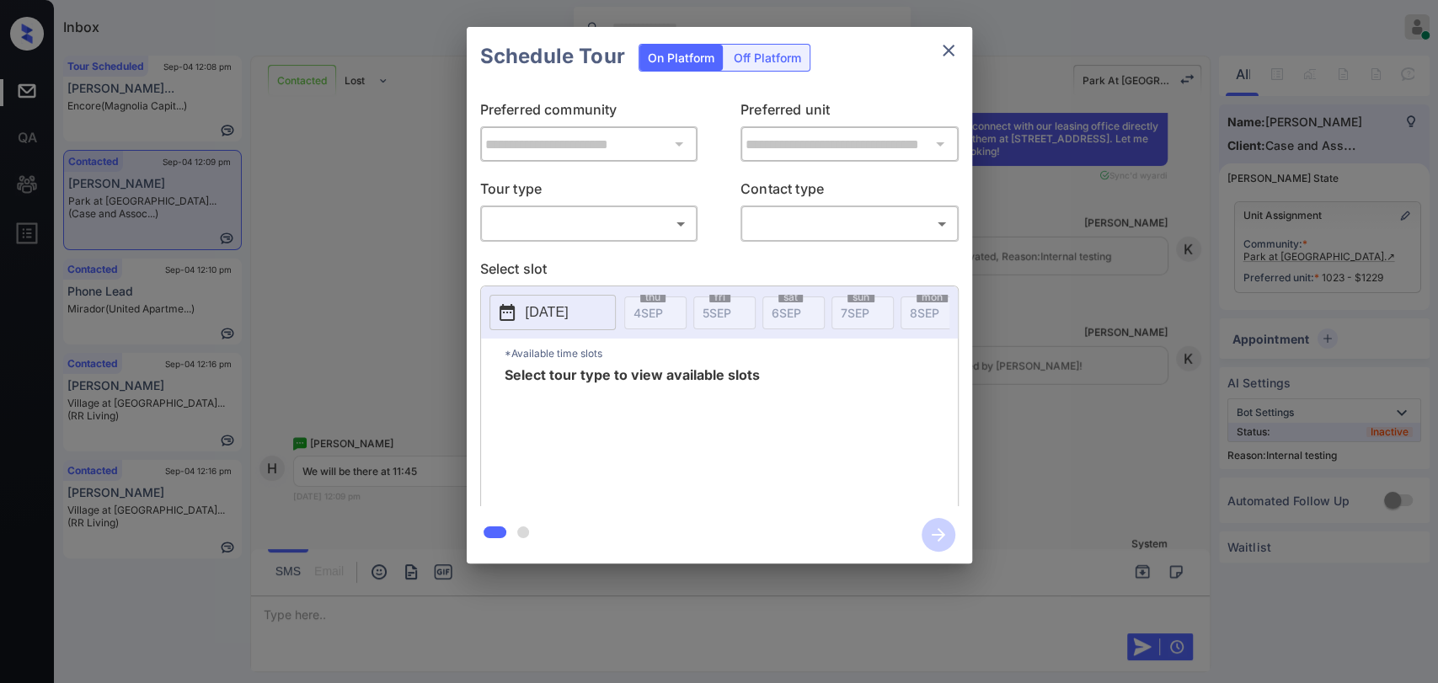
click at [586, 238] on div "​ ​" at bounding box center [589, 224] width 218 height 36
click at [582, 229] on body "Inbox Danielle Dela Cruz Online Set yourself offline Set yourself on break Prof…" at bounding box center [719, 341] width 1438 height 683
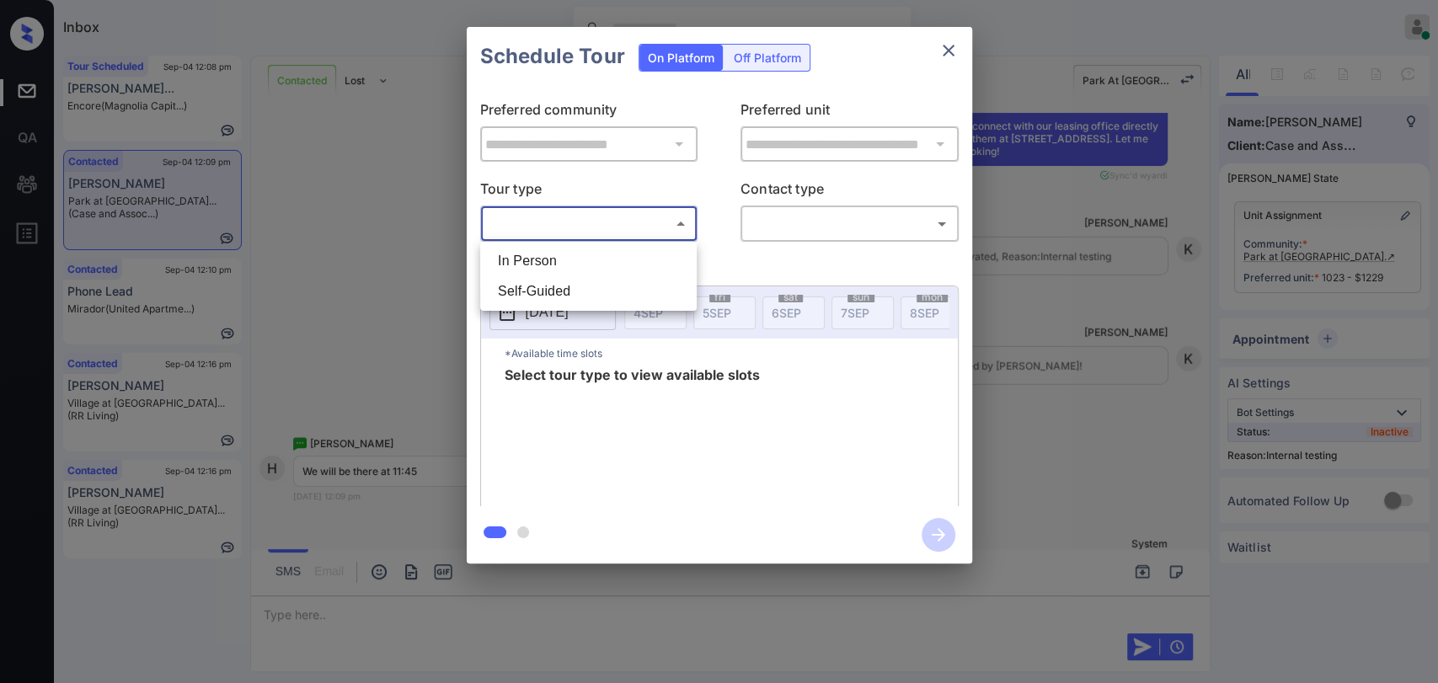
click at [545, 265] on li "In Person" at bounding box center [589, 261] width 208 height 30
type input "********"
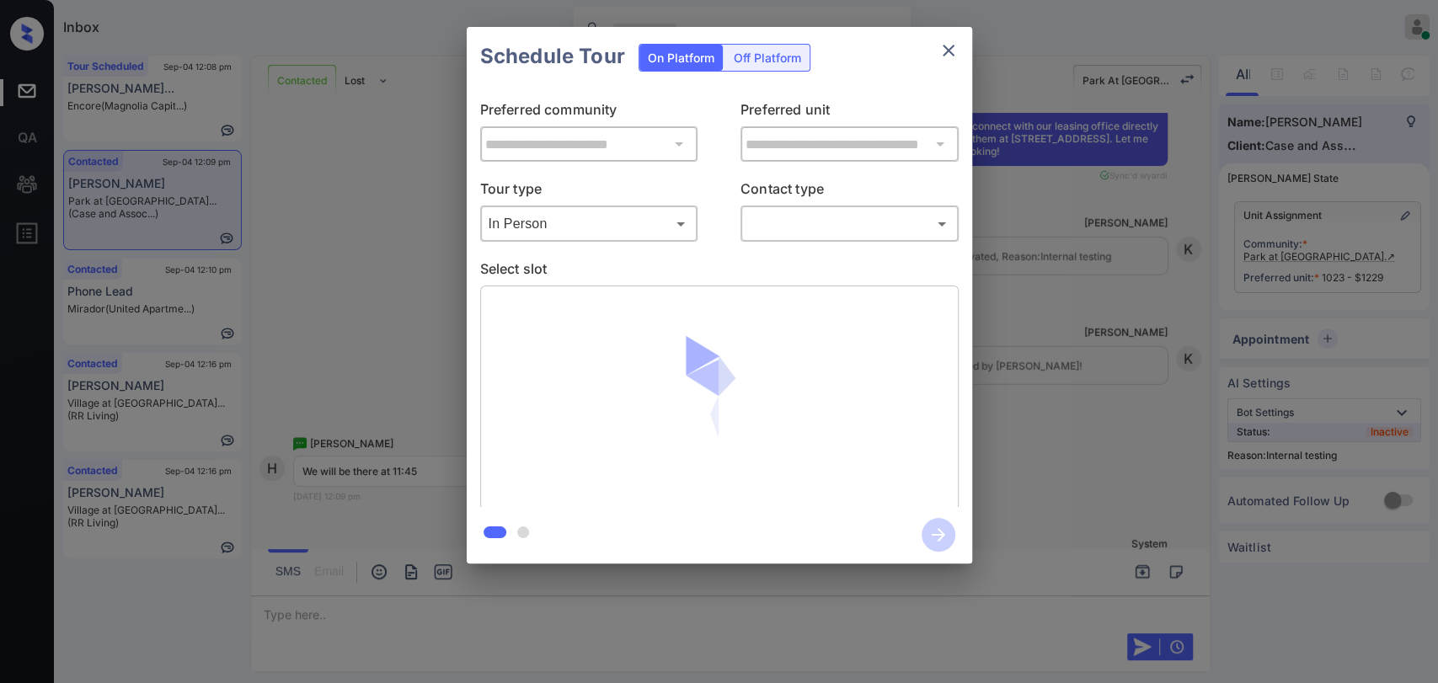
click at [827, 231] on div at bounding box center [719, 341] width 1438 height 683
click at [826, 229] on body "Inbox Danielle Dela Cruz Online Set yourself offline Set yourself on break Prof…" at bounding box center [719, 341] width 1438 height 683
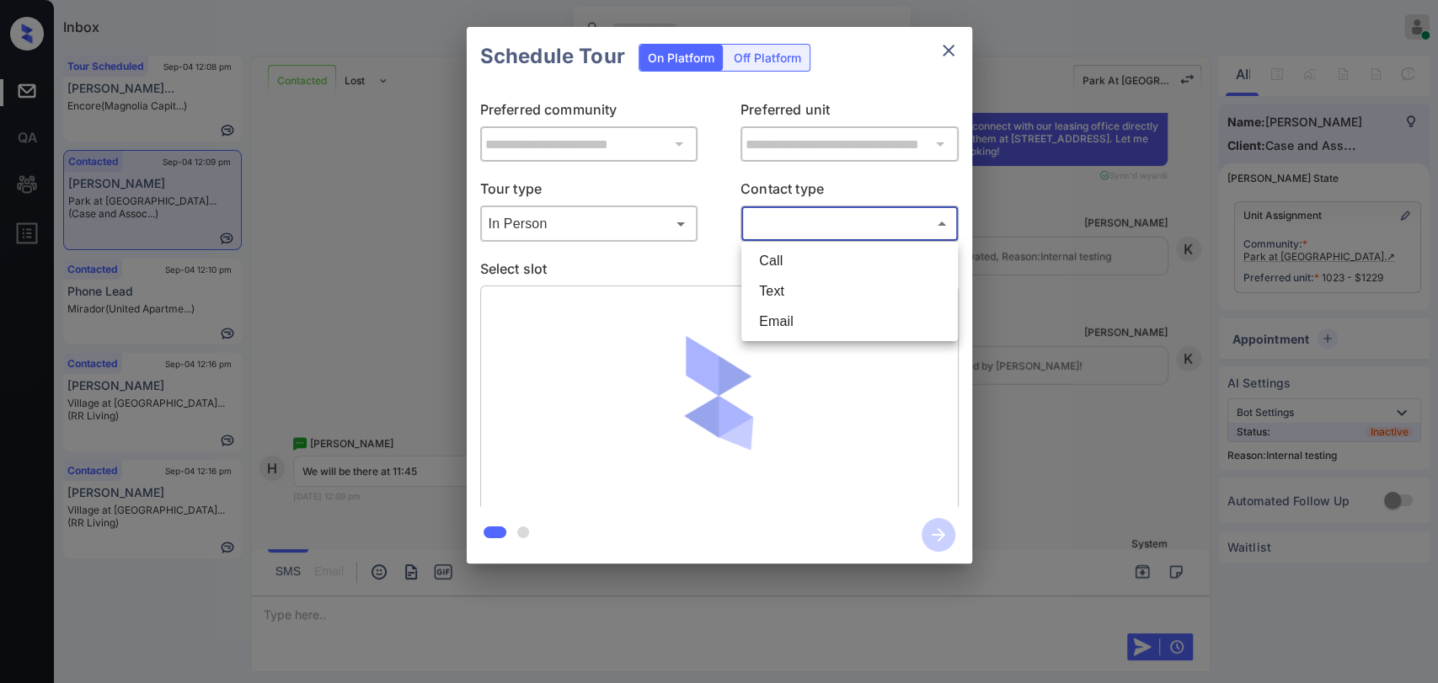
click at [787, 295] on li "Text" at bounding box center [850, 291] width 208 height 30
type input "****"
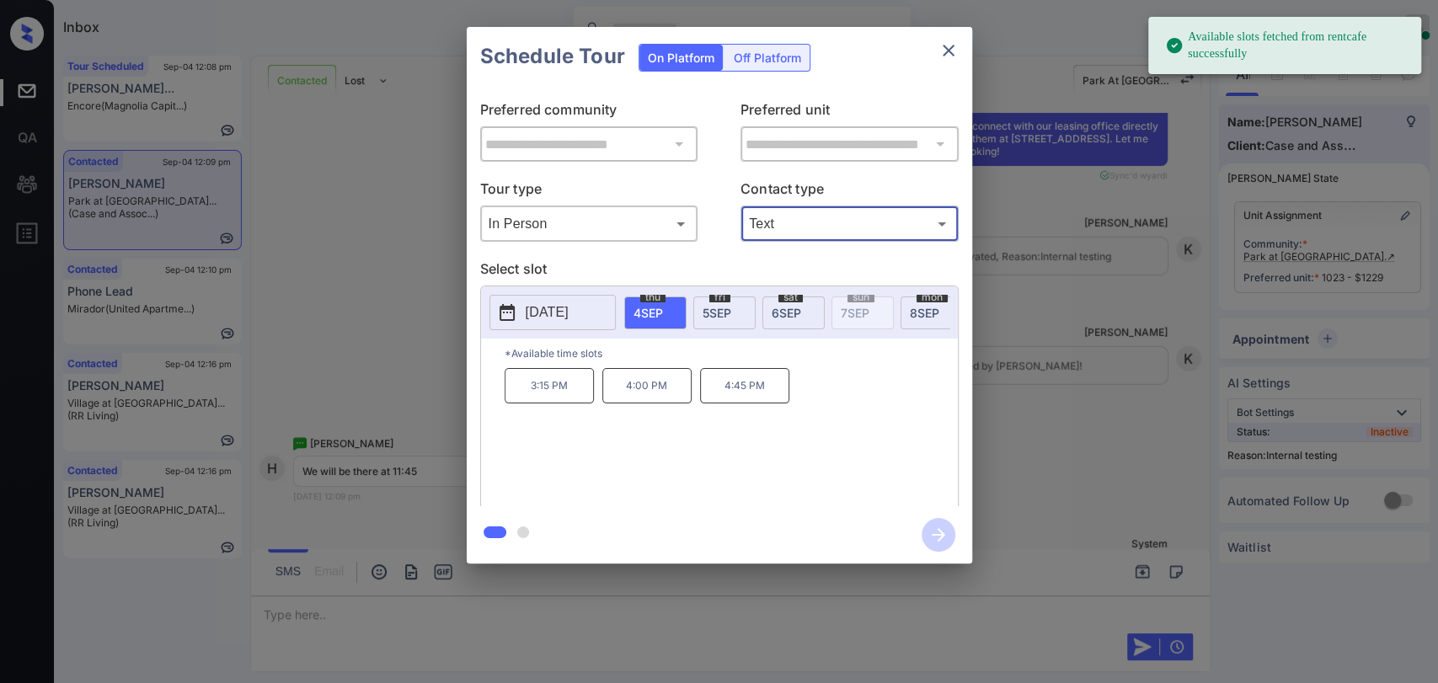
click at [706, 320] on div "fri 5 SEP" at bounding box center [725, 313] width 62 height 33
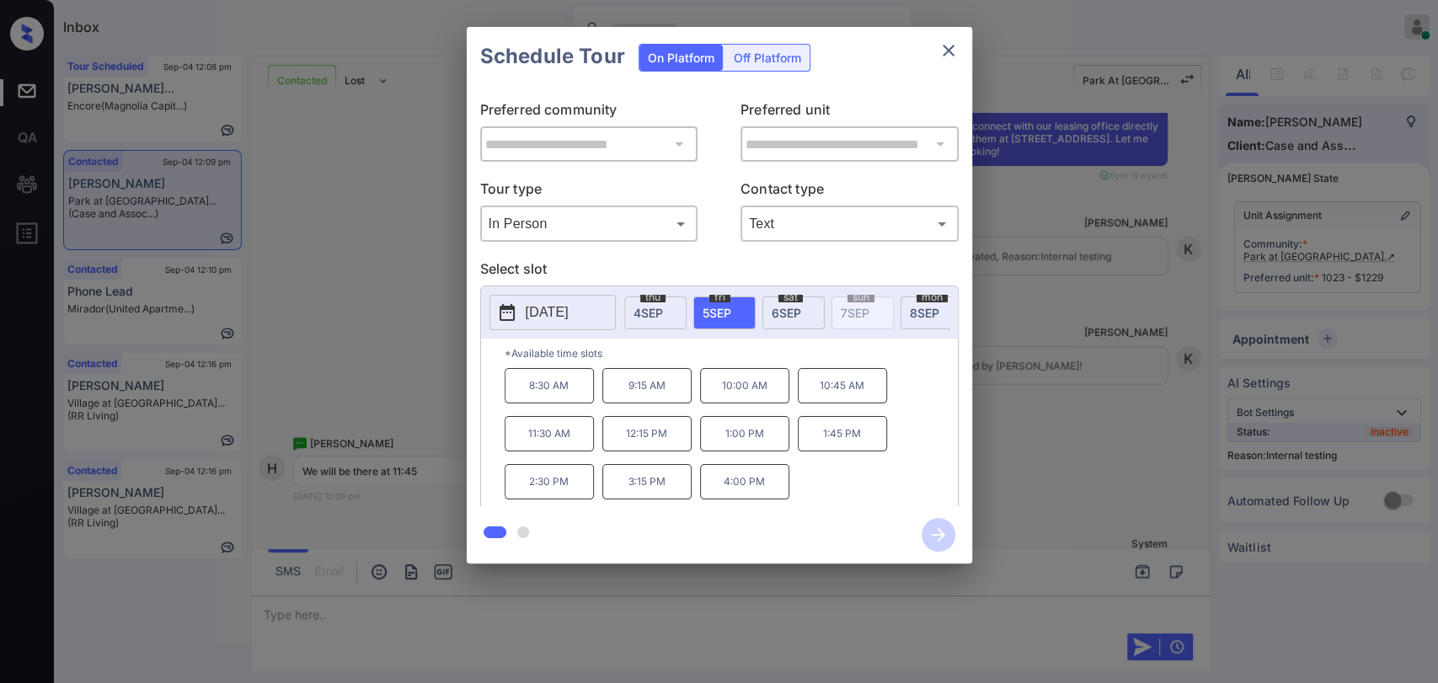
click at [957, 52] on icon "close" at bounding box center [949, 50] width 20 height 20
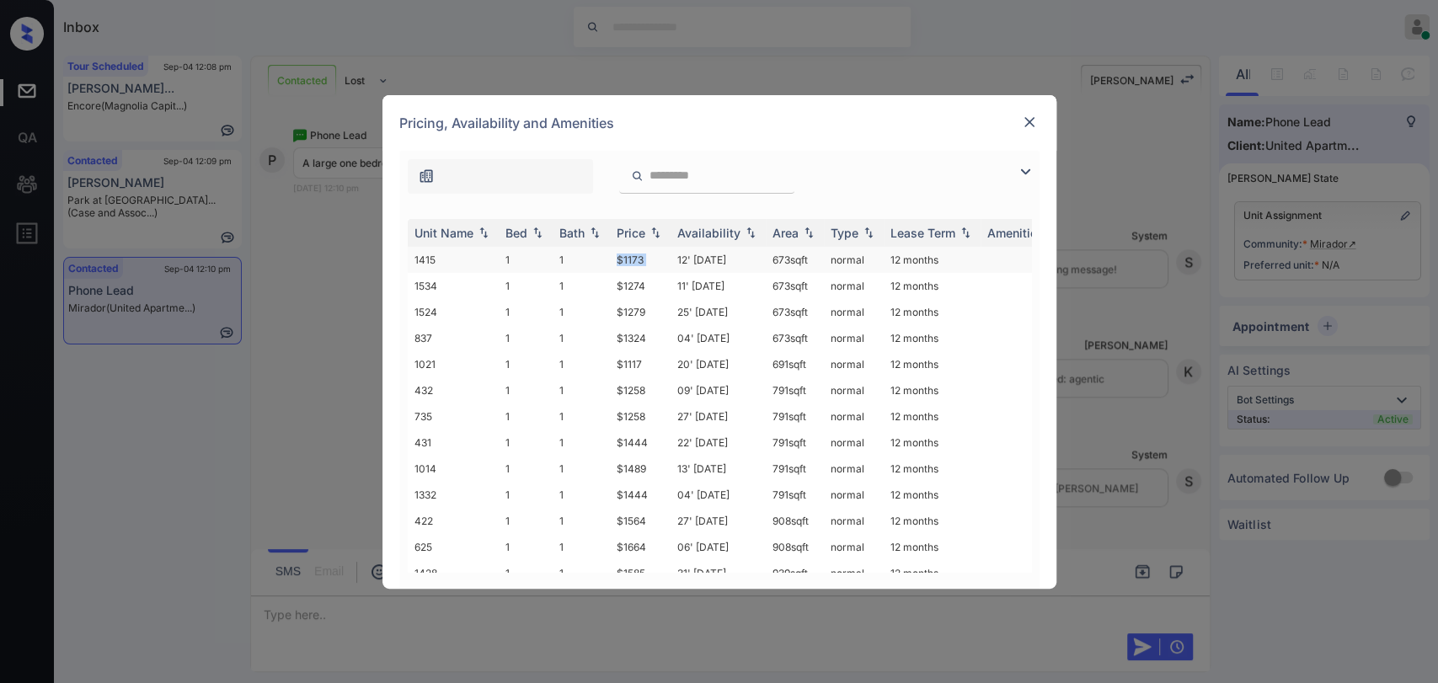
drag, startPoint x: 611, startPoint y: 265, endPoint x: 670, endPoint y: 266, distance: 59.0
click at [670, 266] on tr "1415 1 1 $1173 12' Sep 25 673 sqft normal 12 months" at bounding box center [848, 260] width 881 height 26
drag, startPoint x: 614, startPoint y: 358, endPoint x: 650, endPoint y: 361, distance: 35.5
click at [647, 361] on td "$1117" at bounding box center [640, 364] width 61 height 26
copy td "$1117"
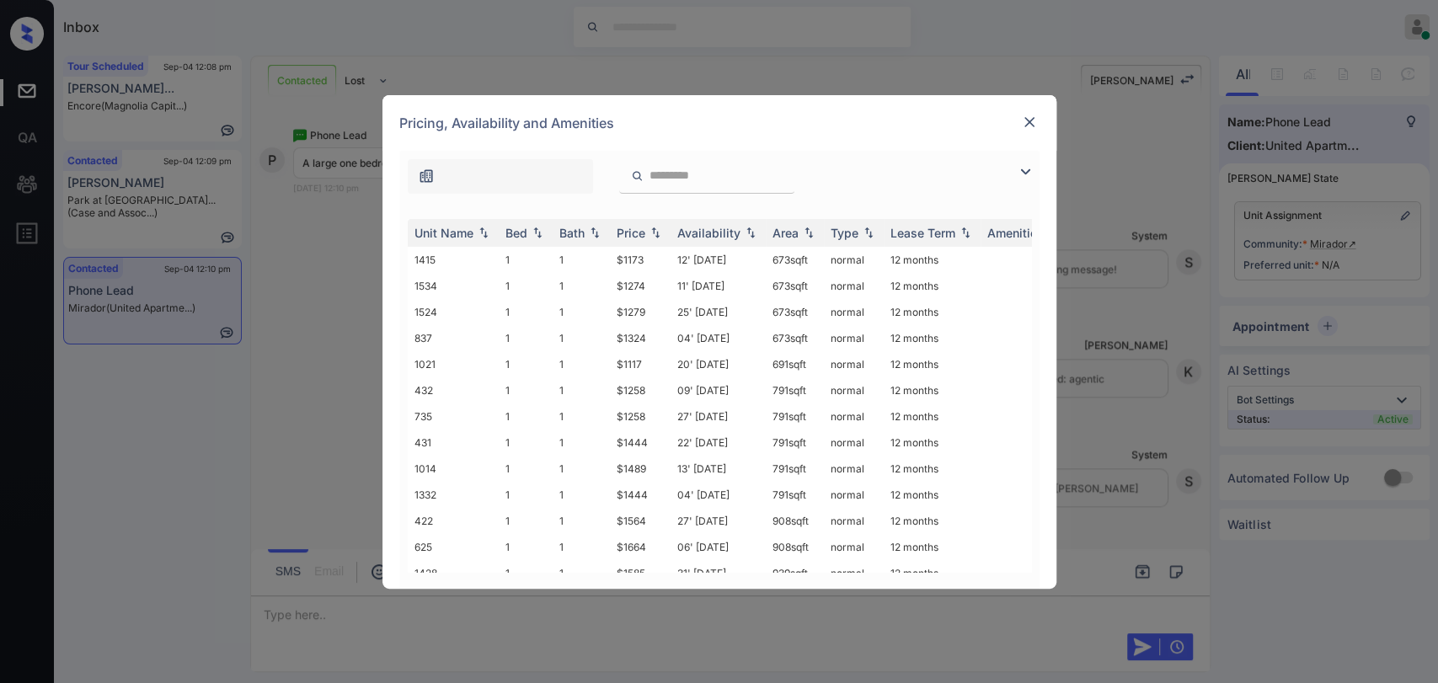
click at [301, 613] on div "**********" at bounding box center [719, 341] width 1438 height 683
click at [1024, 122] on img at bounding box center [1029, 122] width 17 height 17
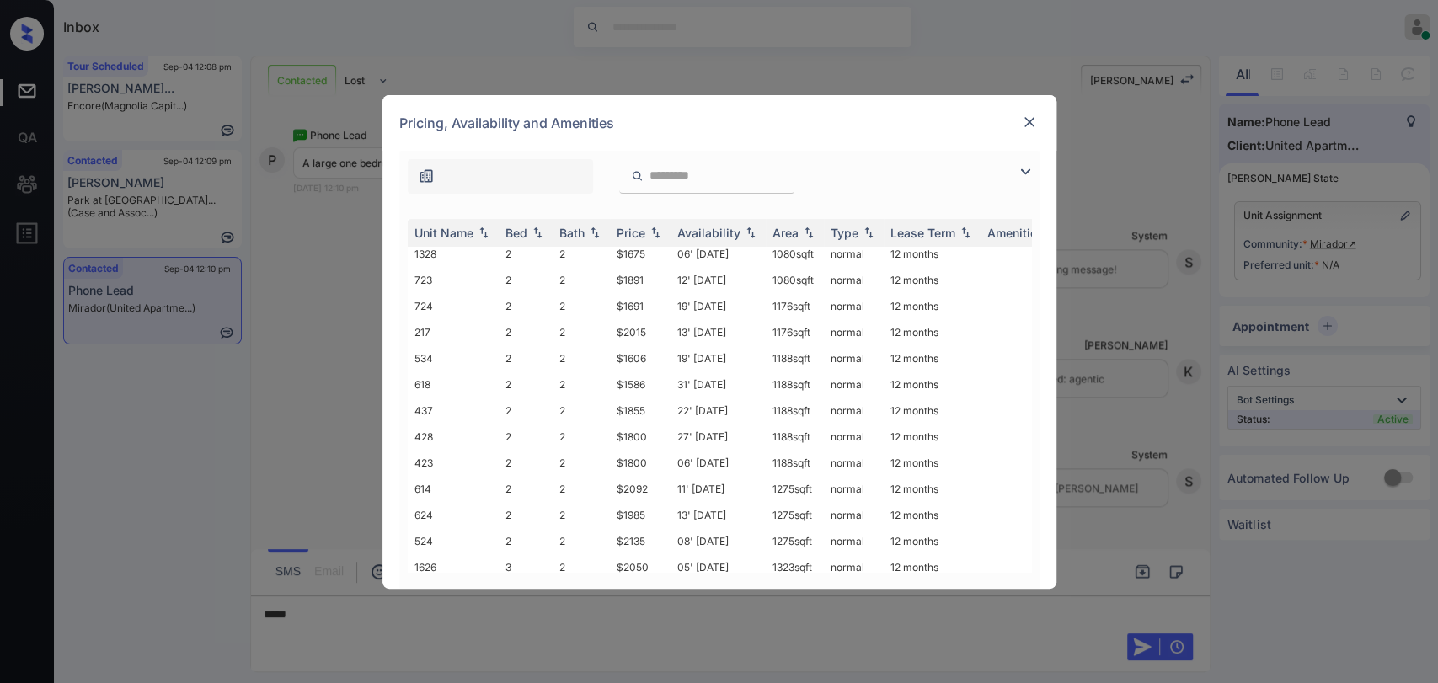
scroll to position [580, 0]
drag, startPoint x: 617, startPoint y: 441, endPoint x: 648, endPoint y: 447, distance: 31.7
click at [648, 451] on td "$1985" at bounding box center [640, 464] width 61 height 26
drag, startPoint x: 608, startPoint y: 393, endPoint x: 669, endPoint y: 393, distance: 60.7
click at [669, 399] on tr "423 2 2 $1800 06' [DATE] sqft normal 12 months" at bounding box center [848, 412] width 881 height 26
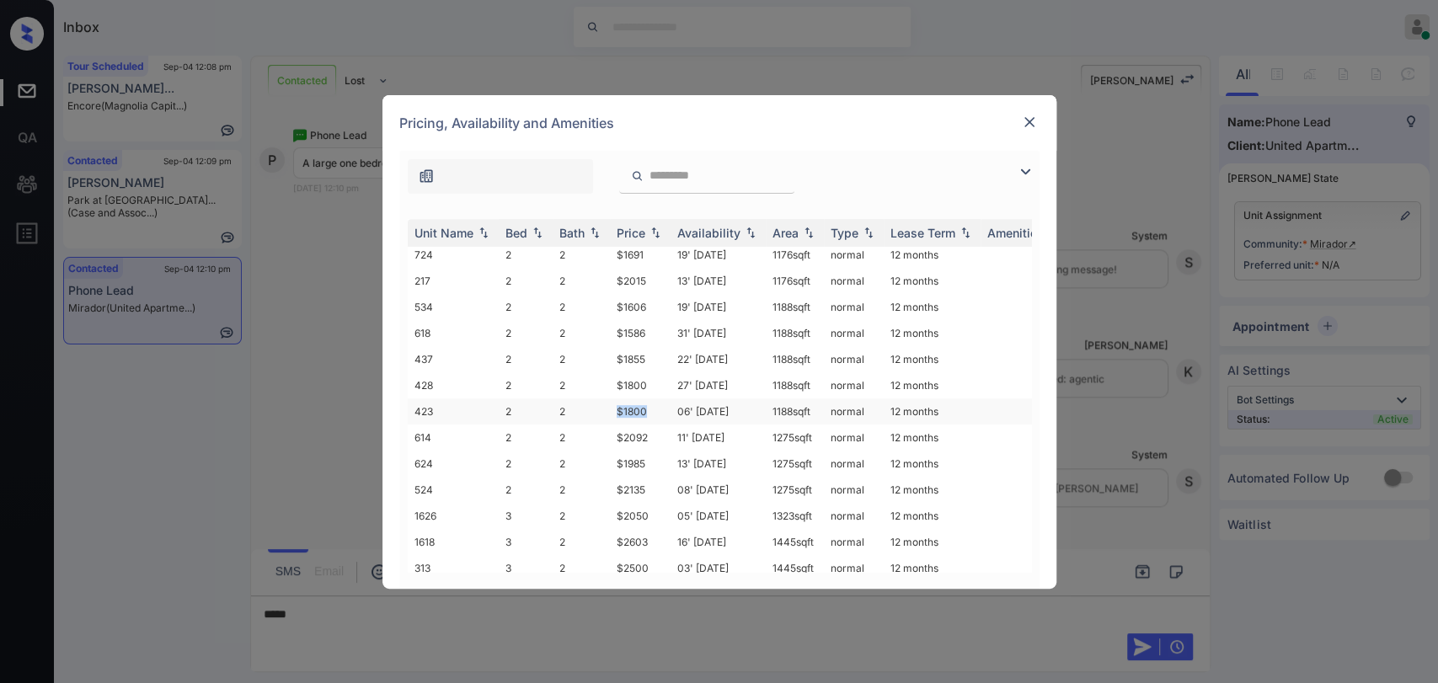
scroll to position [485, 0]
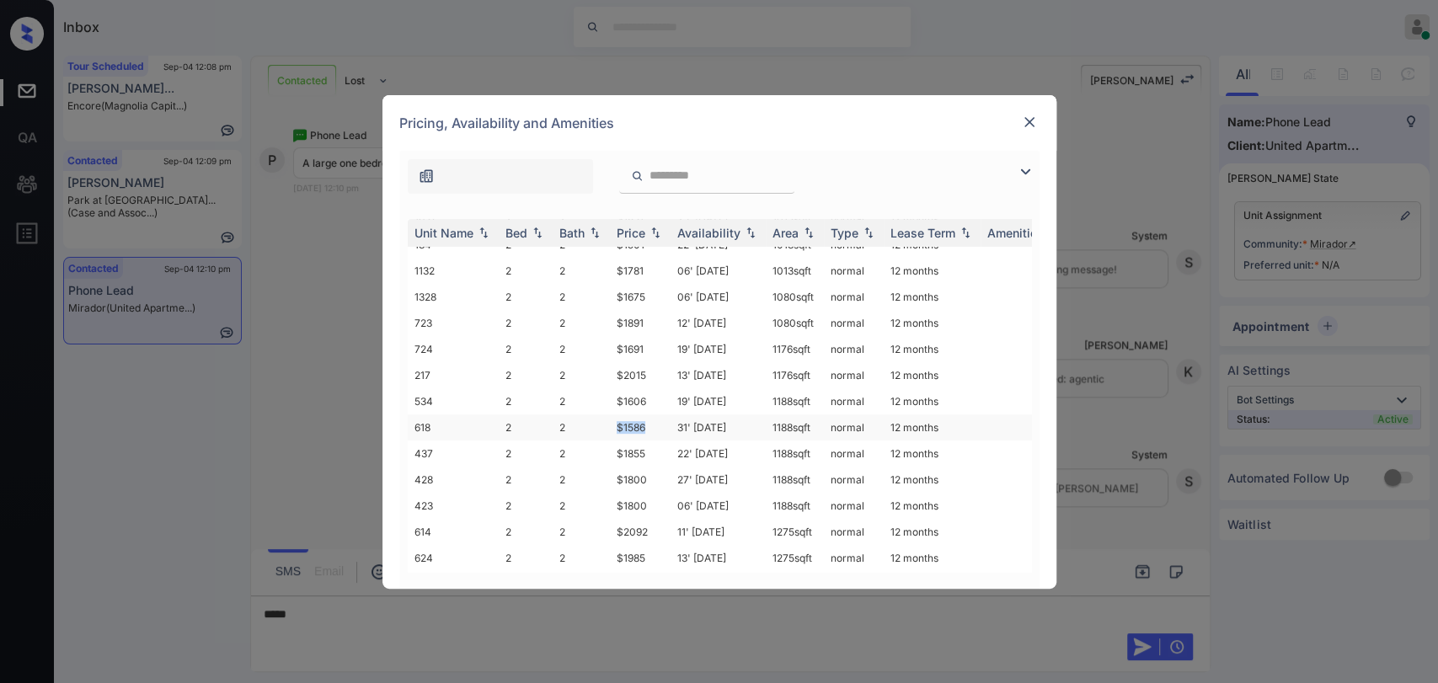
drag, startPoint x: 619, startPoint y: 406, endPoint x: 653, endPoint y: 408, distance: 34.6
click at [653, 415] on td "$1586" at bounding box center [640, 428] width 61 height 26
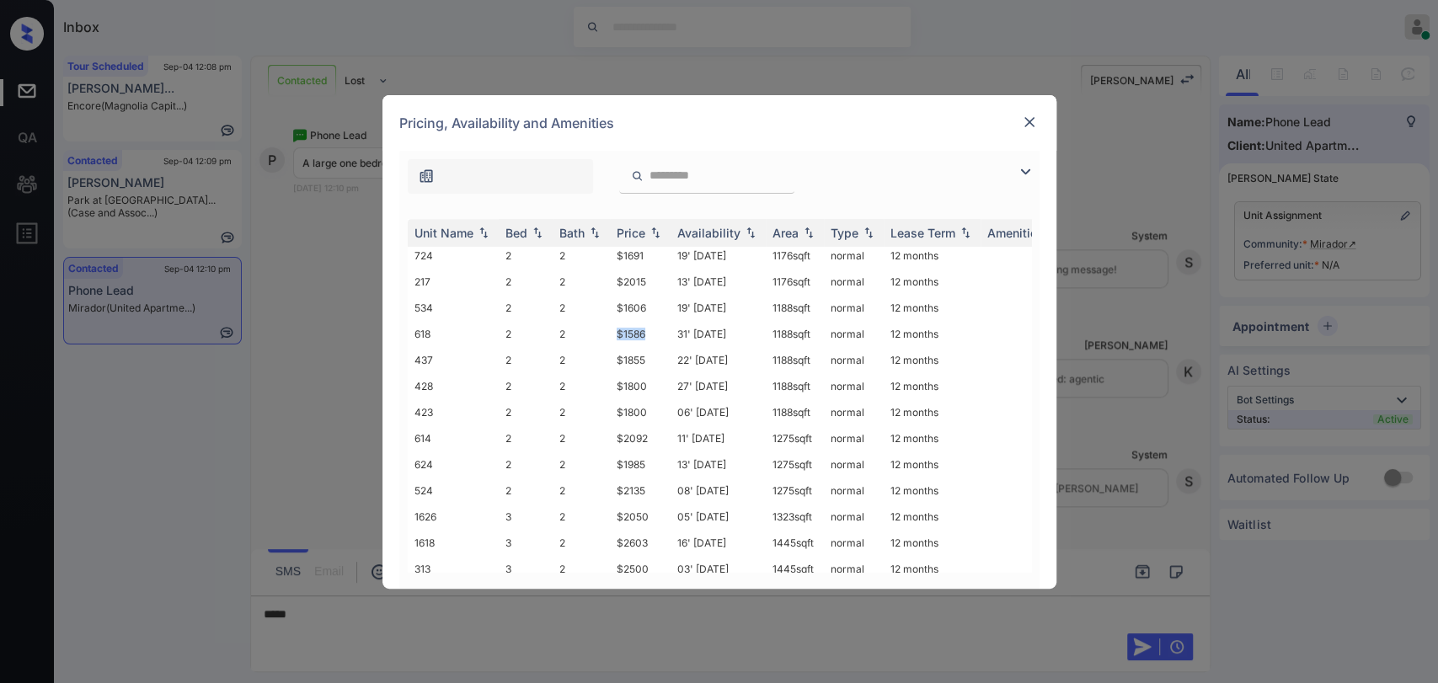
scroll to position [580, 0]
click at [1026, 121] on img at bounding box center [1029, 122] width 17 height 17
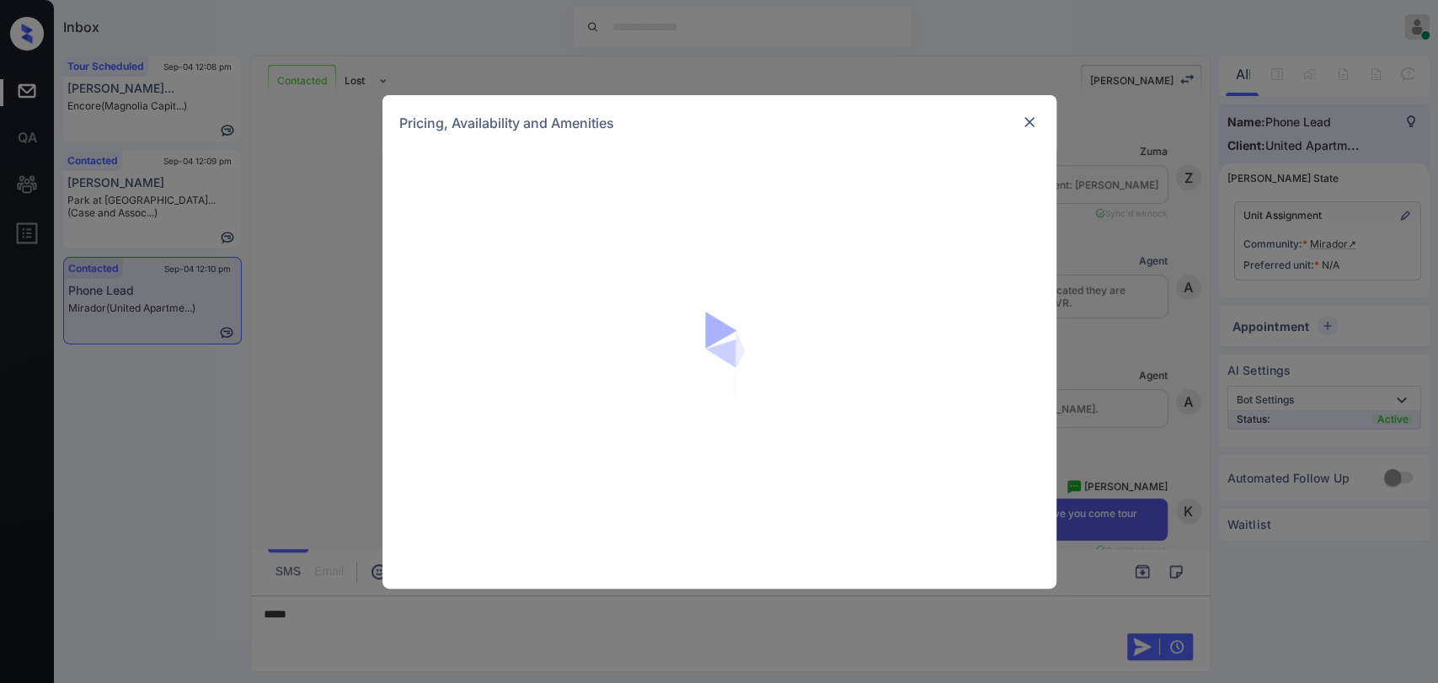
scroll to position [1348, 0]
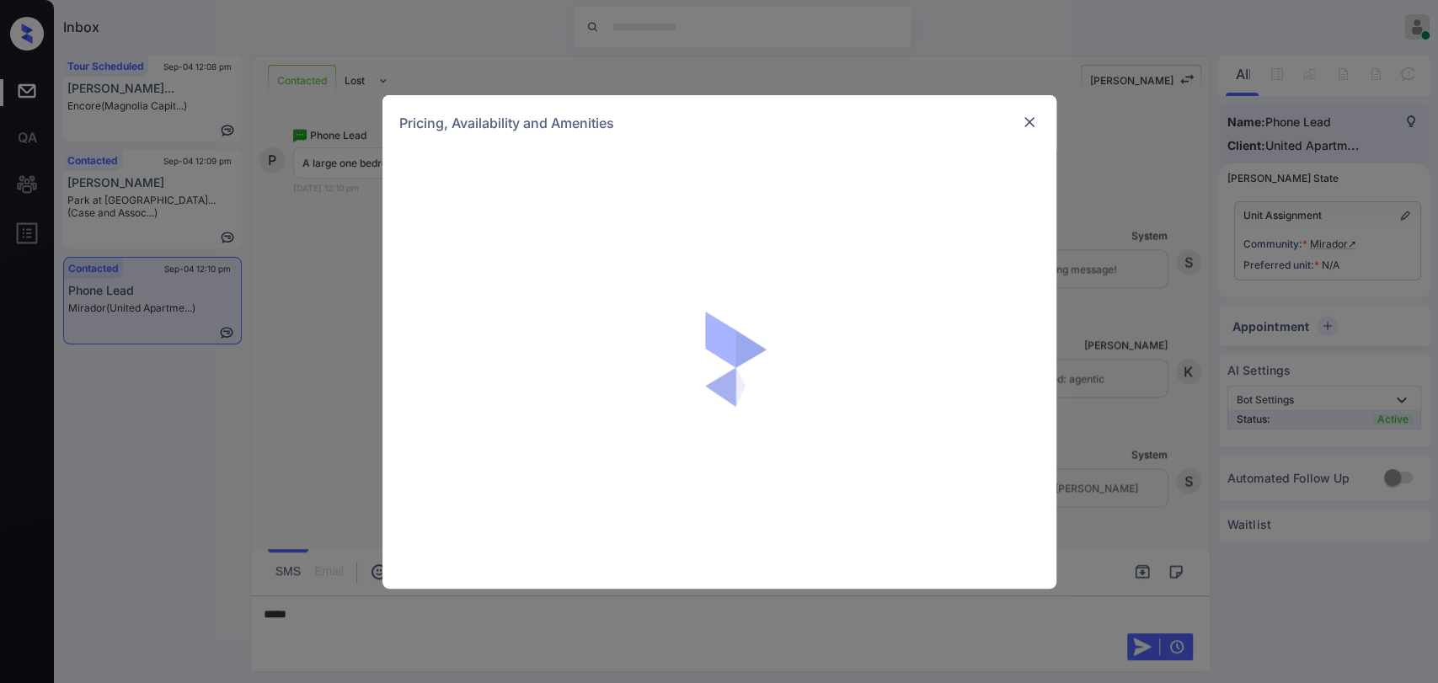
click at [1021, 116] on img at bounding box center [1029, 122] width 17 height 17
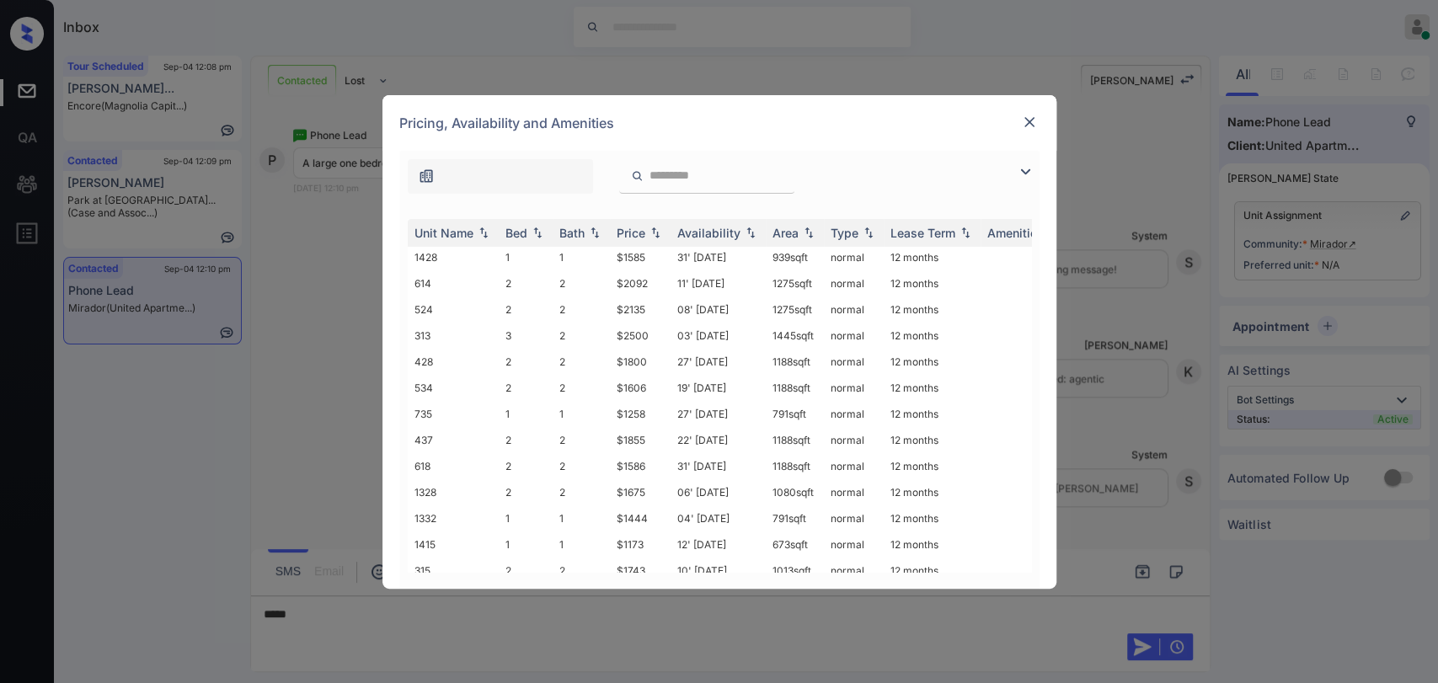
scroll to position [561, 0]
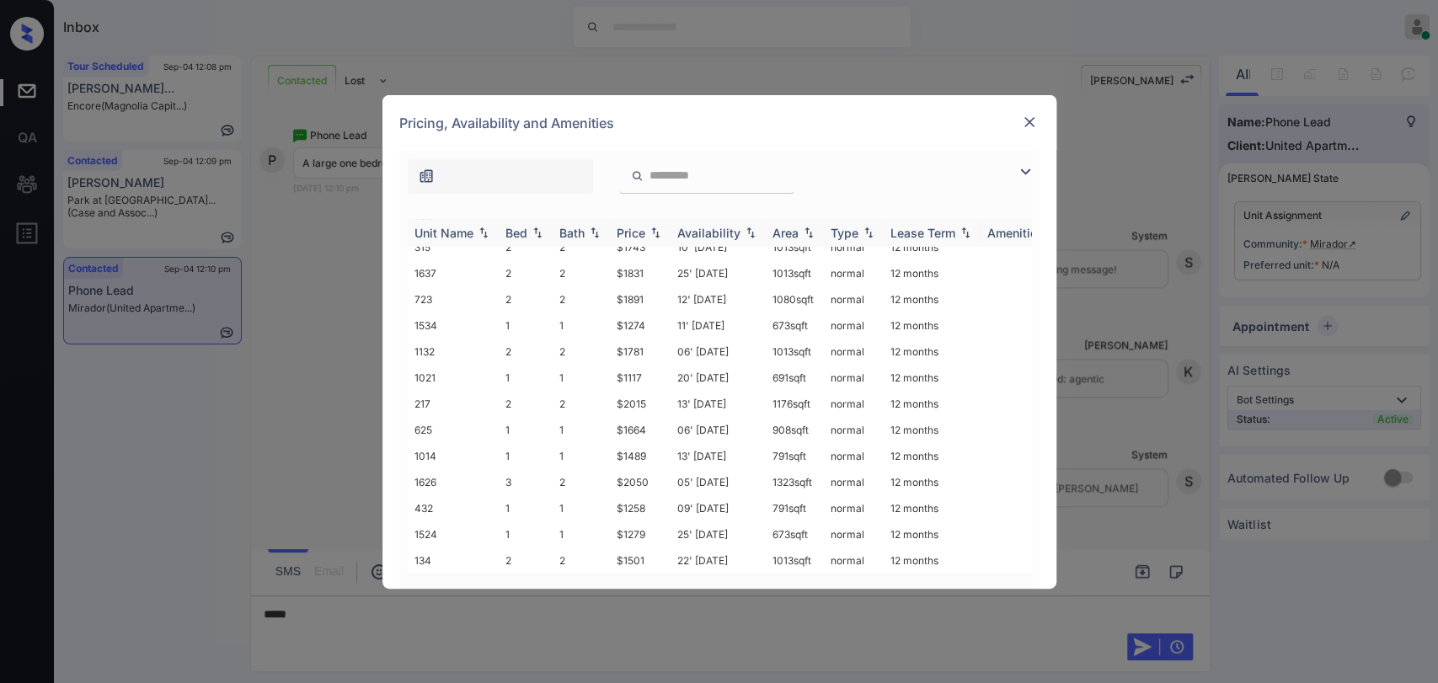
click at [524, 227] on div "Bed" at bounding box center [517, 233] width 22 height 14
drag, startPoint x: 613, startPoint y: 437, endPoint x: 651, endPoint y: 437, distance: 37.9
click at [651, 443] on td "$1117" at bounding box center [640, 456] width 61 height 26
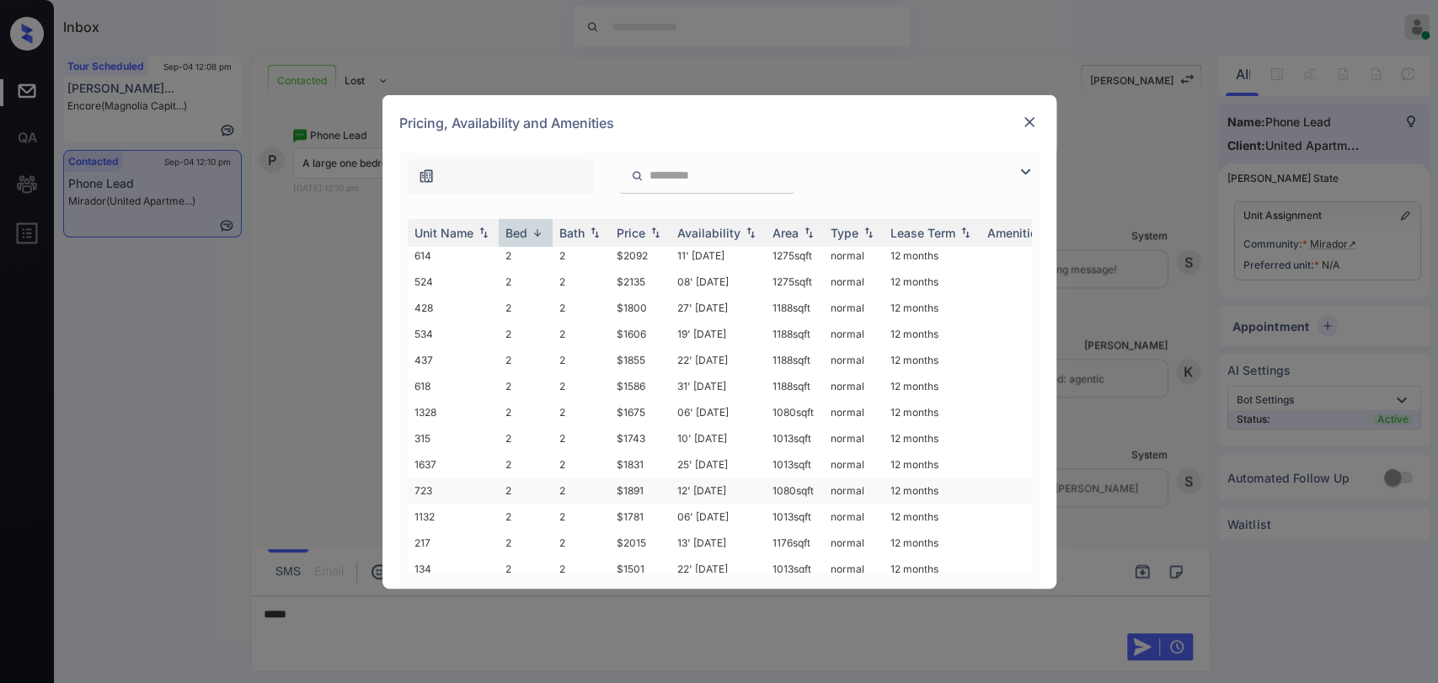
scroll to position [281, 0]
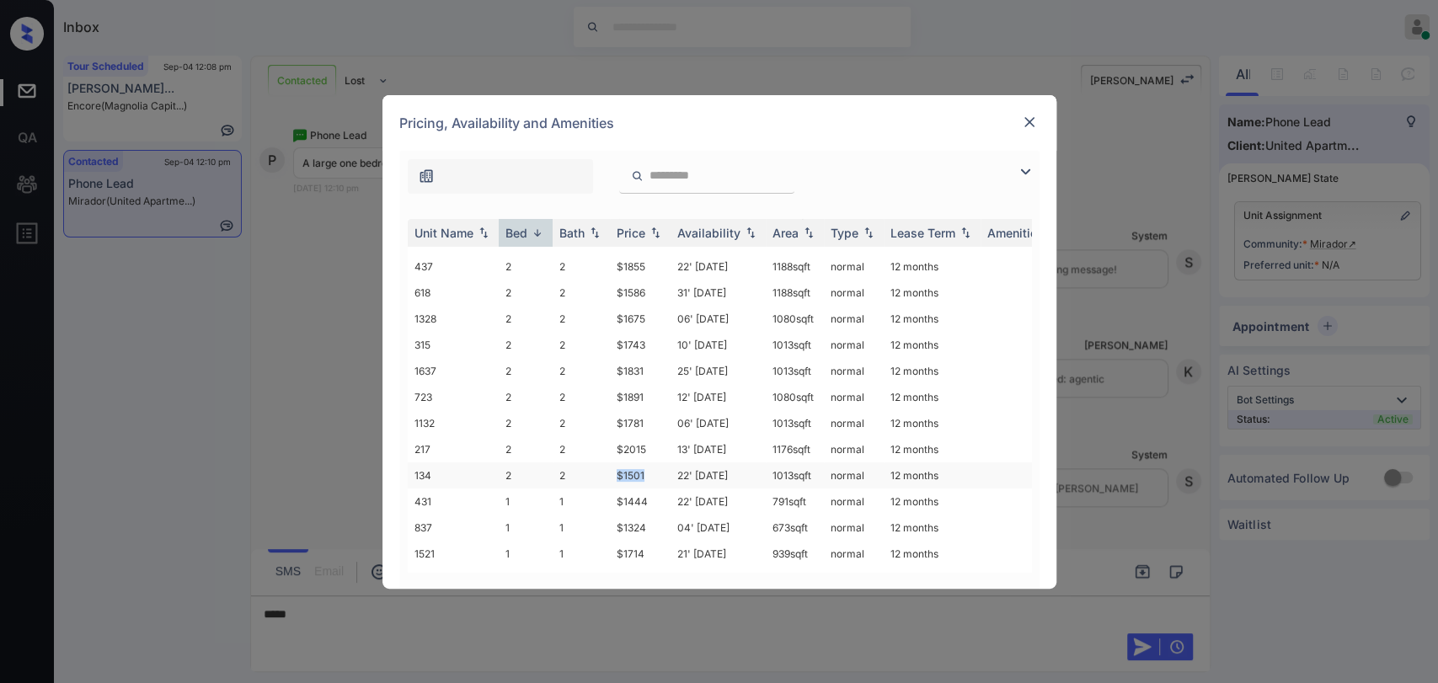
drag, startPoint x: 611, startPoint y: 459, endPoint x: 648, endPoint y: 460, distance: 37.1
click at [648, 463] on td "$1501" at bounding box center [640, 476] width 61 height 26
copy td "$1501"
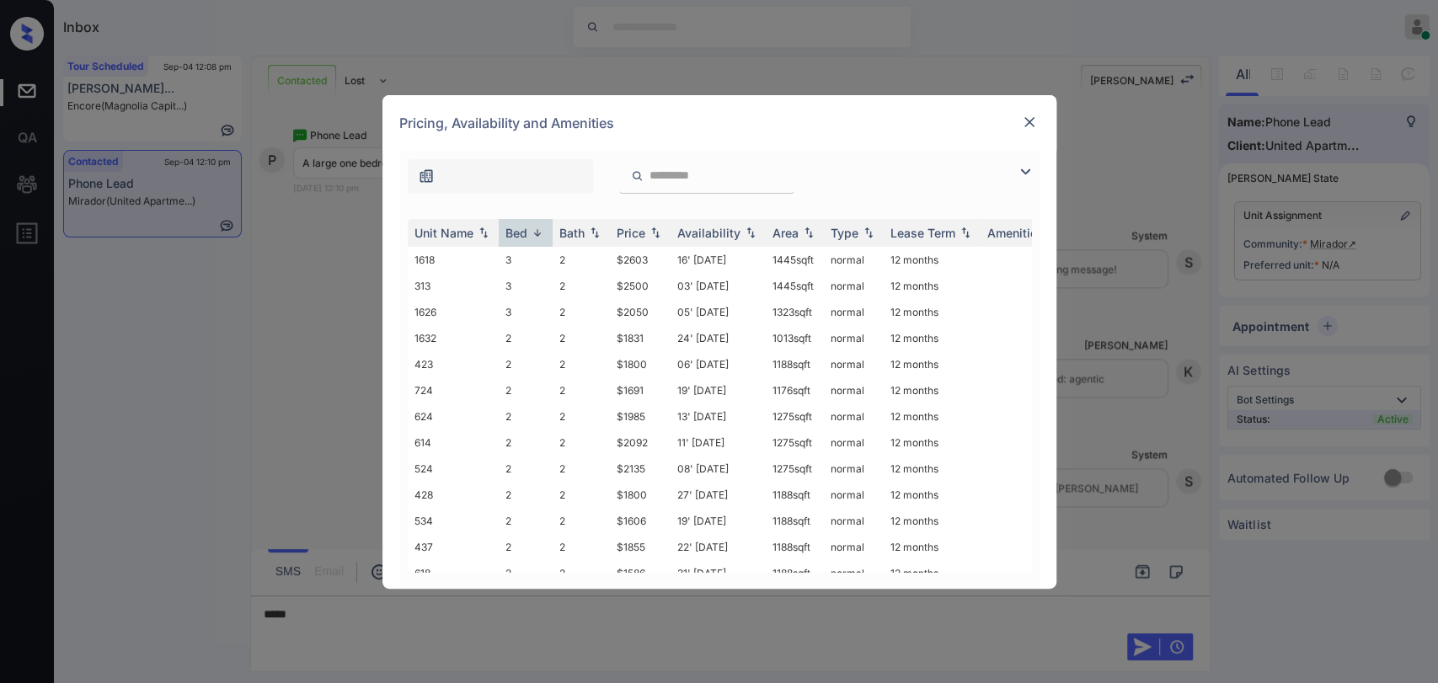
click at [1028, 121] on img at bounding box center [1029, 122] width 17 height 17
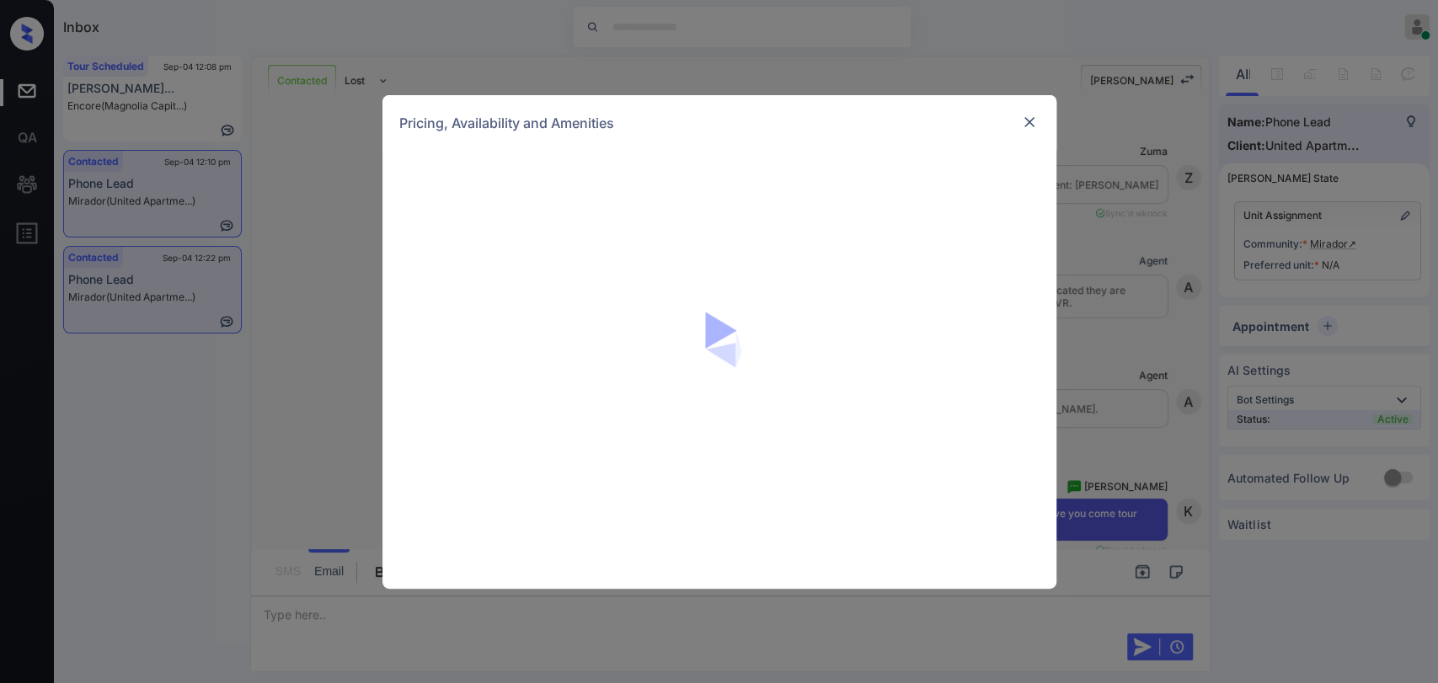
scroll to position [1550, 0]
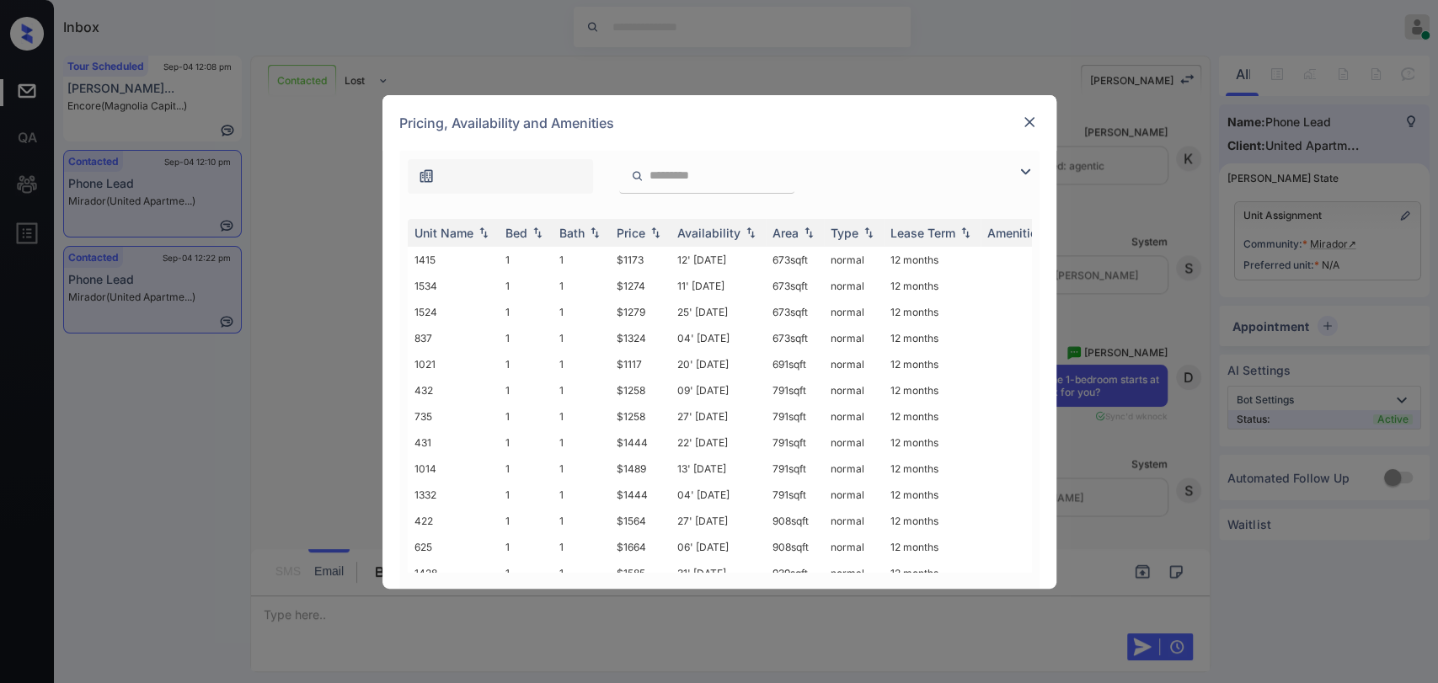
click at [1047, 108] on div "Pricing, Availability and Amenities" at bounding box center [720, 123] width 674 height 56
click at [1038, 114] on div at bounding box center [1030, 122] width 20 height 20
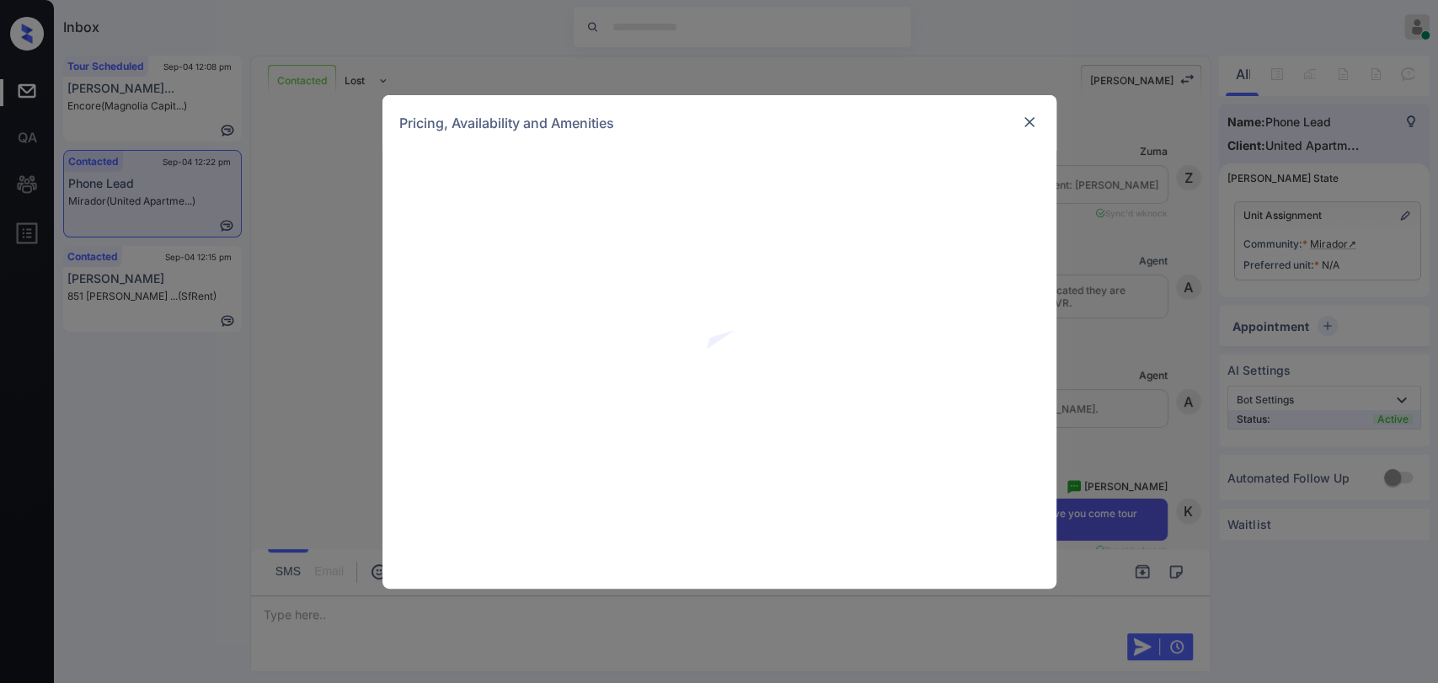
scroll to position [1737, 0]
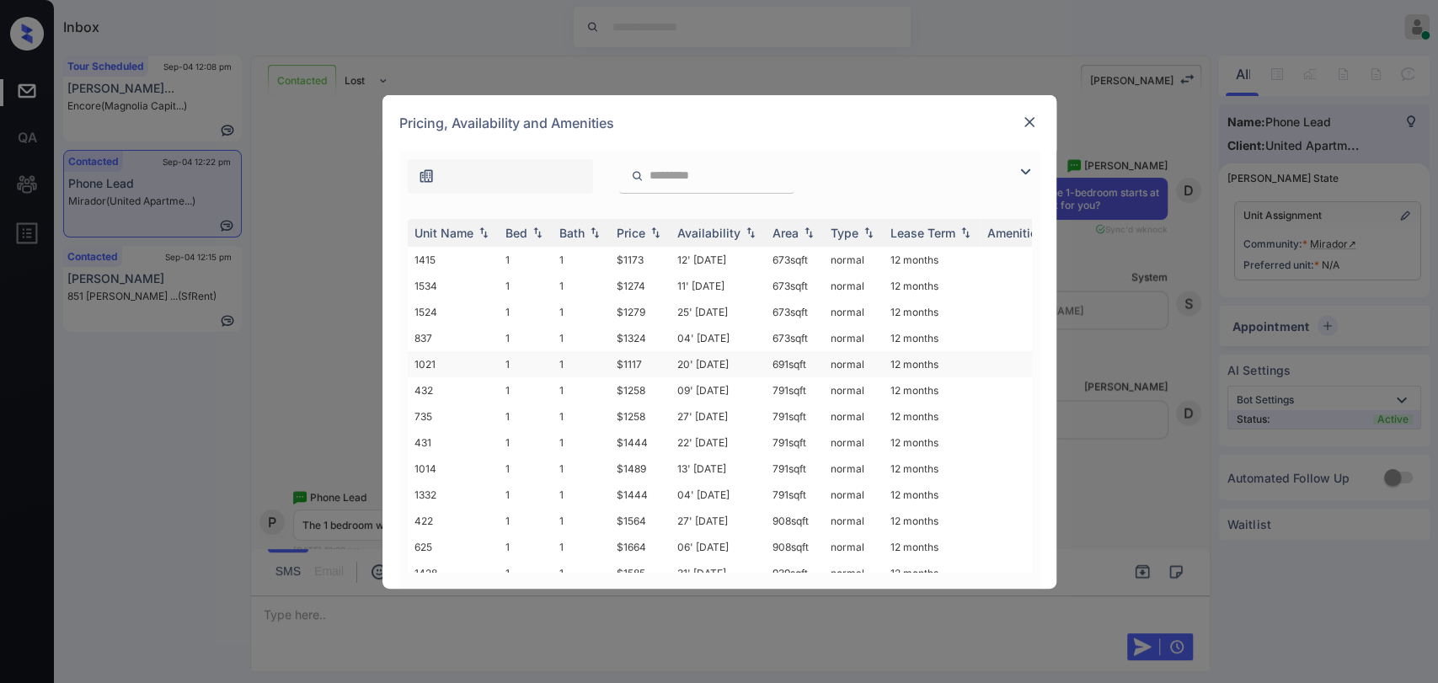
click at [634, 359] on td "$1117" at bounding box center [640, 364] width 61 height 26
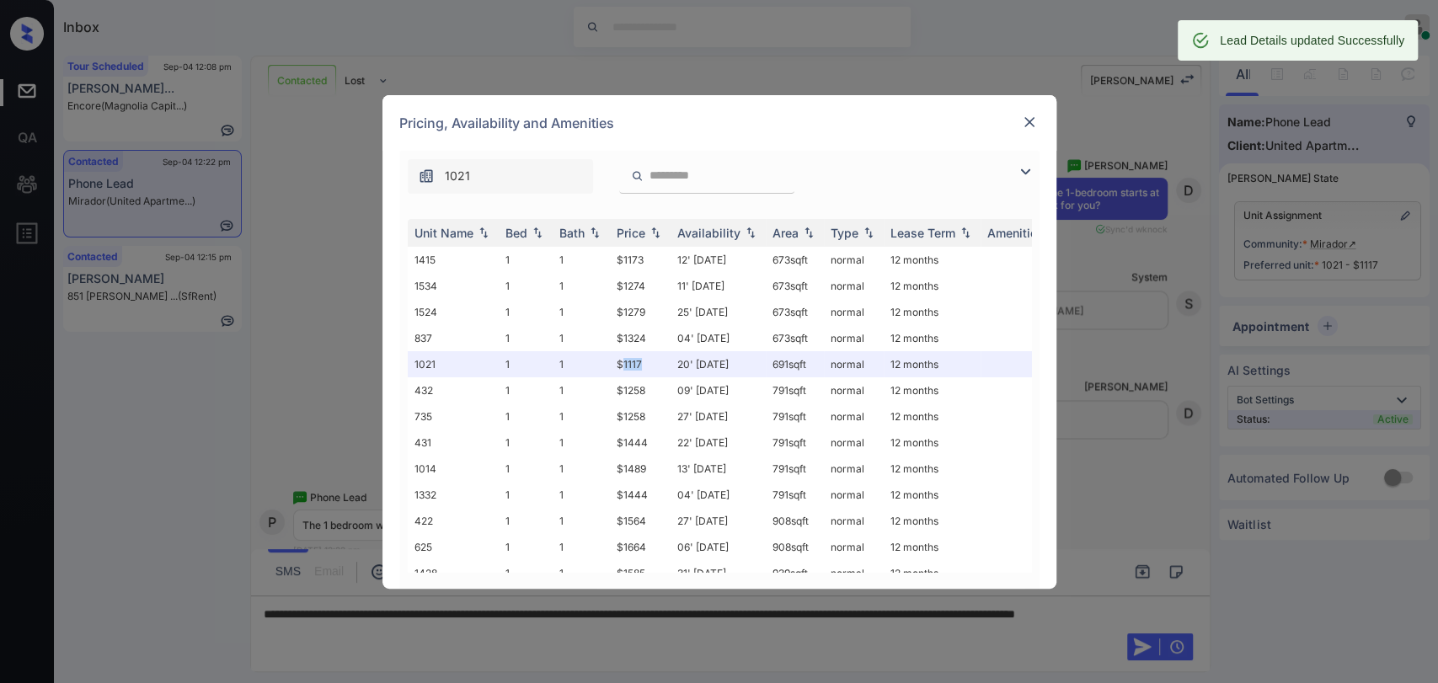
click at [1030, 119] on img at bounding box center [1029, 122] width 17 height 17
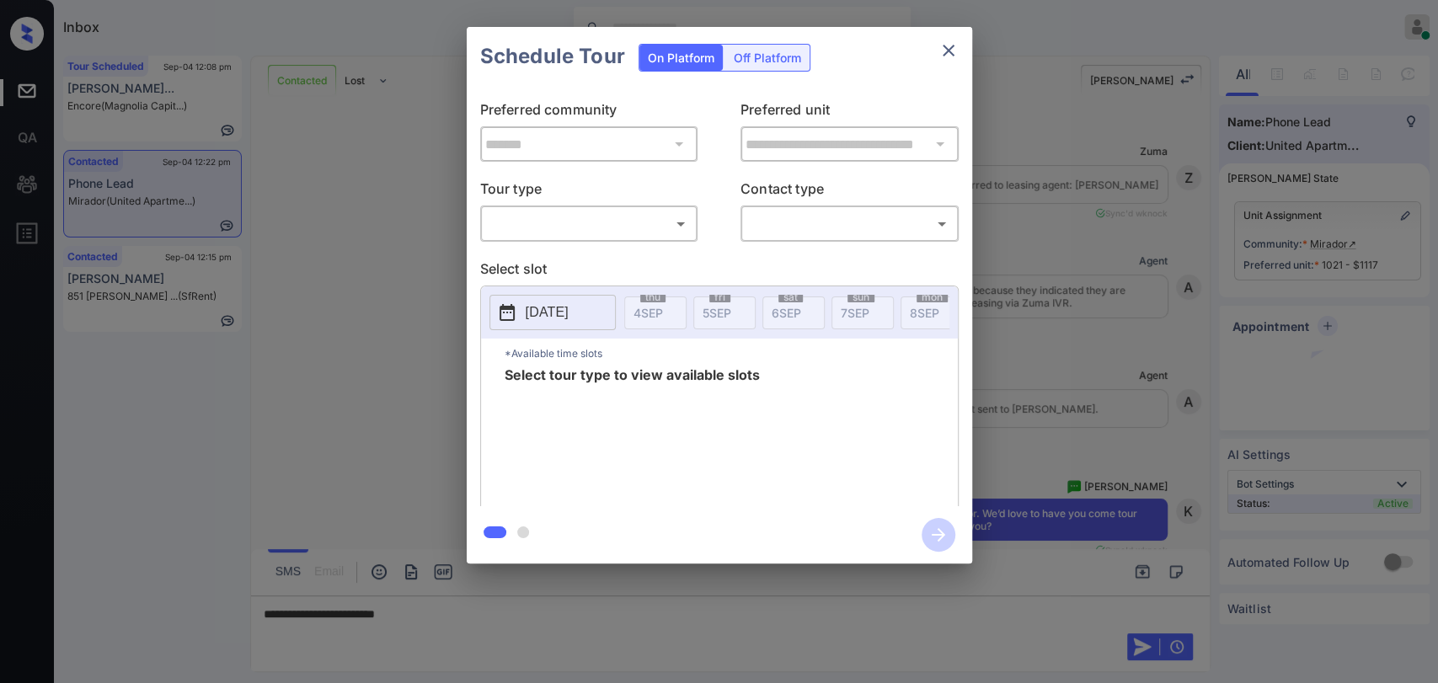
scroll to position [1737, 0]
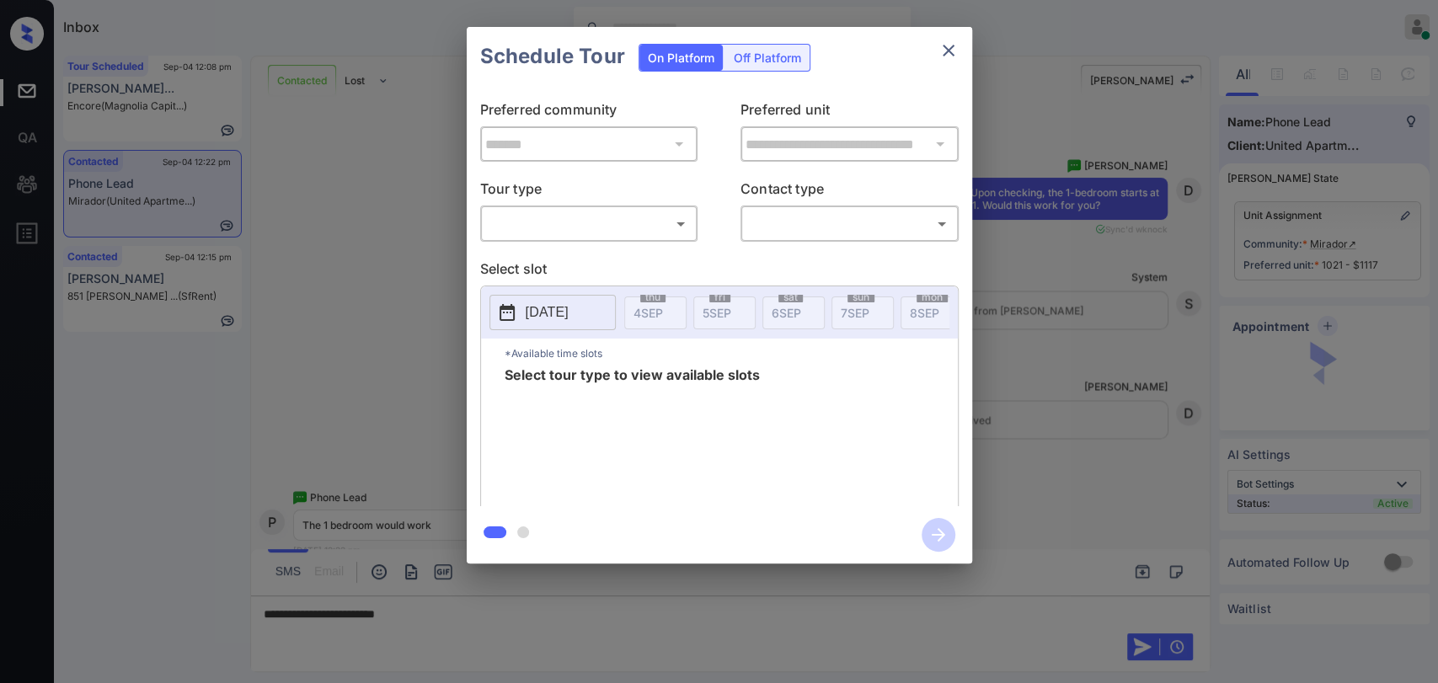
click at [550, 235] on body "Inbox [PERSON_NAME] [PERSON_NAME] Online Set yourself offline Set yourself on b…" at bounding box center [719, 341] width 1438 height 683
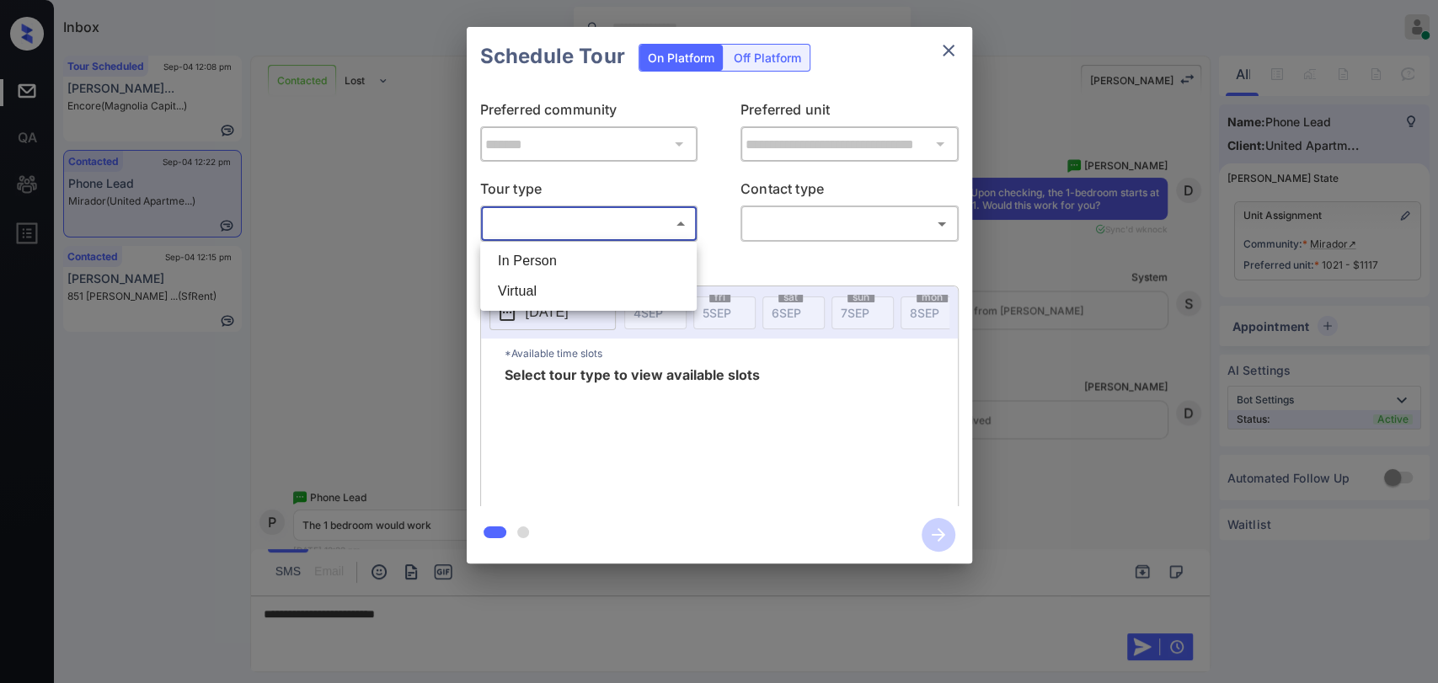
click at [546, 254] on li "In Person" at bounding box center [589, 261] width 208 height 30
type input "********"
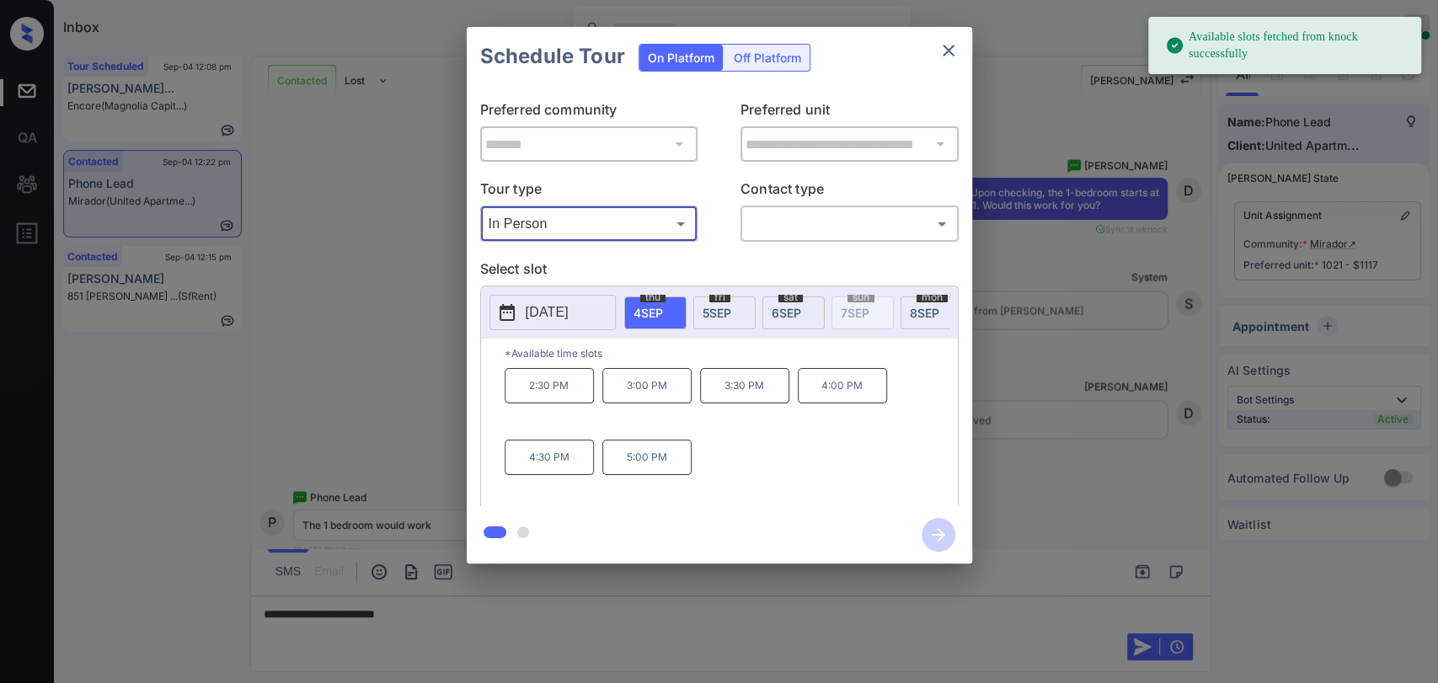
click at [950, 49] on icon "close" at bounding box center [949, 51] width 12 height 12
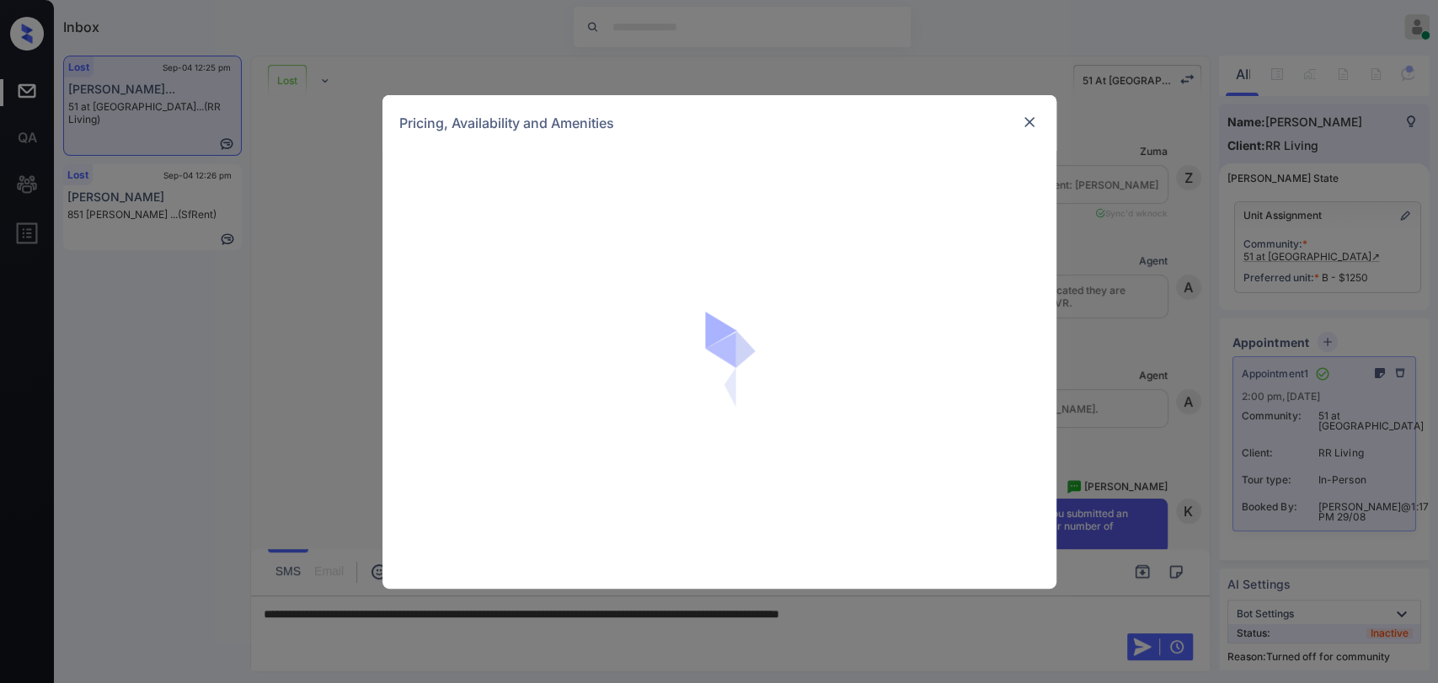
scroll to position [22594, 0]
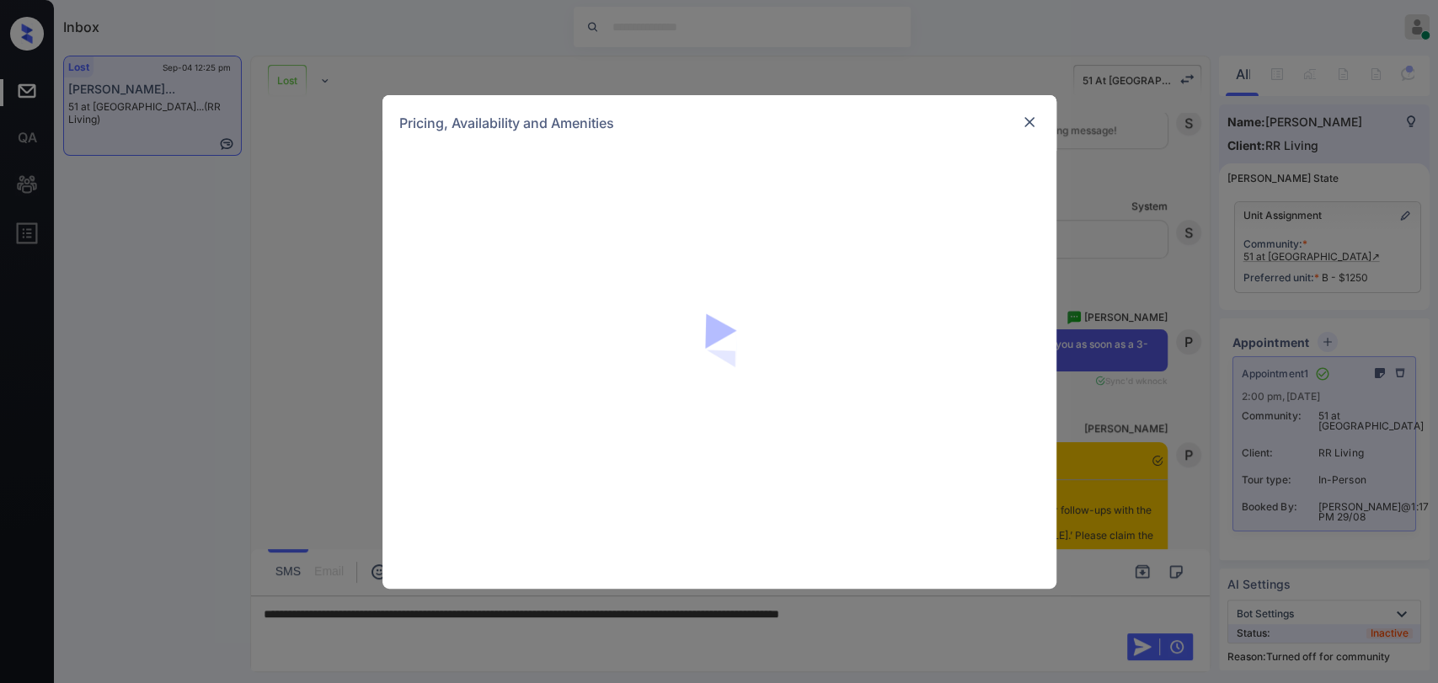
click at [1029, 128] on img at bounding box center [1029, 122] width 17 height 17
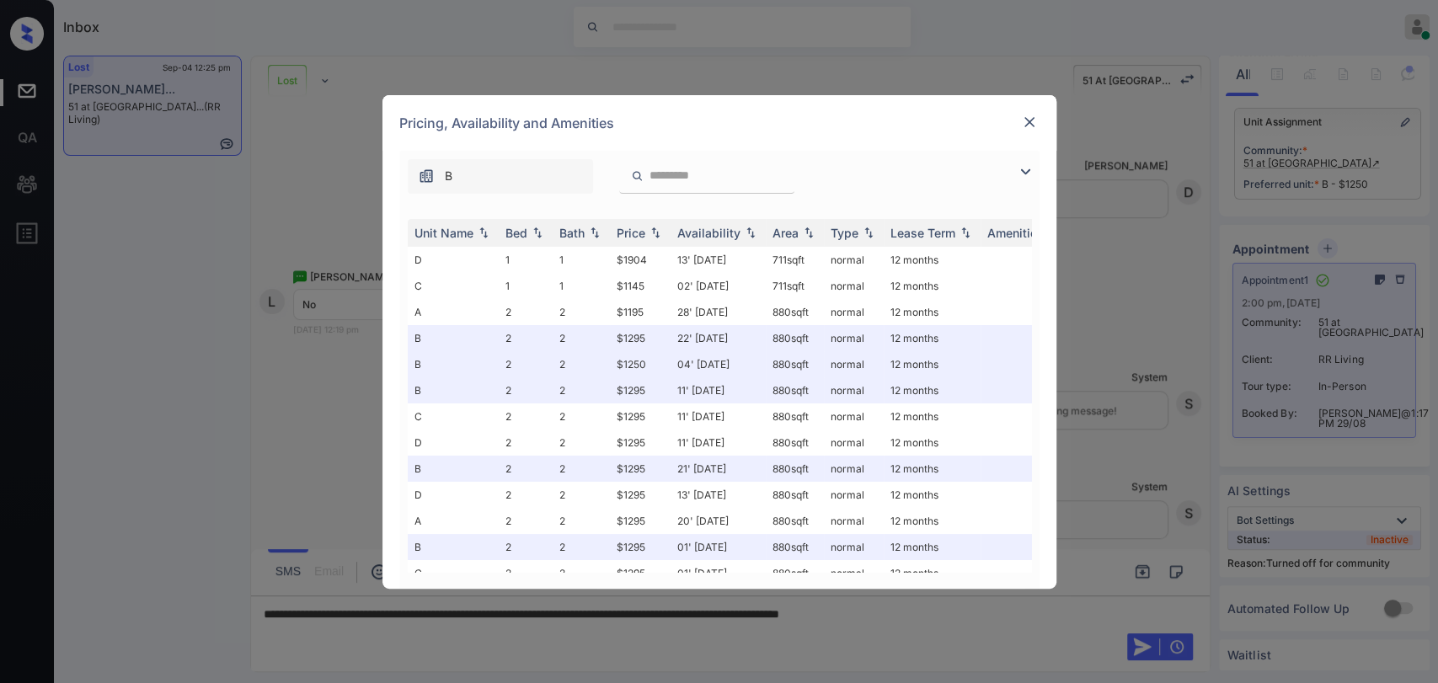
click at [1026, 119] on img at bounding box center [1029, 122] width 17 height 17
